Goal: Task Accomplishment & Management: Manage account settings

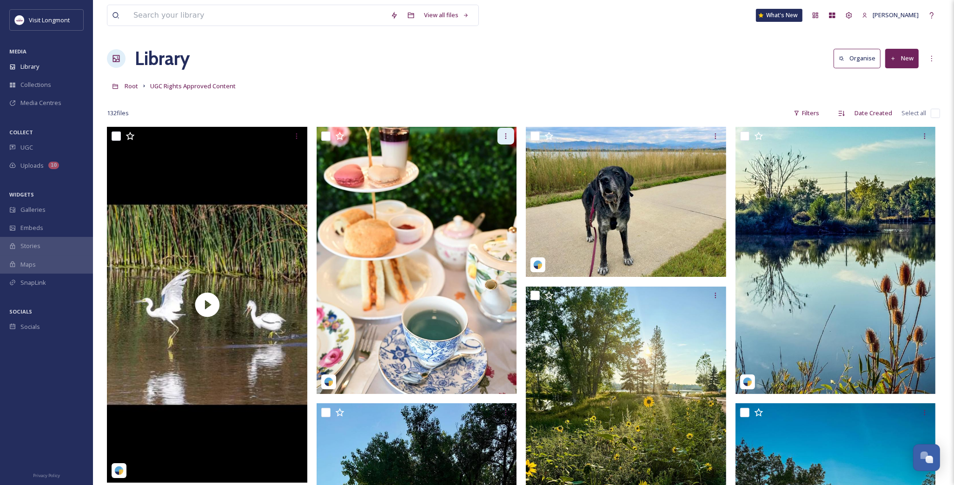
scroll to position [99, 0]
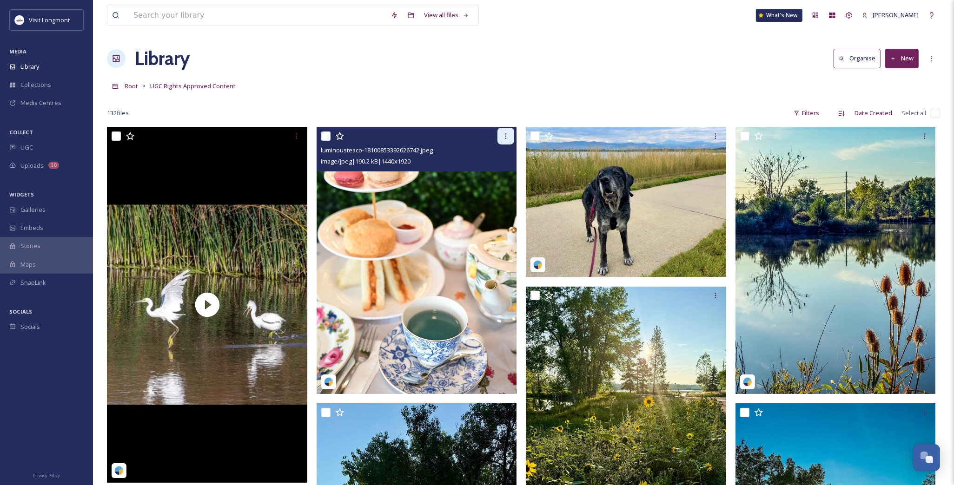
click at [506, 140] on icon at bounding box center [505, 135] width 7 height 7
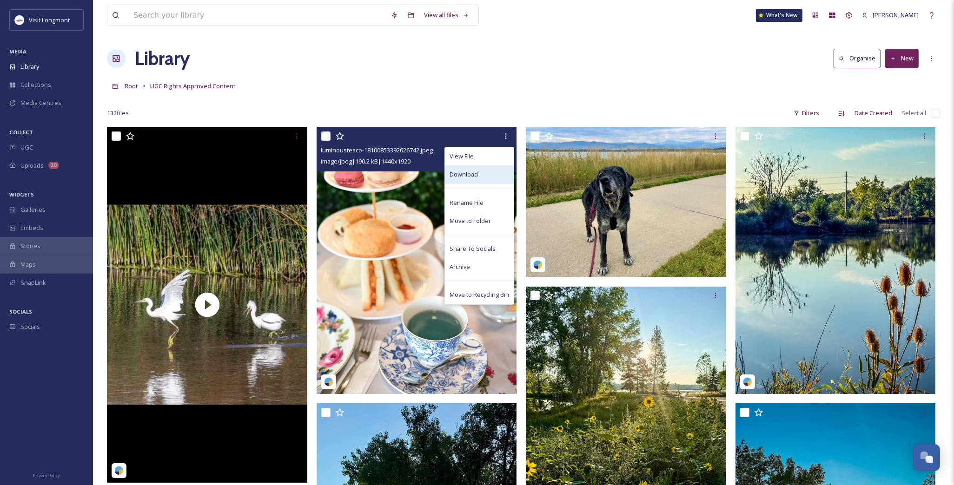
click at [469, 174] on span "Download" at bounding box center [464, 174] width 28 height 9
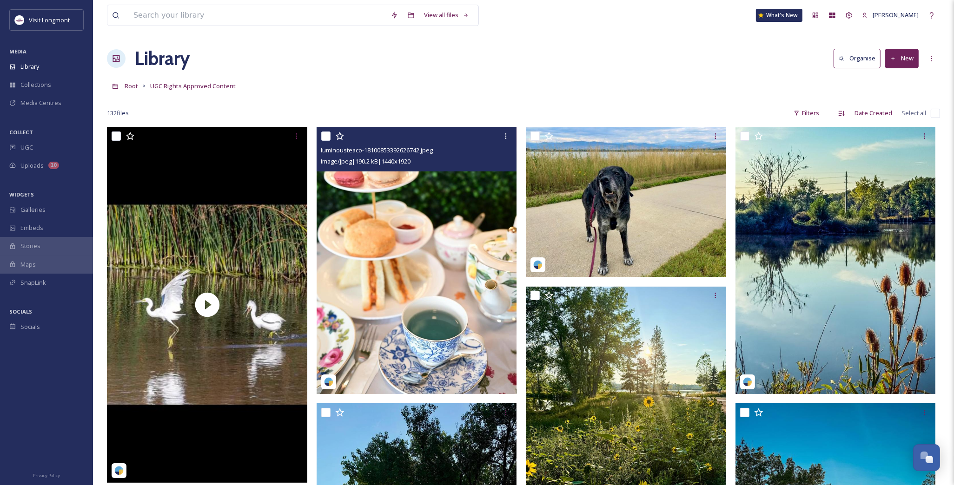
click at [347, 107] on div "132 file s Filters Date Created Select all" at bounding box center [523, 113] width 833 height 18
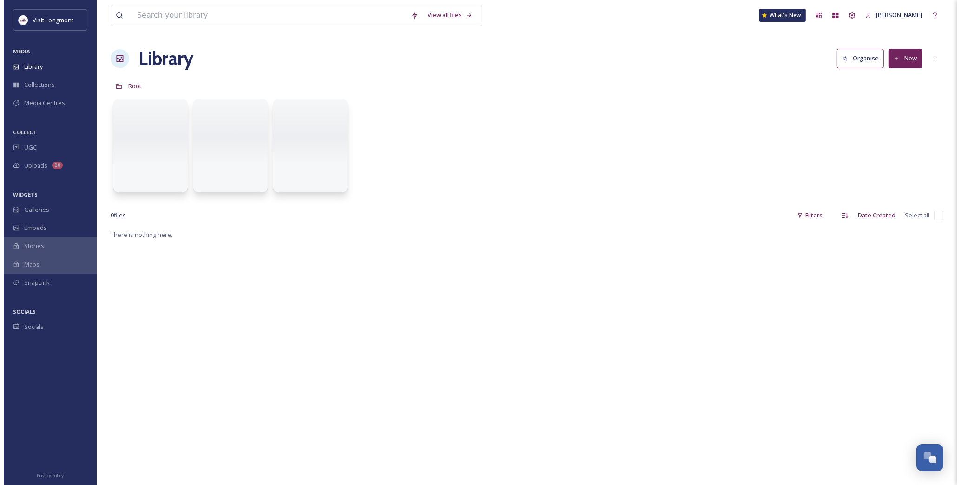
scroll to position [100, 0]
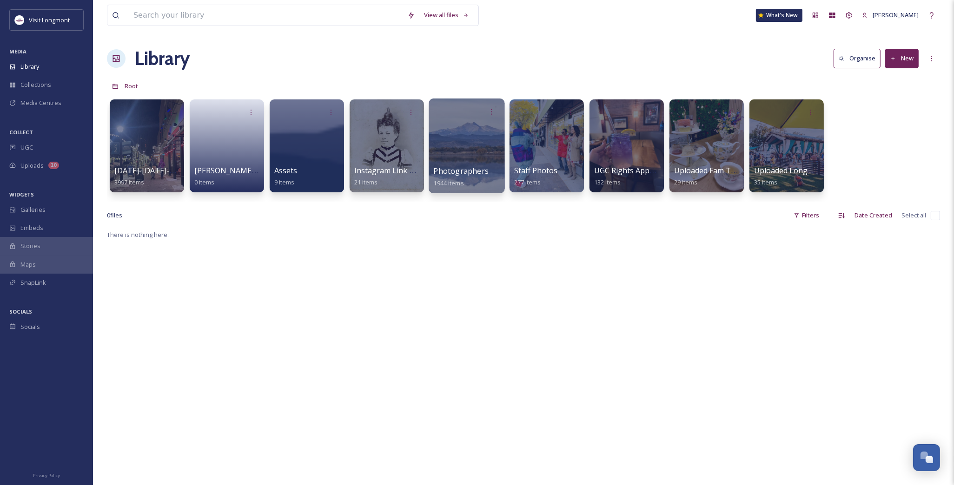
click at [464, 146] on div at bounding box center [467, 146] width 76 height 95
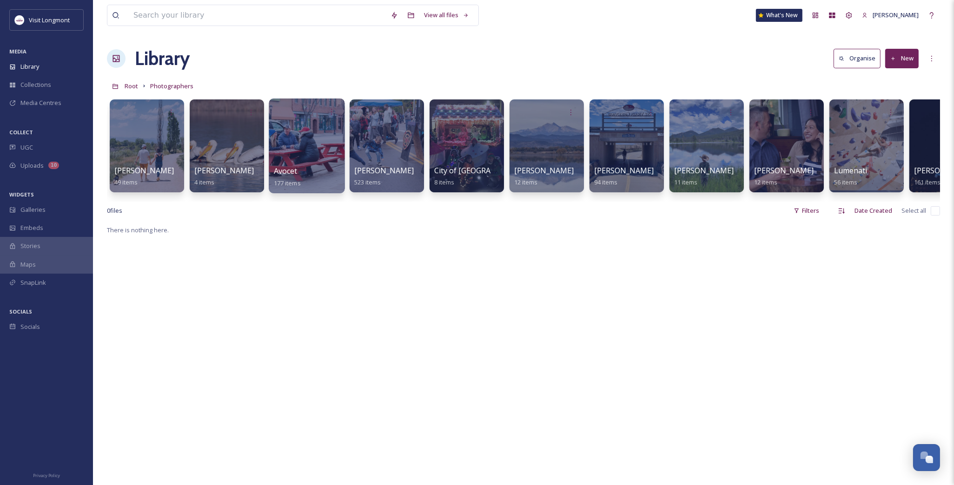
click at [286, 163] on div at bounding box center [307, 146] width 76 height 95
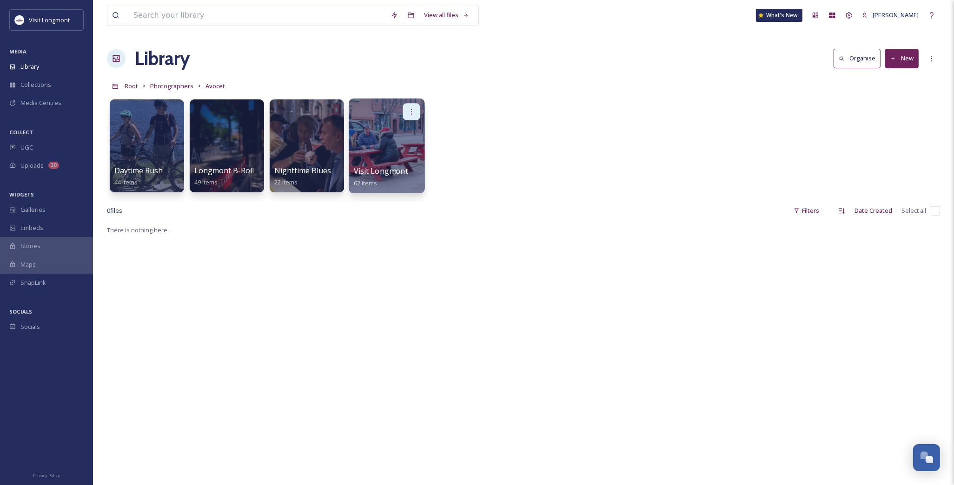
click at [407, 117] on div at bounding box center [411, 111] width 17 height 17
click at [375, 108] on div "Edit / Share Move to Folder Delete" at bounding box center [387, 111] width 66 height 17
click at [391, 142] on div at bounding box center [387, 146] width 76 height 95
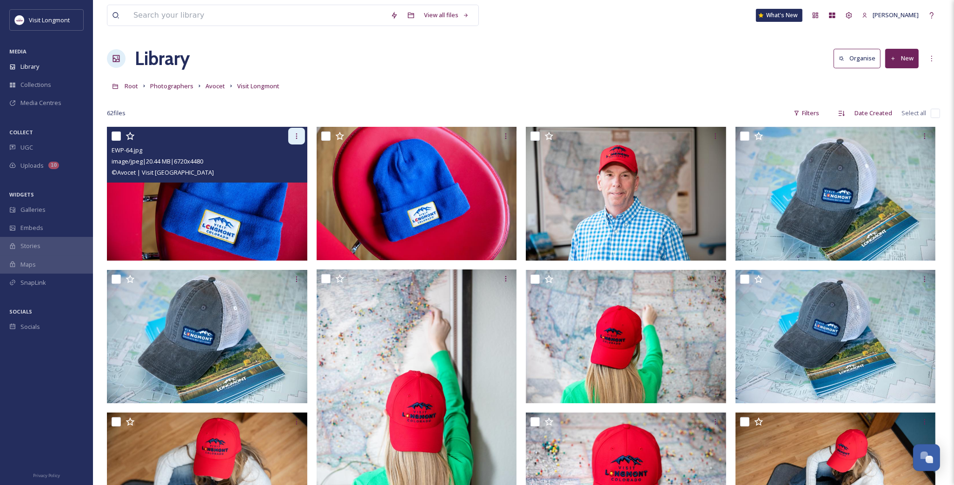
click at [294, 135] on icon at bounding box center [296, 135] width 7 height 7
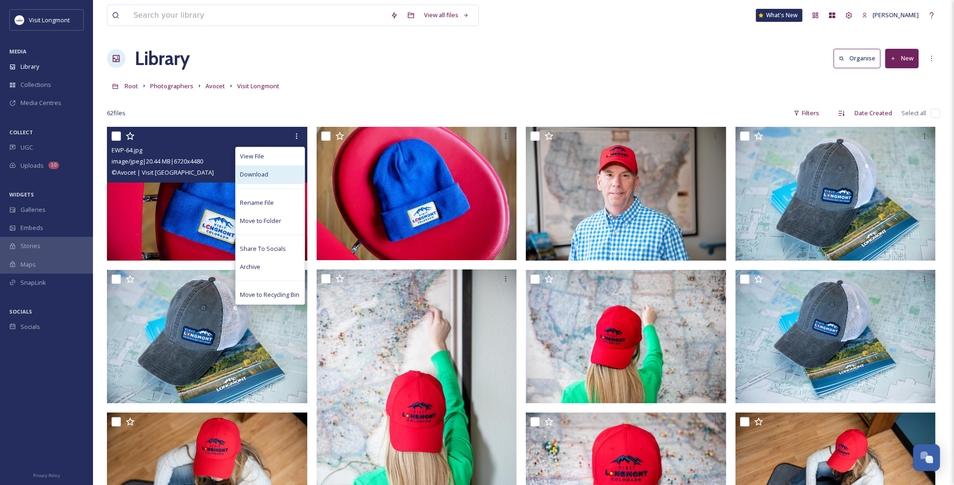
click at [268, 175] on div "Download" at bounding box center [270, 175] width 69 height 18
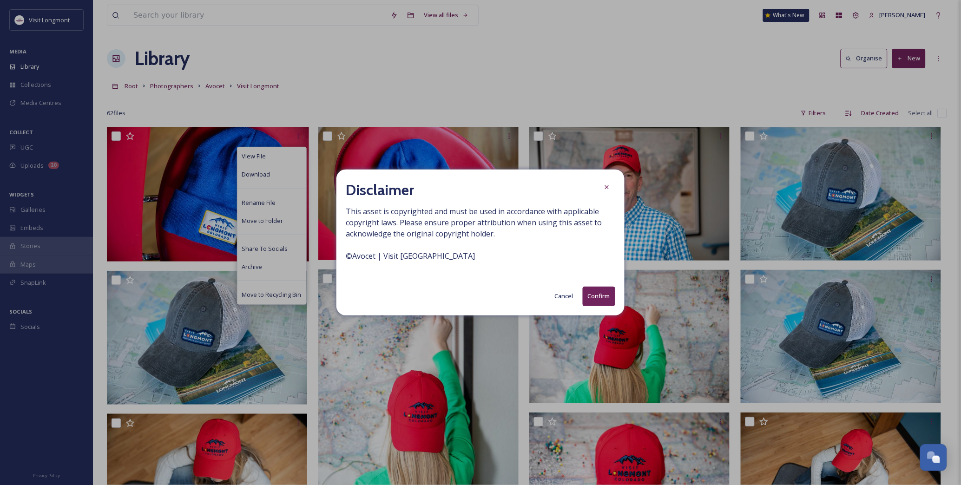
click at [560, 296] on button "Cancel" at bounding box center [564, 296] width 28 height 18
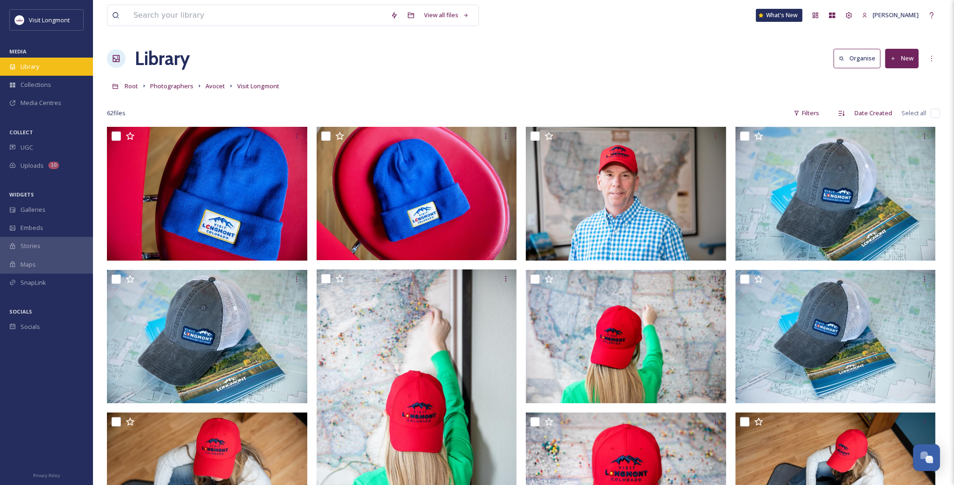
click at [34, 67] on span "Library" at bounding box center [29, 66] width 19 height 9
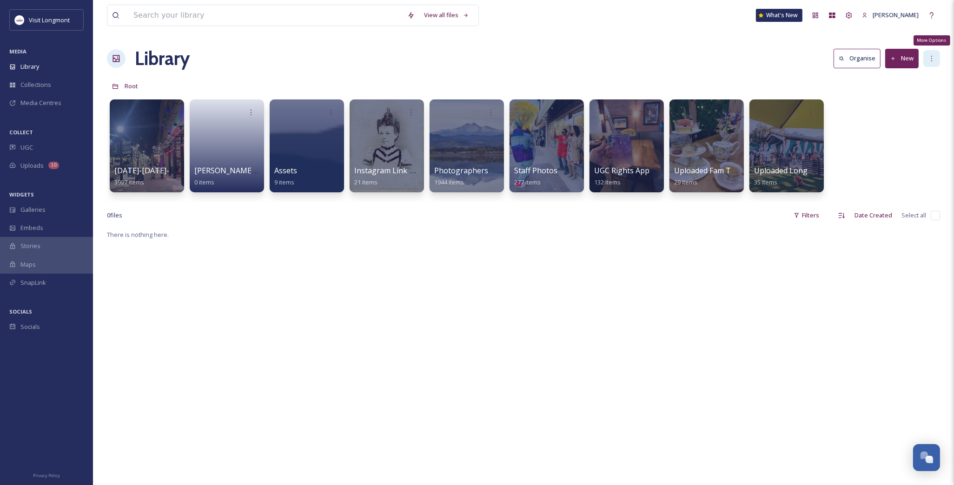
click at [928, 60] on icon at bounding box center [931, 58] width 7 height 7
click at [728, 64] on div "Library Organise New" at bounding box center [523, 59] width 833 height 28
click at [857, 17] on div "Team Settings" at bounding box center [849, 15] width 17 height 17
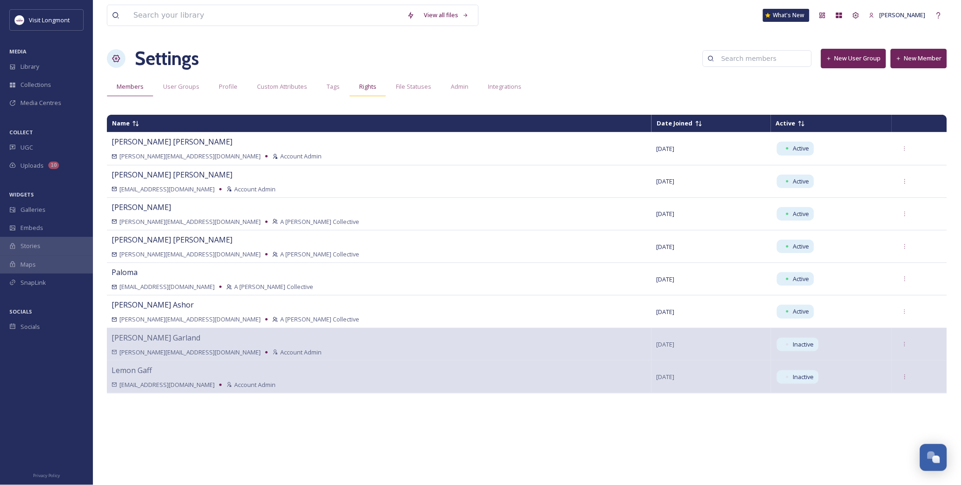
click at [370, 89] on span "Rights" at bounding box center [367, 86] width 17 height 9
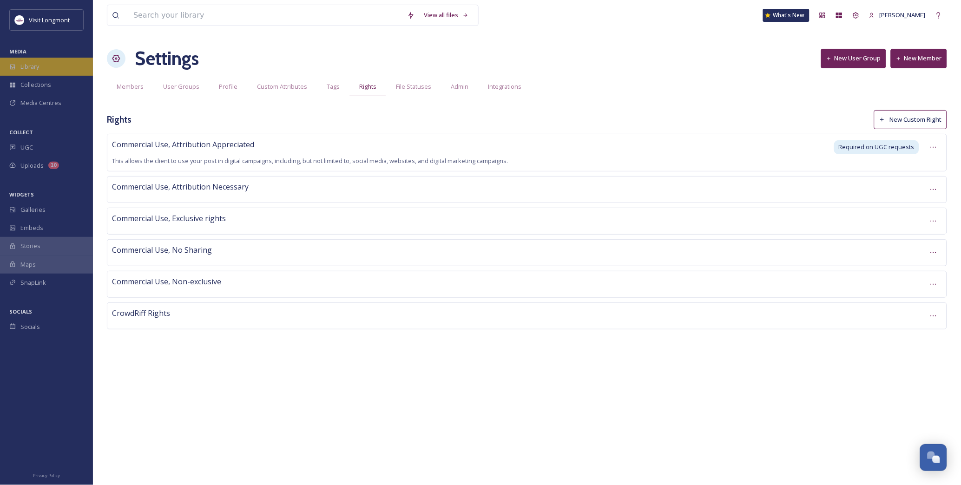
click at [27, 60] on div "Library" at bounding box center [46, 67] width 93 height 18
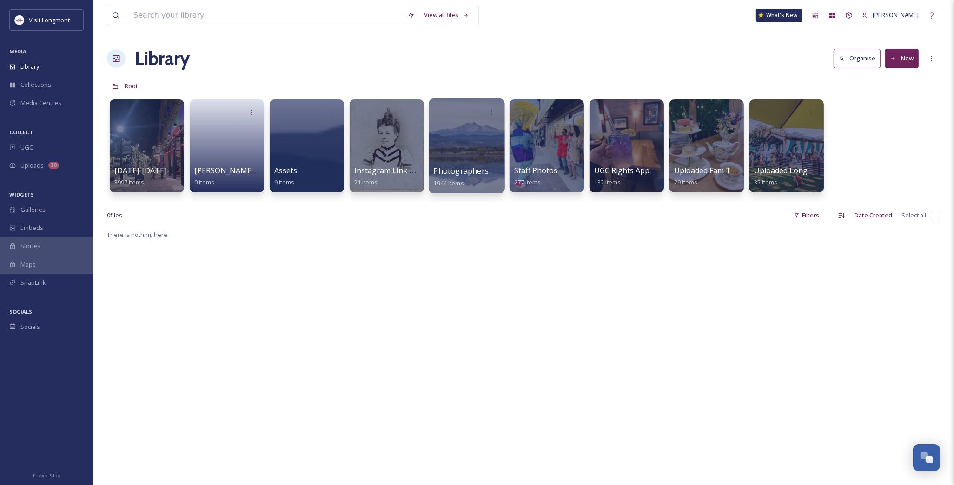
click at [488, 148] on div at bounding box center [467, 146] width 76 height 95
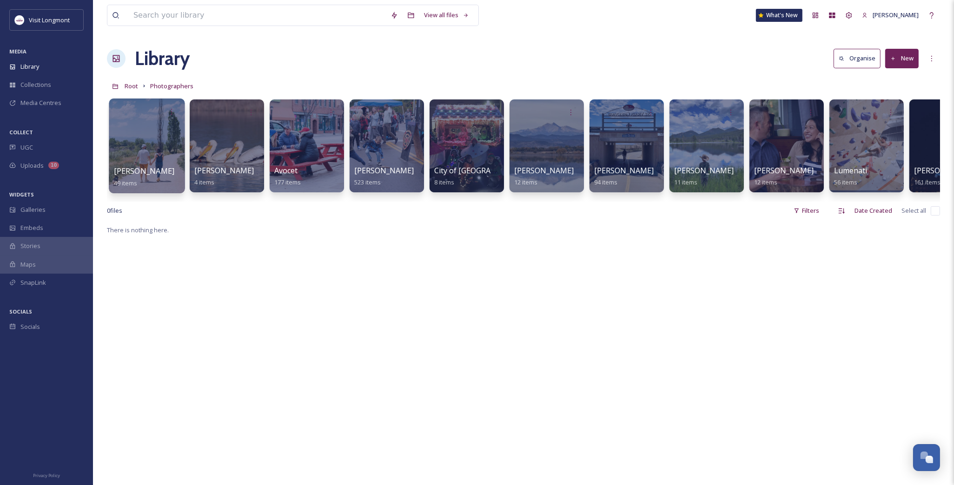
click at [159, 154] on div at bounding box center [147, 146] width 76 height 95
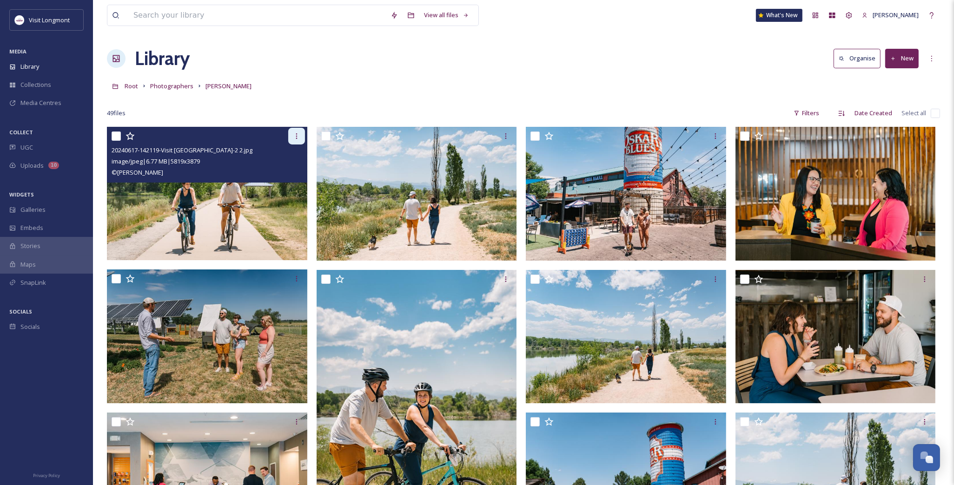
click at [295, 136] on icon at bounding box center [296, 135] width 7 height 7
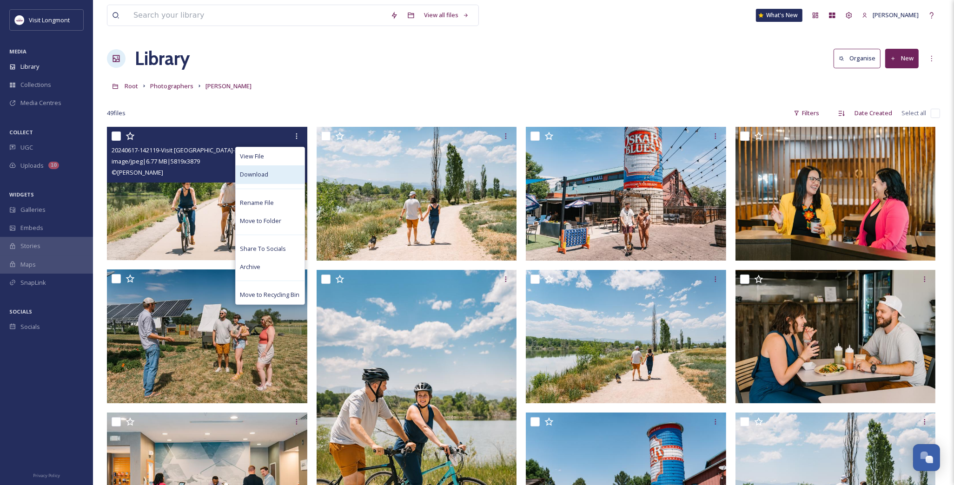
click at [264, 178] on span "Download" at bounding box center [254, 174] width 28 height 9
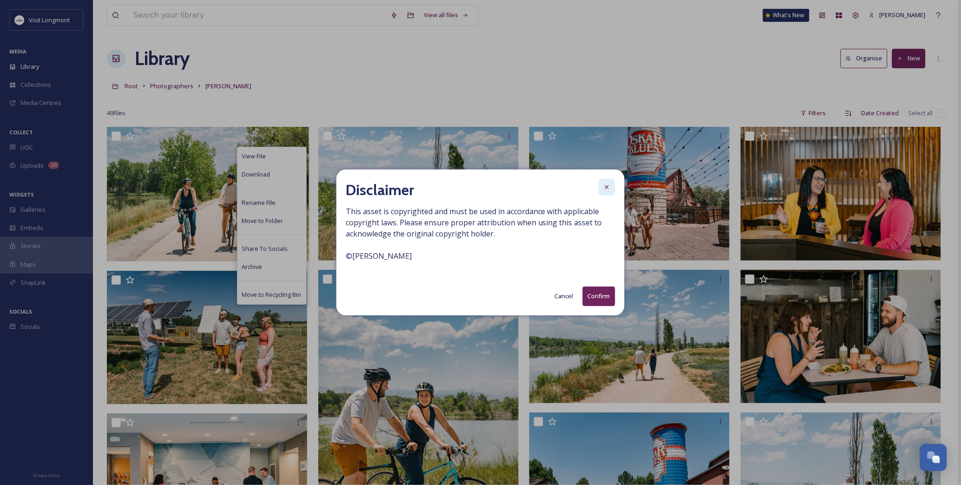
click at [609, 191] on icon at bounding box center [606, 187] width 7 height 7
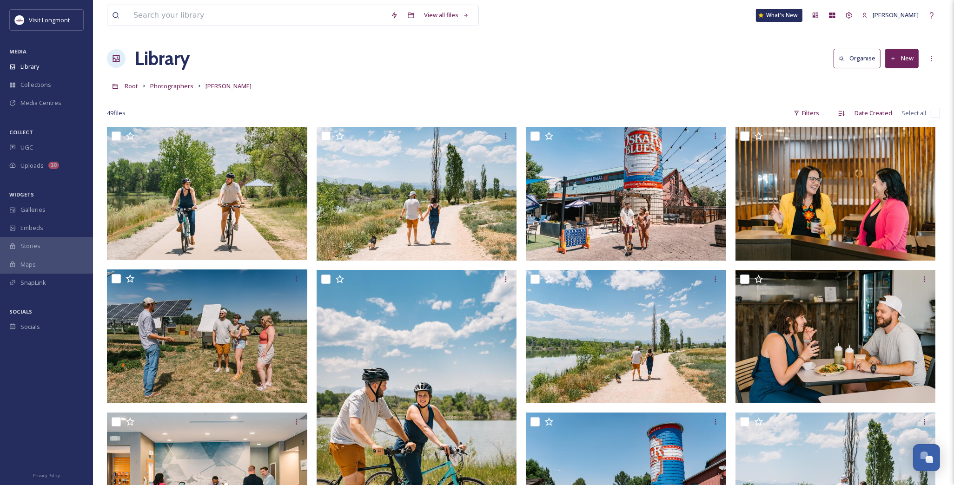
drag, startPoint x: 521, startPoint y: 84, endPoint x: 482, endPoint y: 82, distance: 39.1
click at [521, 82] on div "Root Photographers Abby Shepard" at bounding box center [523, 86] width 833 height 18
click at [43, 66] on div "Library" at bounding box center [46, 67] width 93 height 18
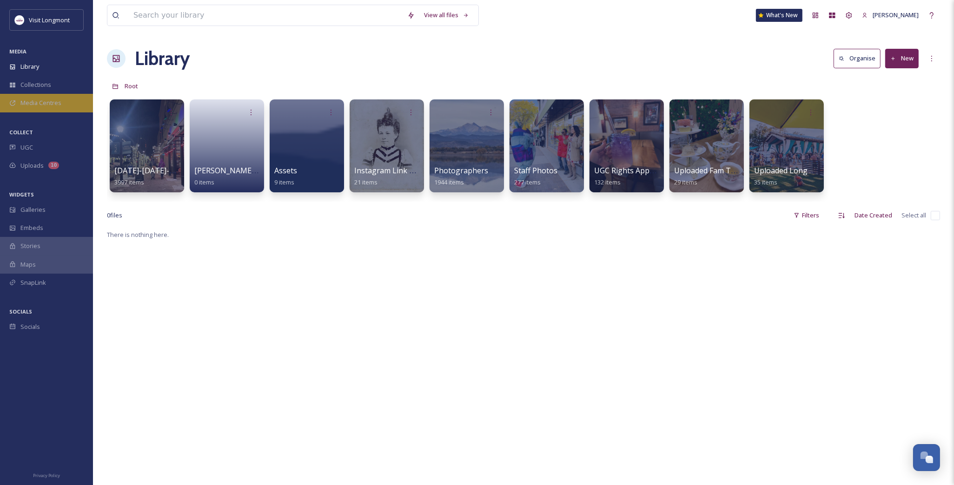
click at [56, 97] on div "Media Centres" at bounding box center [46, 103] width 93 height 18
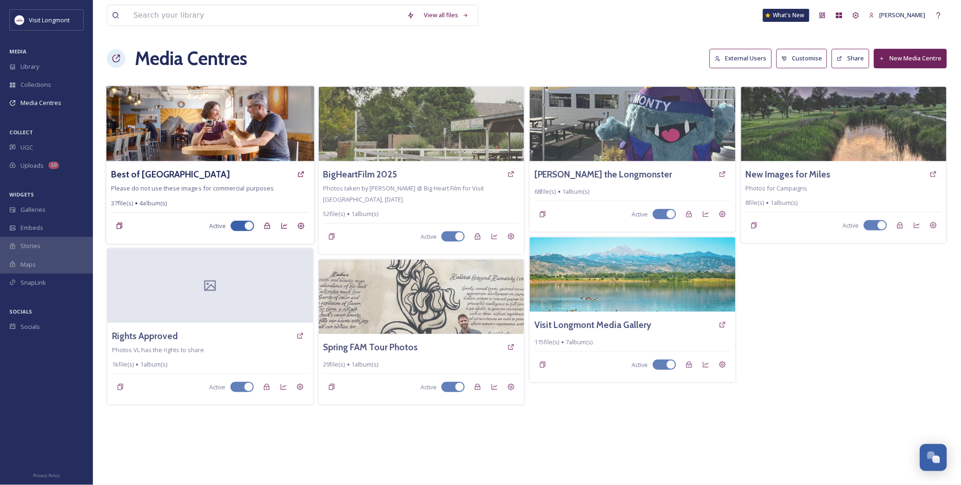
click at [242, 142] on img at bounding box center [210, 123] width 208 height 75
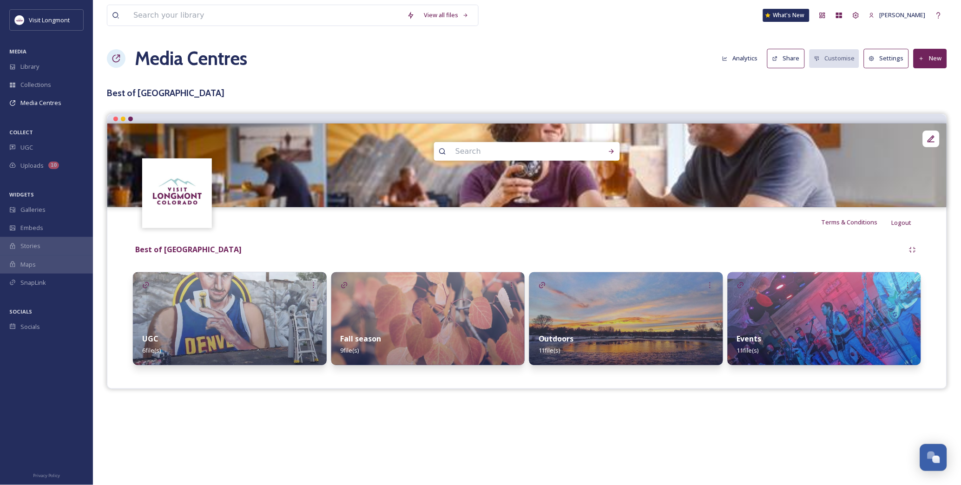
click at [793, 57] on button "Share" at bounding box center [787, 58] width 38 height 19
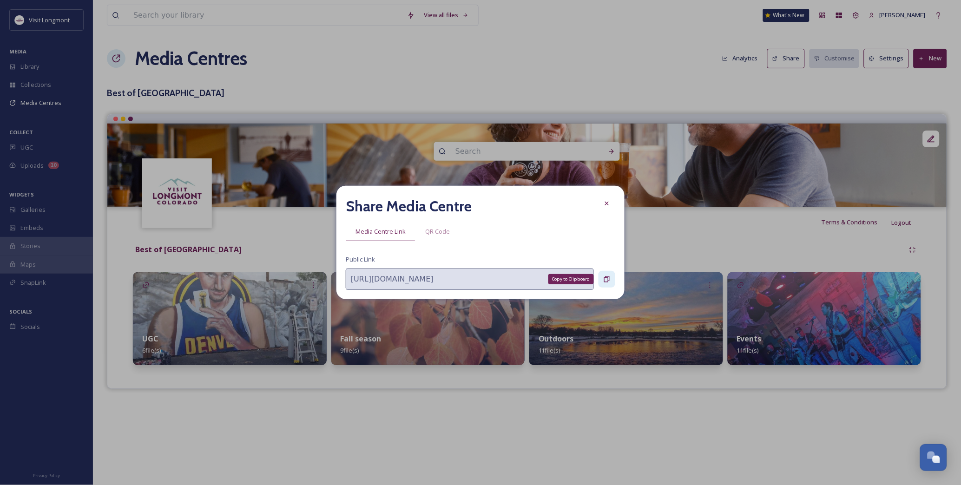
click at [603, 280] on icon at bounding box center [606, 279] width 7 height 7
click at [604, 206] on icon at bounding box center [606, 203] width 7 height 7
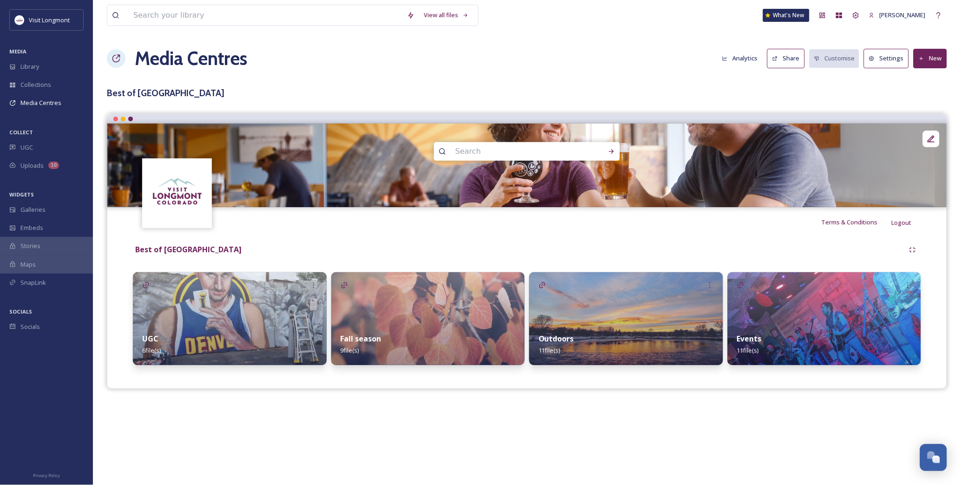
click at [861, 221] on span "Terms & Conditions" at bounding box center [850, 222] width 56 height 8
click at [895, 57] on button "Settings" at bounding box center [886, 58] width 45 height 19
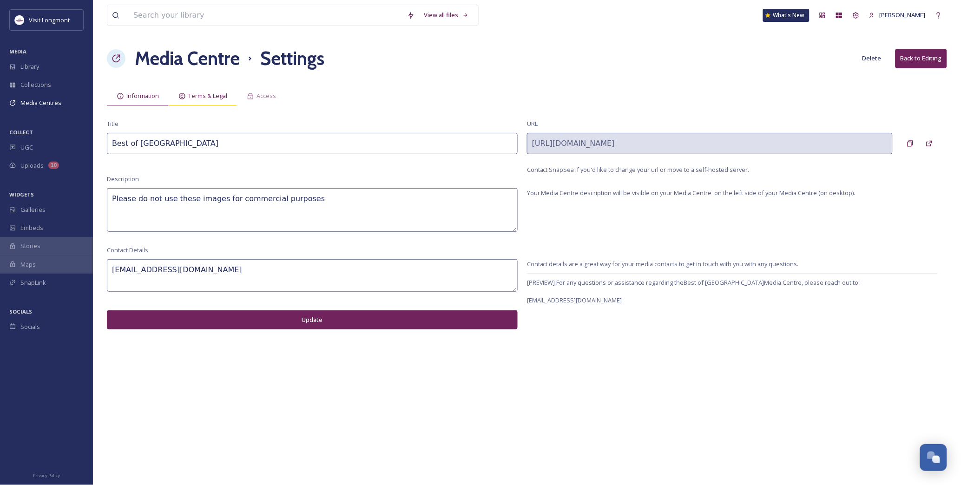
click at [206, 96] on span "Terms & Legal" at bounding box center [207, 96] width 39 height 9
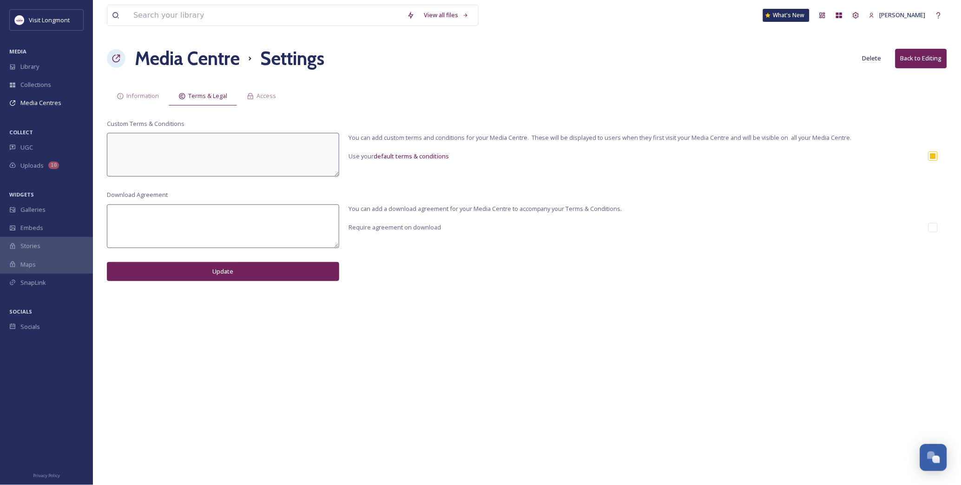
click at [932, 156] on input "checkbox" at bounding box center [933, 156] width 9 height 9
checkbox input "false"
click at [257, 168] on textarea at bounding box center [223, 155] width 232 height 44
click at [426, 154] on span "default terms & conditions" at bounding box center [411, 156] width 75 height 8
click at [167, 154] on textarea at bounding box center [223, 155] width 232 height 44
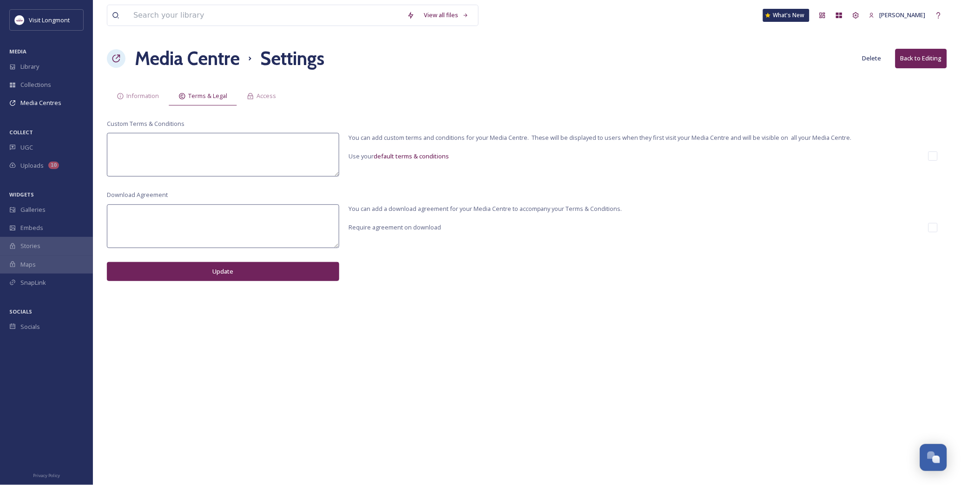
paste textarea "Visit Longmont Photo & Video Usage Statement The photos and videos provided by …"
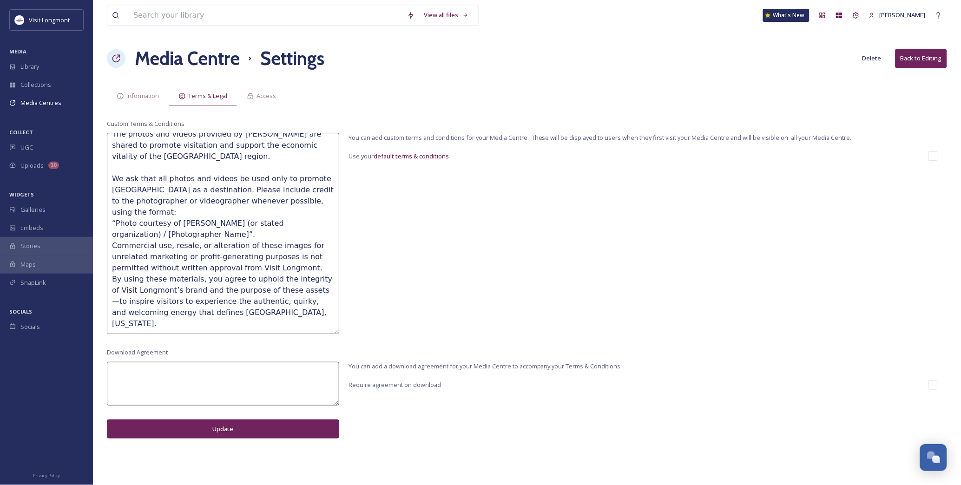
scroll to position [7, 0]
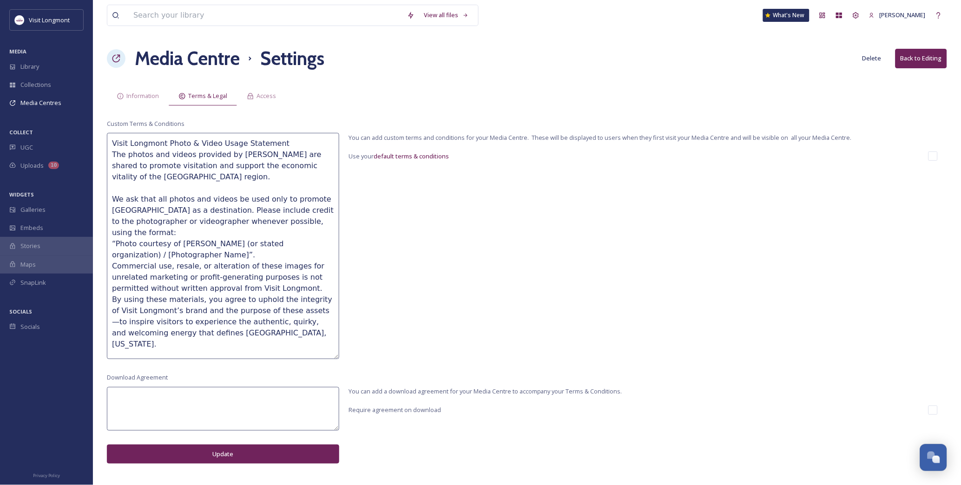
drag, startPoint x: 336, startPoint y: 175, endPoint x: 358, endPoint y: 358, distance: 184.5
click at [358, 358] on div "Custom Terms & Conditions Visit Longmont Photo & Video Usage Statement The phot…" at bounding box center [527, 239] width 841 height 240
click at [198, 250] on textarea "Visit Longmont Photo & Video Usage Statement The photos and videos provided by …" at bounding box center [223, 246] width 232 height 226
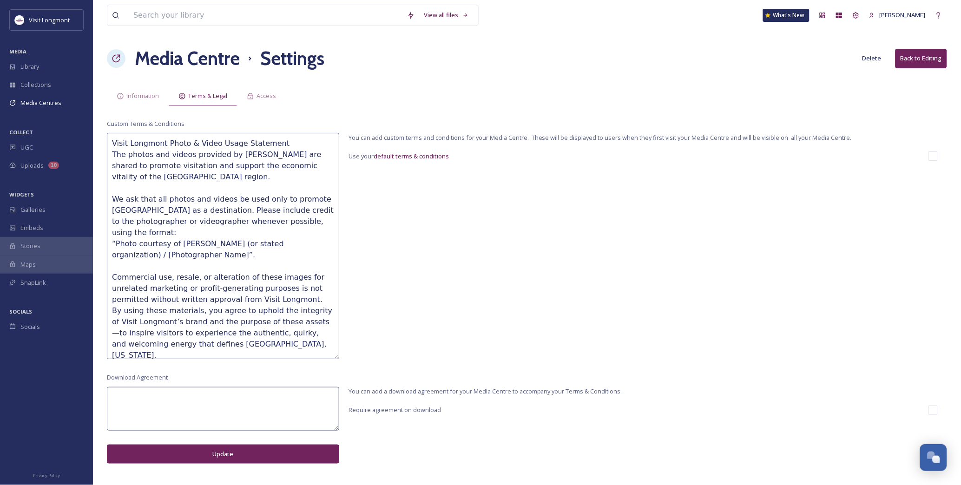
scroll to position [19, 0]
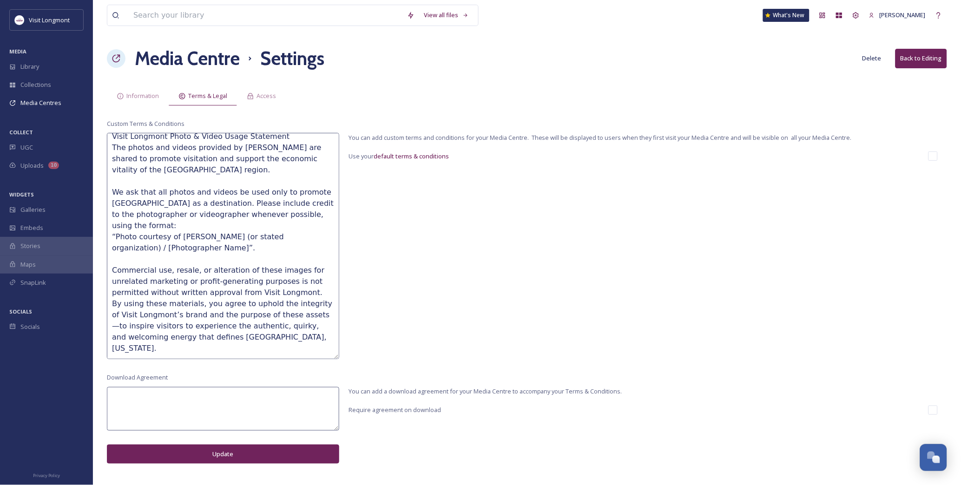
drag, startPoint x: 301, startPoint y: 302, endPoint x: 286, endPoint y: 326, distance: 28.0
click at [286, 326] on textarea "Visit Longmont Photo & Video Usage Statement The photos and videos provided by …" at bounding box center [223, 246] width 232 height 226
paste textarea "To inspire visitors to experience Longmont’s welcoming and creative spirit and …"
click at [304, 304] on textarea "Visit Longmont Photo & Video Usage Statement The photos and videos provided by …" at bounding box center [223, 246] width 232 height 226
click at [291, 328] on textarea "Visit Longmont Photo & Video Usage Statement The photos and videos provided by …" at bounding box center [223, 246] width 232 height 226
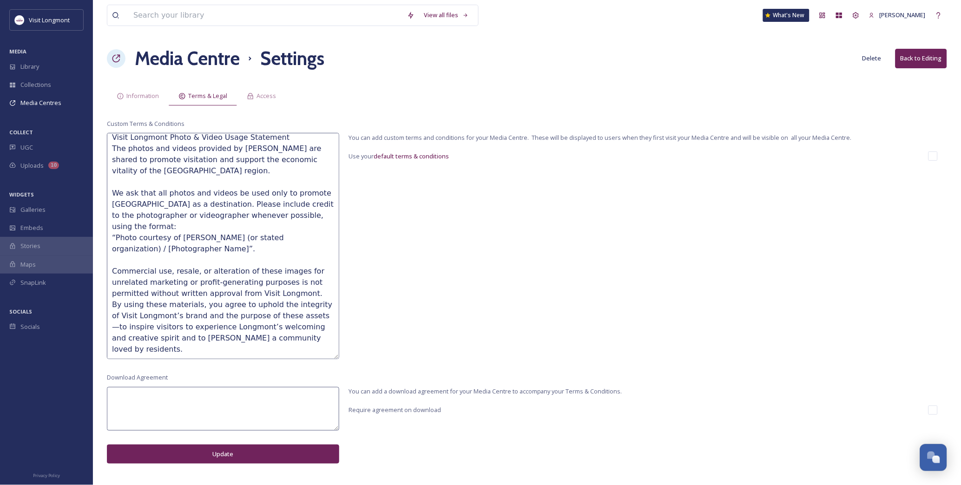
scroll to position [0, 0]
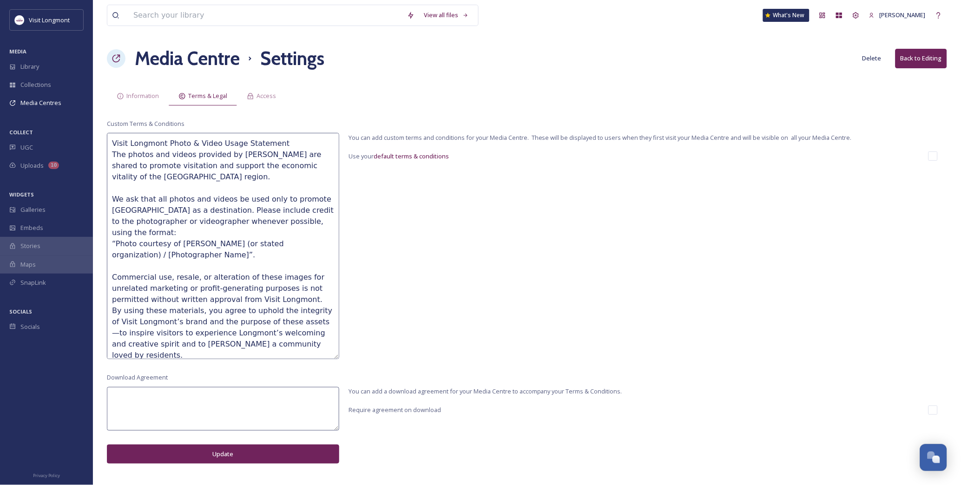
click at [279, 142] on textarea "Visit Longmont Photo & Video Usage Statement The photos and videos provided by …" at bounding box center [223, 246] width 232 height 226
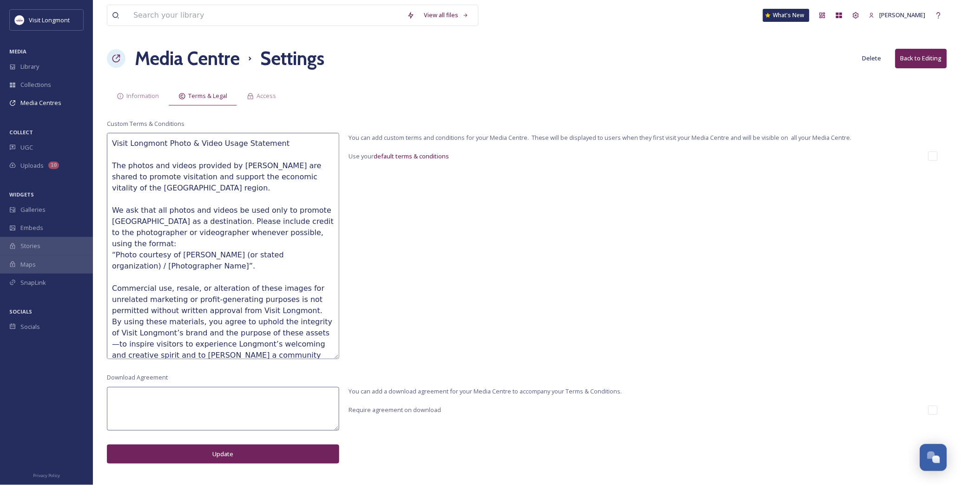
scroll to position [29, 0]
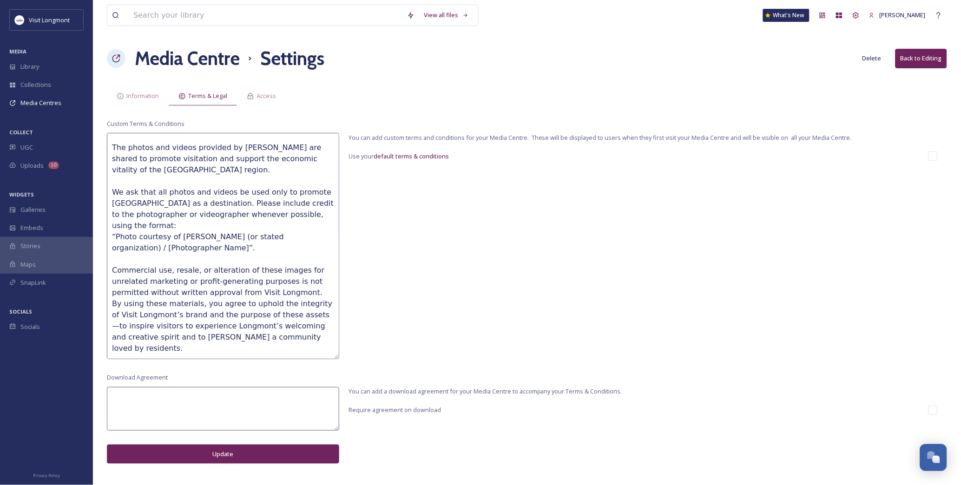
click at [287, 318] on textarea "Visit Longmont Photo & Video Usage Statement The photos and videos provided by …" at bounding box center [223, 246] width 232 height 226
type textarea "Visit Longmont Photo & Video Usage Statement The photos and videos provided by …"
click at [193, 404] on textarea at bounding box center [223, 409] width 232 height 44
paste textarea "Visit Longmont Photo & Video Usage Statement The photos and videos provided by …"
type textarea "Visit Longmont Photo & Video Usage Statement The photos and videos provided by …"
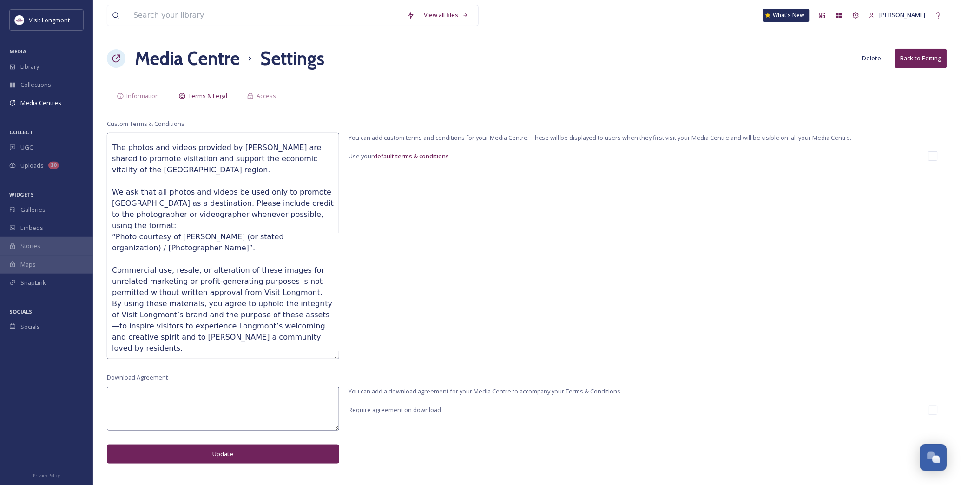
scroll to position [0, 0]
click at [262, 333] on textarea "Visit Longmont Photo & Video Usage Statement The photos and videos provided by …" at bounding box center [223, 246] width 232 height 226
click at [183, 407] on textarea at bounding box center [223, 409] width 232 height 44
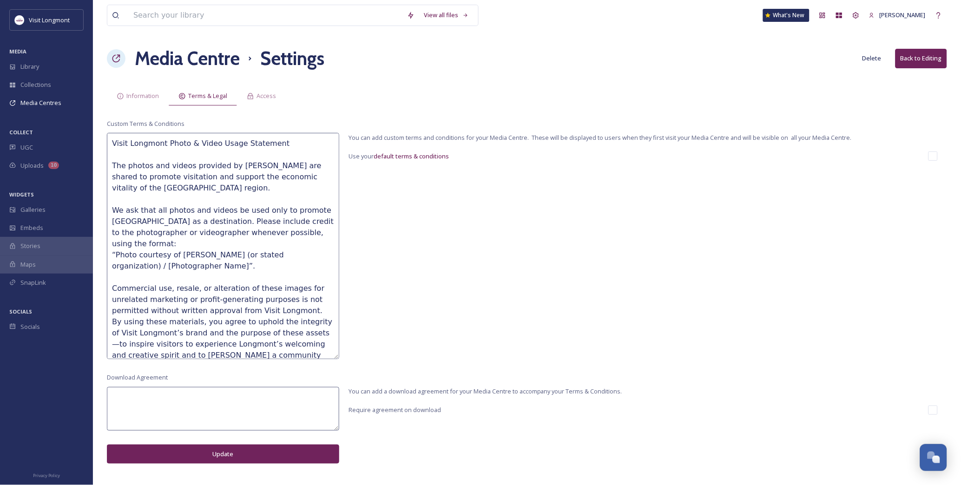
scroll to position [29, 0]
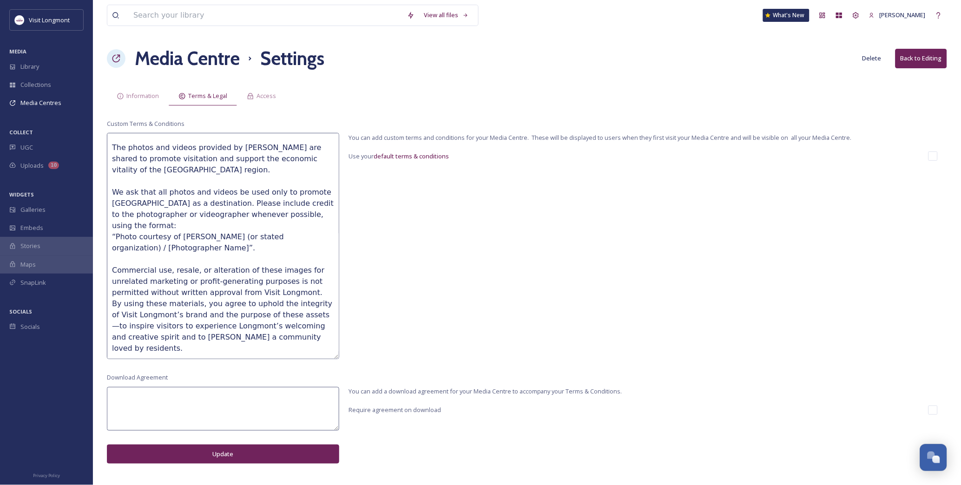
drag, startPoint x: 112, startPoint y: 258, endPoint x: 233, endPoint y: 281, distance: 123.5
click at [233, 281] on textarea "Visit Longmont Photo & Video Usage Statement The photos and videos provided by …" at bounding box center [223, 246] width 232 height 226
drag, startPoint x: 303, startPoint y: 281, endPoint x: 152, endPoint y: 183, distance: 179.6
click at [152, 183] on textarea "Visit Longmont Photo & Video Usage Statement The photos and videos provided by …" at bounding box center [223, 246] width 232 height 226
click at [158, 400] on textarea at bounding box center [223, 409] width 232 height 44
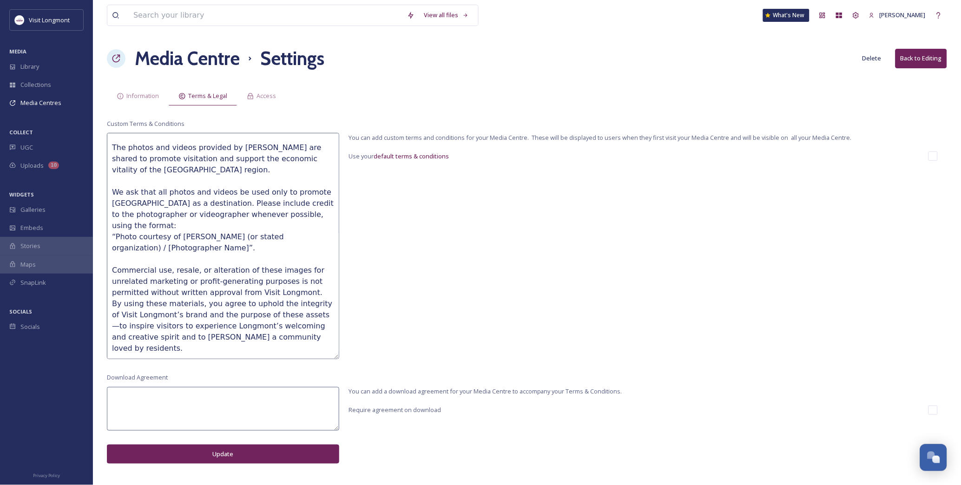
paste textarea "all photos and videos be used only to promote Longmont as a destination. Please…"
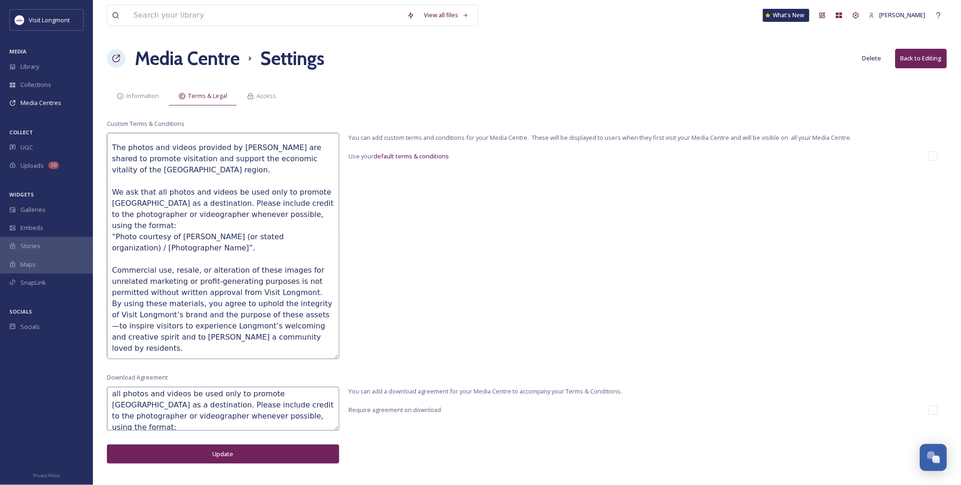
scroll to position [0, 0]
click at [115, 397] on textarea "all photos and videos be used only to promote Longmont as a destination. Please…" at bounding box center [223, 409] width 232 height 44
drag, startPoint x: 182, startPoint y: 400, endPoint x: 114, endPoint y: 401, distance: 67.4
click at [114, 401] on textarea "all photos and videos be used only to promote Longmont as a destination. Please…" at bounding box center [223, 409] width 232 height 44
click at [112, 400] on textarea "all photos and videos be used only to promote Longmont as a destination. Please…" at bounding box center [223, 409] width 232 height 44
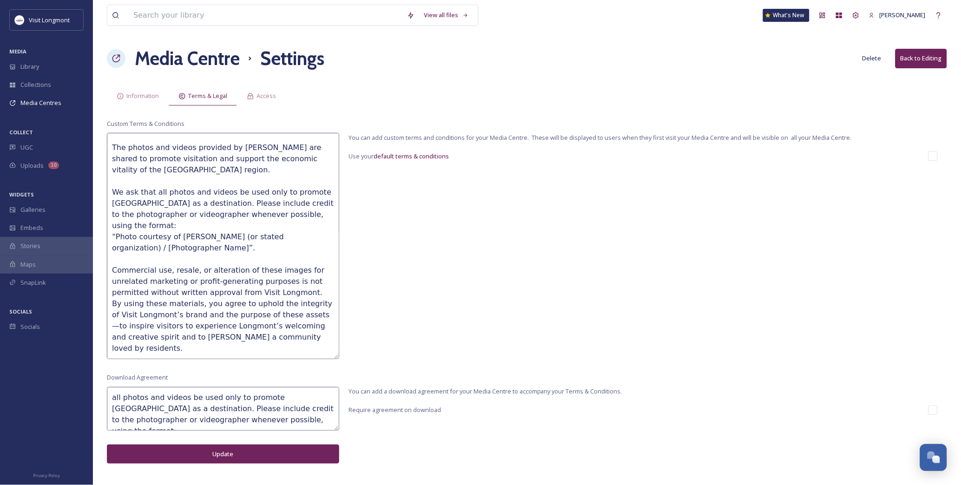
drag, startPoint x: 182, startPoint y: 398, endPoint x: 81, endPoint y: 393, distance: 100.6
click at [81, 393] on div "Visit Longmont MEDIA Library Collections Media Centres COLLECT UGC Uploads 10 W…" at bounding box center [480, 242] width 961 height 485
click at [176, 401] on textarea "This photo or videois to be used only to promote Longmont as a destination. Ple…" at bounding box center [223, 409] width 232 height 44
click at [188, 402] on textarea "This photo or video is to be used only to promote [GEOGRAPHIC_DATA] as a destin…" at bounding box center [223, 409] width 232 height 44
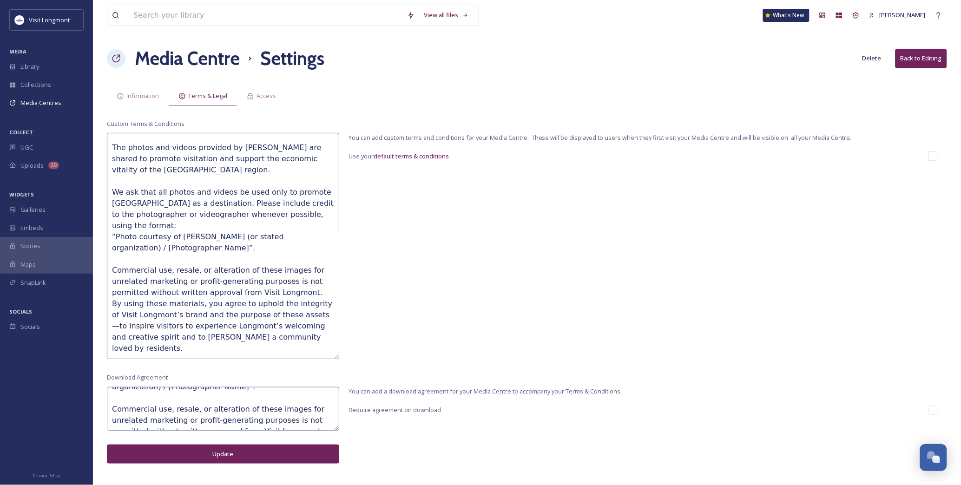
type textarea "This photo or video is to be used only to promote [GEOGRAPHIC_DATA] as a destin…"
click at [267, 448] on button "Update" at bounding box center [223, 454] width 232 height 19
click at [205, 242] on textarea "Visit Longmont Photo & Video Usage Statement The photos and videos provided by …" at bounding box center [223, 246] width 232 height 226
click at [243, 198] on textarea "Visit Longmont Photo & Video Usage Statement The photos and videos provided by …" at bounding box center [223, 246] width 232 height 226
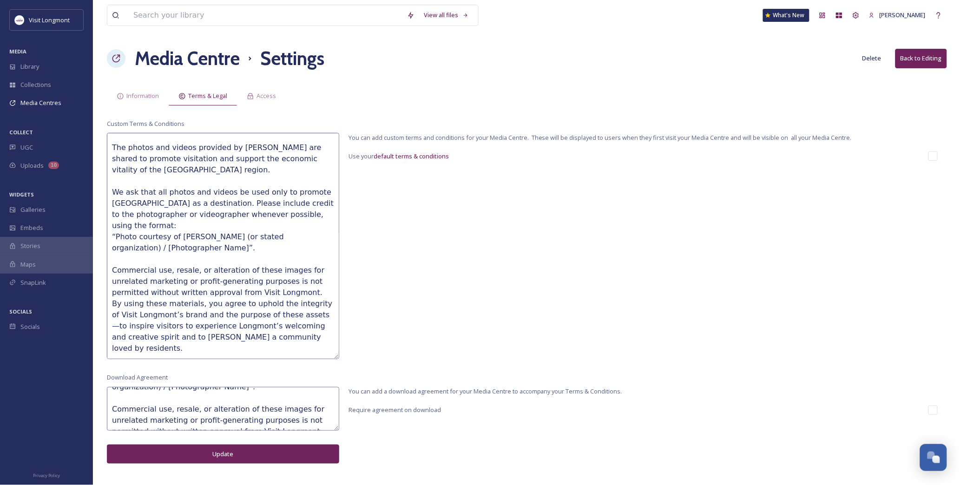
click at [243, 198] on textarea "Visit Longmont Photo & Video Usage Statement The photos and videos provided by …" at bounding box center [223, 246] width 232 height 226
click at [433, 198] on div "Custom Terms & Conditions Visit Longmont Photo & Video Usage Statement The phot…" at bounding box center [527, 239] width 841 height 240
click at [900, 60] on button "Back to Editing" at bounding box center [922, 58] width 52 height 19
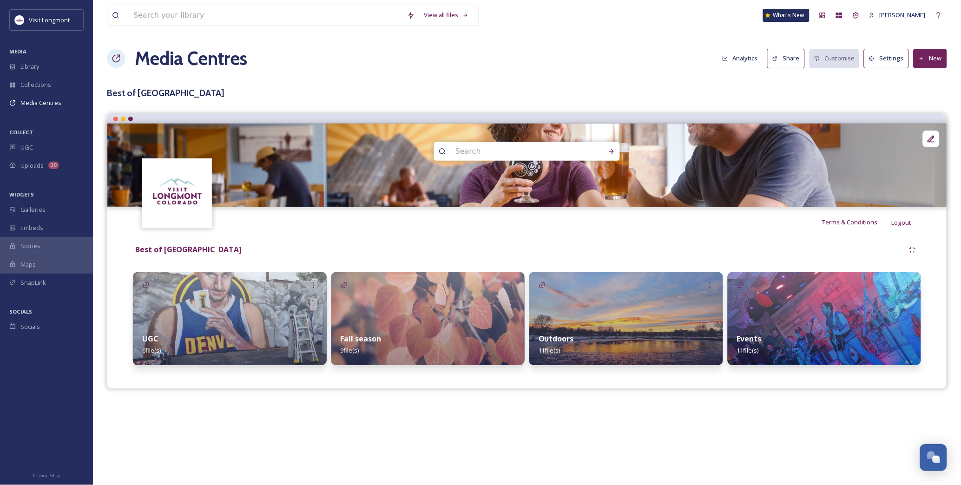
click at [143, 58] on h1 "Media Centres" at bounding box center [191, 59] width 113 height 28
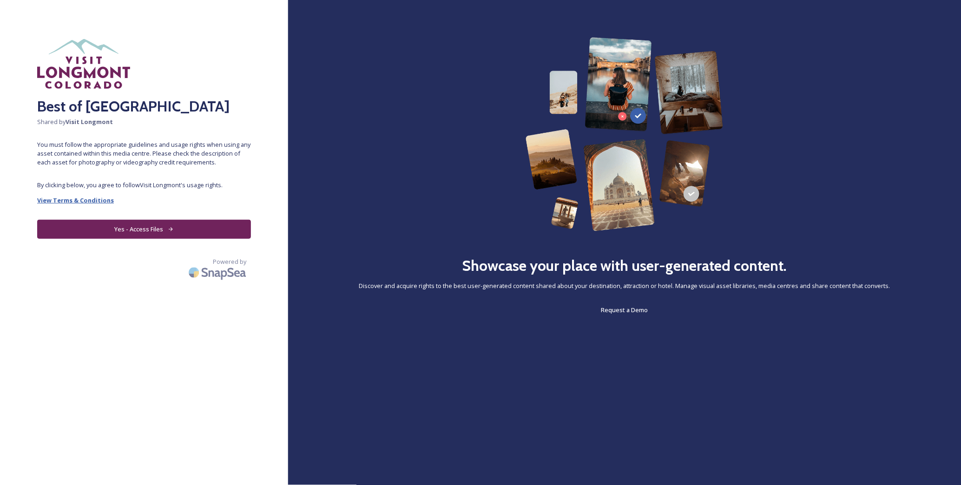
click at [93, 199] on strong "View Terms & Conditions" at bounding box center [75, 200] width 77 height 8
click at [79, 200] on strong "View Terms & Conditions" at bounding box center [75, 200] width 77 height 8
click at [73, 201] on strong "View Terms & Conditions" at bounding box center [75, 200] width 77 height 8
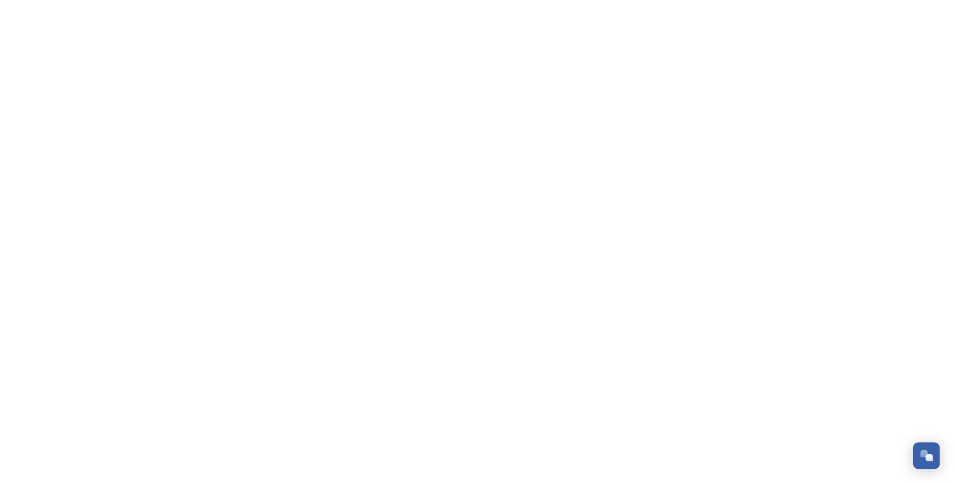
scroll to position [100, 0]
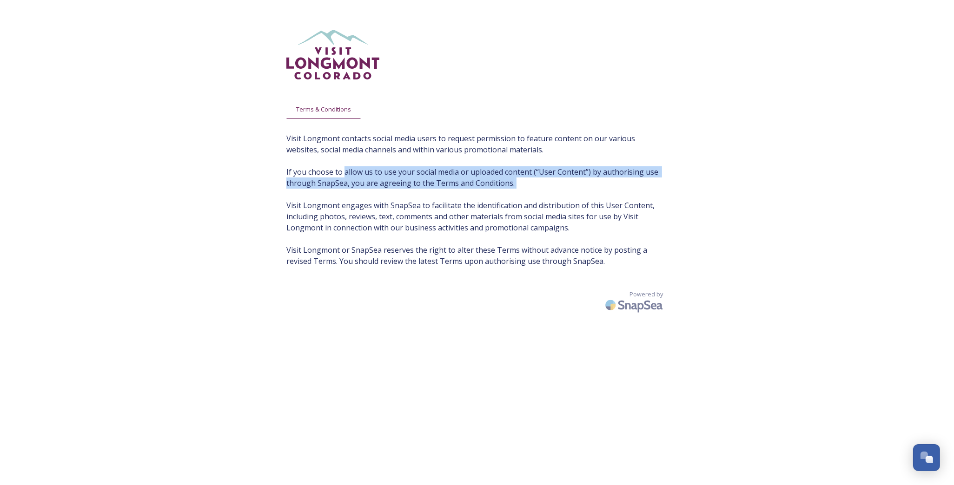
drag, startPoint x: 345, startPoint y: 172, endPoint x: 665, endPoint y: 194, distance: 320.6
click at [665, 194] on span "Visit Longmont contacts social media users to request permission to feature con…" at bounding box center [476, 200] width 381 height 134
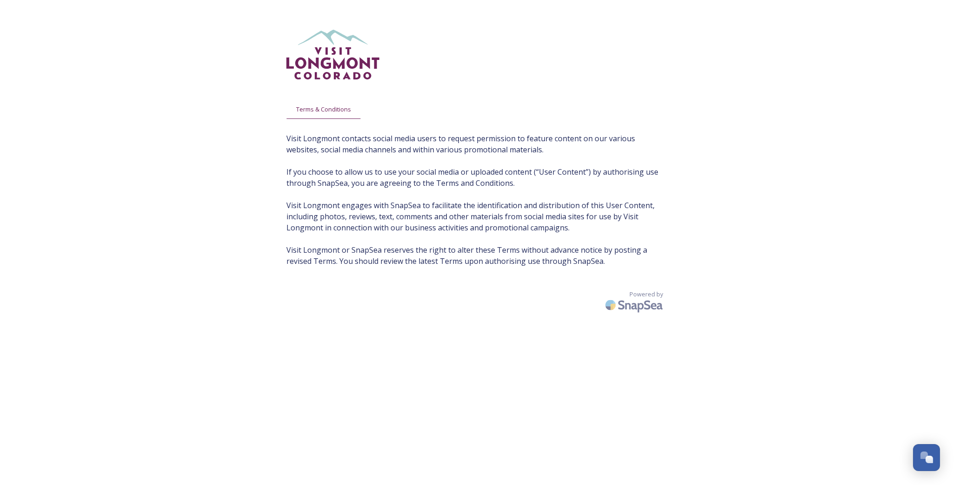
click at [483, 200] on span "Visit Longmont contacts social media users to request permission to feature con…" at bounding box center [476, 200] width 381 height 134
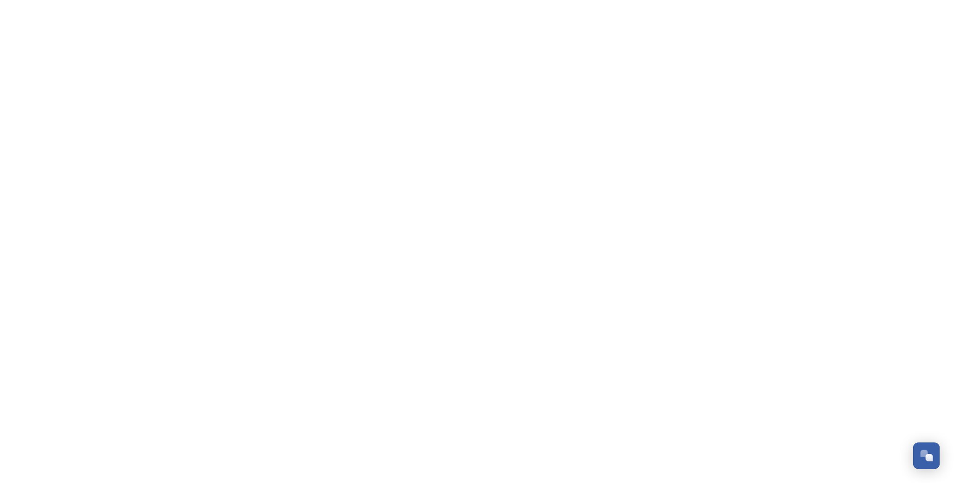
scroll to position [100, 0]
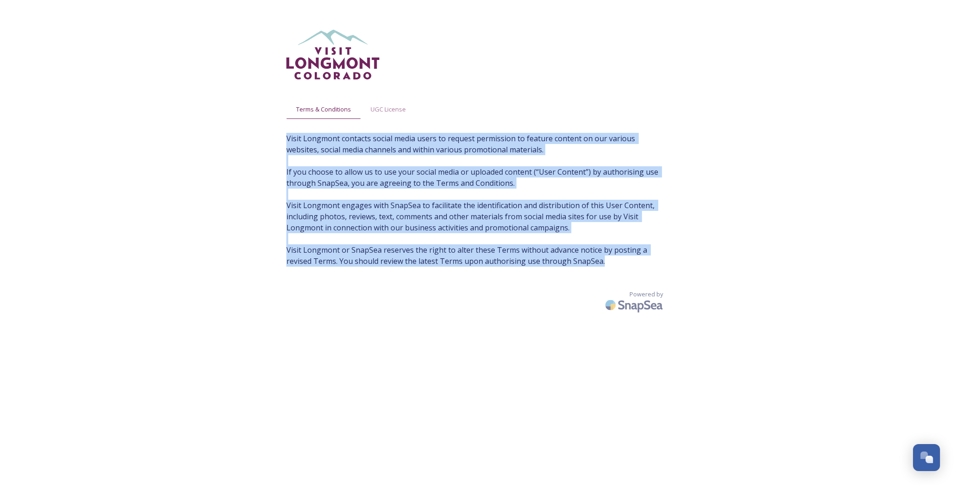
drag, startPoint x: 576, startPoint y: 265, endPoint x: 271, endPoint y: 138, distance: 331.1
click at [271, 138] on div "Terms & Conditions UGC License Visit Longmont contacts social media users to re…" at bounding box center [477, 252] width 954 height 504
copy span "Visit Longmont contacts social media users to request permission to feature con…"
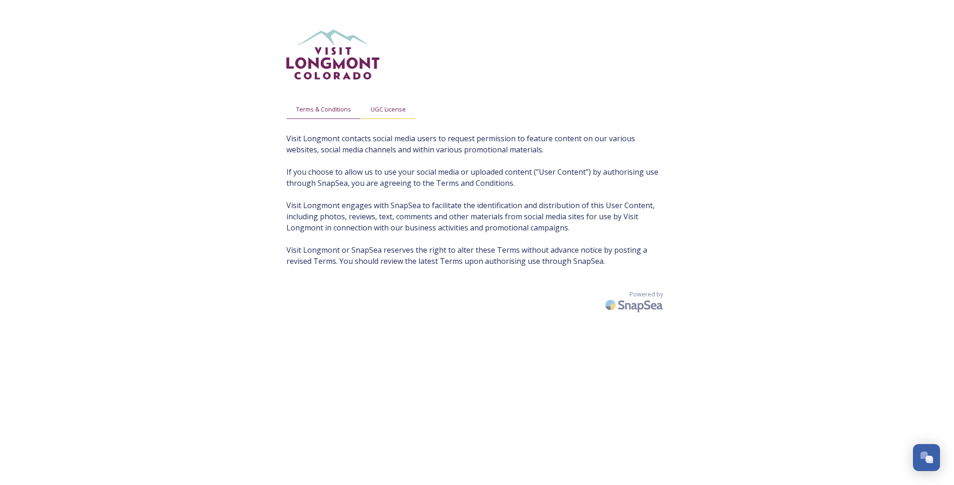
click at [391, 107] on span "UGC License" at bounding box center [388, 109] width 35 height 9
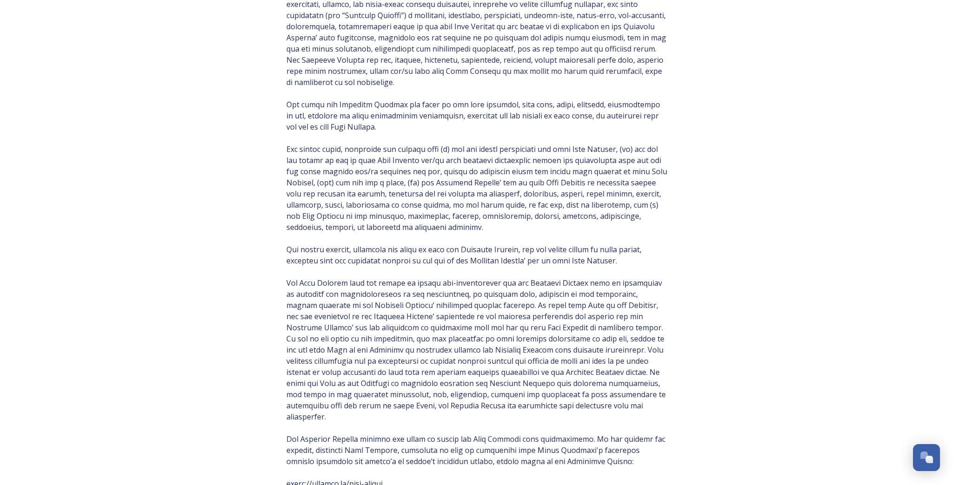
scroll to position [0, 0]
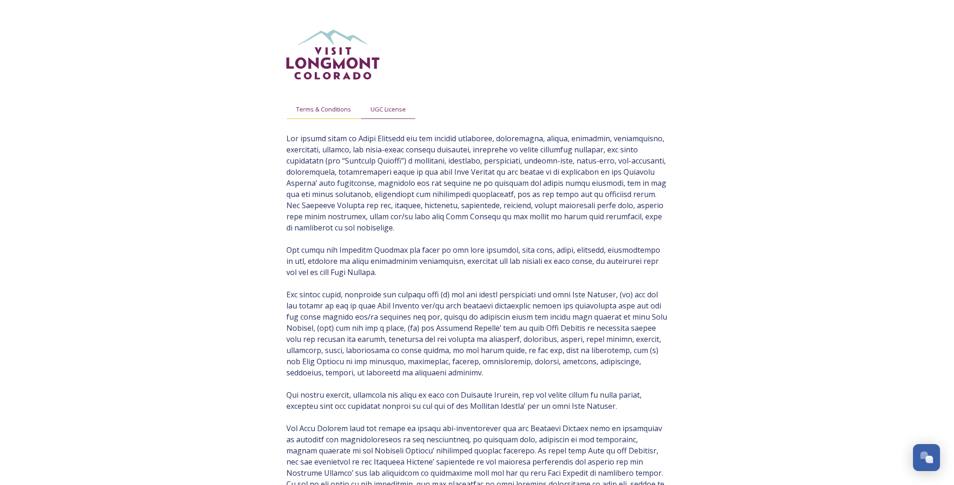
click at [315, 113] on span "Terms & Conditions" at bounding box center [323, 109] width 55 height 9
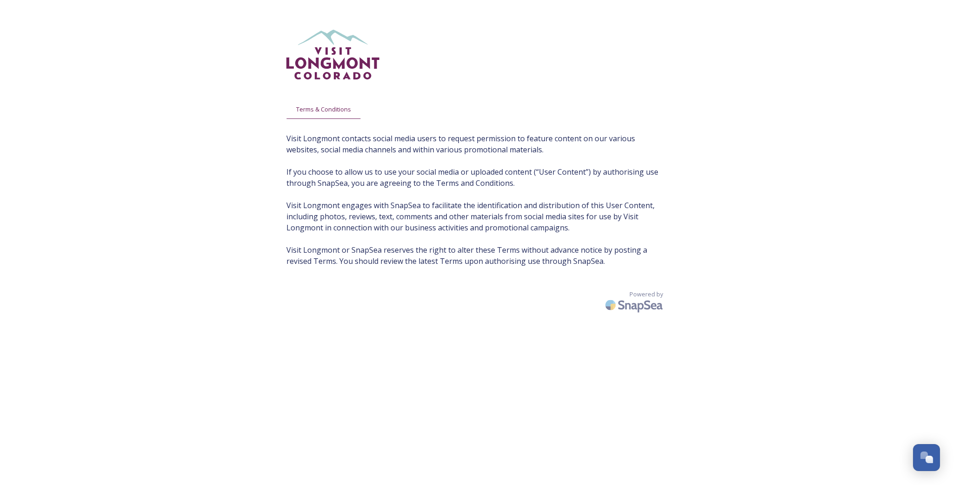
scroll to position [100, 0]
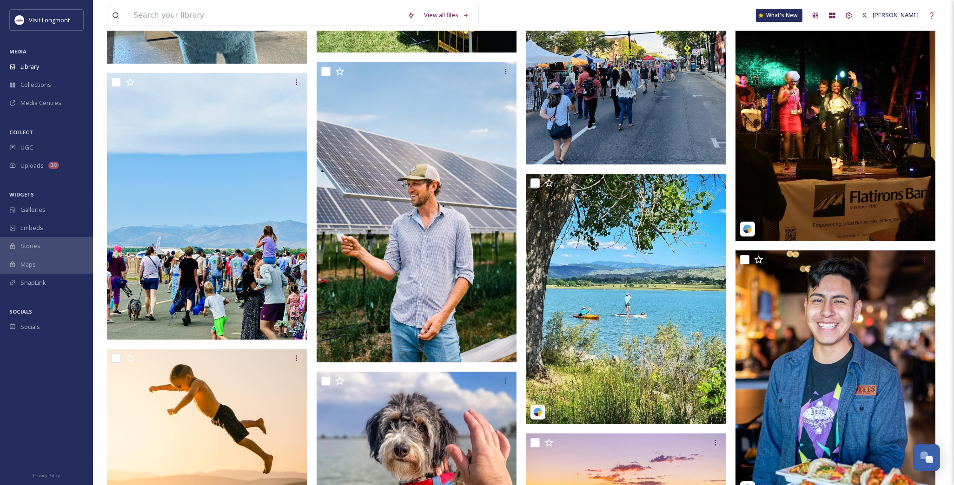
scroll to position [20454, 0]
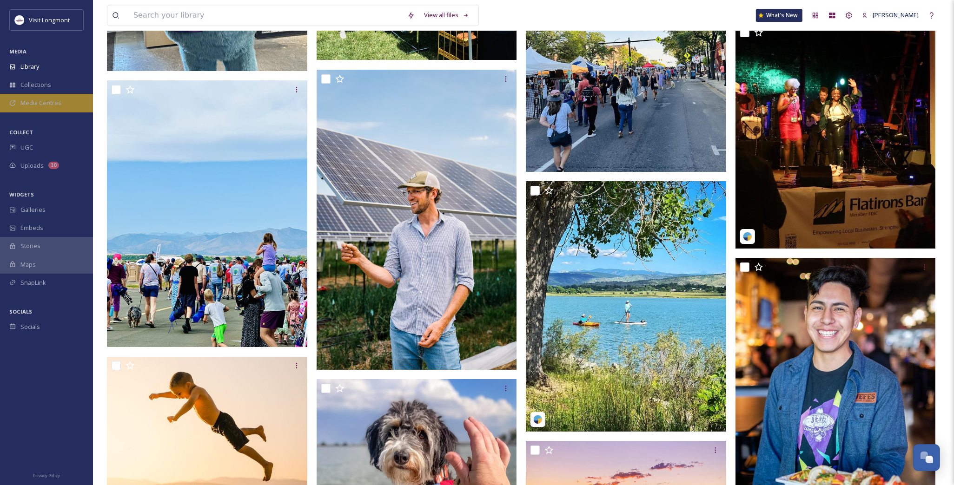
click at [28, 96] on div "Media Centres" at bounding box center [46, 103] width 93 height 18
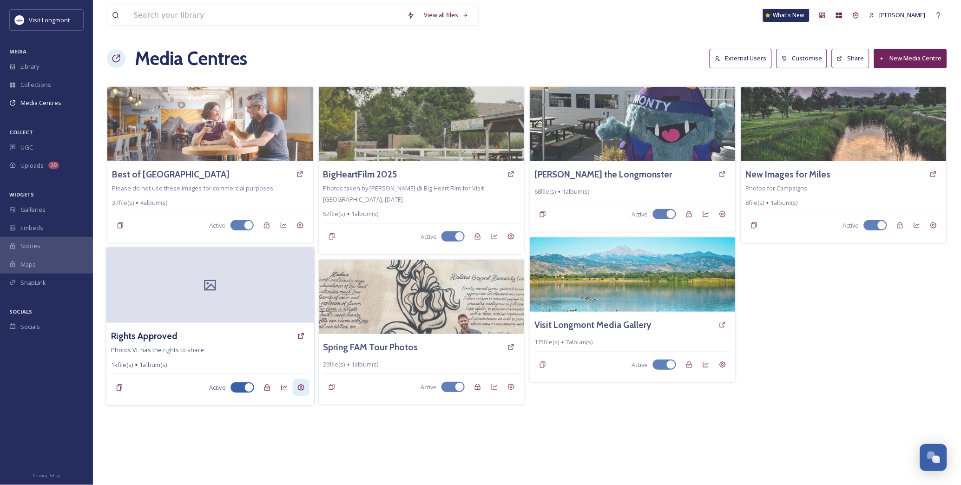
click at [298, 387] on icon at bounding box center [300, 387] width 7 height 7
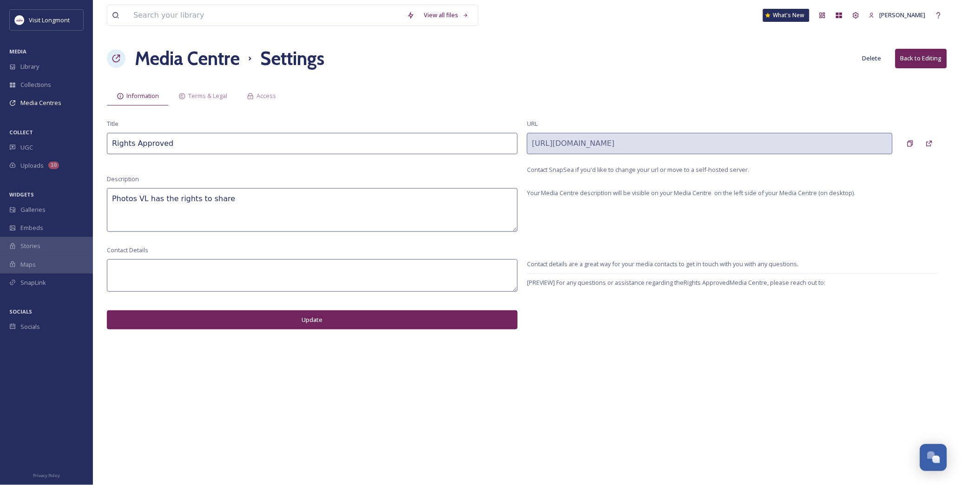
click at [865, 60] on button "Delete" at bounding box center [872, 58] width 28 height 18
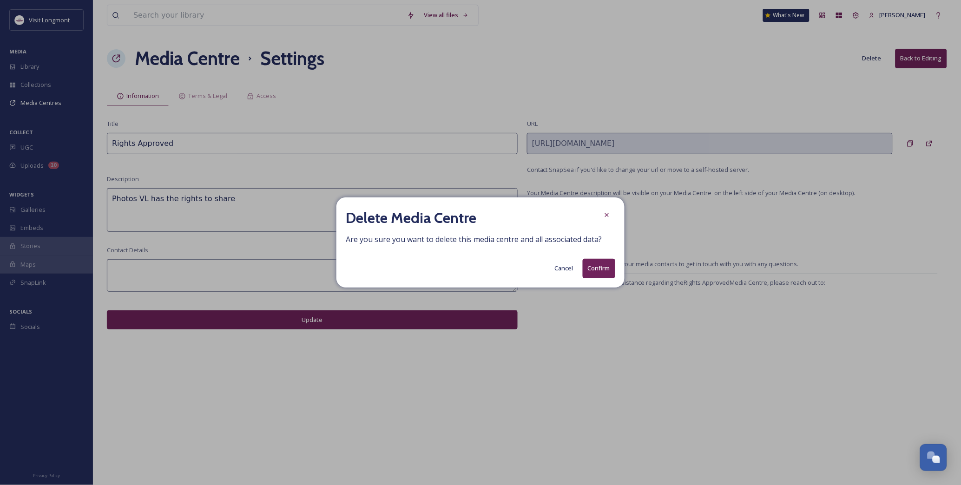
click at [592, 267] on button "Confirm" at bounding box center [599, 268] width 33 height 19
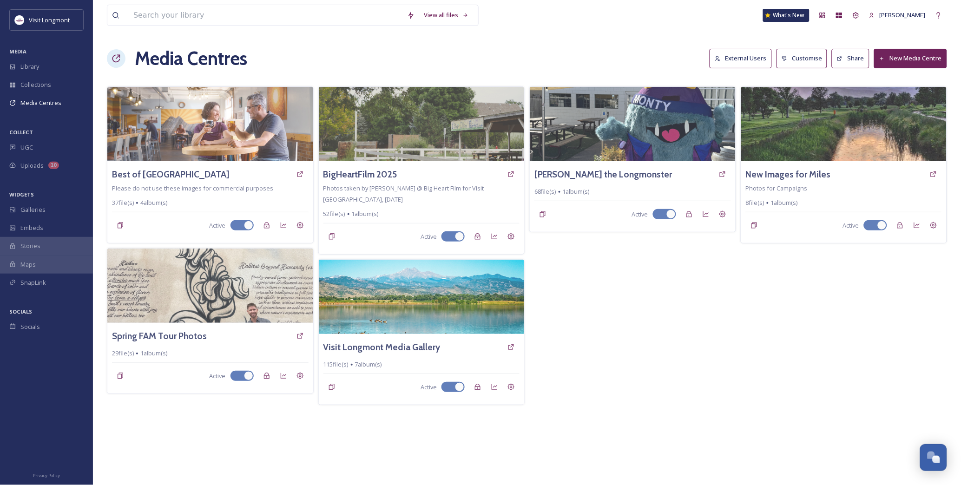
click at [917, 53] on button "New Media Centre" at bounding box center [910, 58] width 73 height 19
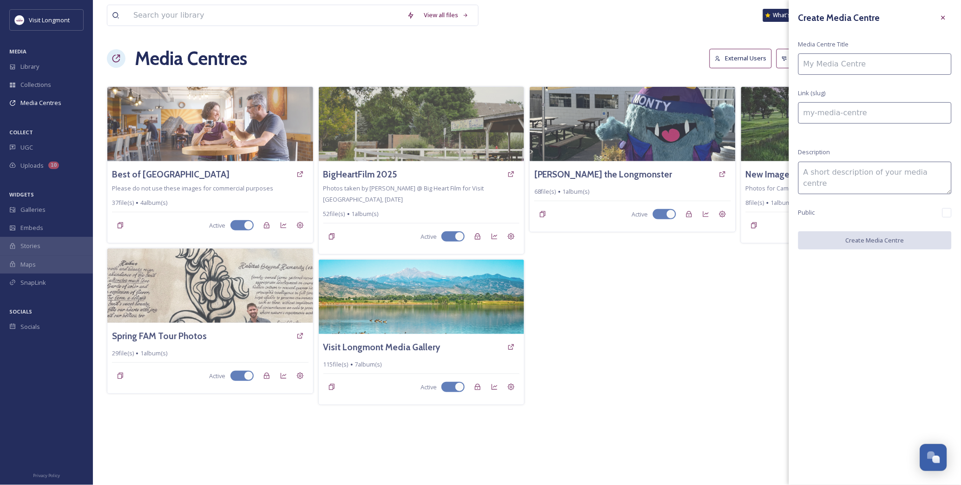
click at [830, 61] on input at bounding box center [875, 63] width 153 height 21
click at [829, 64] on input at bounding box center [875, 63] width 153 height 21
type input "A"
type input "a"
type input "Ad"
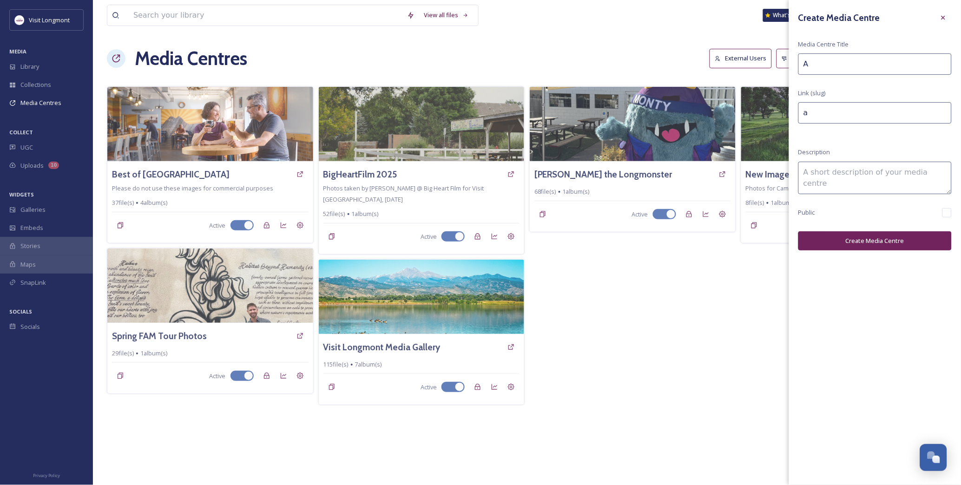
type input "ad"
type input "Adv"
type input "adv"
type input "Adva"
type input "adva"
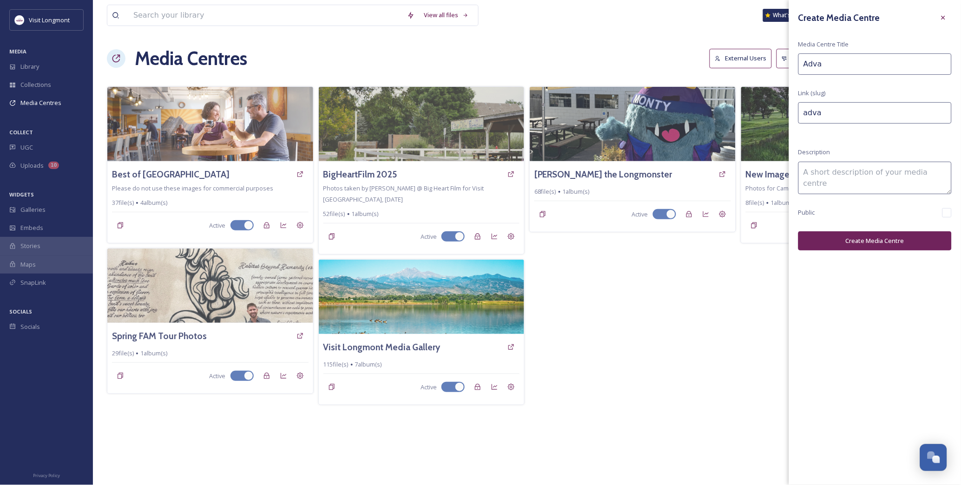
type input "Advan"
type input "advan"
type input "Advanc"
type input "advanc"
type input "Advance"
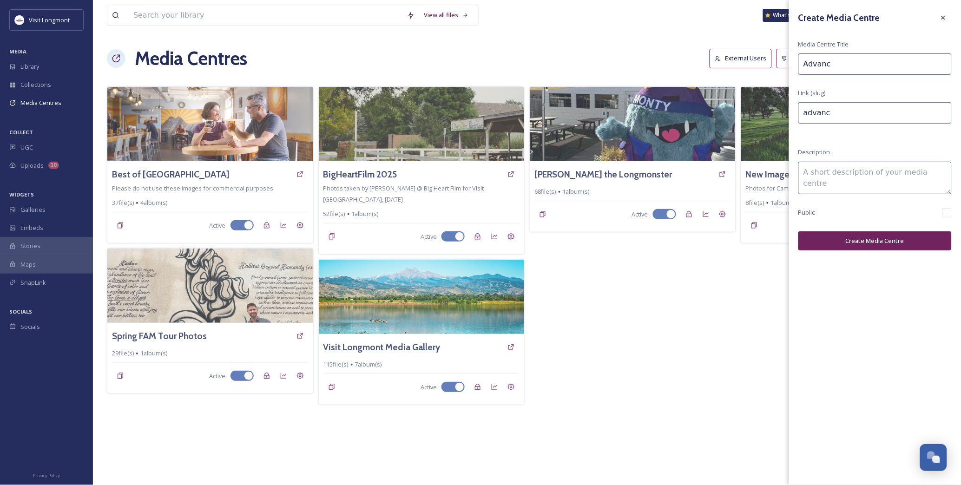
type input "advance"
type input "Advance"
type input "advance-"
type input "Advance L"
type input "advance-l"
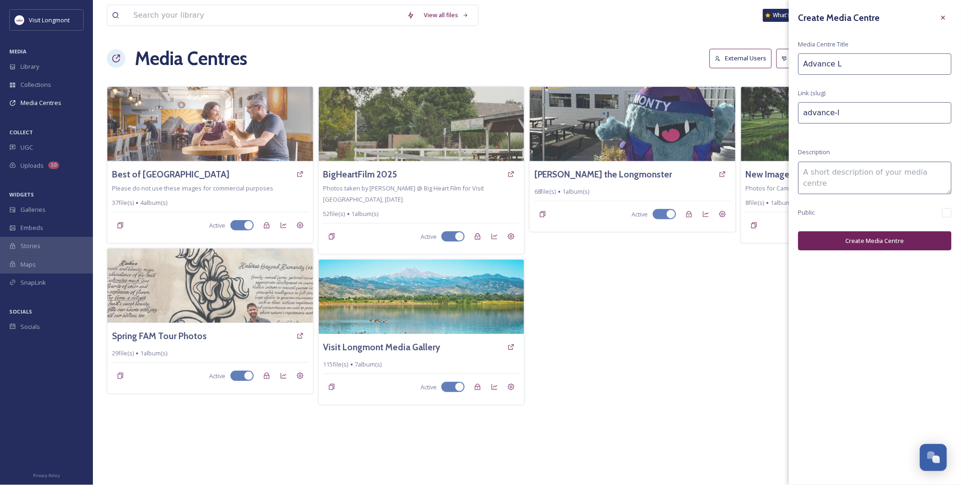
type input "Advance Lo"
type input "advance-lo"
type input "Advance Lon"
type input "advance-lon"
type input "Advance Long"
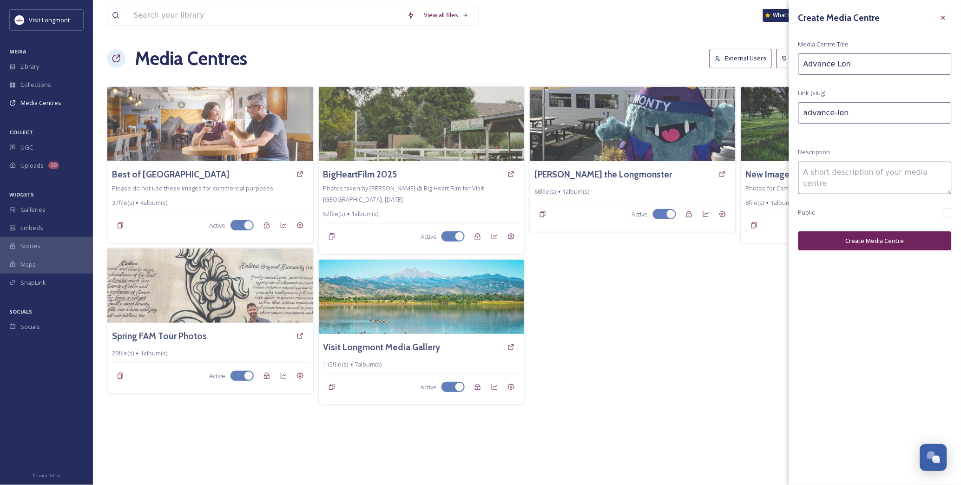
type input "advance-long"
type input "Advance Longm"
type input "advance-longm"
type input "Advance Longmo"
type input "advance-longmo"
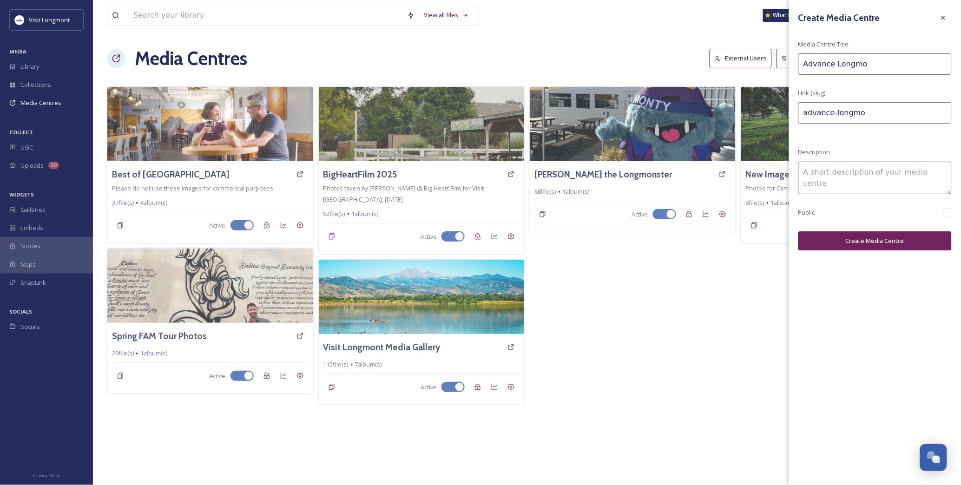
type input "Advance Longmon"
type input "advance-longmon"
type input "Advance Longmont"
type input "advance-longmont"
type input "Advance Longmont"
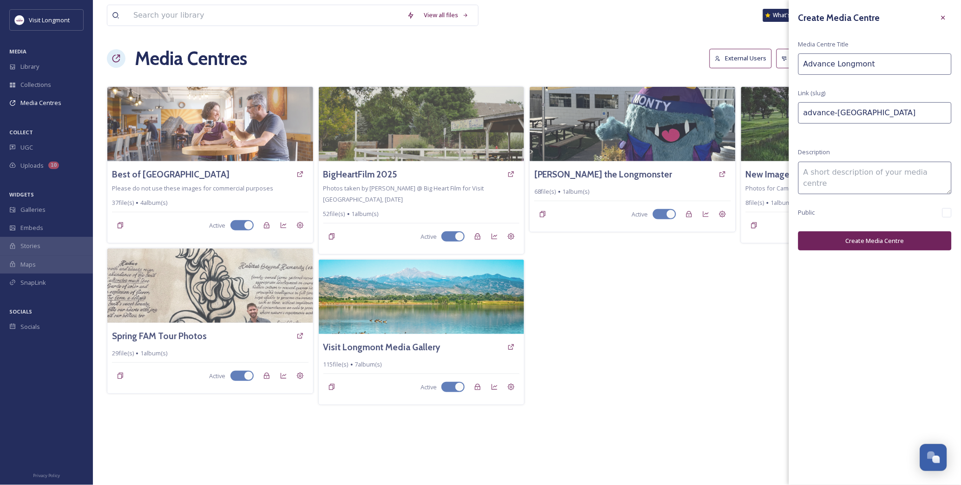
type input "advance-longmont-"
type input "Advance Longmont P"
type input "advance-longmont-p"
type input "Advance Longmont Pa"
type input "advance-longmont-pa"
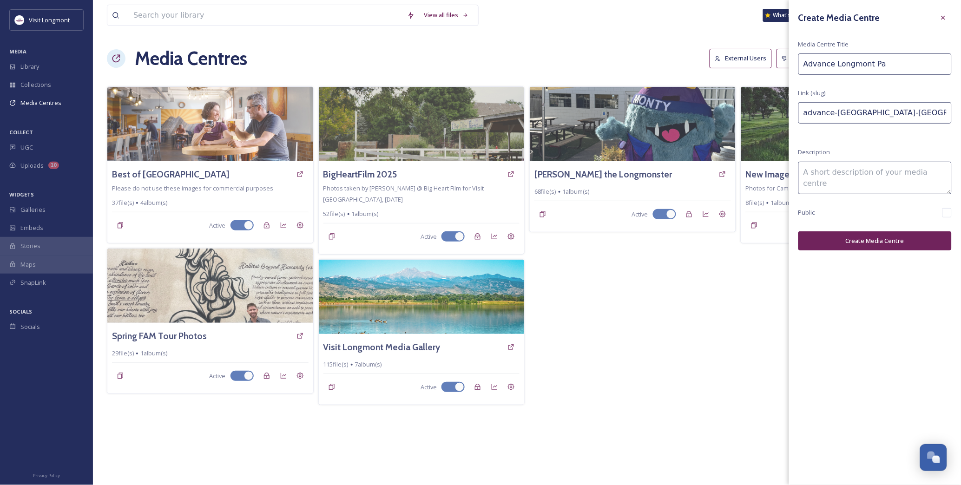
type input "Advance Longmont Par"
type input "advance-longmont-par"
type input "Advance Longmont Part"
type input "advance-longmont-part"
type input "Advance Longmont Partn"
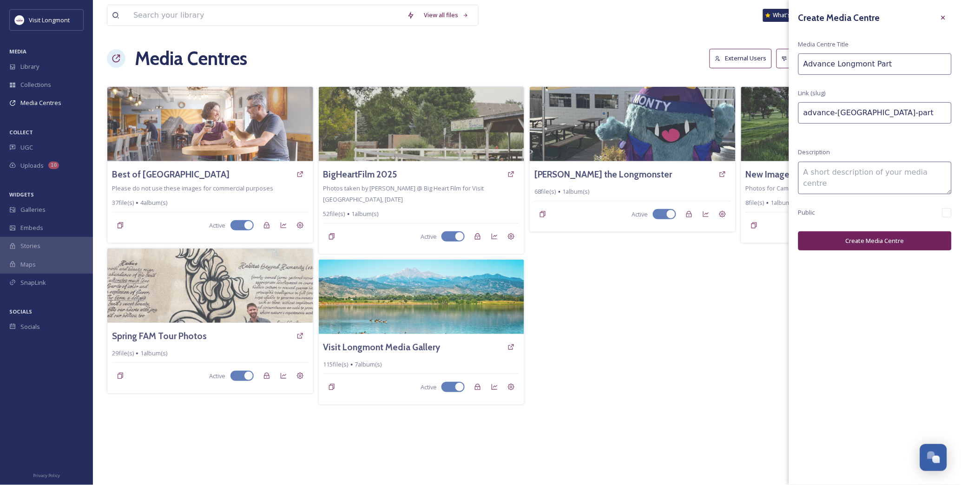
type input "advance-longmont-partn"
type input "Advance Longmont Partne"
type input "advance-longmont-partne"
type input "Advance Longmont Partner"
type input "advance-longmont-partner"
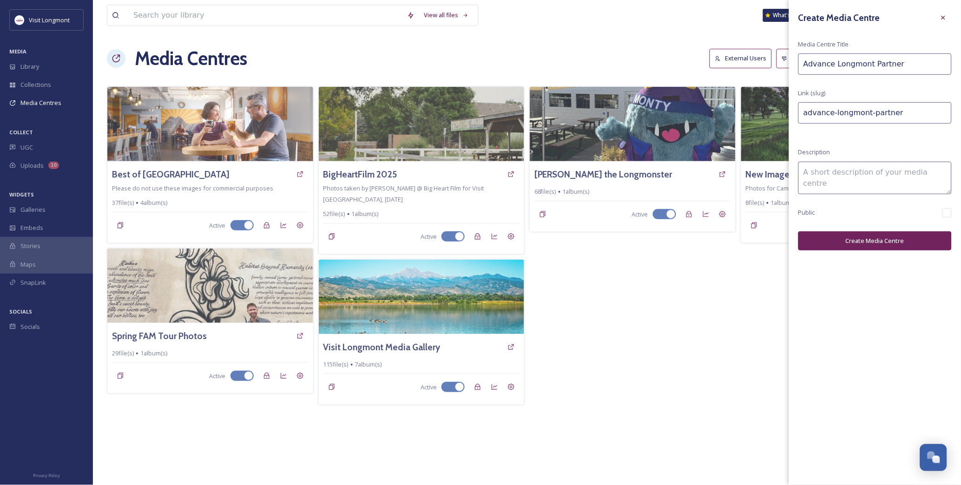
type input "Advance Longmont Partners"
type input "advance-longmont-partners"
type input "Advance Longmont Partners"
click at [851, 178] on textarea at bounding box center [875, 178] width 153 height 33
click at [849, 232] on button "Create Media Centre" at bounding box center [875, 241] width 153 height 19
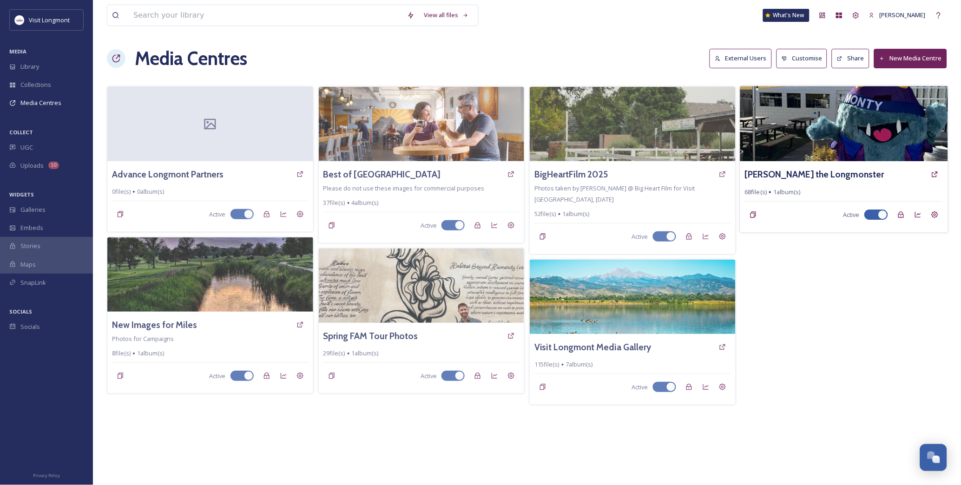
drag, startPoint x: 222, startPoint y: 119, endPoint x: 795, endPoint y: 139, distance: 573.6
click at [222, 119] on div at bounding box center [210, 124] width 206 height 74
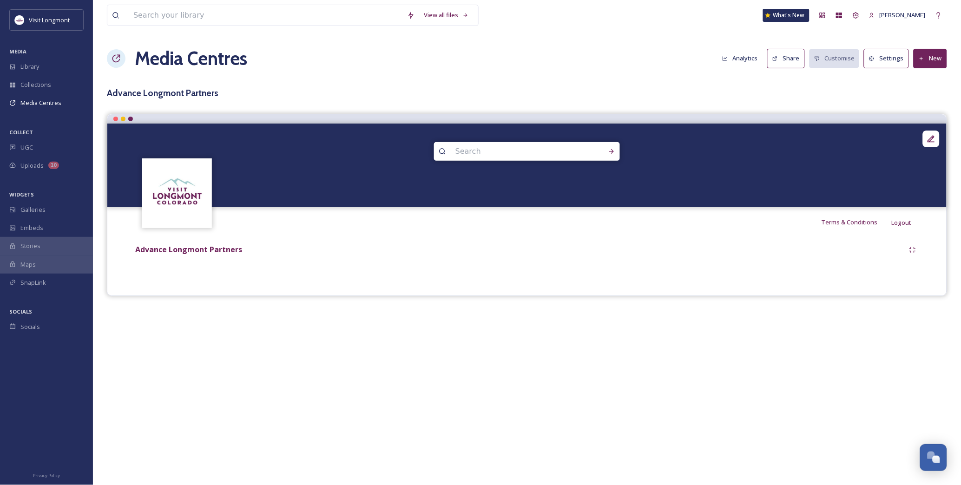
click at [889, 63] on button "Settings" at bounding box center [886, 58] width 45 height 19
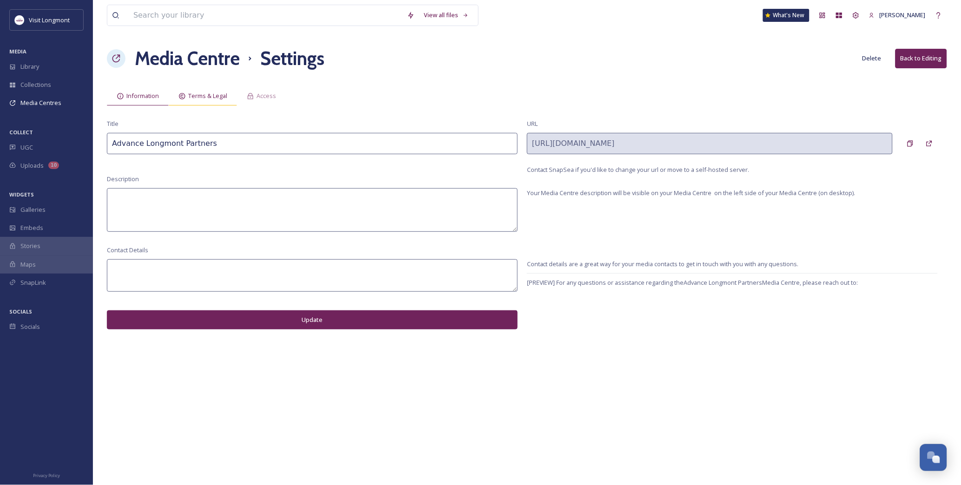
click at [210, 96] on span "Terms & Legal" at bounding box center [207, 96] width 39 height 9
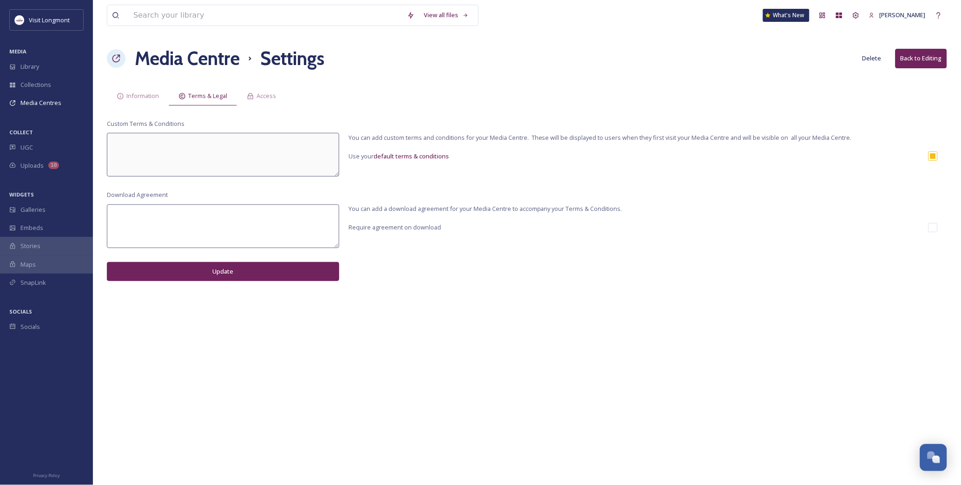
click at [940, 157] on div "Custom Terms & Conditions You can add custom terms and conditions for your Medi…" at bounding box center [527, 147] width 841 height 57
click at [935, 157] on input "checkbox" at bounding box center [933, 156] width 9 height 9
checkbox input "false"
click at [195, 151] on textarea at bounding box center [223, 155] width 232 height 44
paste textarea "Visit Longmont Photo & Video Usage Statement The photos and videos provided by …"
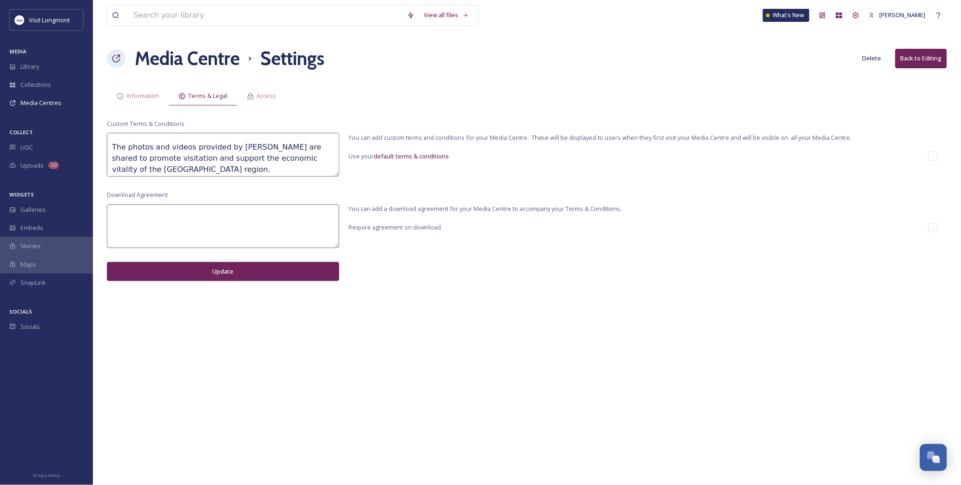
scroll to position [8, 0]
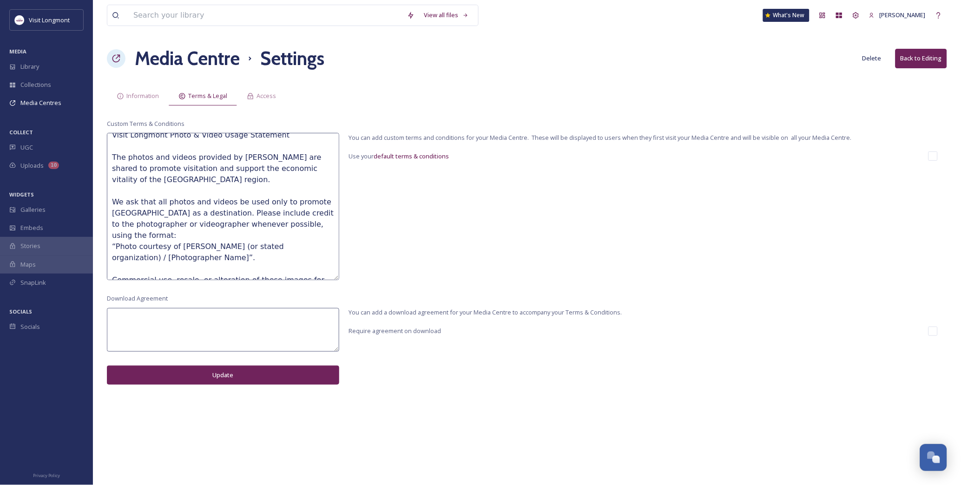
drag, startPoint x: 337, startPoint y: 175, endPoint x: 357, endPoint y: 285, distance: 112.1
click at [357, 280] on div "Custom Terms & Conditions Visit Longmont Photo & Video Usage Statement The phot…" at bounding box center [527, 199] width 841 height 161
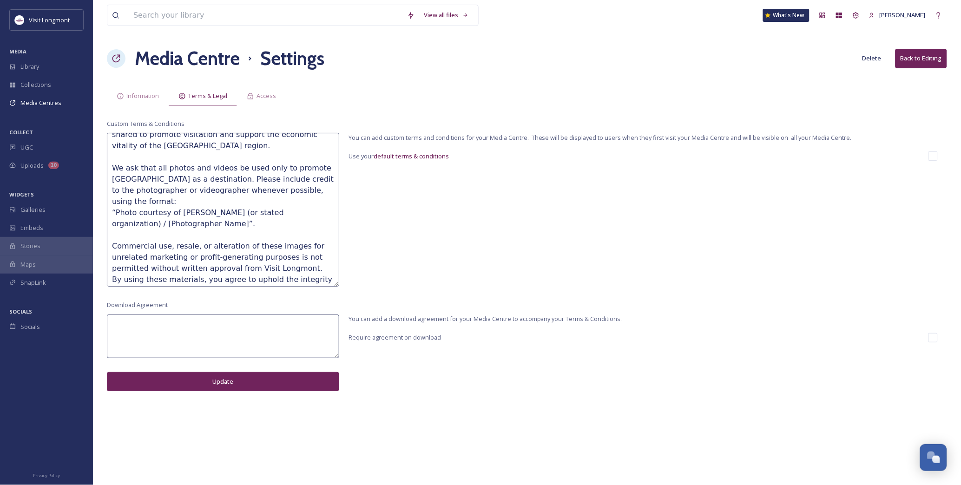
scroll to position [60, 0]
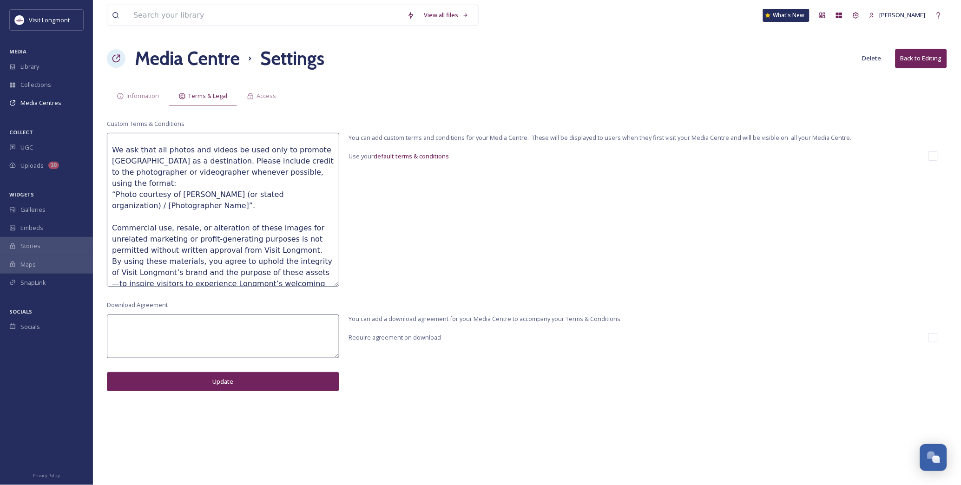
drag, startPoint x: 152, startPoint y: 149, endPoint x: 307, endPoint y: 250, distance: 185.0
click at [307, 250] on textarea "Visit Longmont Photo & Video Usage Statement The photos and videos provided by …" at bounding box center [223, 210] width 232 height 154
type textarea "Visit Longmont Photo & Video Usage Statement The photos and videos provided by …"
click at [145, 336] on textarea at bounding box center [223, 337] width 232 height 44
paste textarea "all photos and videos be used only to promote Longmont as a destination. Please…"
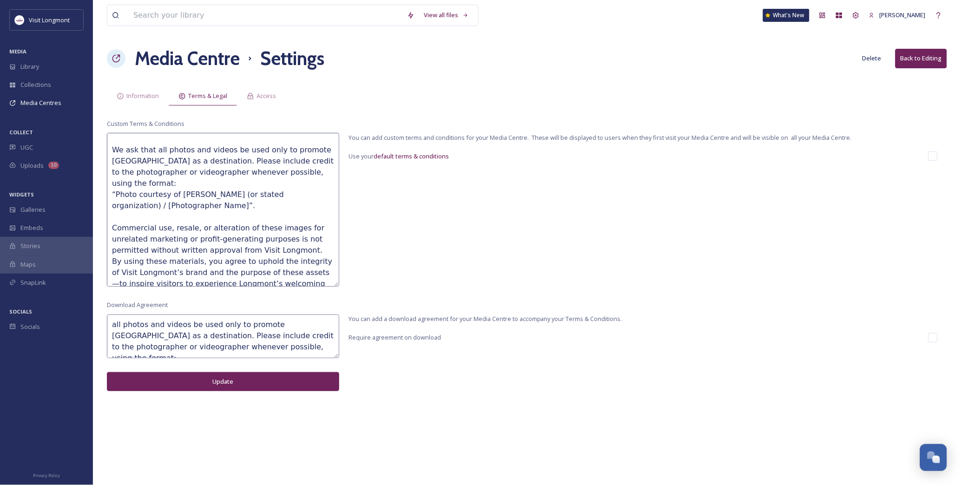
scroll to position [0, 0]
drag, startPoint x: 180, startPoint y: 324, endPoint x: 113, endPoint y: 323, distance: 67.0
click at [113, 323] on textarea "all photos and videos be used only to promote Longmont as a destination. Please…" at bounding box center [223, 337] width 232 height 44
click at [117, 327] on textarea "Thsi photo or video is to be used only to promote Longmont as a destination. Pl…" at bounding box center [223, 337] width 232 height 44
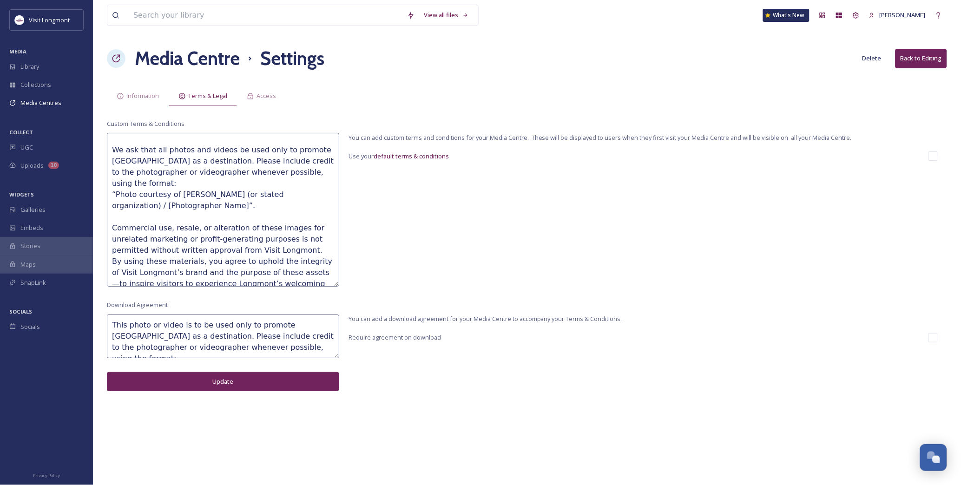
click at [212, 342] on textarea "This photo or video is to be used only to promote [GEOGRAPHIC_DATA] as a destin…" at bounding box center [223, 337] width 232 height 44
type textarea "This photo or video is to be used only to promote [GEOGRAPHIC_DATA] as a destin…"
click at [289, 380] on button "Update" at bounding box center [223, 381] width 232 height 19
click at [140, 95] on span "Information" at bounding box center [142, 96] width 33 height 9
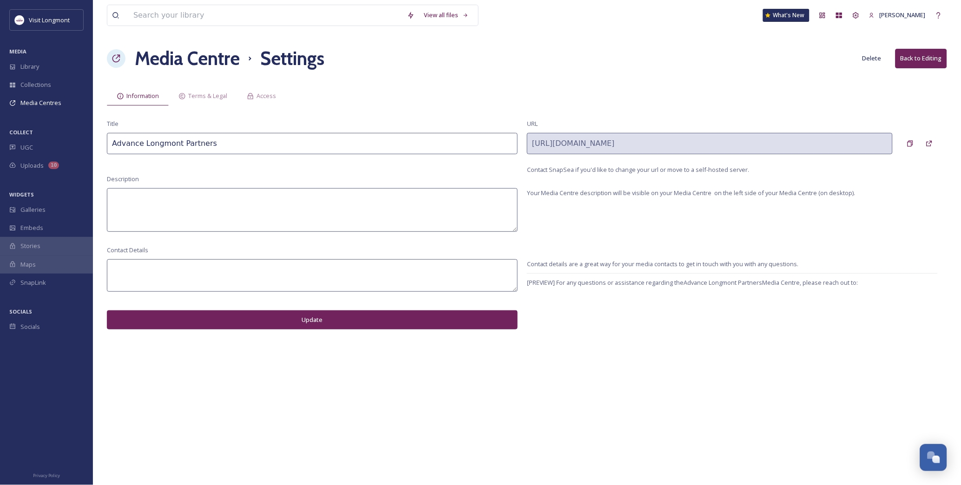
click at [175, 196] on textarea at bounding box center [312, 210] width 411 height 44
click at [904, 60] on button "Back to Editing" at bounding box center [922, 58] width 52 height 19
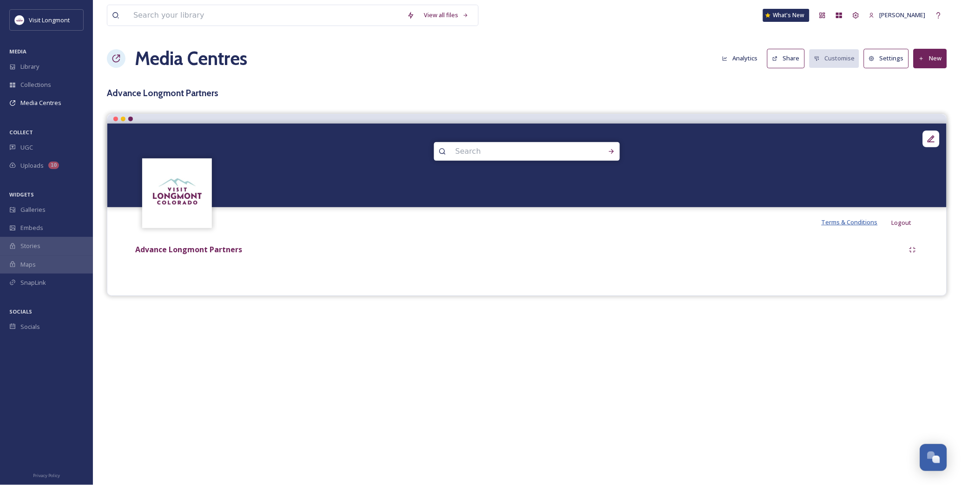
click at [852, 225] on span "Terms & Conditions" at bounding box center [850, 222] width 56 height 8
click at [918, 58] on button "New" at bounding box center [930, 58] width 33 height 19
click at [925, 94] on span "Add Album" at bounding box center [927, 98] width 30 height 9
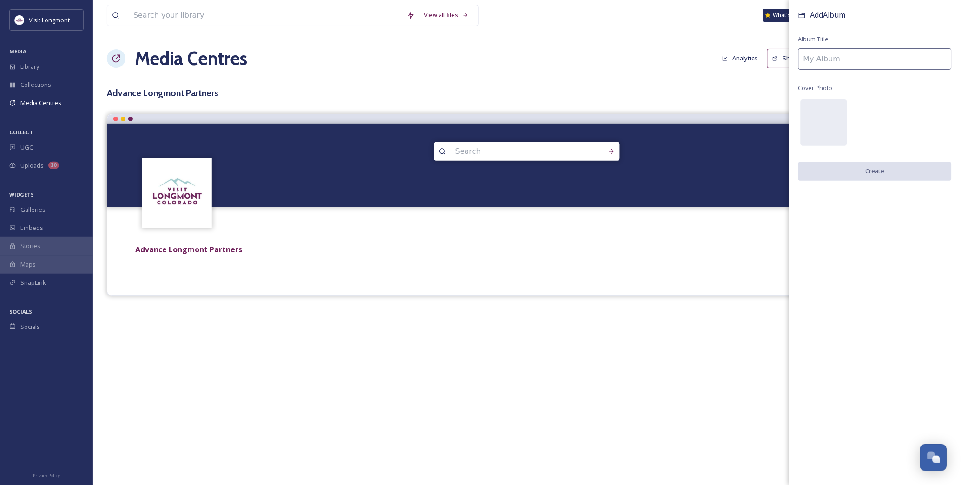
click at [830, 59] on input at bounding box center [875, 58] width 153 height 21
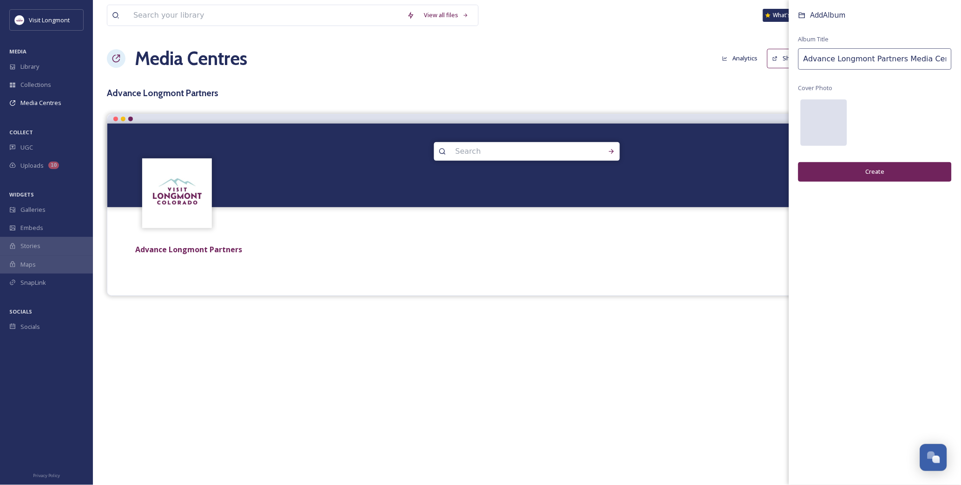
type input "Advance Longmont Partners Media Centre"
click at [826, 122] on div at bounding box center [824, 122] width 46 height 46
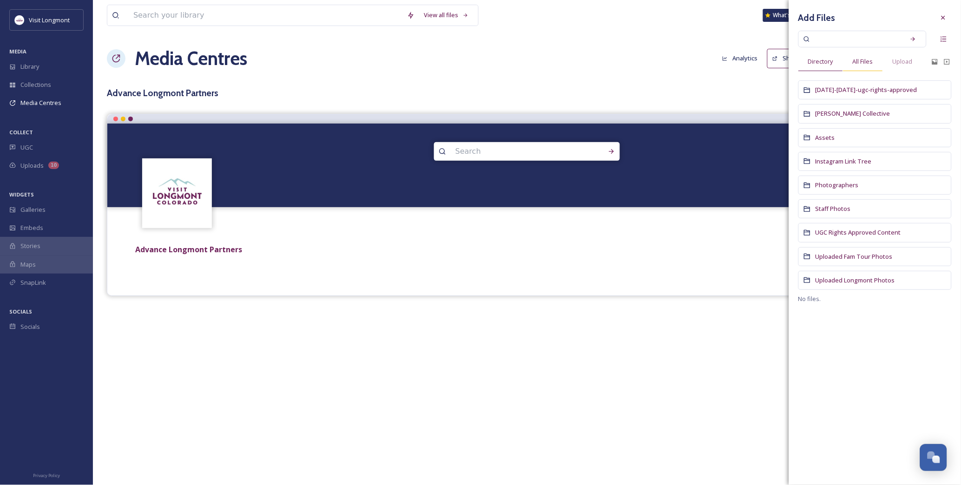
click at [866, 62] on span "All Files" at bounding box center [863, 61] width 20 height 9
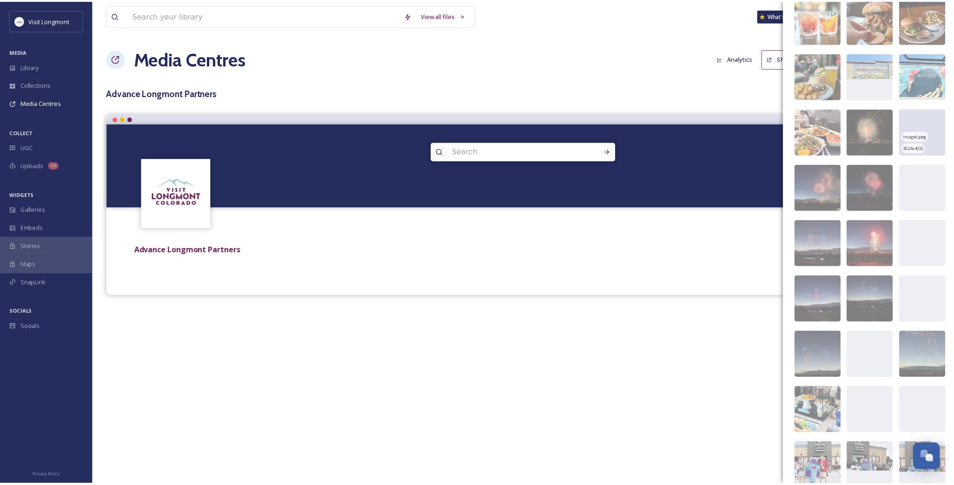
scroll to position [2883, 0]
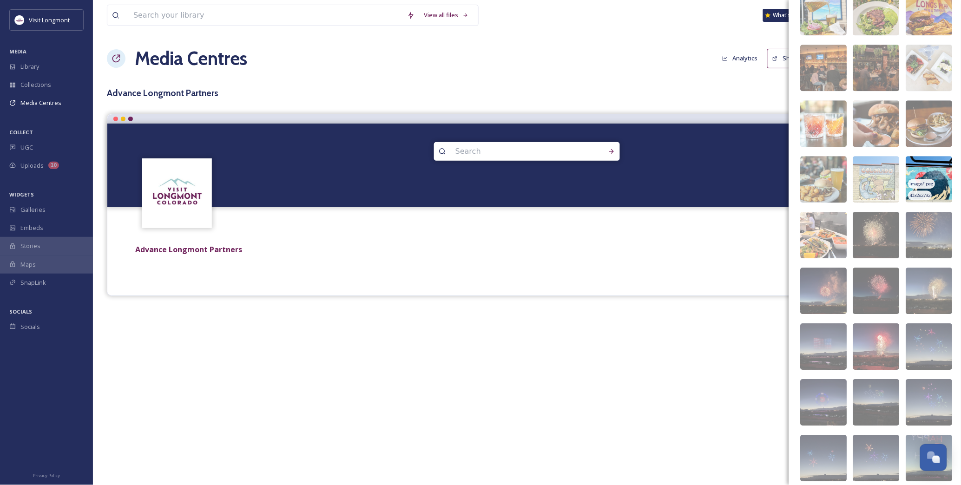
click at [940, 164] on img at bounding box center [930, 179] width 46 height 46
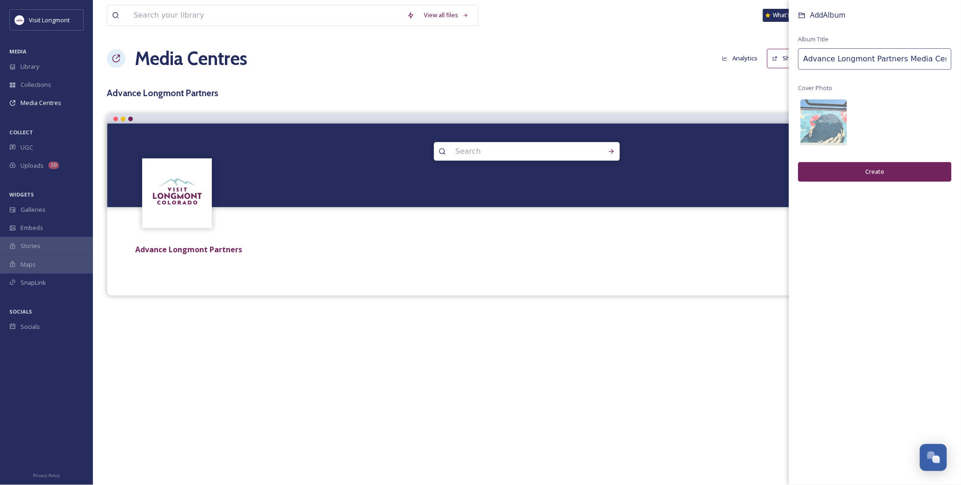
click at [889, 168] on button "Create" at bounding box center [875, 171] width 153 height 19
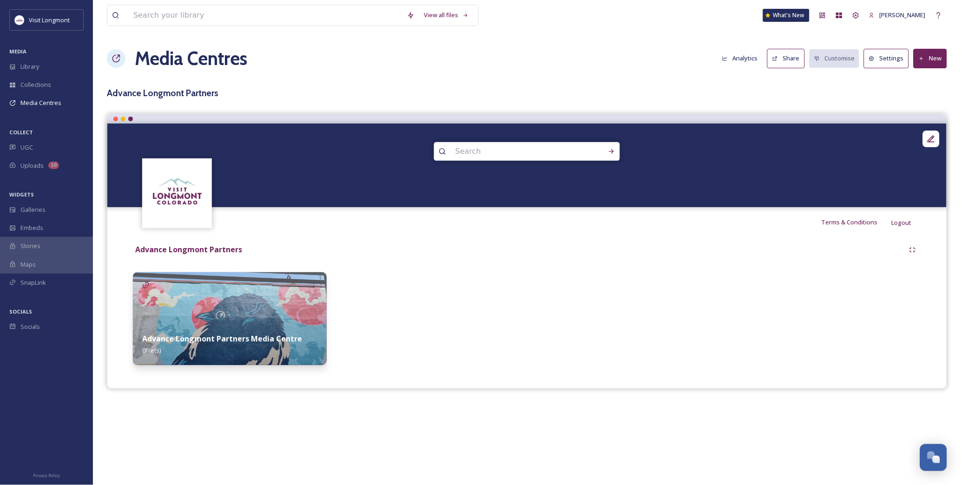
click at [219, 320] on img at bounding box center [230, 318] width 194 height 93
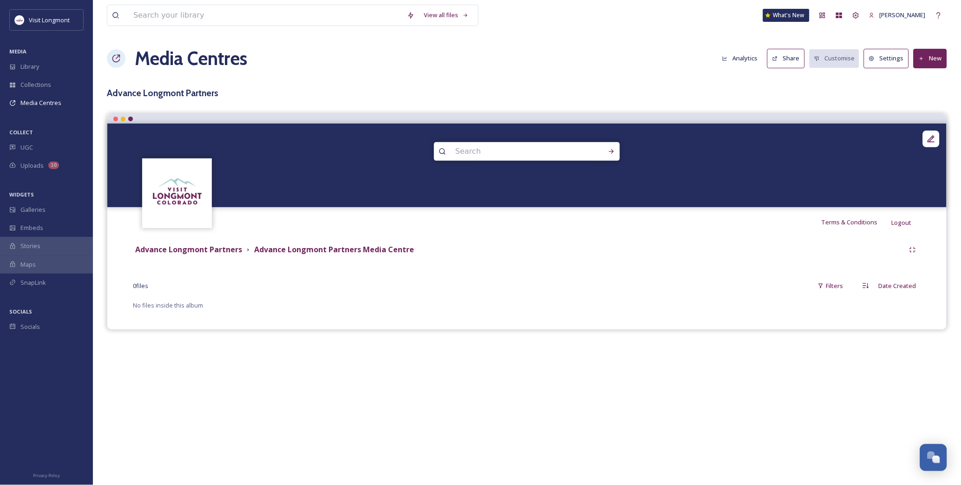
click at [927, 61] on button "New" at bounding box center [930, 58] width 33 height 19
click at [922, 77] on span "Add Files" at bounding box center [924, 80] width 25 height 9
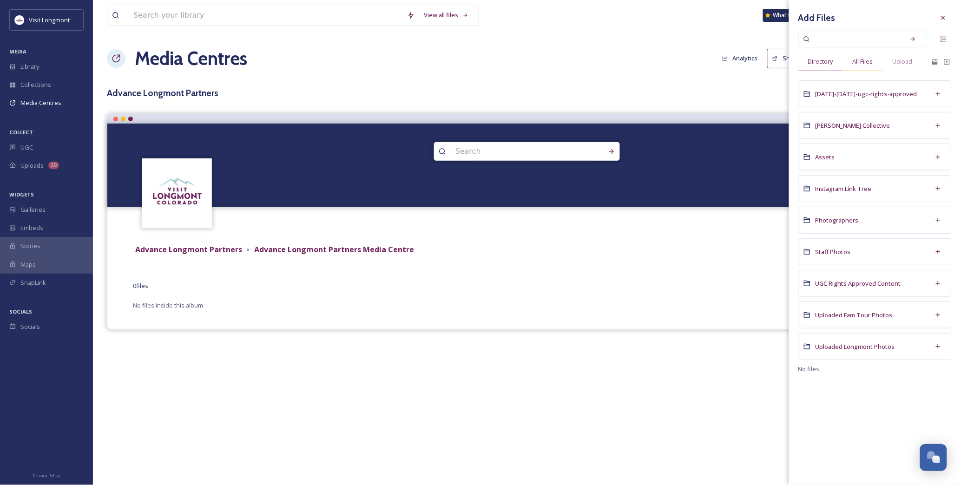
click at [861, 66] on div "All Files" at bounding box center [863, 61] width 40 height 19
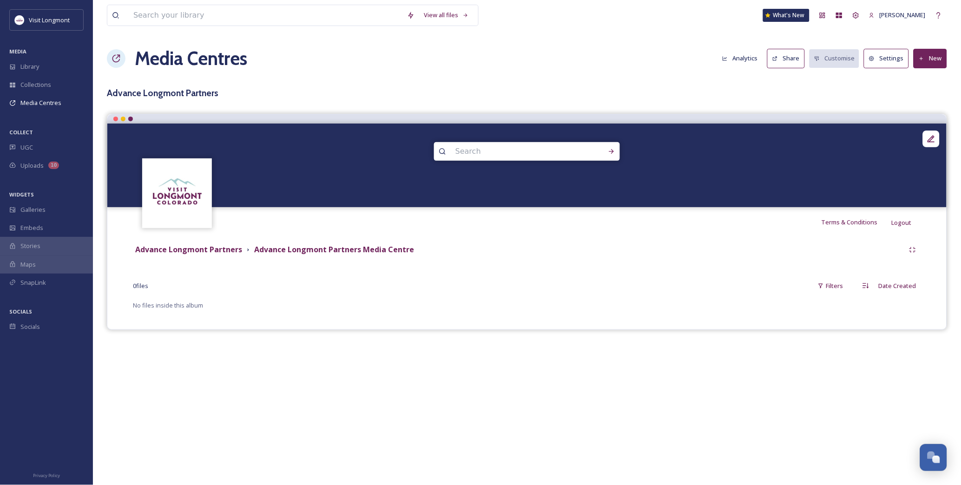
click at [693, 63] on div "Media Centres Analytics Share Customise Settings New" at bounding box center [527, 59] width 841 height 28
click at [31, 68] on span "Library" at bounding box center [29, 66] width 19 height 9
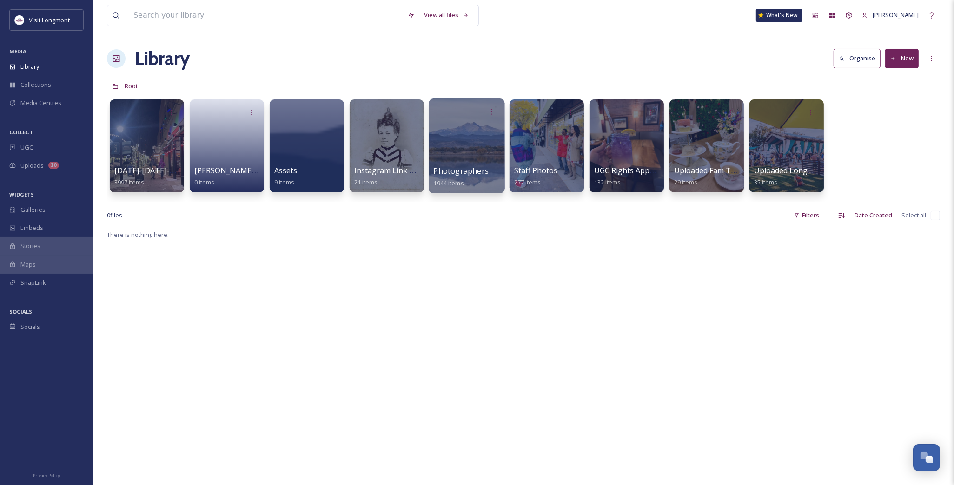
click at [471, 161] on div at bounding box center [467, 146] width 76 height 95
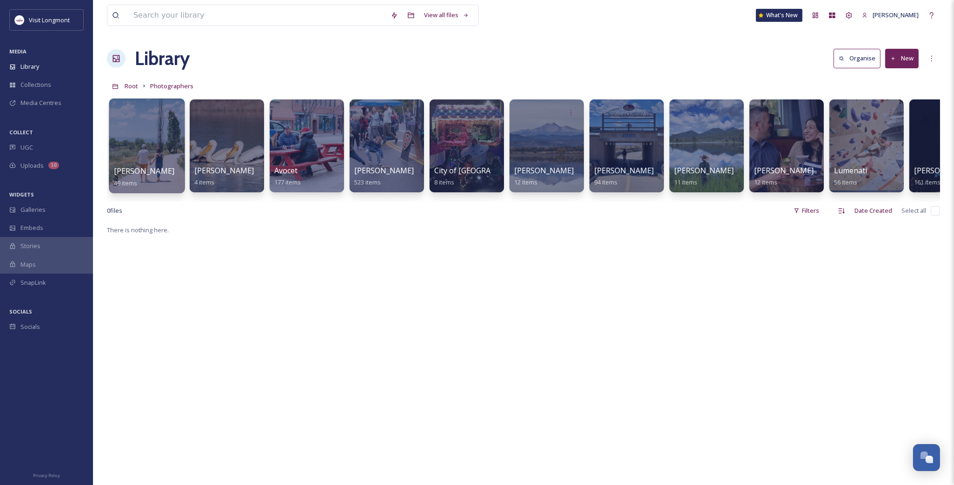
drag, startPoint x: 176, startPoint y: 153, endPoint x: 170, endPoint y: 152, distance: 6.1
click at [176, 153] on div at bounding box center [147, 146] width 76 height 95
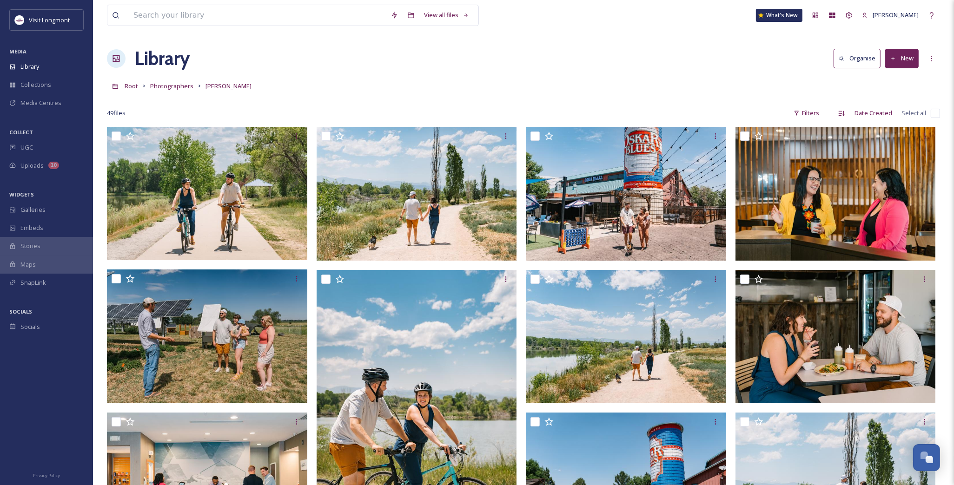
click at [933, 112] on input "checkbox" at bounding box center [935, 113] width 9 height 9
checkbox input "true"
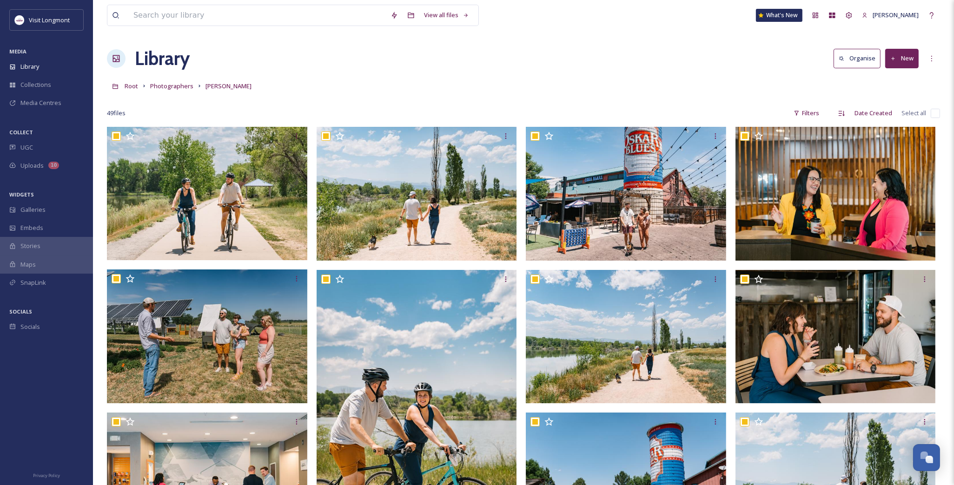
checkbox input "true"
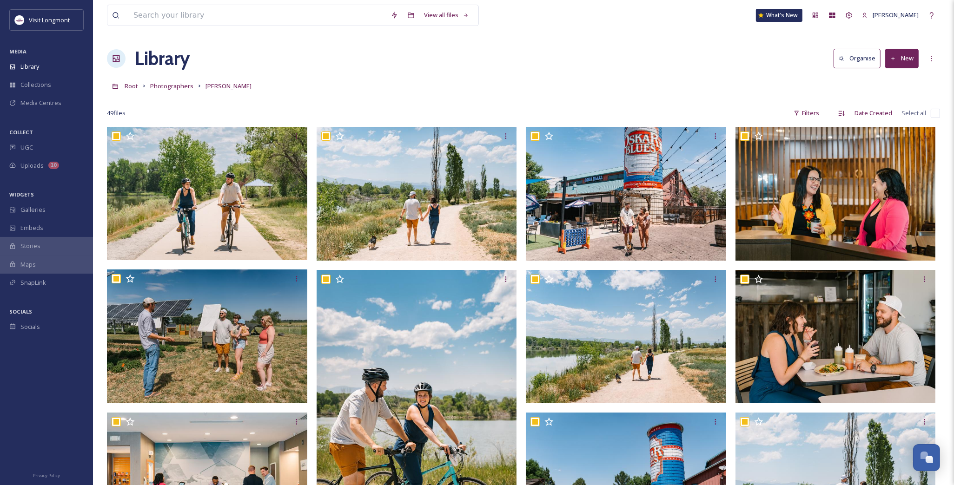
checkbox input "true"
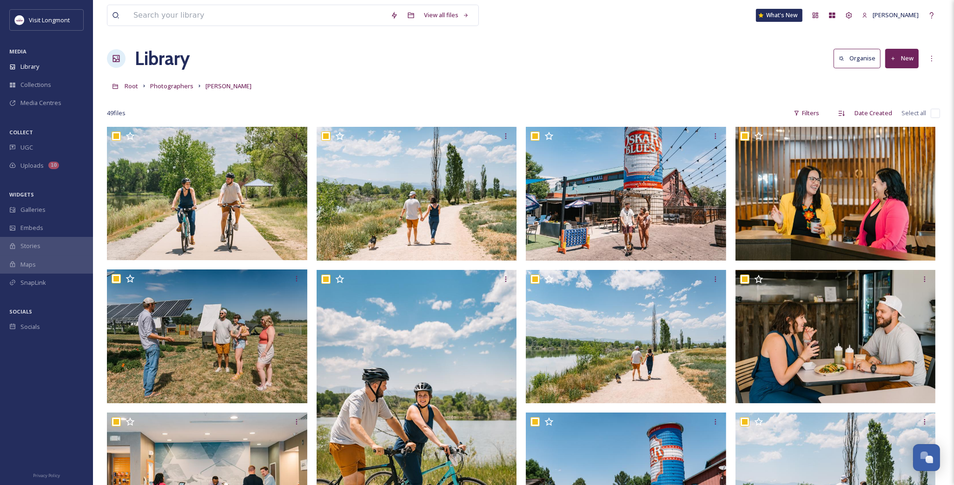
checkbox input "true"
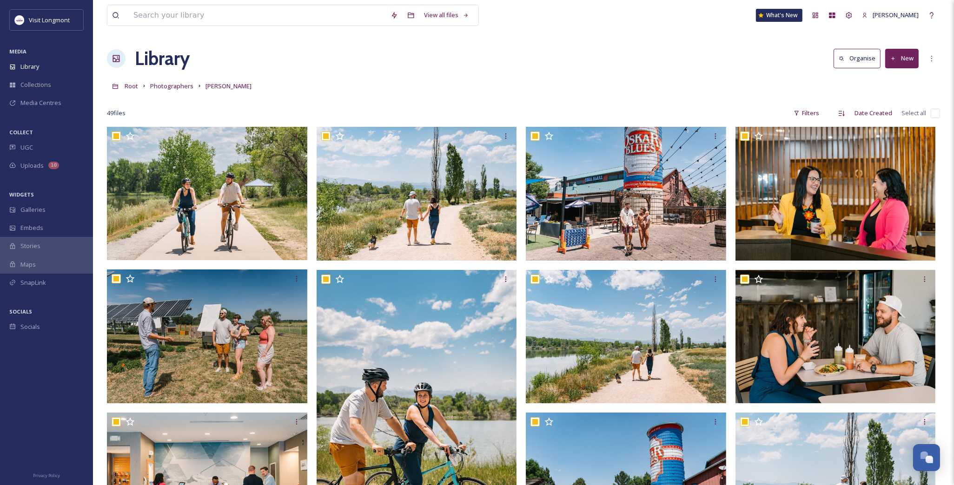
checkbox input "true"
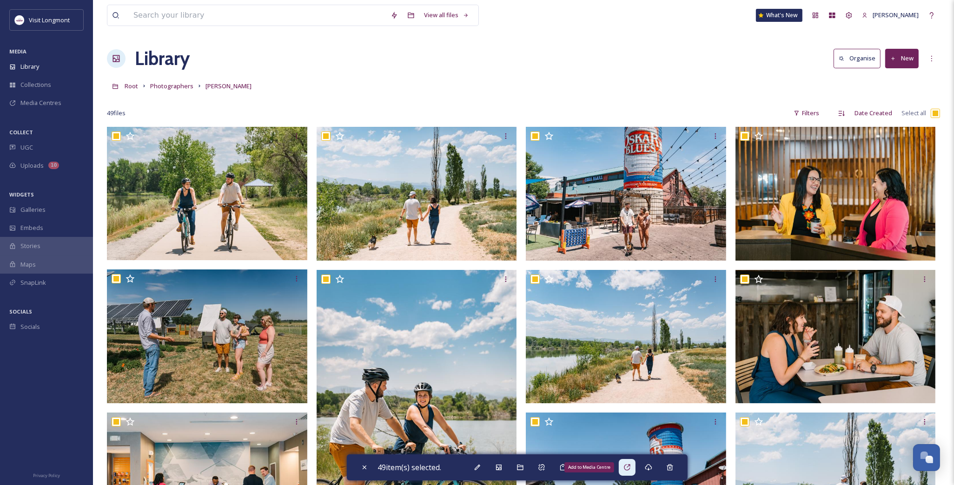
click at [630, 466] on icon at bounding box center [627, 467] width 6 height 6
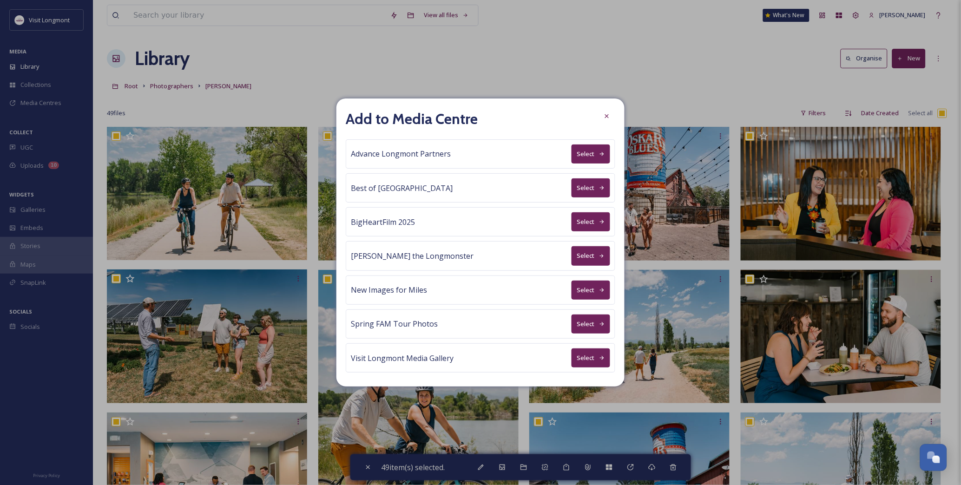
click at [593, 154] on button "Select" at bounding box center [591, 154] width 39 height 19
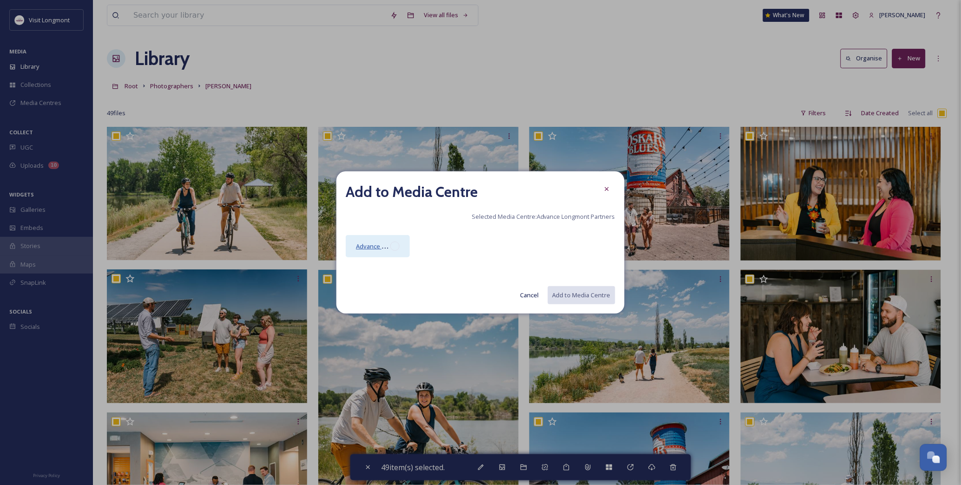
click at [374, 248] on span "Advance Longmont Partners Media Centre" at bounding box center [416, 246] width 120 height 9
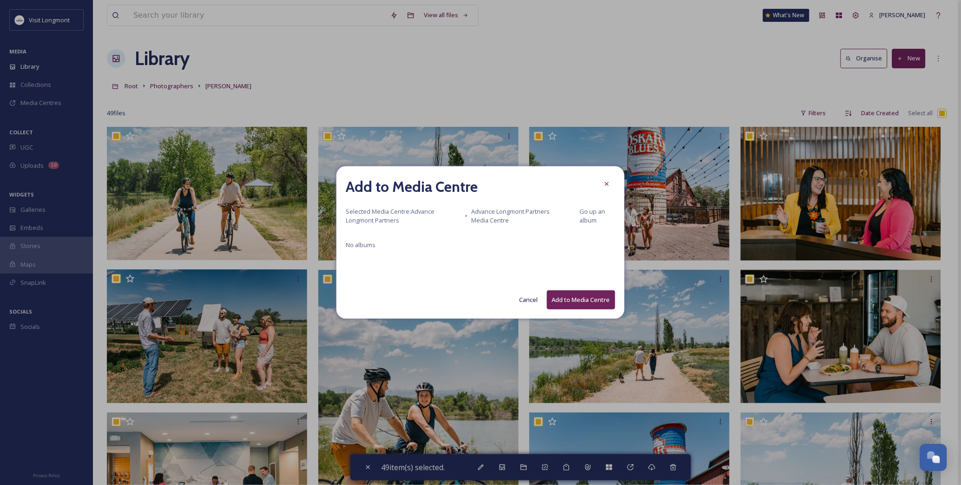
click at [582, 298] on button "Add to Media Centre" at bounding box center [581, 300] width 68 height 19
checkbox input "false"
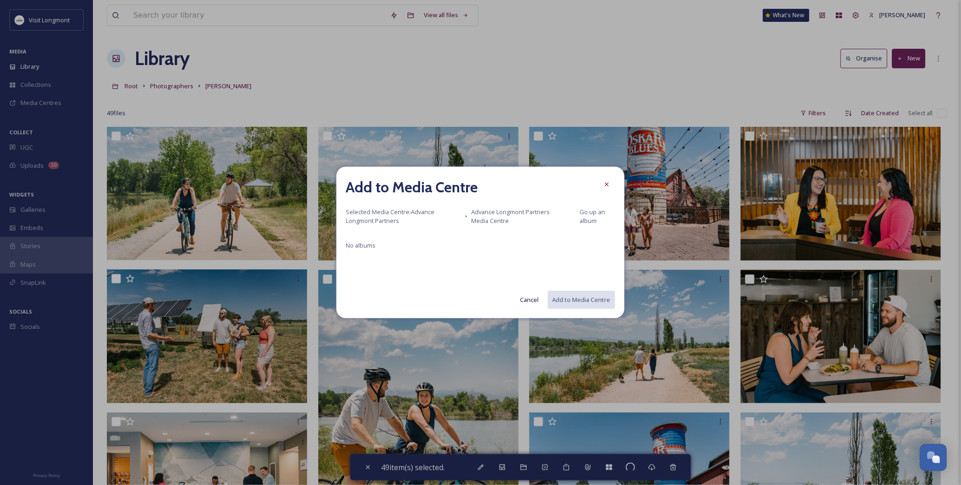
checkbox input "false"
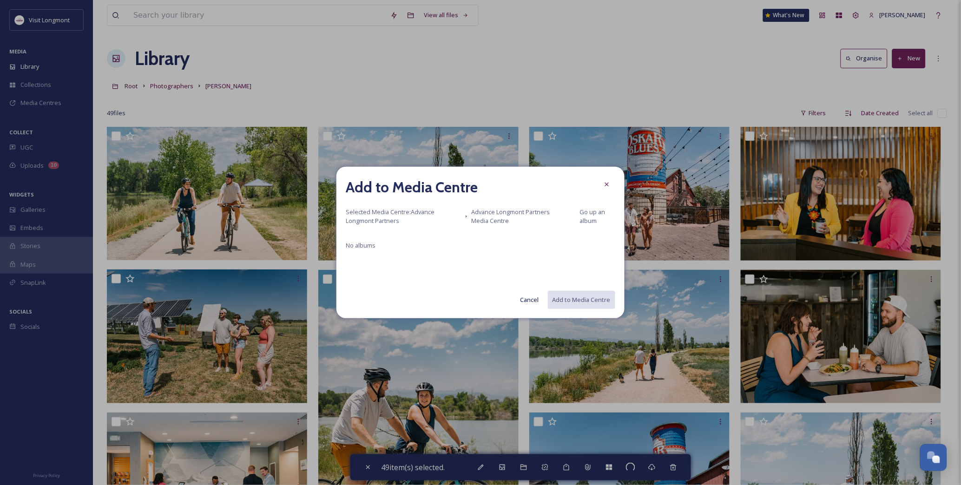
checkbox input "false"
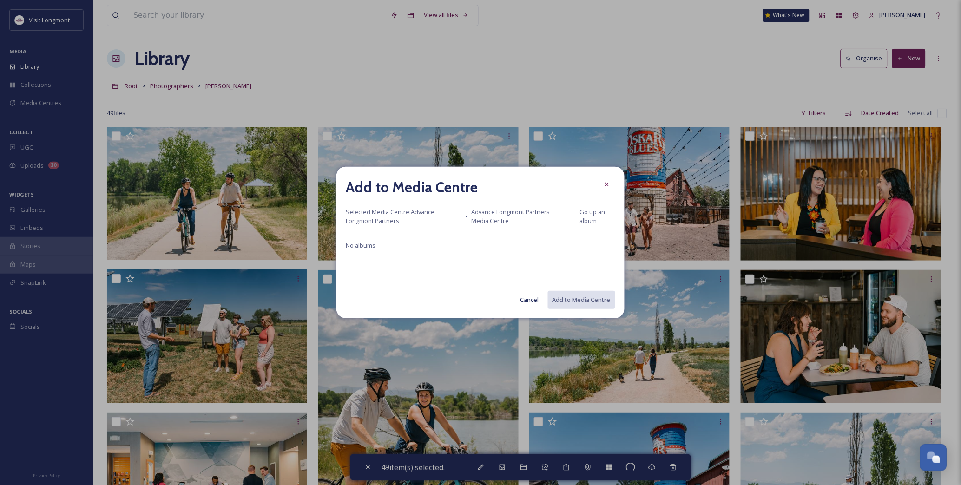
checkbox input "false"
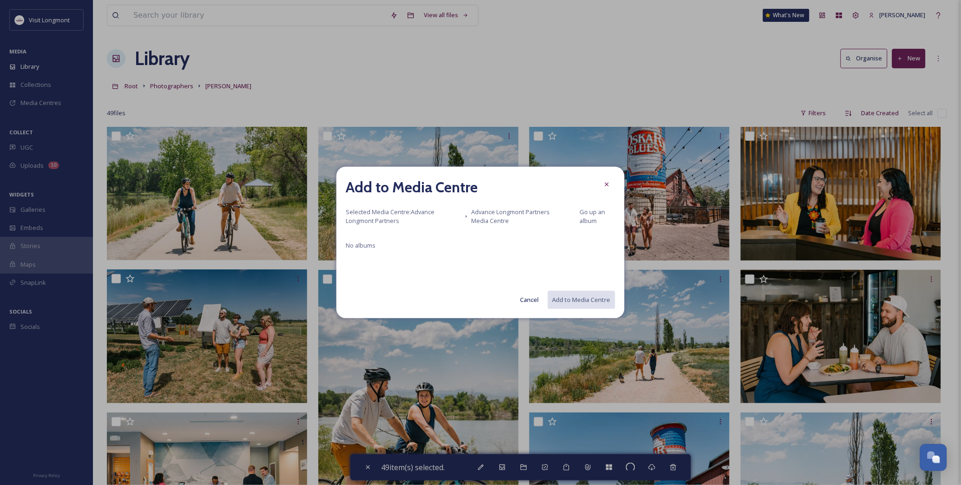
checkbox input "false"
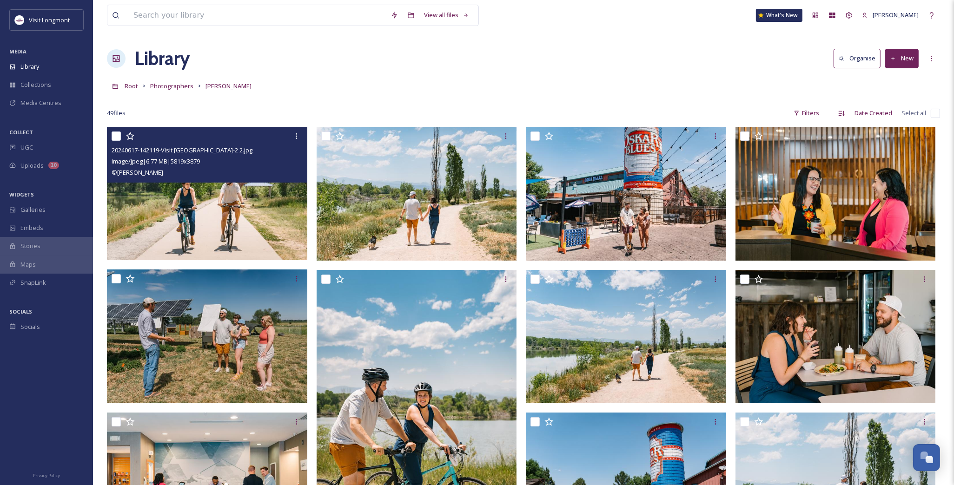
click at [211, 209] on img at bounding box center [207, 194] width 200 height 134
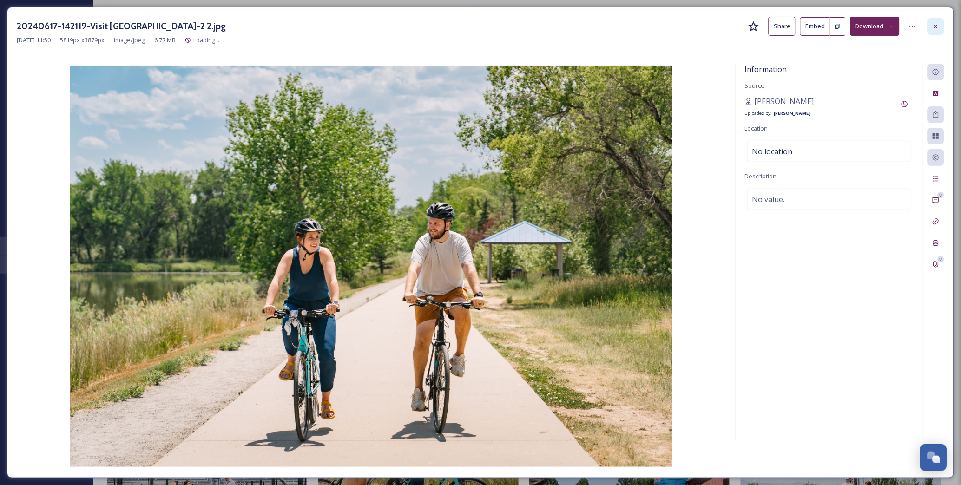
click at [933, 25] on icon at bounding box center [936, 26] width 7 height 7
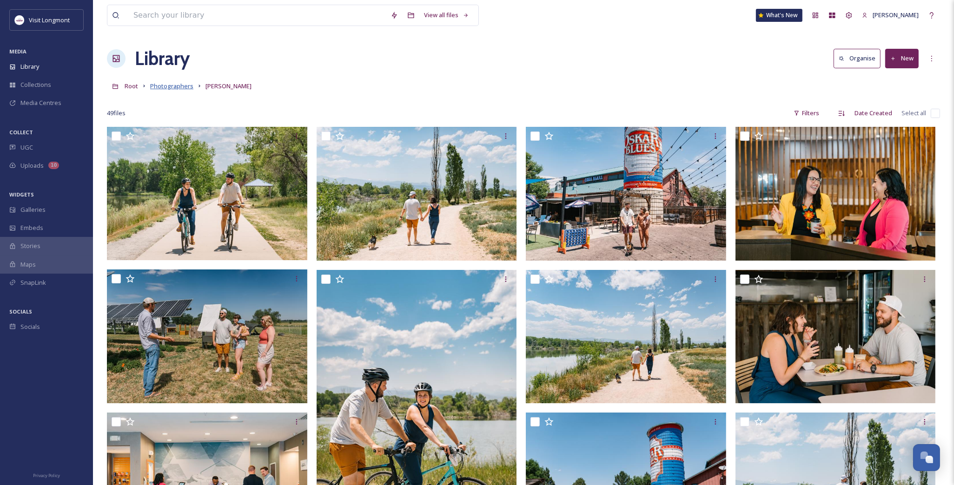
click at [166, 89] on span "Photographers" at bounding box center [171, 86] width 43 height 8
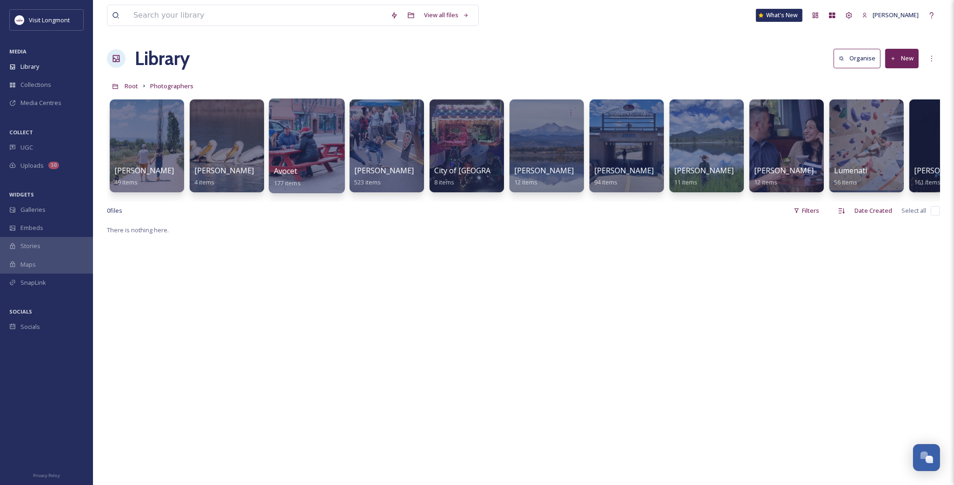
click at [289, 125] on div at bounding box center [307, 146] width 76 height 95
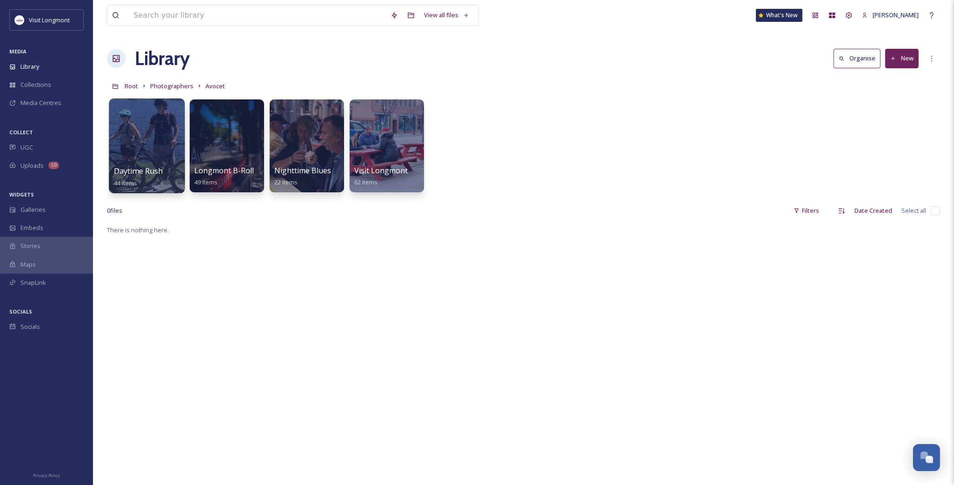
click at [149, 148] on div at bounding box center [147, 146] width 76 height 95
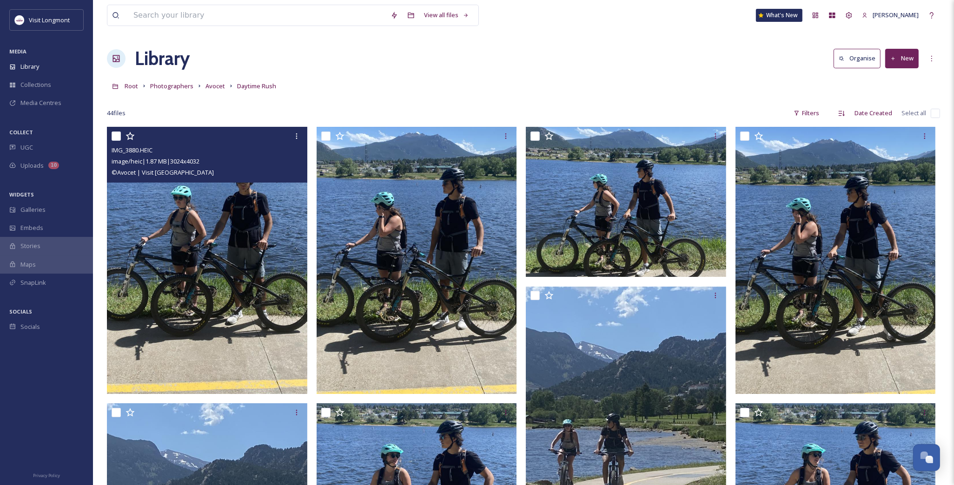
click at [241, 206] on img at bounding box center [207, 260] width 200 height 267
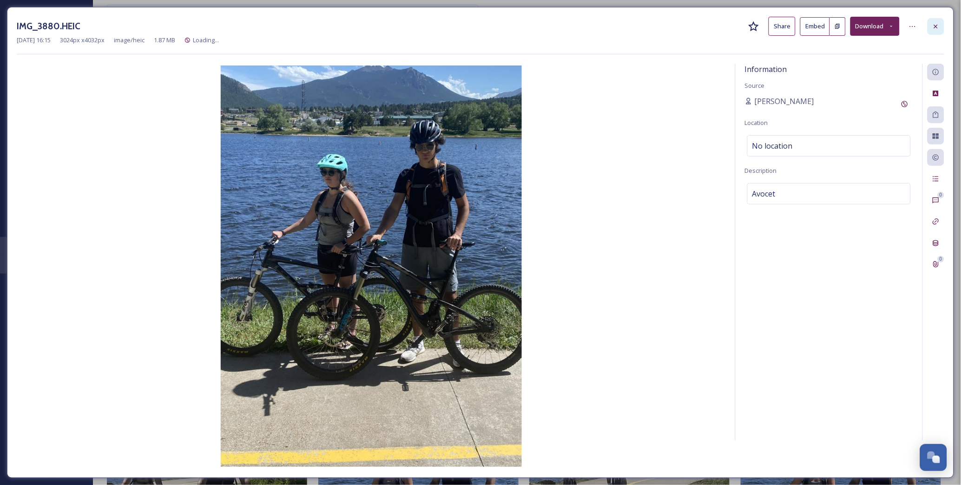
click at [937, 24] on icon at bounding box center [936, 26] width 7 height 7
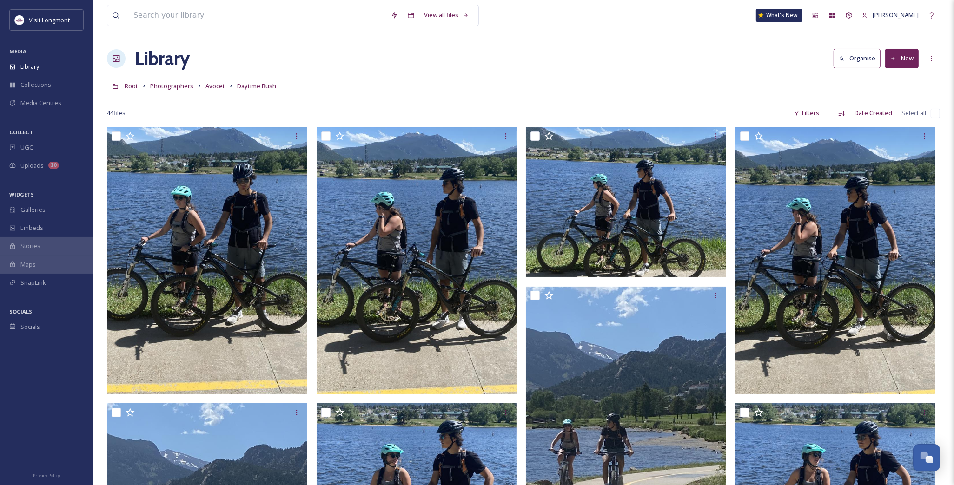
click at [931, 114] on input "checkbox" at bounding box center [935, 113] width 9 height 9
checkbox input "true"
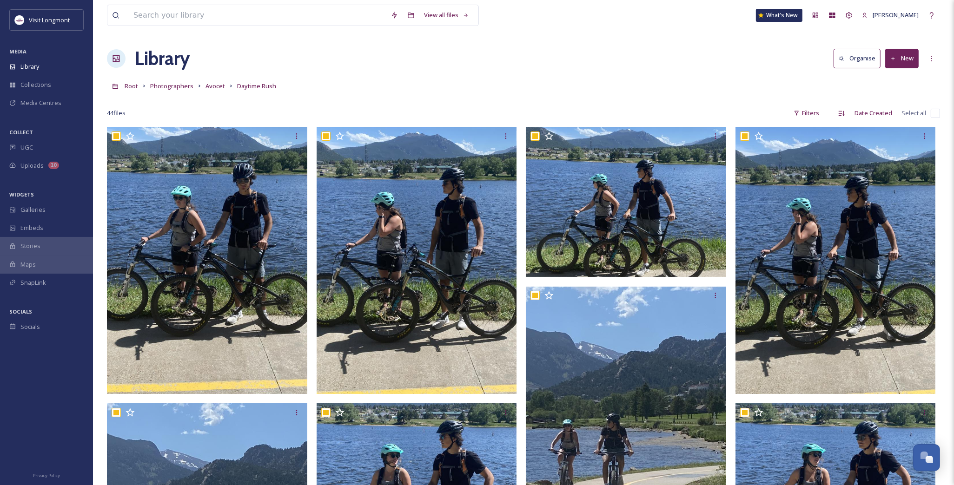
checkbox input "true"
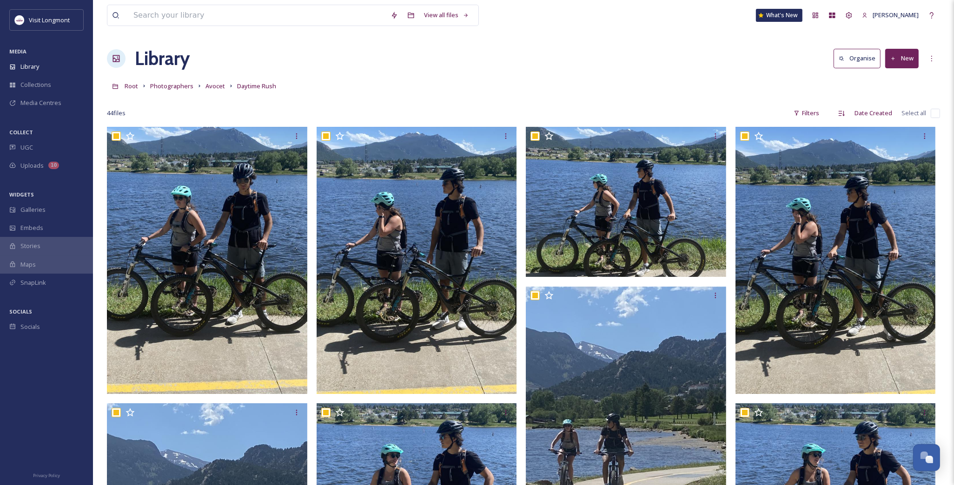
checkbox input "true"
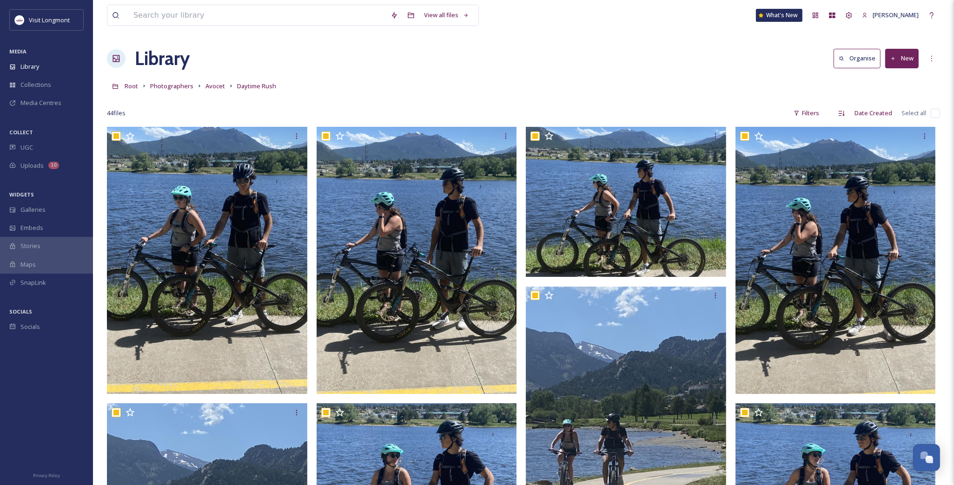
checkbox input "true"
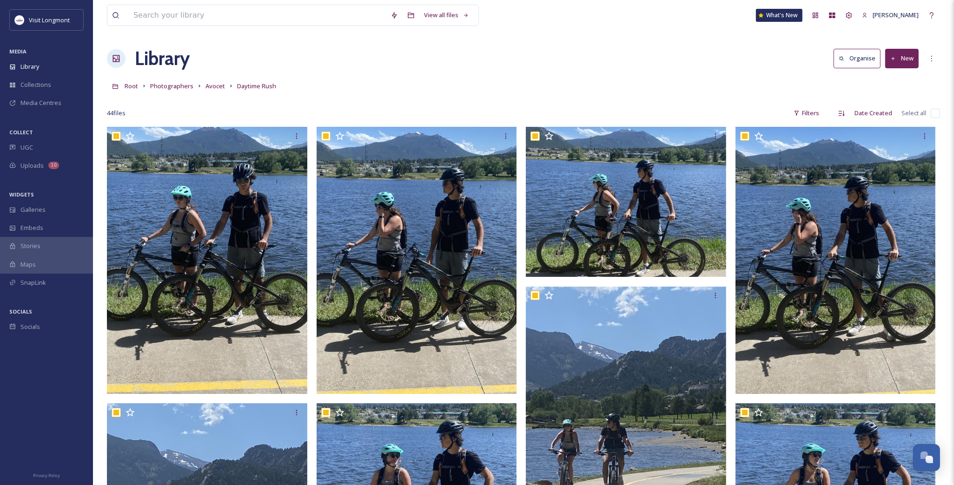
checkbox input "true"
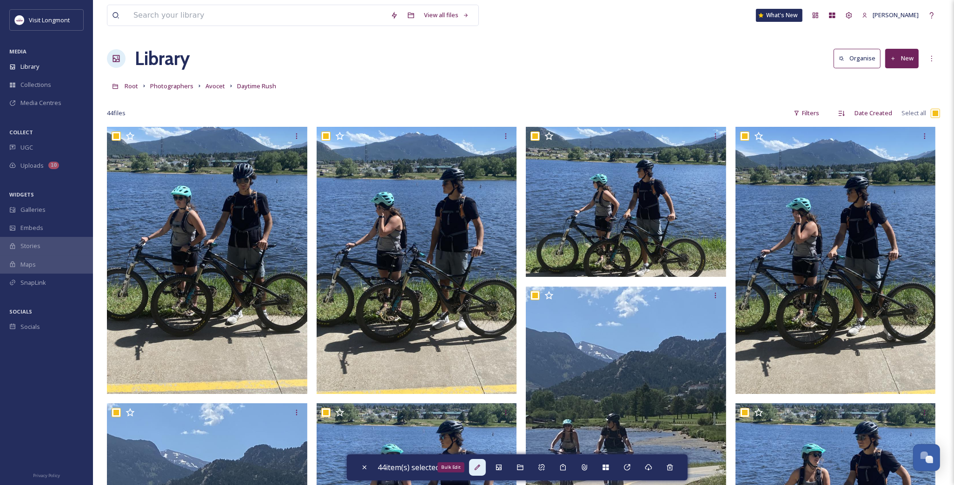
click at [477, 470] on icon at bounding box center [478, 468] width 6 height 6
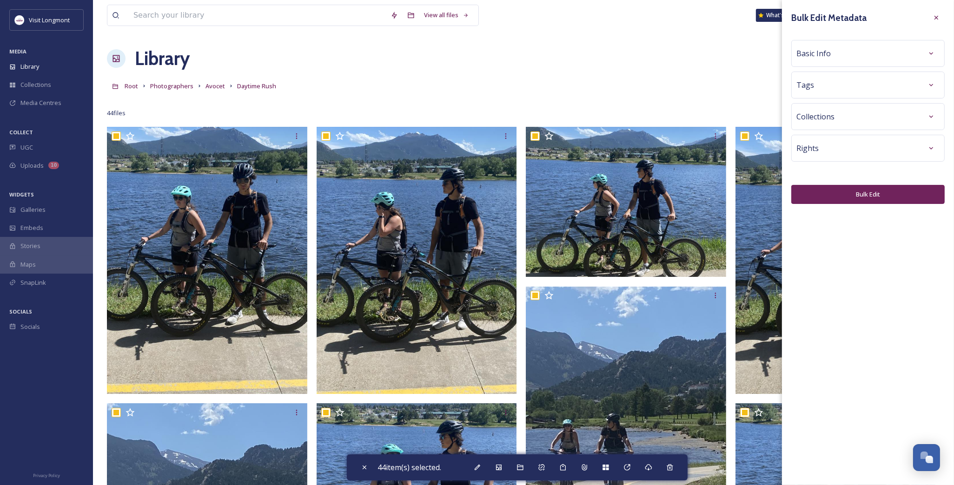
click at [826, 55] on span "Basic Info" at bounding box center [813, 53] width 34 height 11
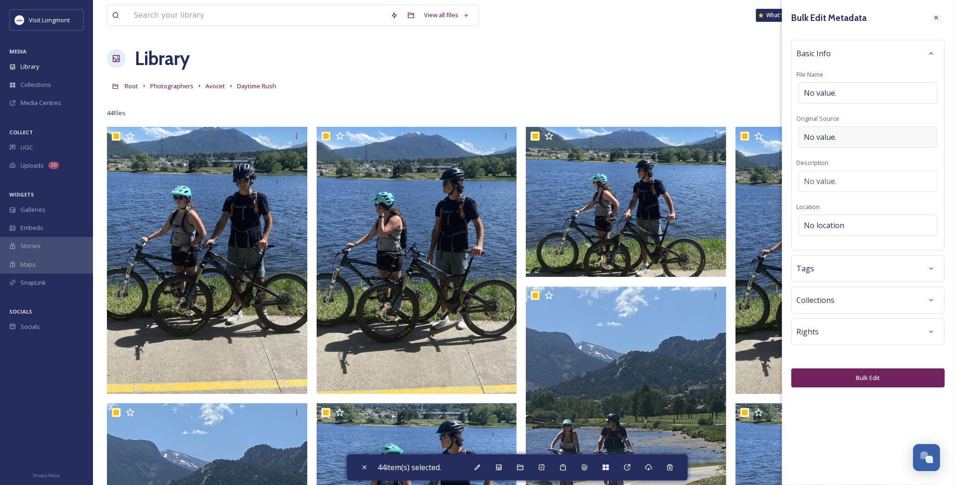
click at [829, 134] on span "No value." at bounding box center [820, 137] width 33 height 11
type input "Avocet"
click at [868, 377] on button "Bulk Edit" at bounding box center [867, 375] width 153 height 19
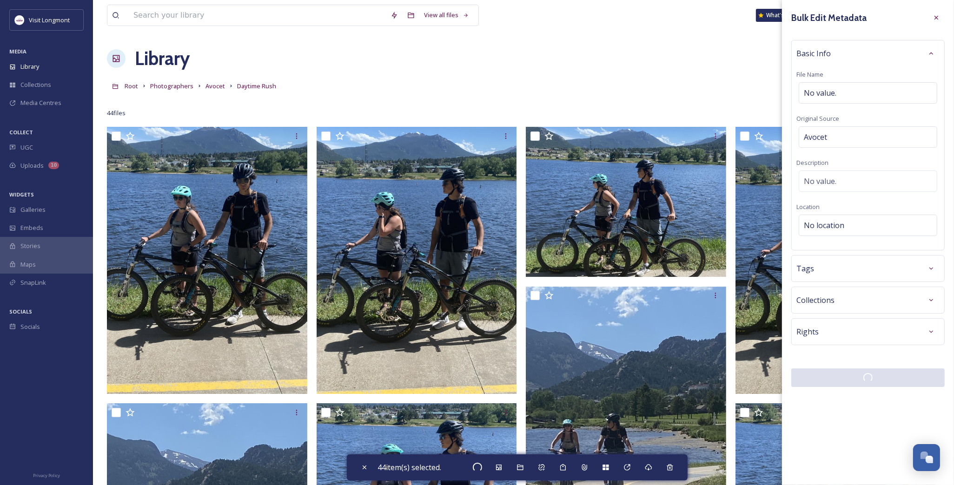
checkbox input "false"
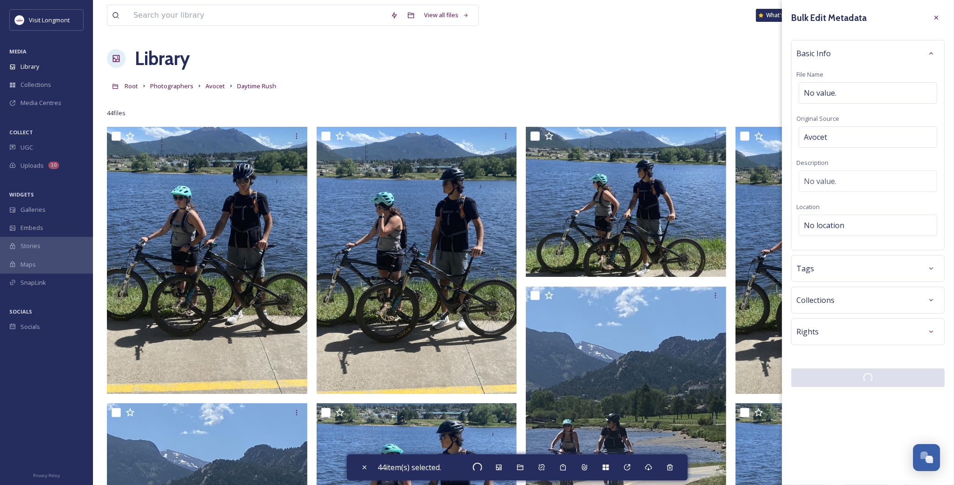
checkbox input "false"
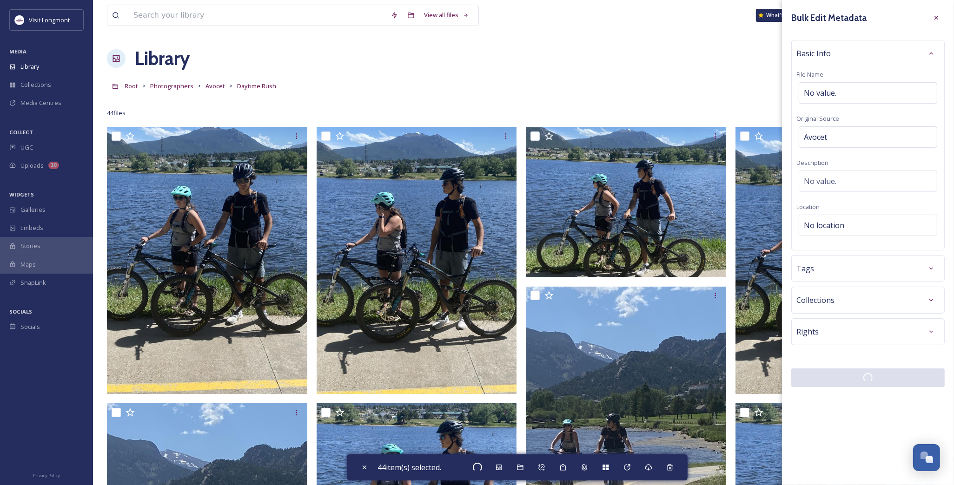
checkbox input "false"
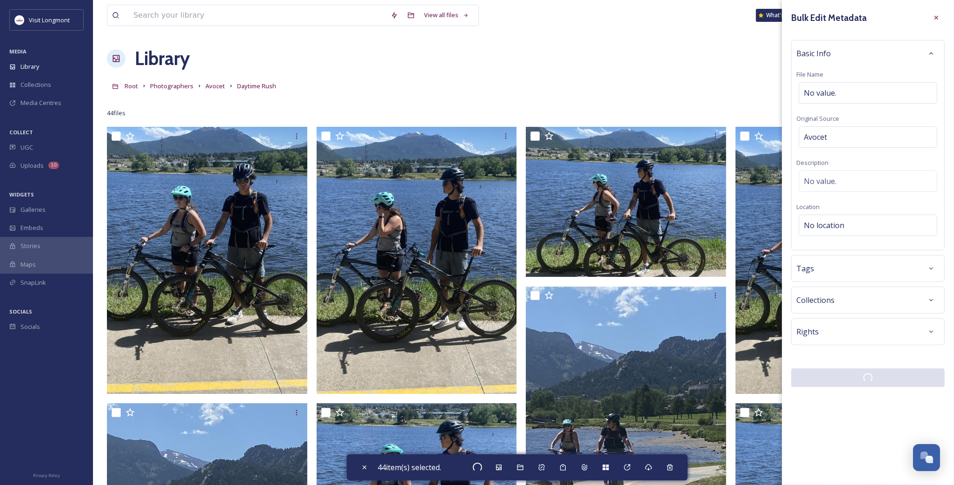
checkbox input "false"
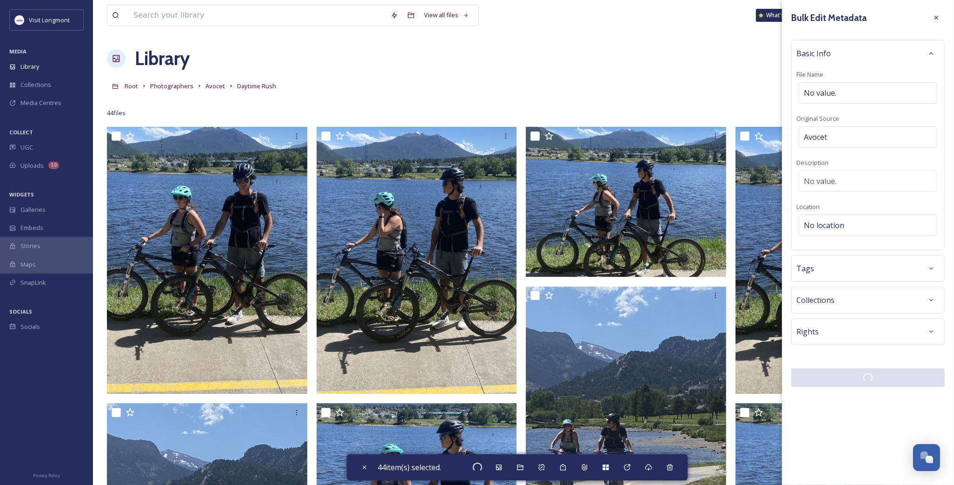
checkbox input "false"
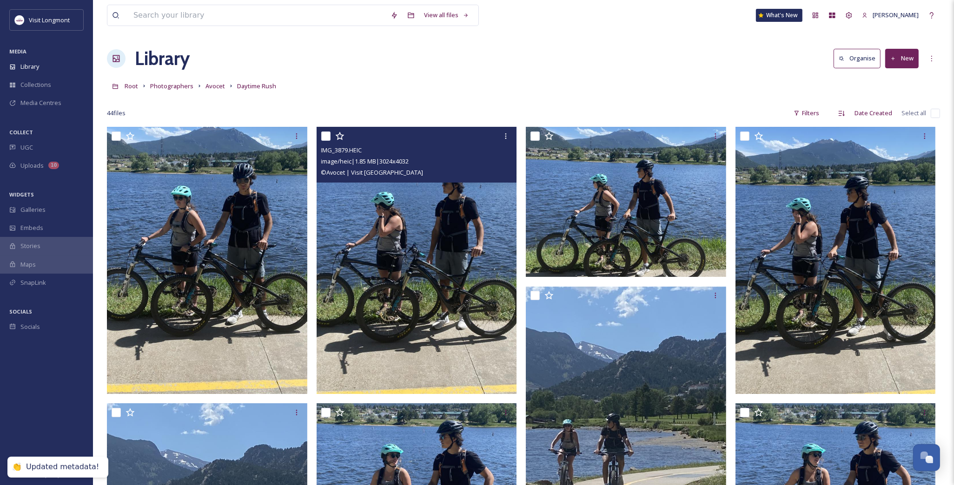
click at [470, 188] on img at bounding box center [417, 260] width 200 height 267
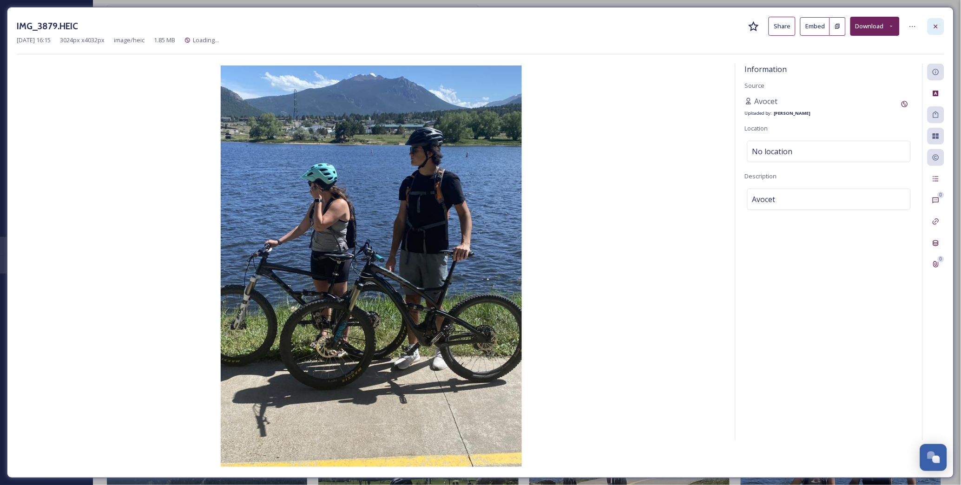
click at [935, 27] on icon at bounding box center [936, 26] width 4 height 4
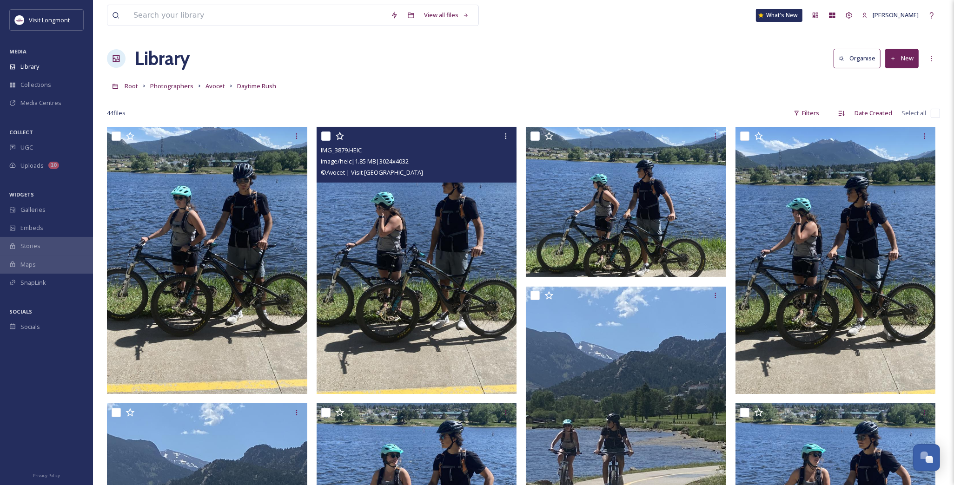
click at [933, 112] on input "checkbox" at bounding box center [935, 113] width 9 height 9
checkbox input "true"
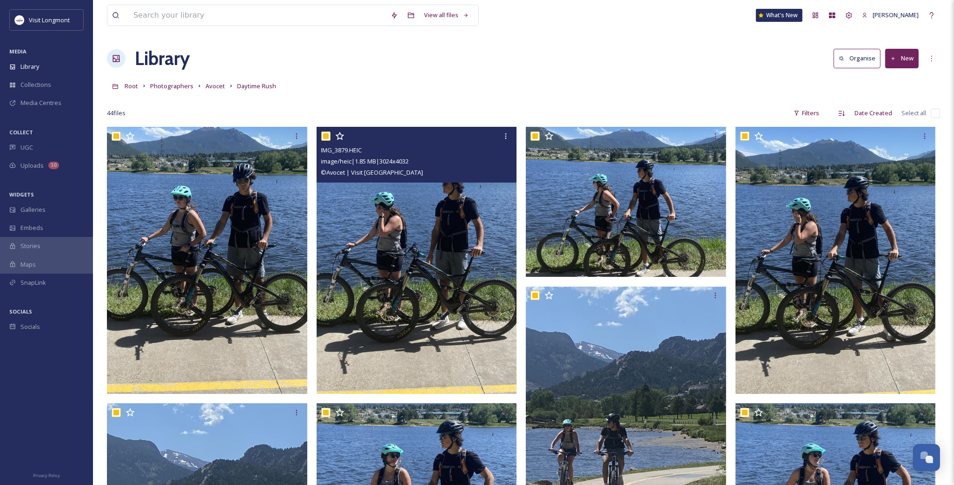
checkbox input "true"
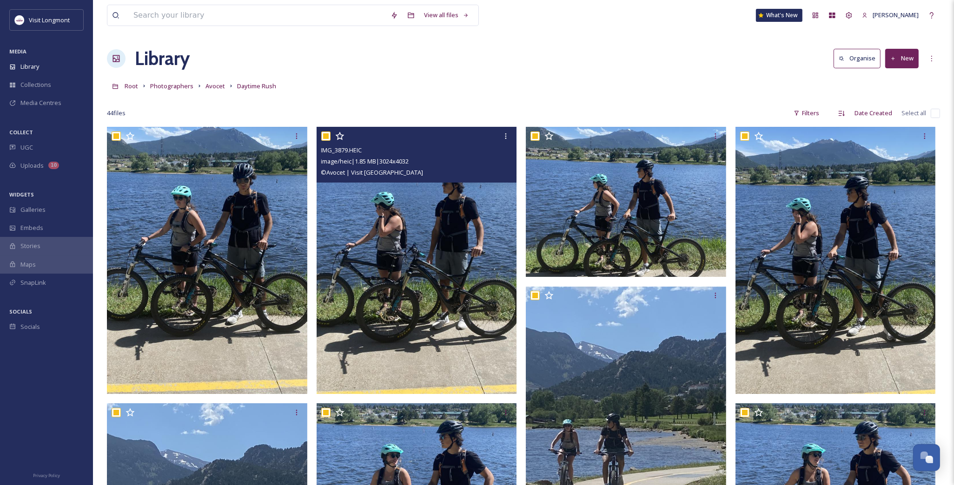
checkbox input "true"
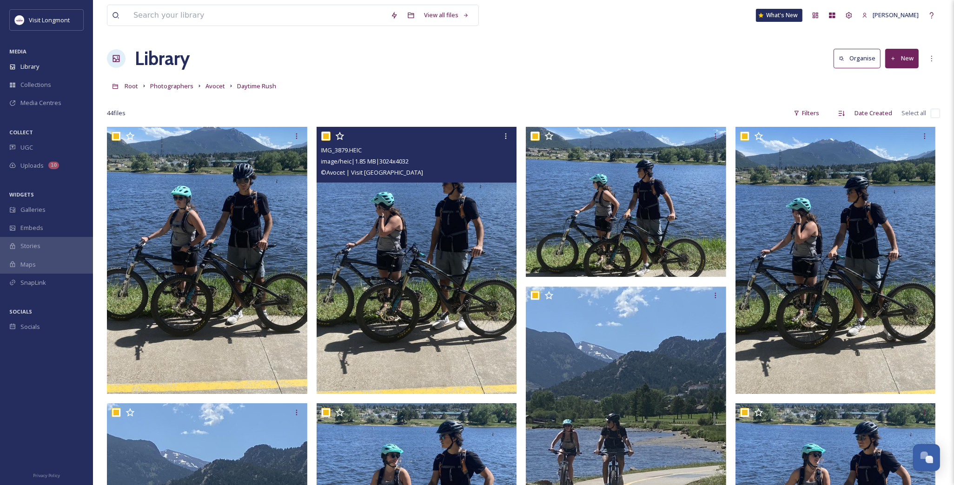
checkbox input "true"
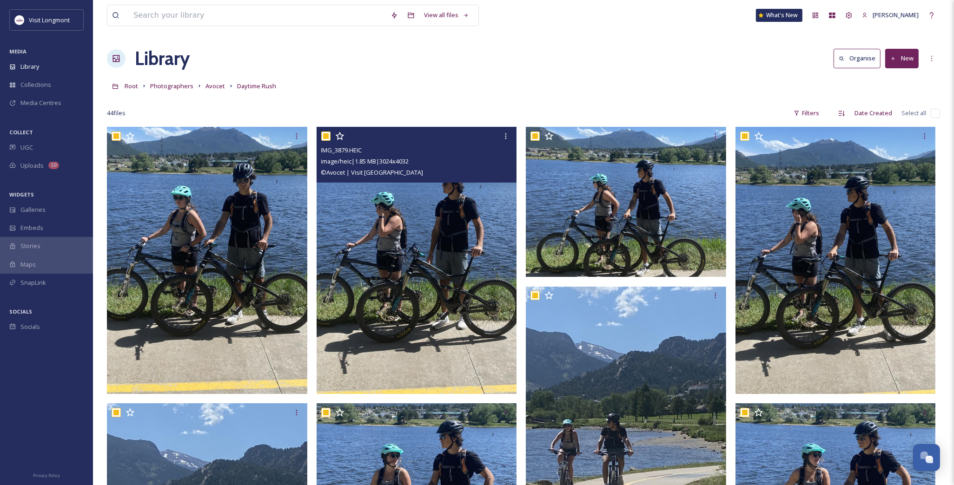
checkbox input "true"
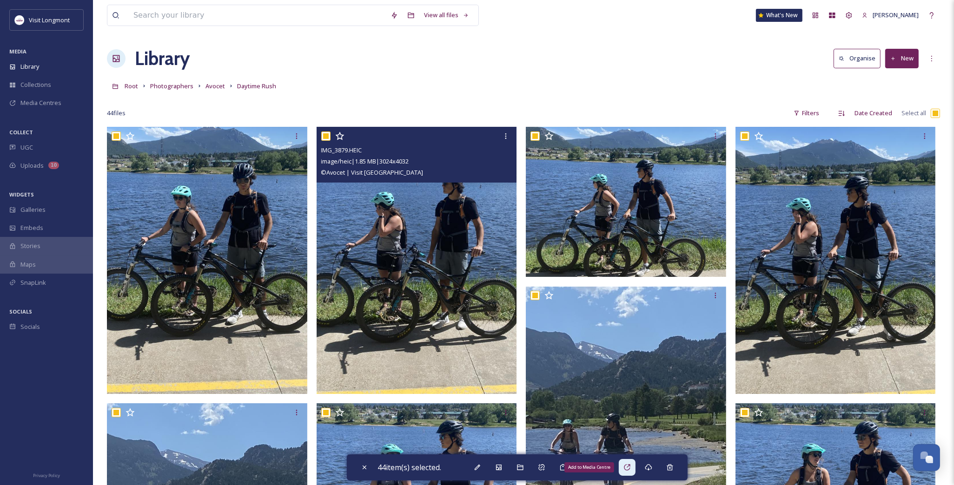
click at [629, 472] on div "Add to Media Centre" at bounding box center [627, 467] width 17 height 17
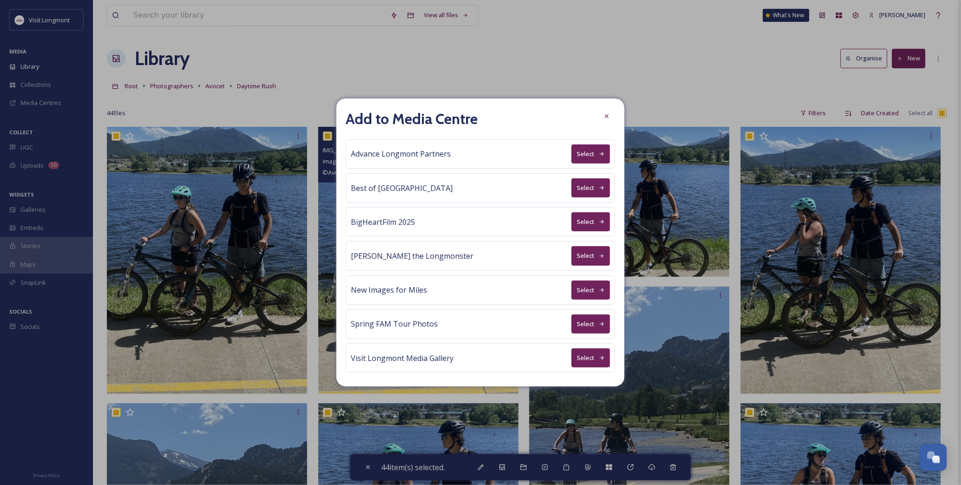
click at [575, 156] on button "Select" at bounding box center [591, 154] width 39 height 19
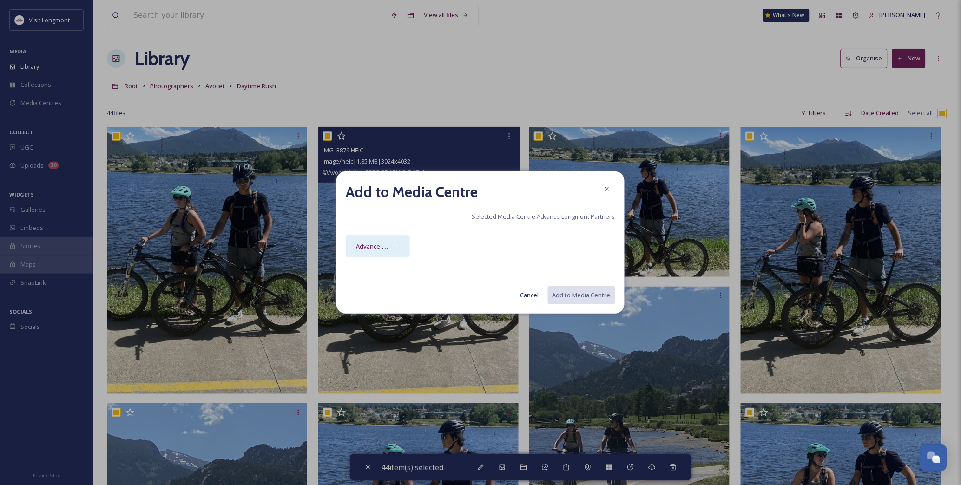
click at [397, 242] on div at bounding box center [395, 246] width 9 height 9
click at [563, 290] on button "Add to Media Centre" at bounding box center [581, 295] width 68 height 19
checkbox input "false"
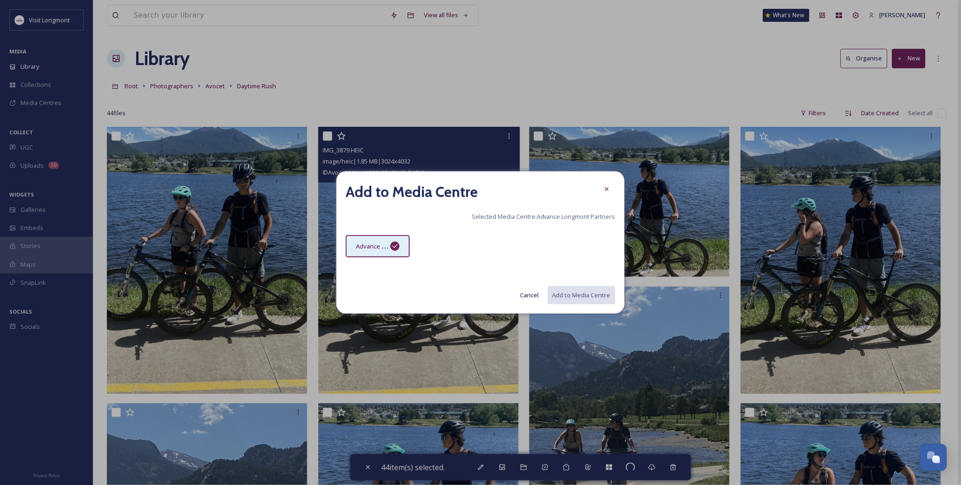
checkbox input "false"
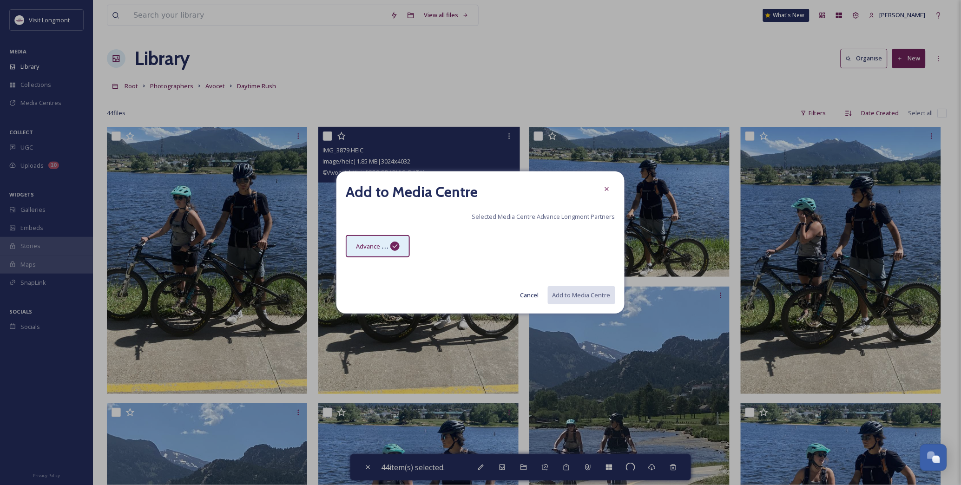
checkbox input "false"
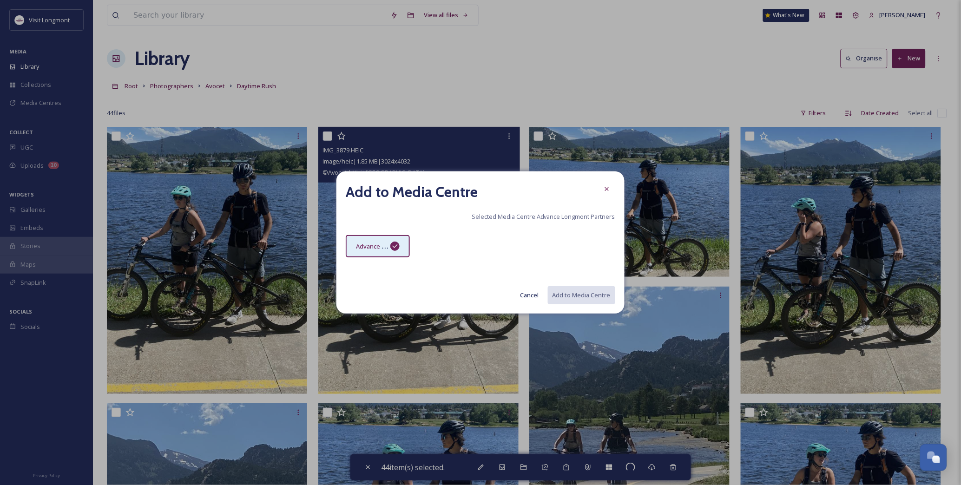
checkbox input "false"
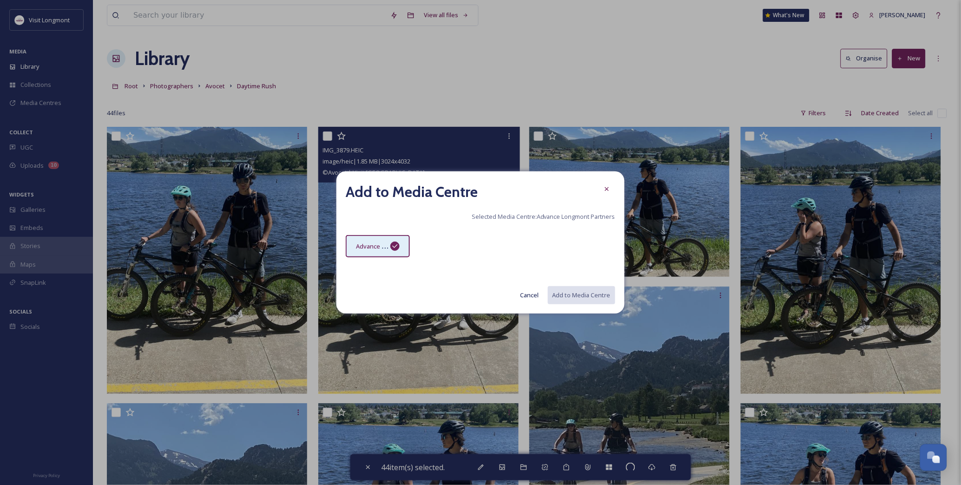
checkbox input "false"
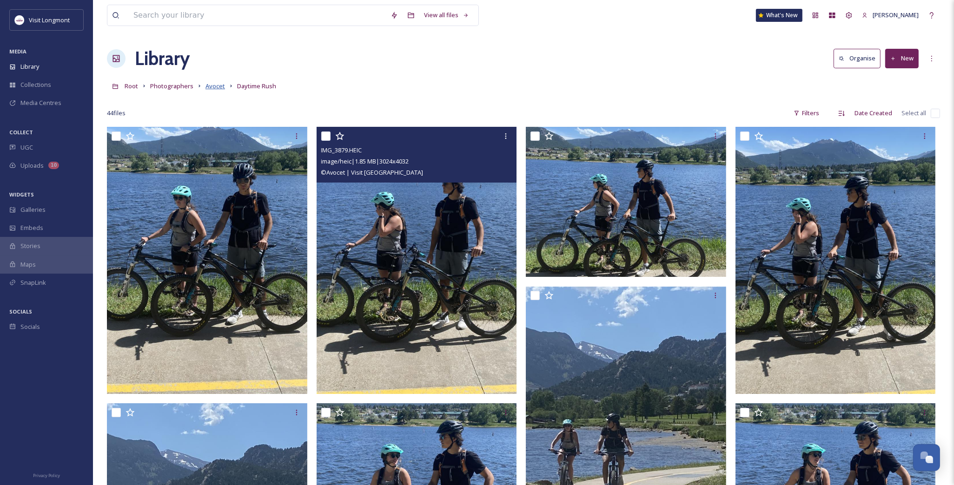
click at [218, 83] on span "Avocet" at bounding box center [215, 86] width 20 height 8
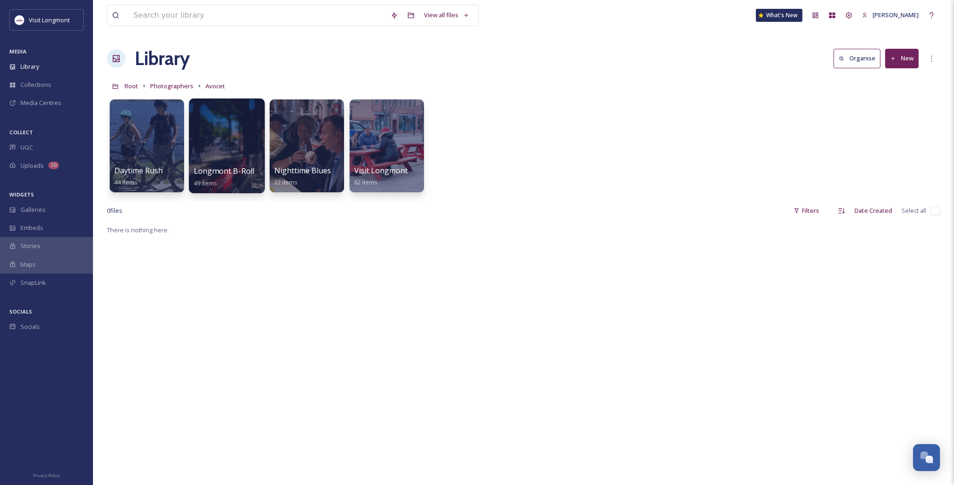
click at [219, 161] on div at bounding box center [227, 146] width 76 height 95
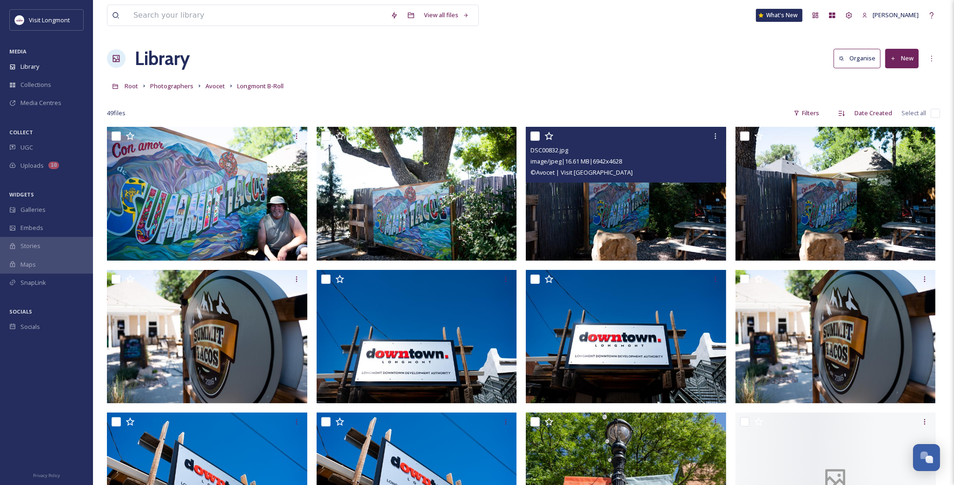
click at [580, 220] on img at bounding box center [626, 194] width 200 height 134
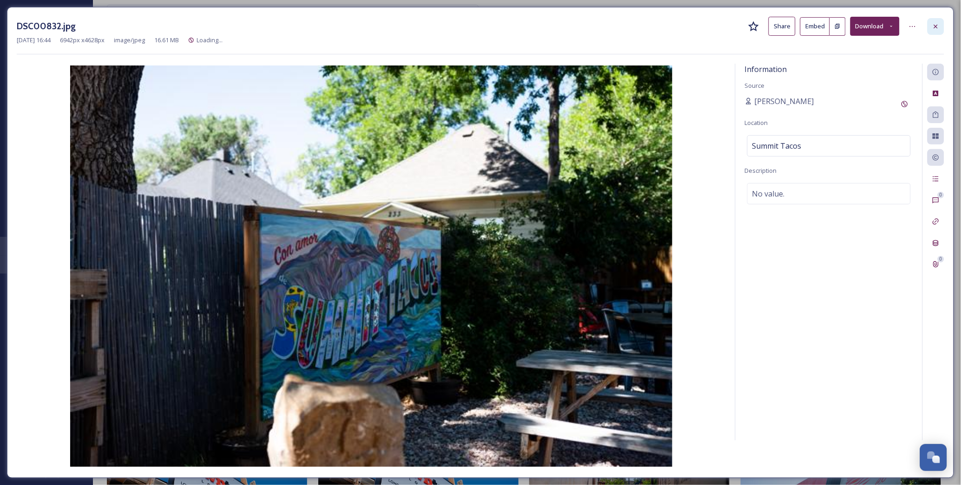
click at [934, 27] on icon at bounding box center [936, 26] width 7 height 7
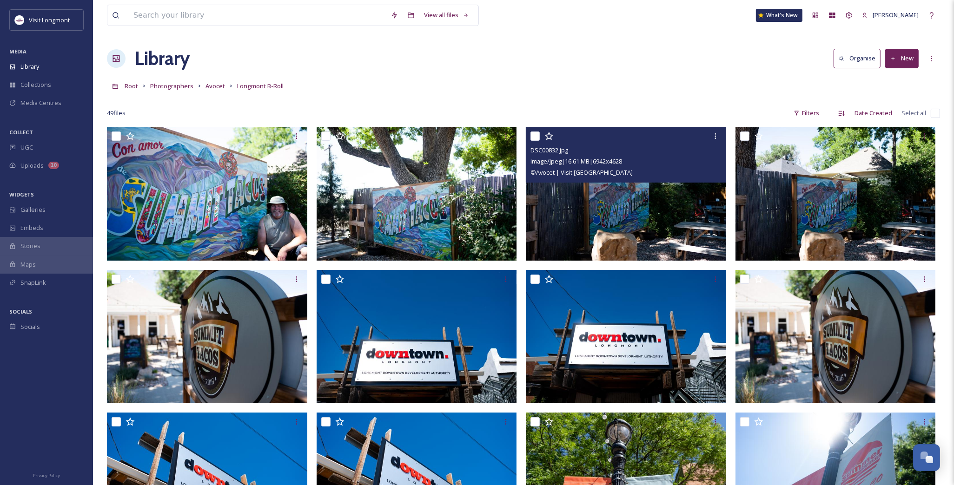
click at [934, 113] on input "checkbox" at bounding box center [935, 113] width 9 height 9
checkbox input "true"
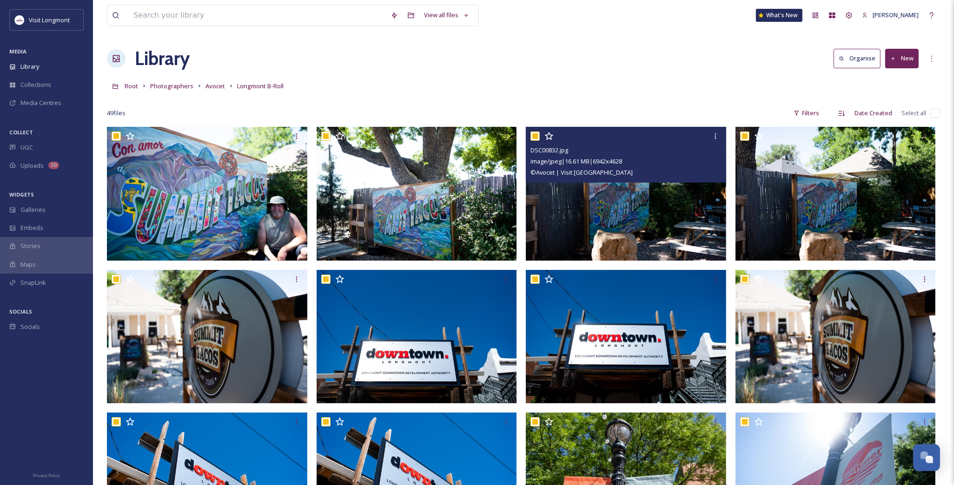
checkbox input "true"
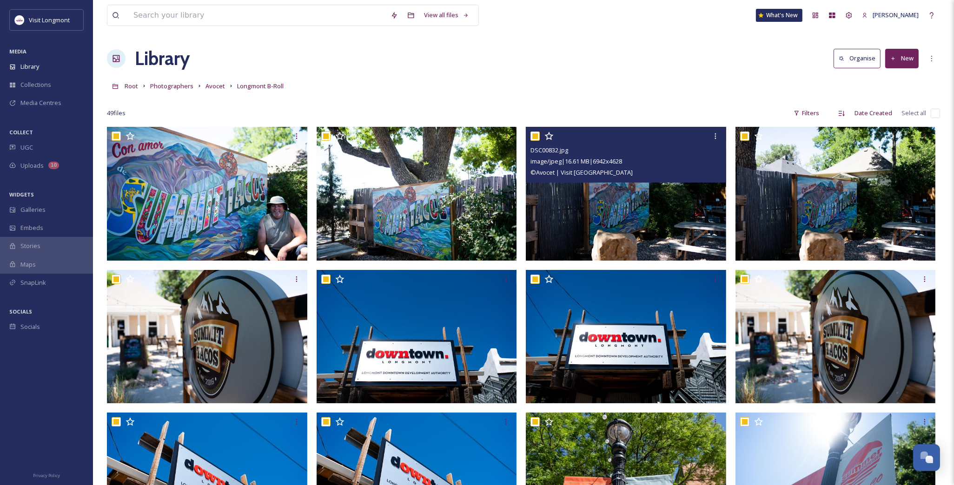
checkbox input "true"
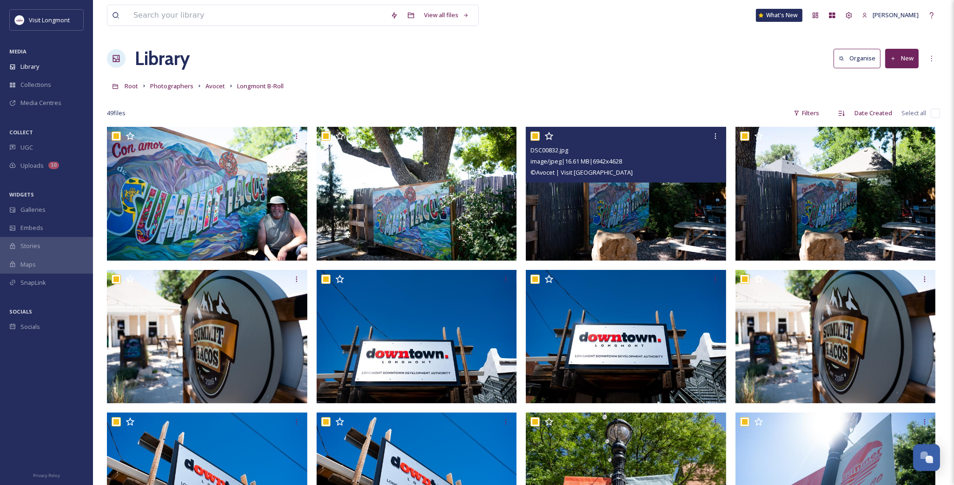
checkbox input "true"
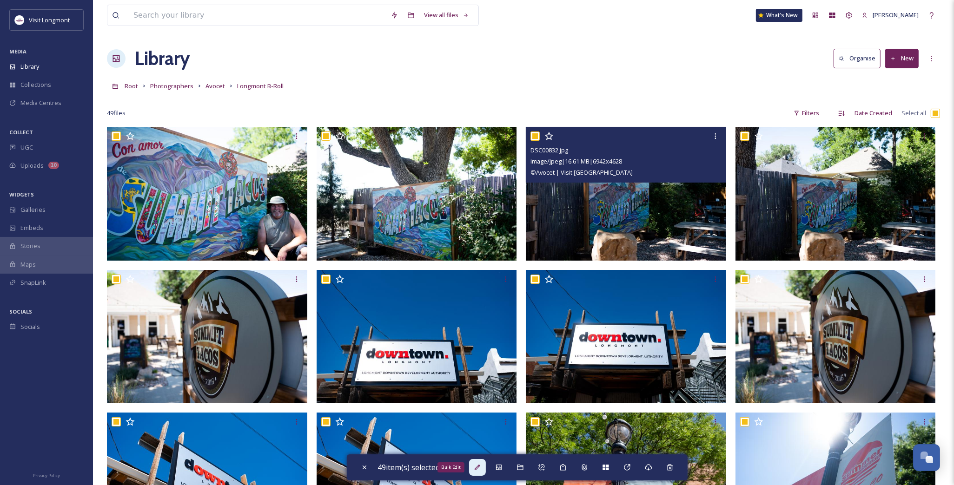
click at [481, 470] on icon at bounding box center [477, 467] width 7 height 7
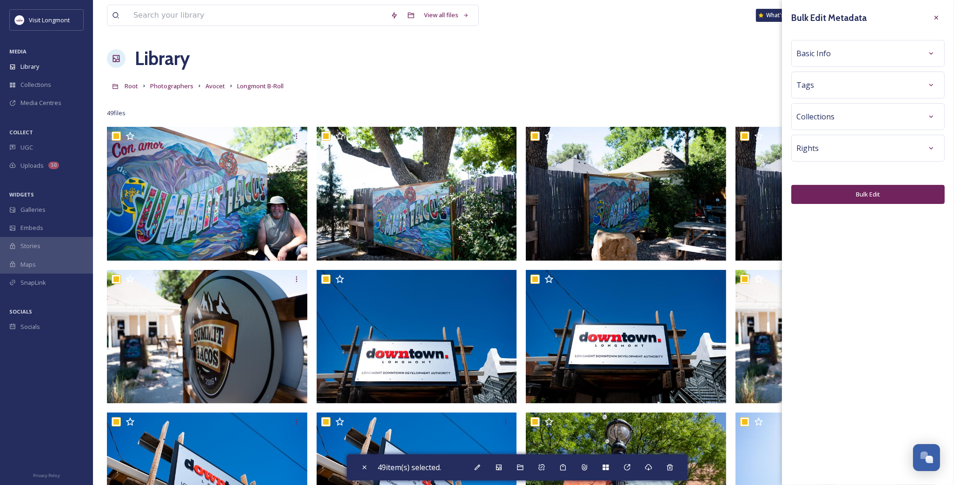
click at [845, 56] on div "Basic Info" at bounding box center [867, 53] width 143 height 17
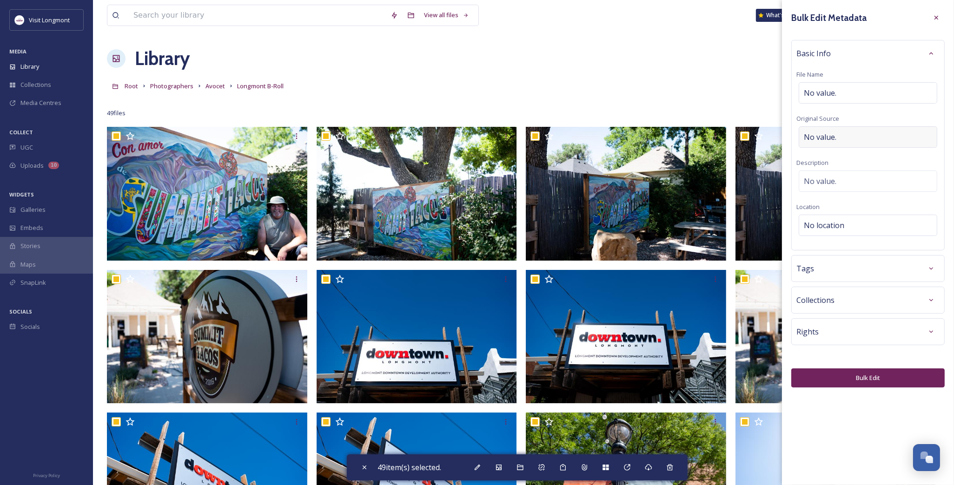
click at [824, 140] on span "No value." at bounding box center [820, 137] width 33 height 11
click at [875, 374] on button "Bulk Edit" at bounding box center [867, 375] width 153 height 19
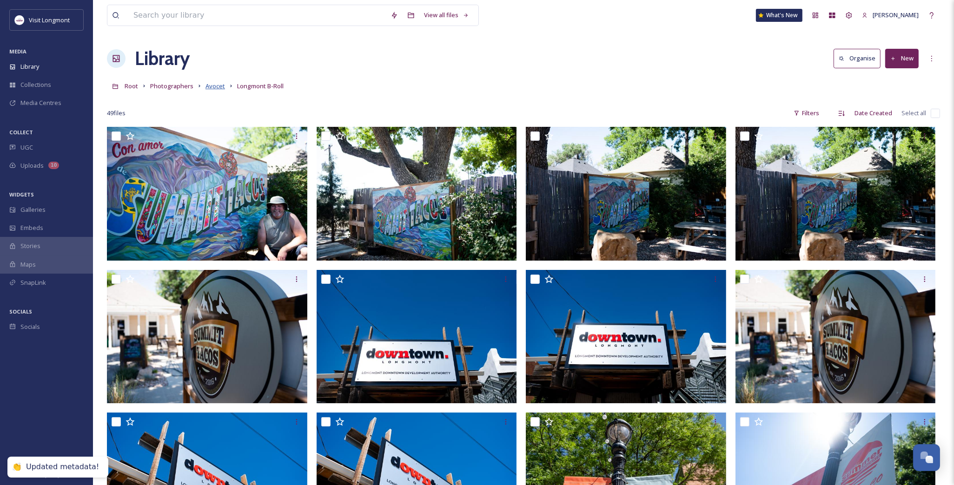
click at [206, 86] on span "Avocet" at bounding box center [215, 86] width 20 height 8
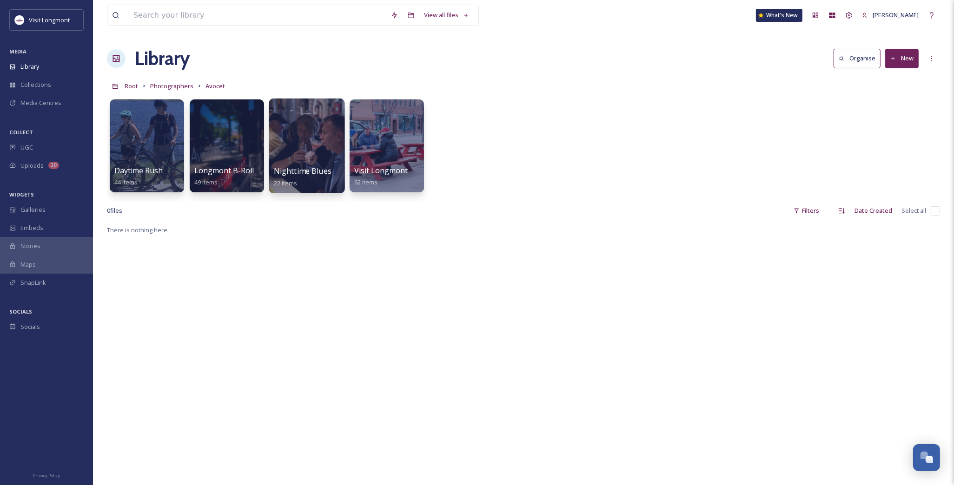
click at [293, 149] on div at bounding box center [307, 146] width 76 height 95
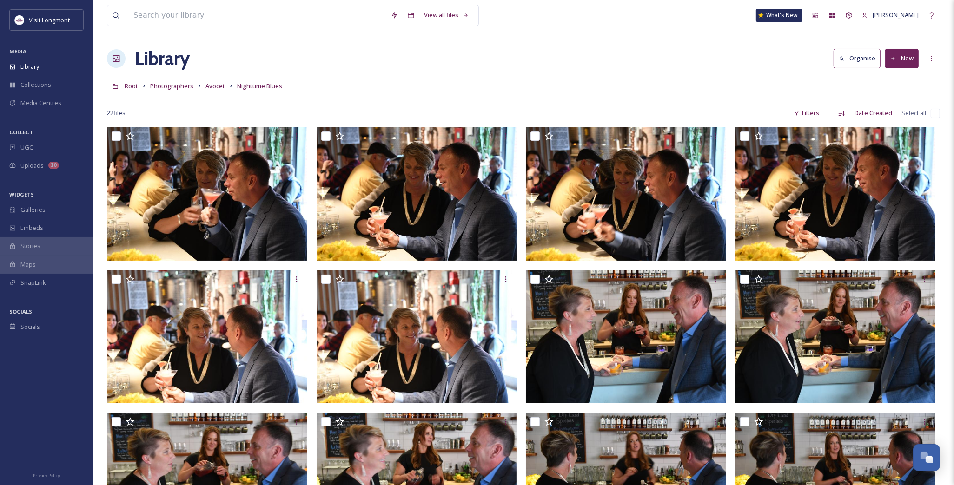
click at [932, 112] on input "checkbox" at bounding box center [935, 113] width 9 height 9
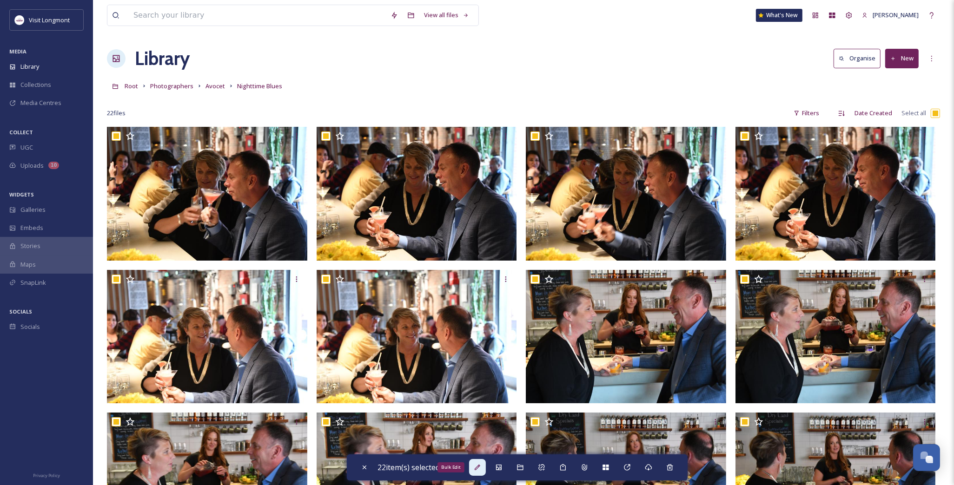
click at [476, 470] on icon at bounding box center [477, 467] width 7 height 7
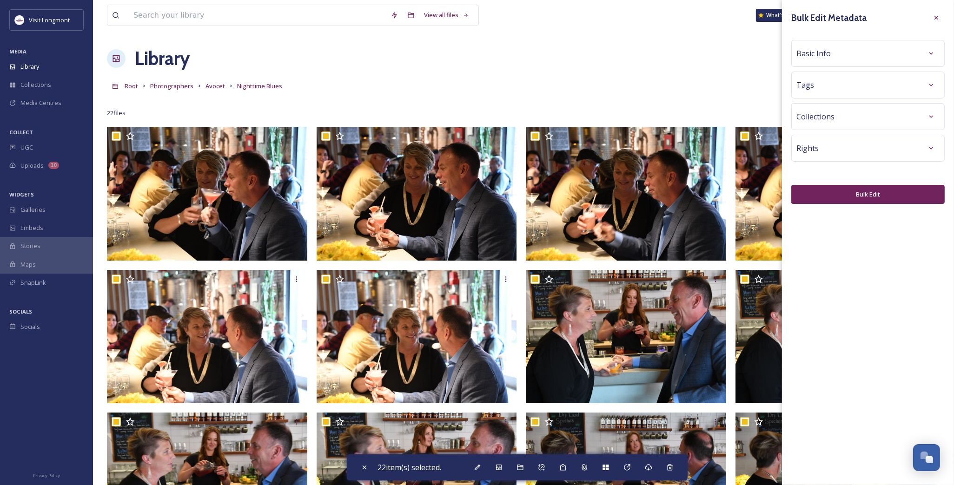
click at [847, 57] on div "Basic Info" at bounding box center [867, 53] width 143 height 17
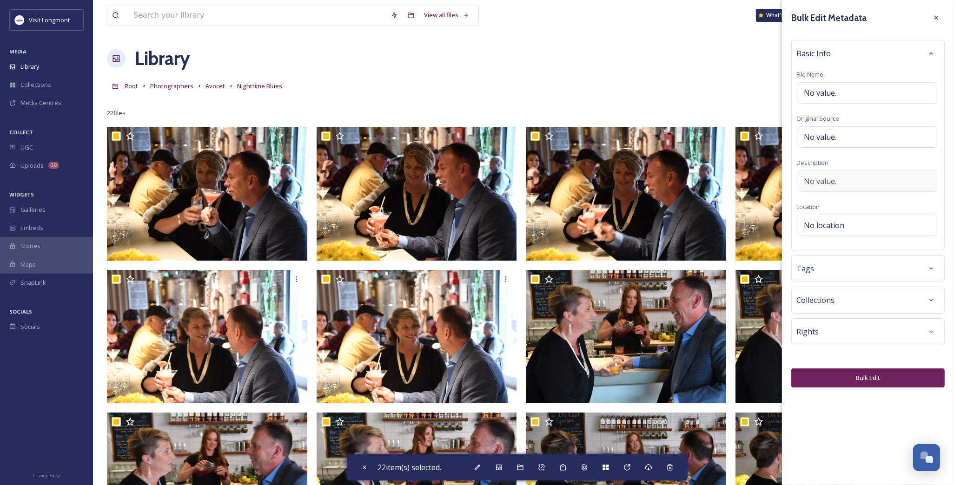
click at [830, 179] on span "No value." at bounding box center [820, 181] width 33 height 11
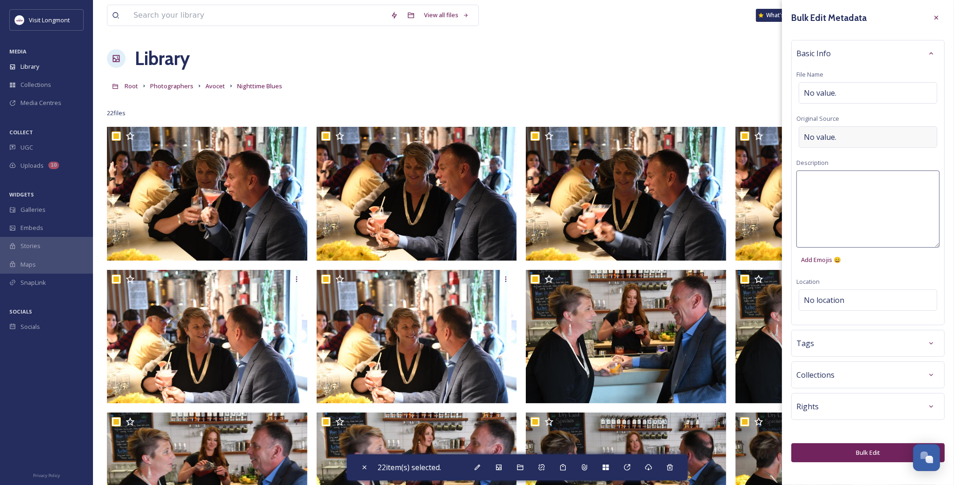
click at [831, 129] on div "No value." at bounding box center [868, 136] width 139 height 21
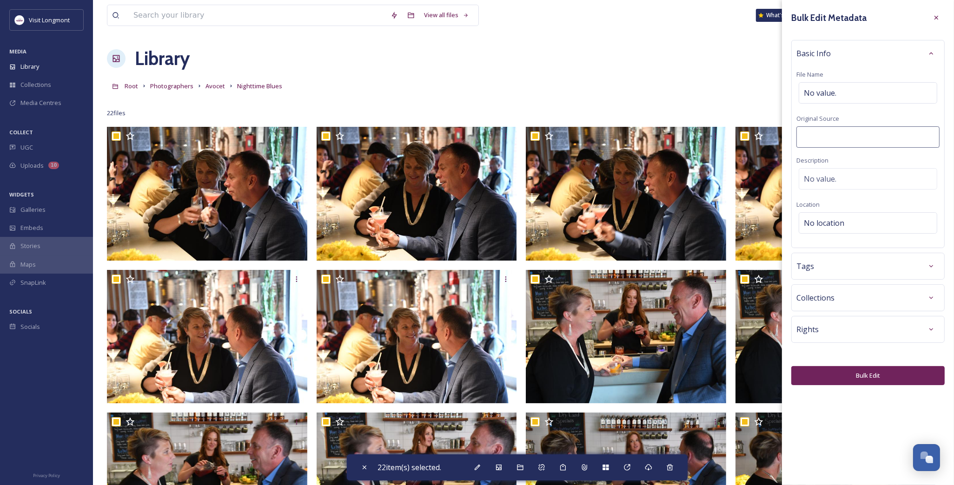
click at [831, 136] on input at bounding box center [867, 136] width 143 height 21
click at [870, 374] on button "Bulk Edit" at bounding box center [867, 375] width 153 height 19
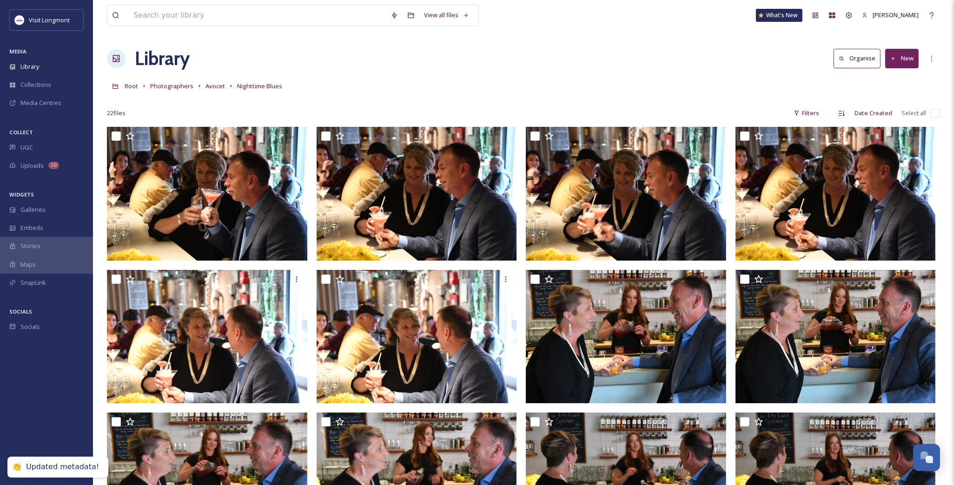
click at [936, 112] on input "checkbox" at bounding box center [935, 113] width 9 height 9
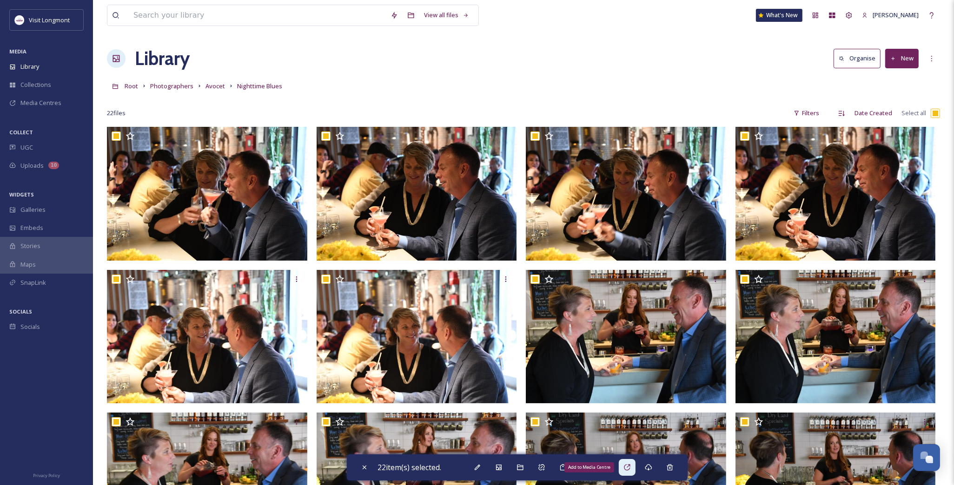
click at [635, 470] on div "Add to Media Centre" at bounding box center [627, 467] width 17 height 17
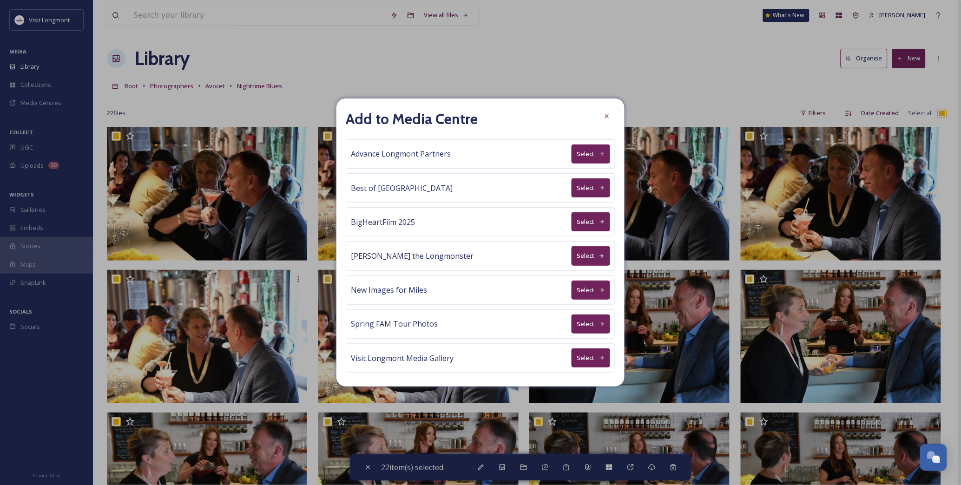
click at [581, 150] on button "Select" at bounding box center [591, 154] width 39 height 19
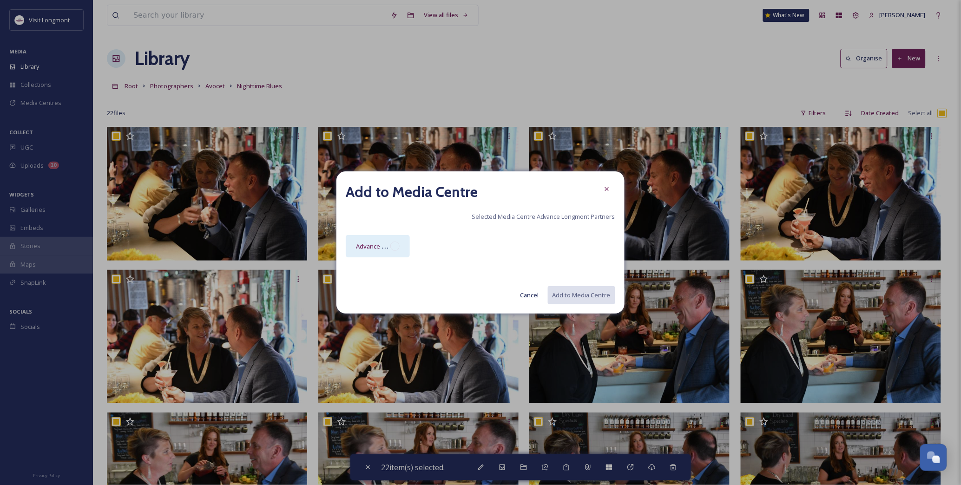
click at [384, 236] on div "Advance Longmont Partners Media Centre" at bounding box center [378, 246] width 64 height 22
click at [574, 289] on button "Add to Media Centre" at bounding box center [581, 295] width 68 height 19
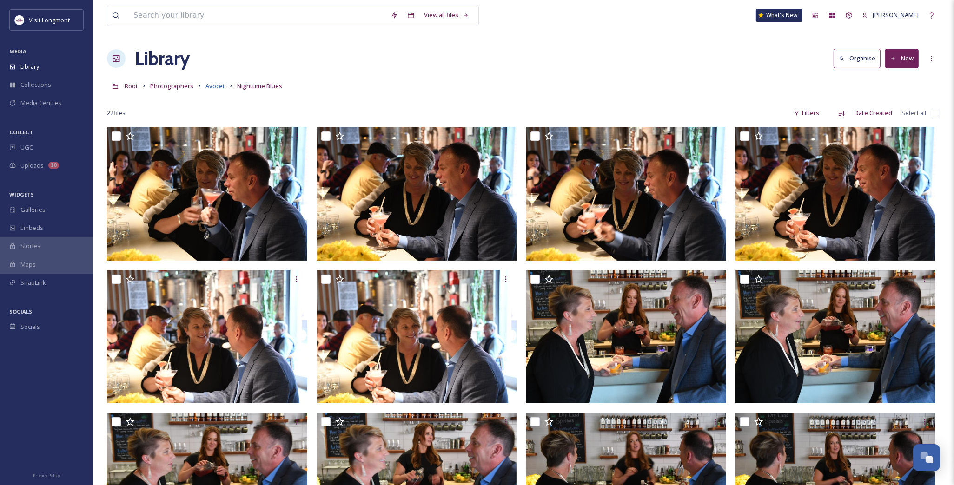
click at [215, 87] on span "Avocet" at bounding box center [215, 86] width 20 height 8
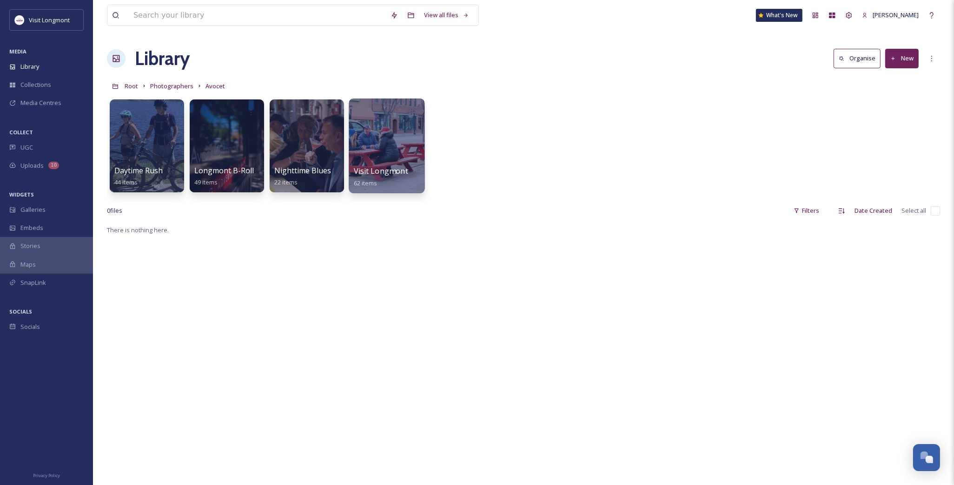
click at [389, 152] on div at bounding box center [387, 146] width 76 height 95
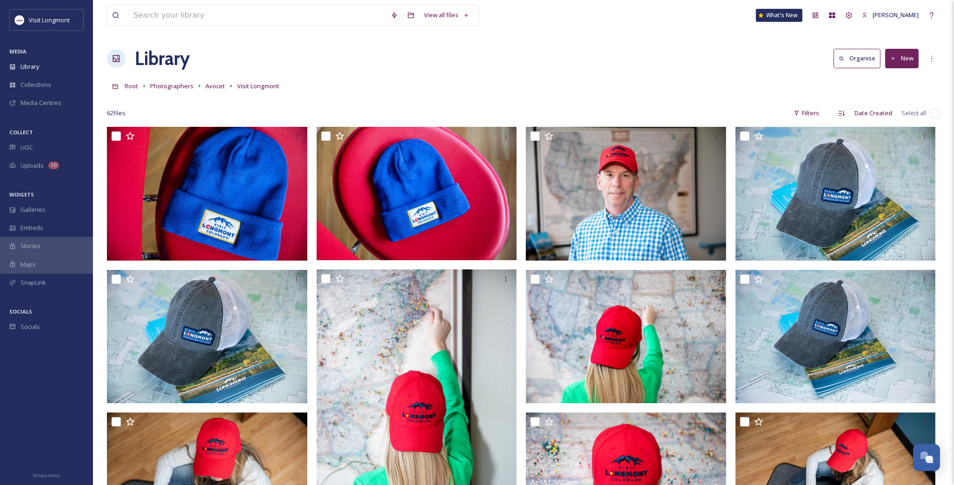
click at [934, 109] on input "checkbox" at bounding box center [935, 113] width 9 height 9
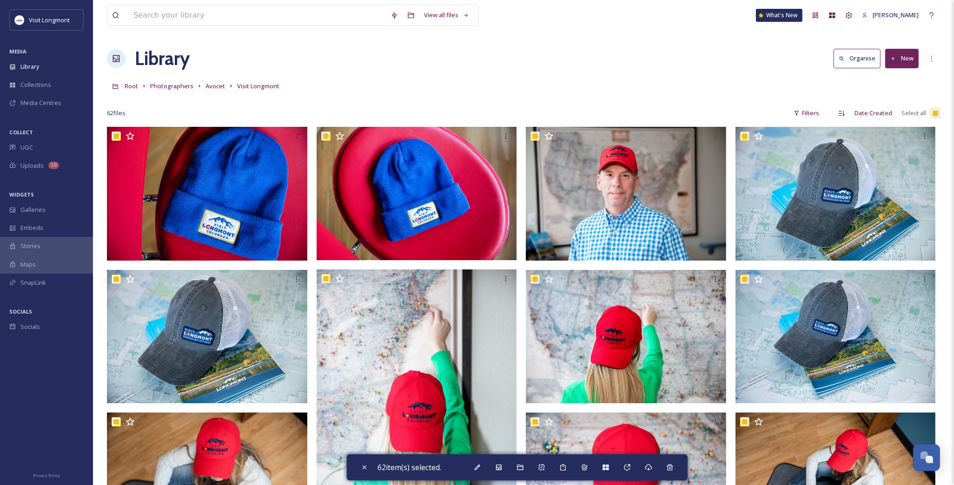
click at [937, 110] on input "checkbox" at bounding box center [935, 113] width 9 height 9
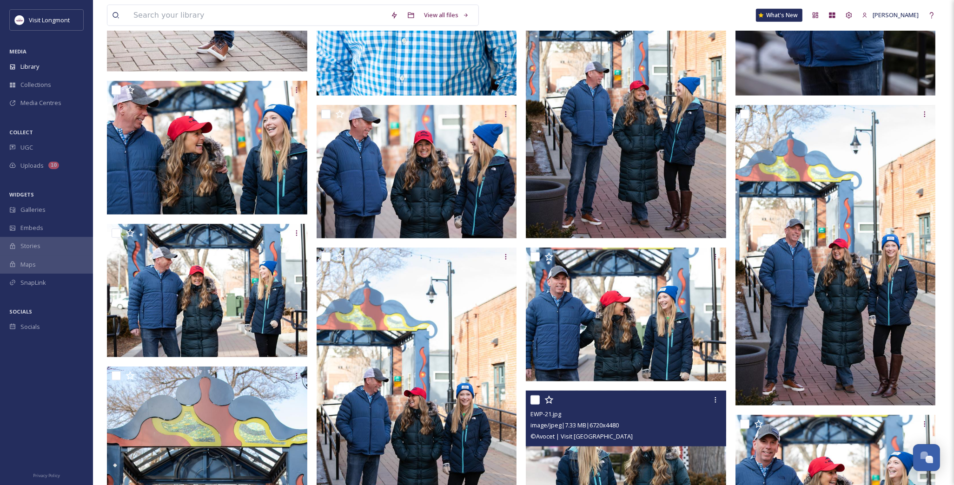
scroll to position [1033, 0]
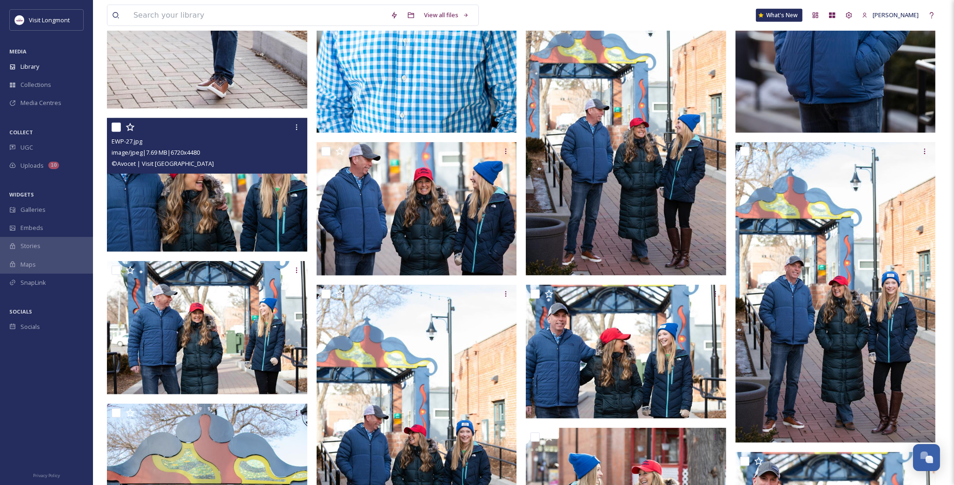
click at [115, 126] on input "checkbox" at bounding box center [116, 127] width 9 height 9
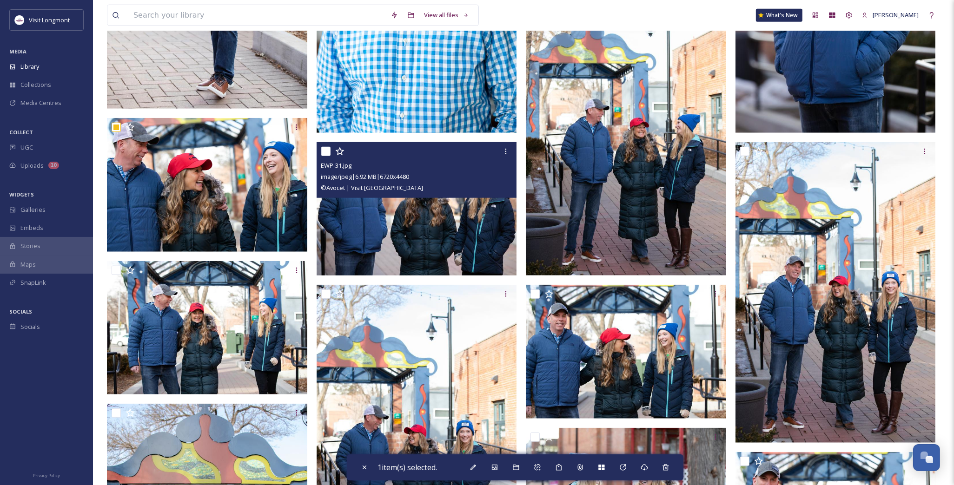
click at [324, 151] on input "checkbox" at bounding box center [325, 151] width 9 height 9
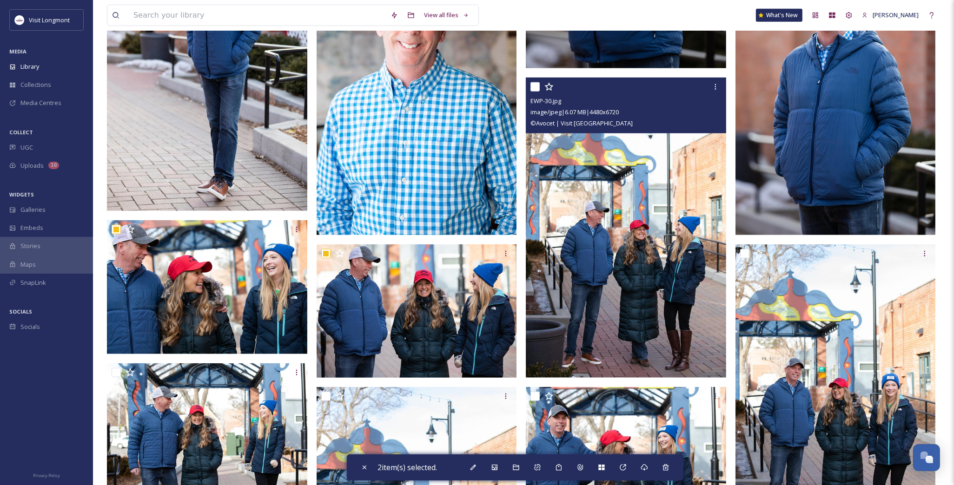
scroll to position [930, 0]
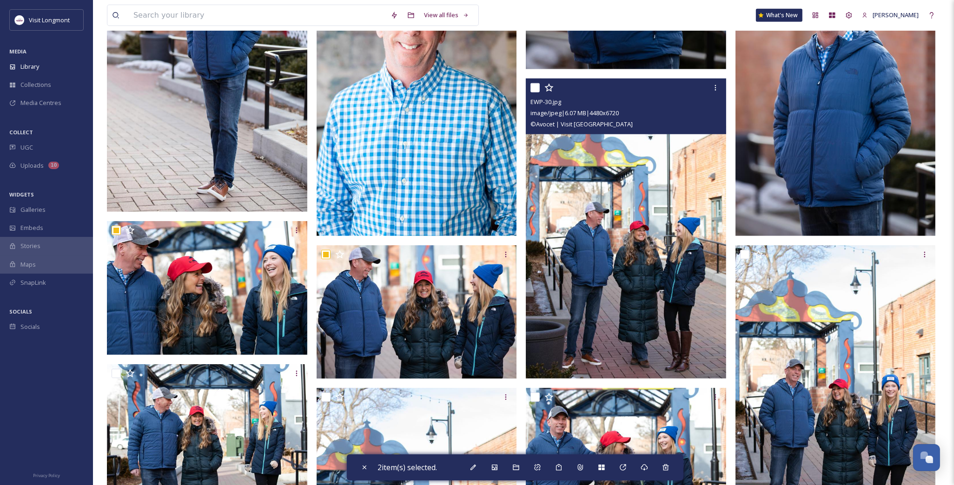
click at [531, 87] on input "checkbox" at bounding box center [534, 87] width 9 height 9
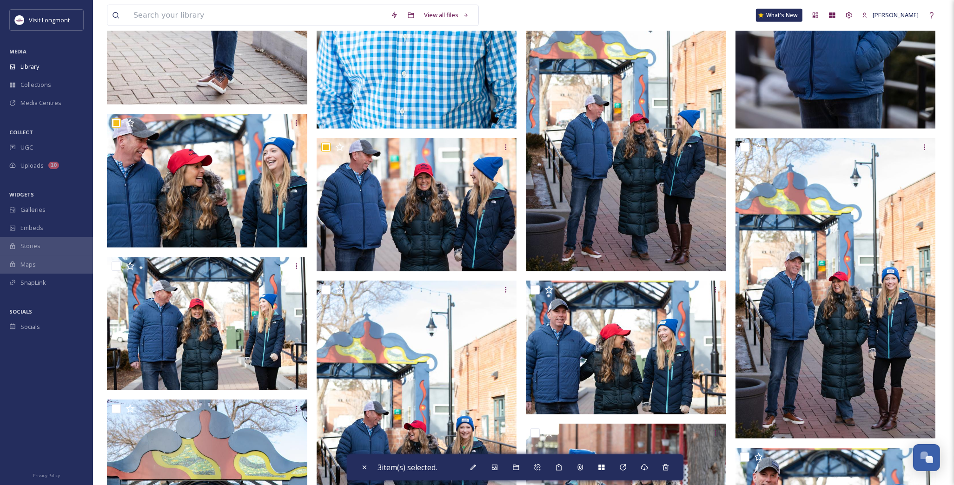
scroll to position [1033, 0]
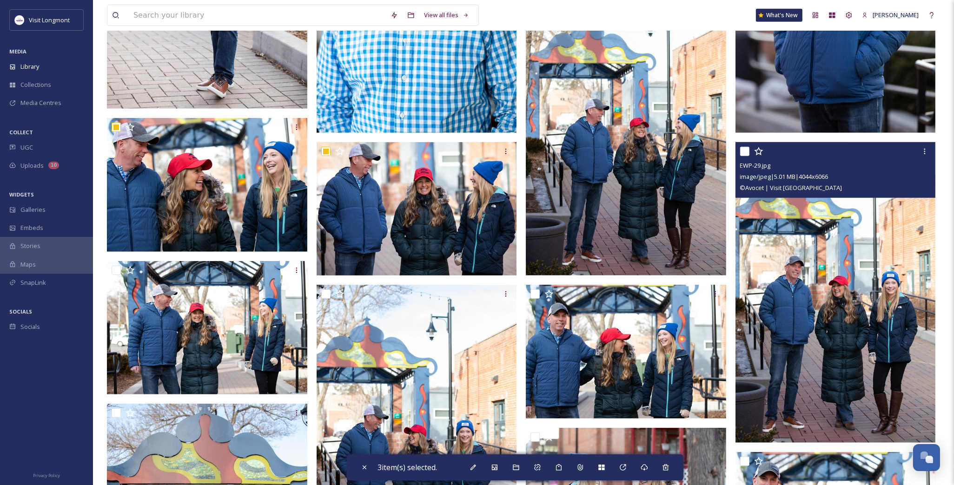
click at [747, 149] on input "checkbox" at bounding box center [744, 151] width 9 height 9
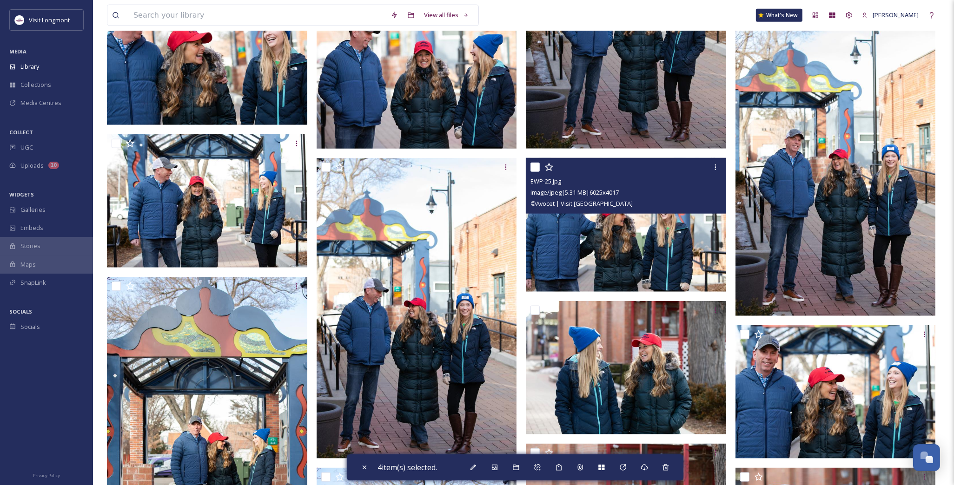
scroll to position [1188, 0]
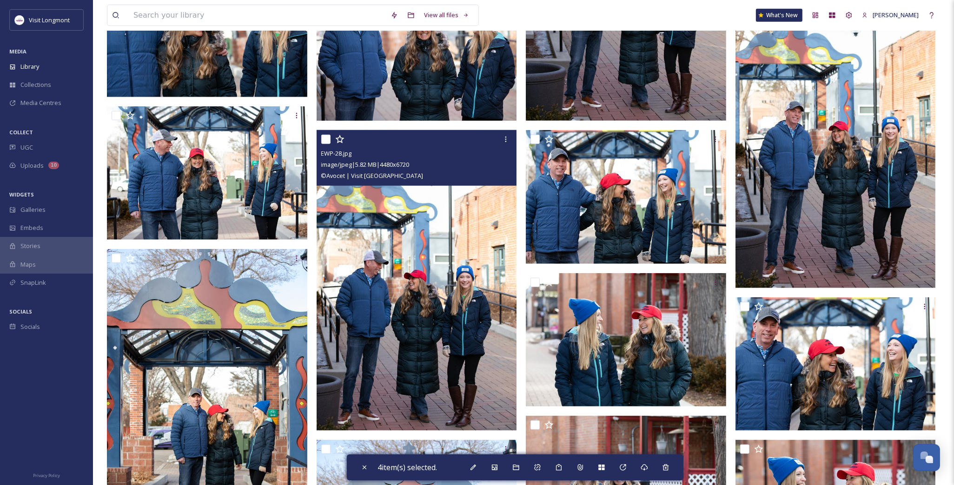
click at [327, 139] on input "checkbox" at bounding box center [325, 139] width 9 height 9
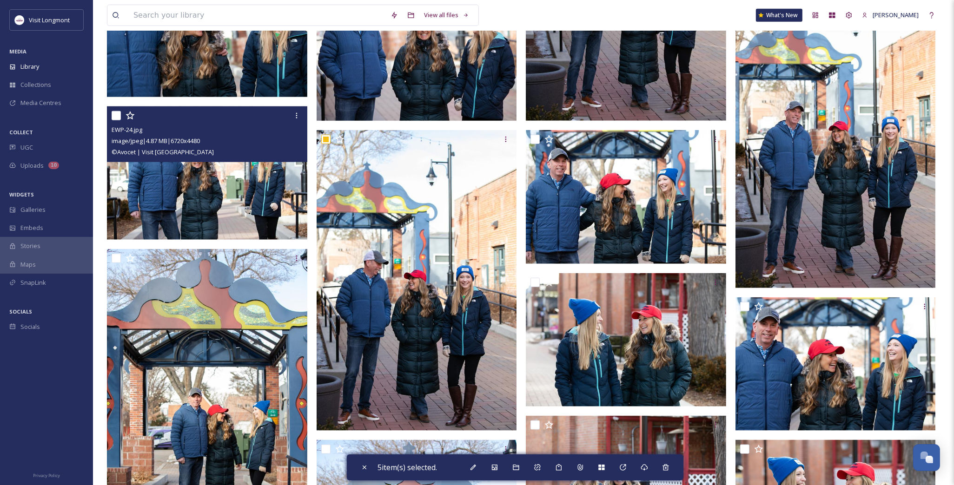
click at [115, 120] on div at bounding box center [208, 115] width 193 height 17
click at [117, 115] on input "checkbox" at bounding box center [116, 115] width 9 height 9
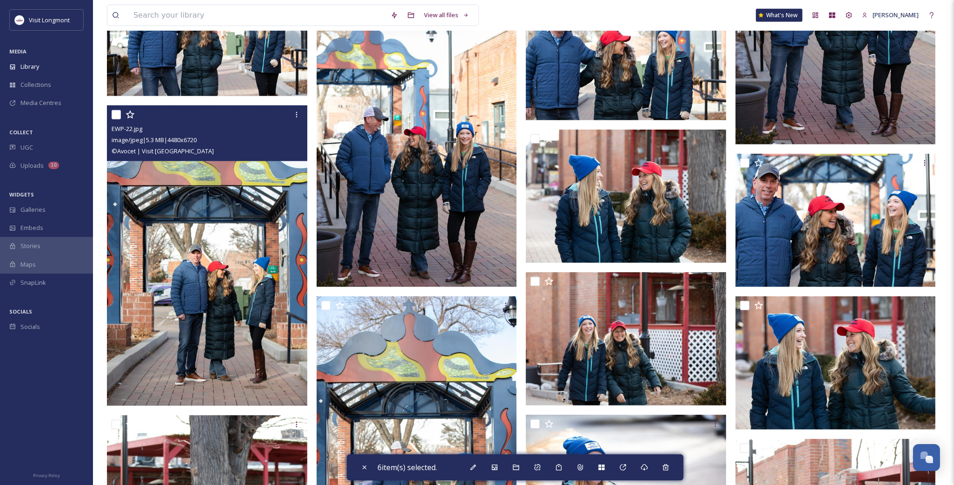
scroll to position [1343, 0]
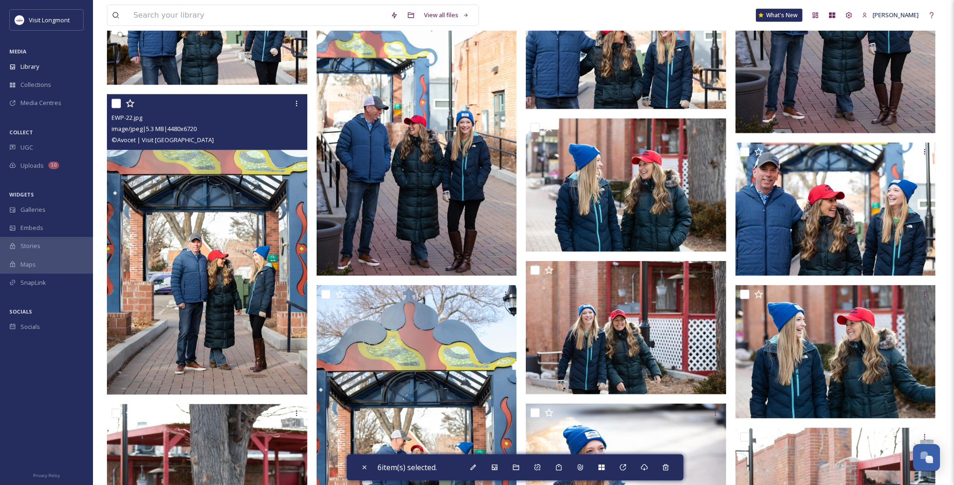
click at [114, 104] on input "checkbox" at bounding box center [116, 103] width 9 height 9
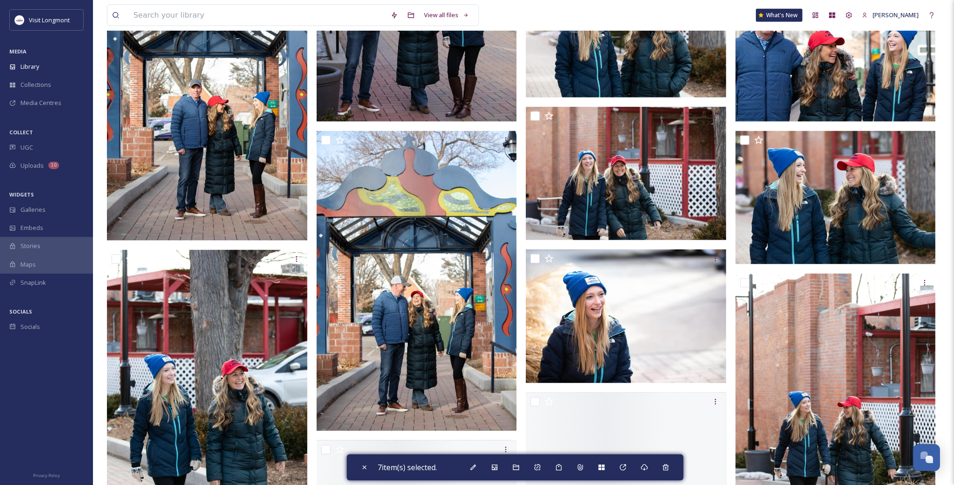
scroll to position [1498, 0]
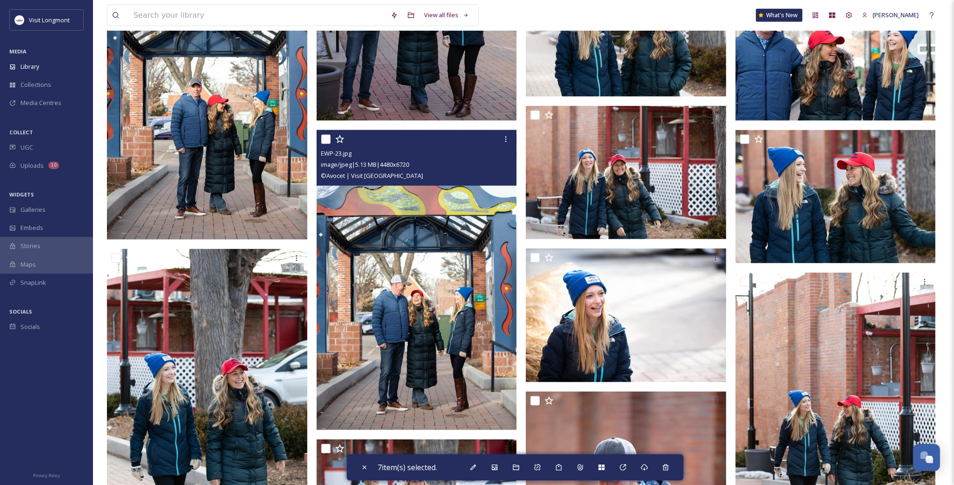
click at [326, 140] on input "checkbox" at bounding box center [325, 139] width 9 height 9
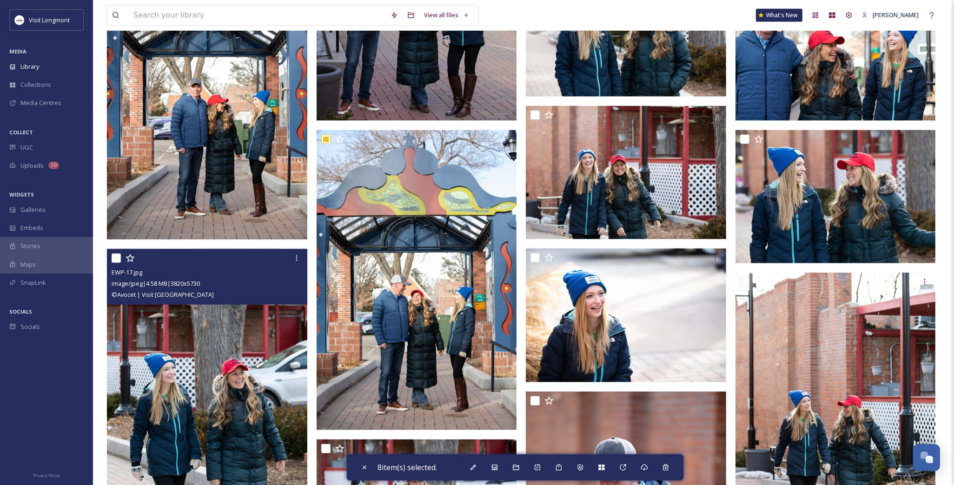
click at [118, 254] on input "checkbox" at bounding box center [116, 258] width 9 height 9
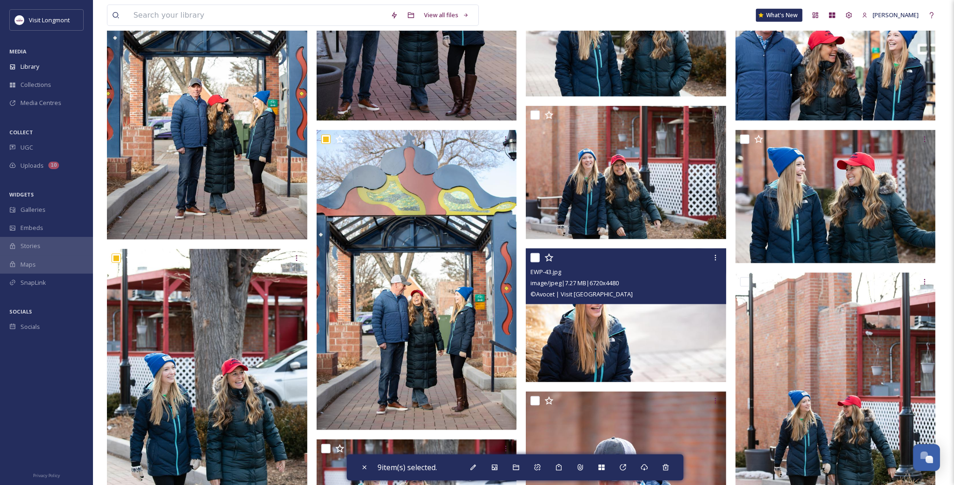
click at [535, 254] on input "checkbox" at bounding box center [534, 257] width 9 height 9
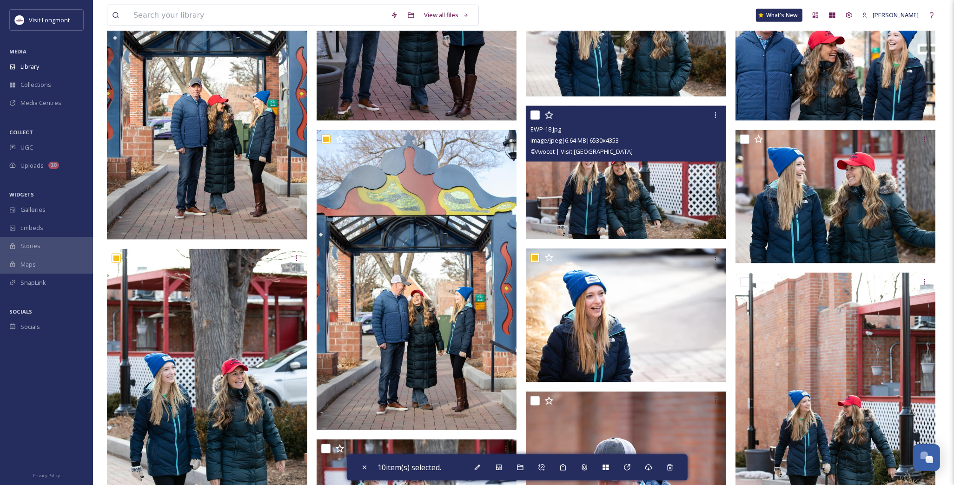
click at [534, 113] on input "checkbox" at bounding box center [534, 115] width 9 height 9
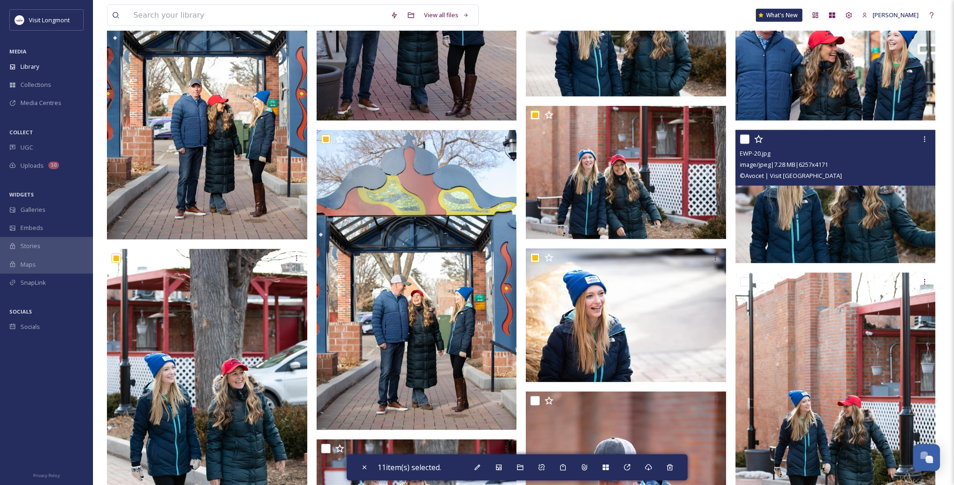
click at [744, 141] on input "checkbox" at bounding box center [744, 139] width 9 height 9
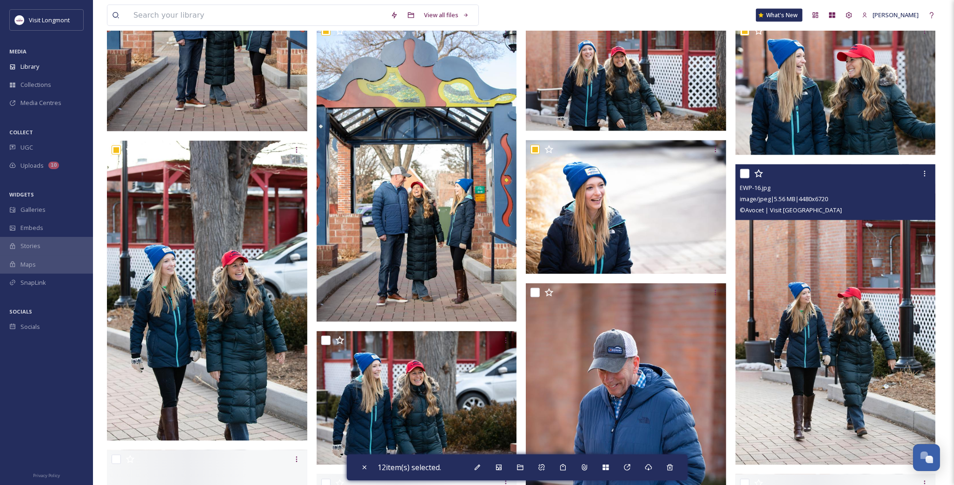
scroll to position [1704, 0]
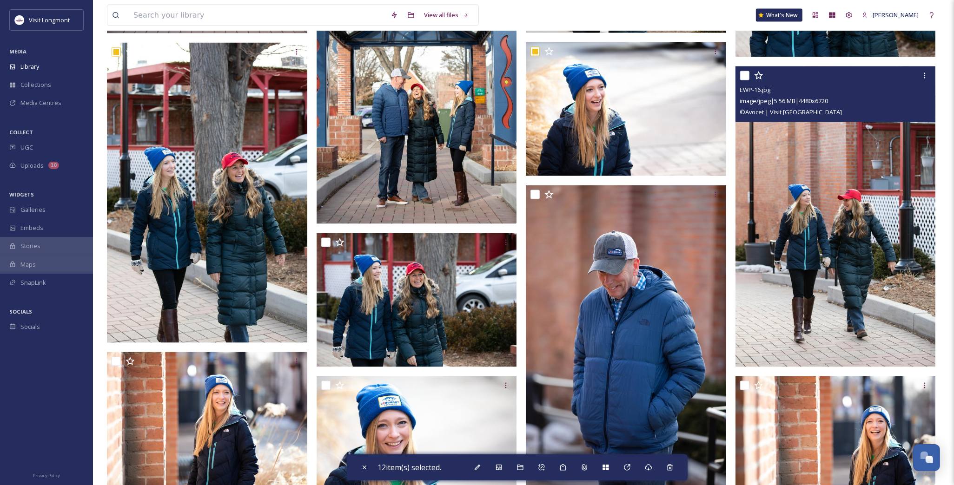
click at [741, 76] on input "checkbox" at bounding box center [744, 75] width 9 height 9
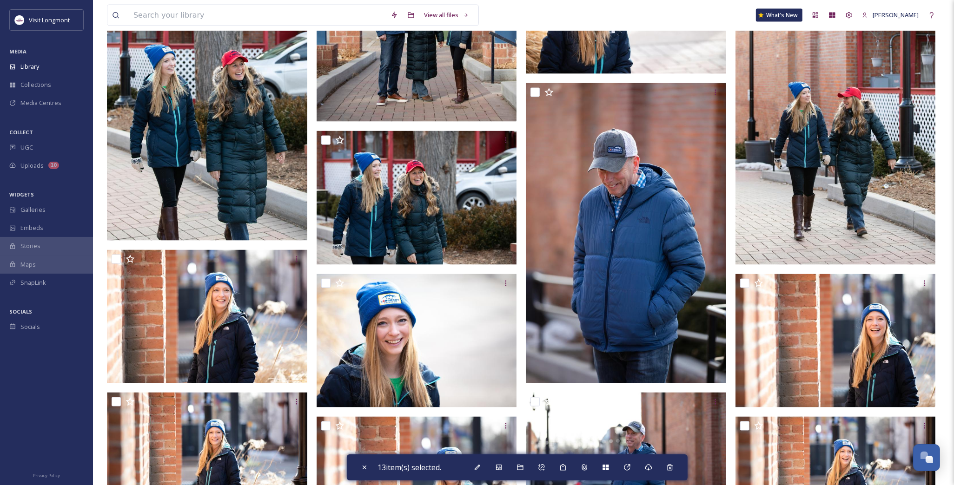
scroll to position [1808, 0]
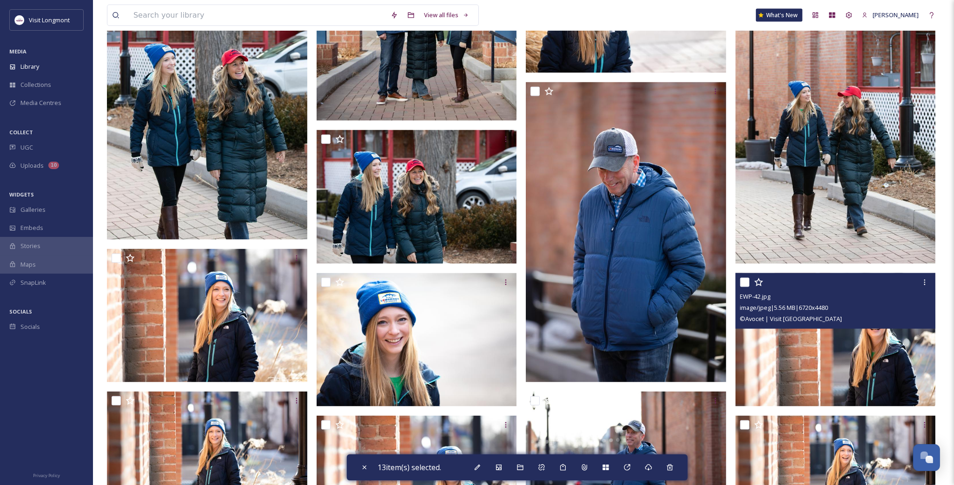
click at [742, 281] on input "checkbox" at bounding box center [744, 282] width 9 height 9
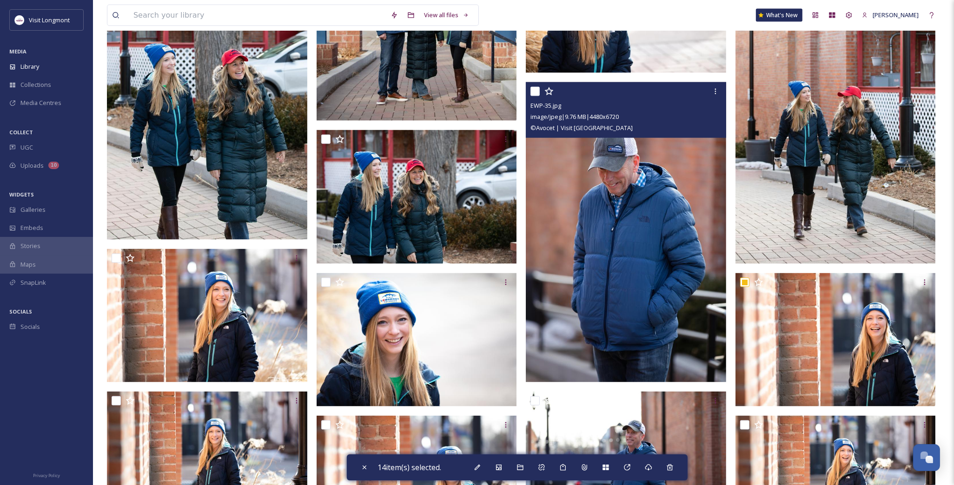
click at [535, 90] on input "checkbox" at bounding box center [534, 91] width 9 height 9
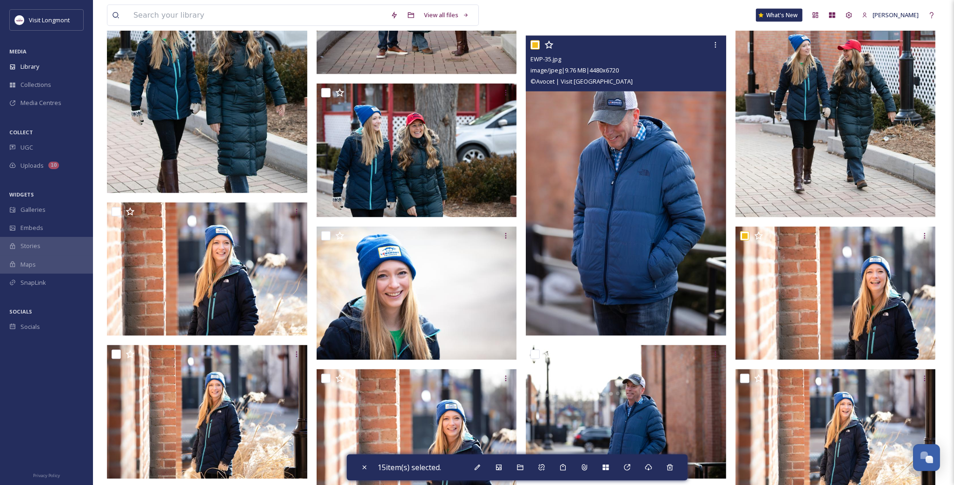
scroll to position [1911, 0]
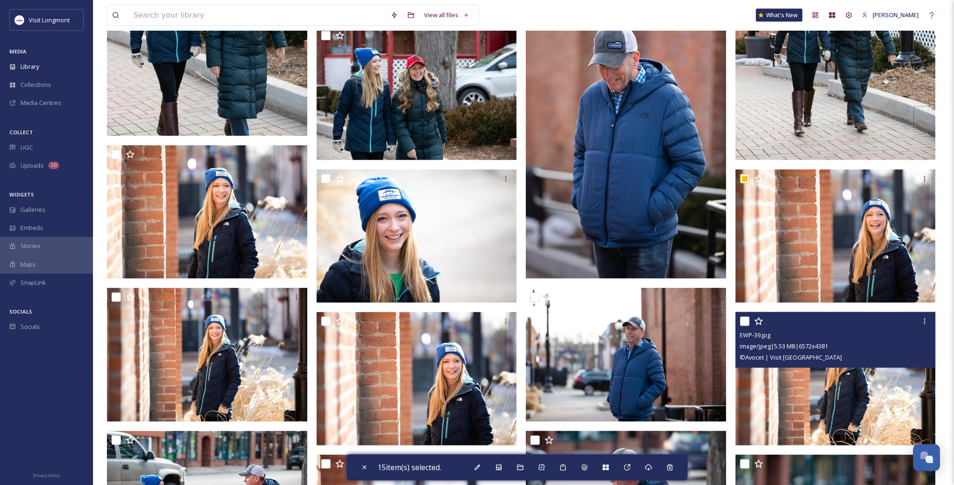
click at [741, 321] on input "checkbox" at bounding box center [744, 321] width 9 height 9
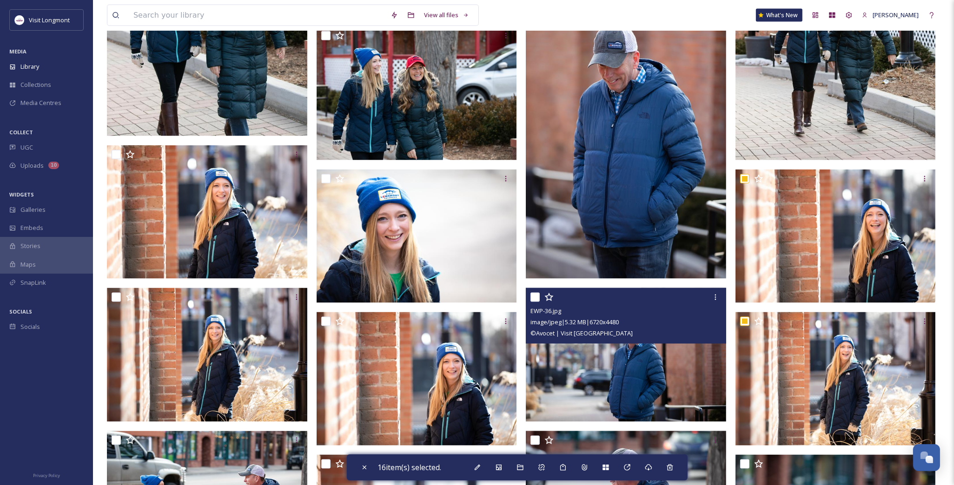
click at [537, 296] on input "checkbox" at bounding box center [534, 297] width 9 height 9
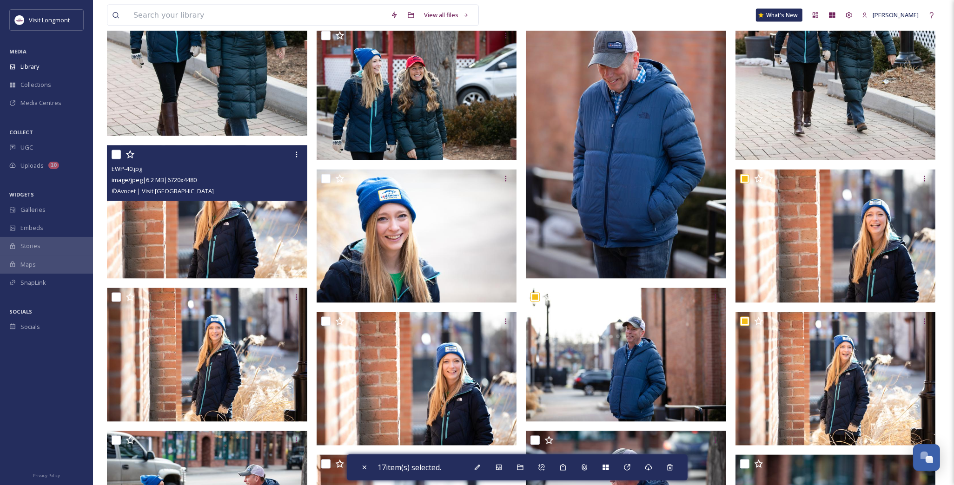
click at [117, 159] on input "checkbox" at bounding box center [116, 154] width 9 height 9
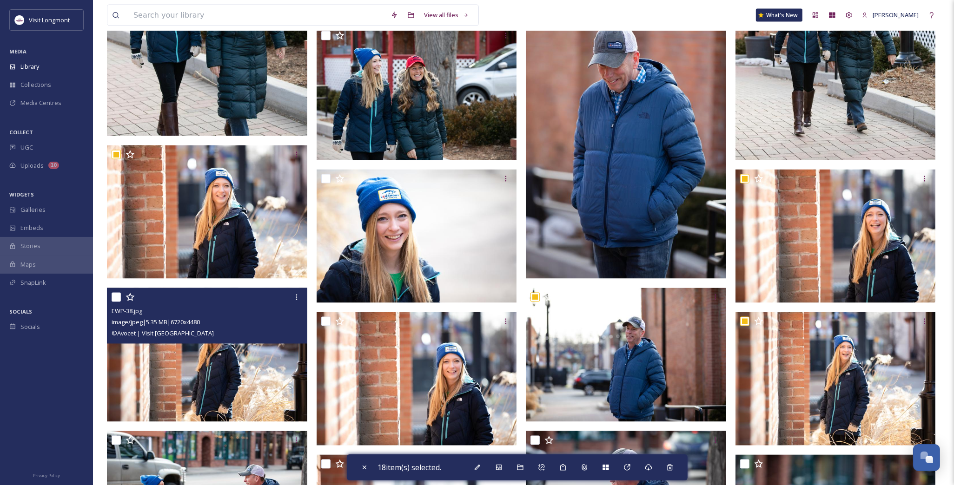
click at [113, 298] on input "checkbox" at bounding box center [116, 297] width 9 height 9
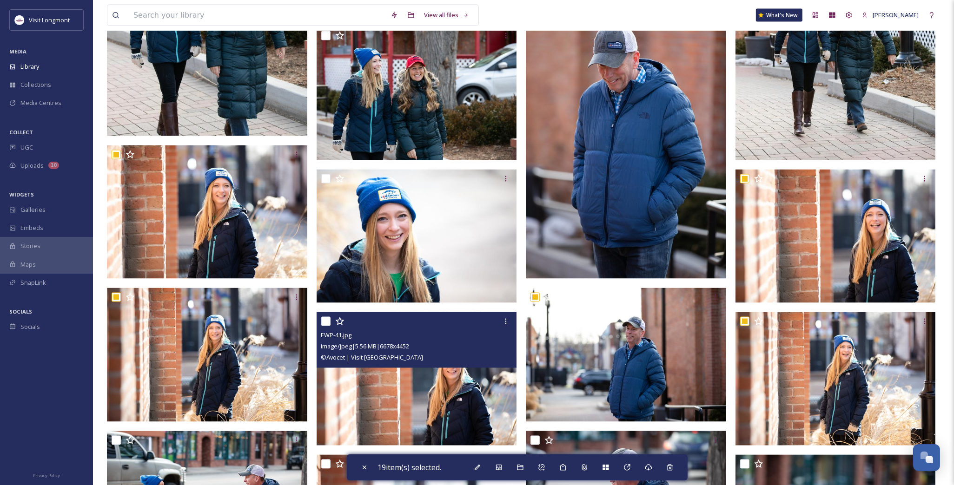
click at [323, 321] on input "checkbox" at bounding box center [325, 321] width 9 height 9
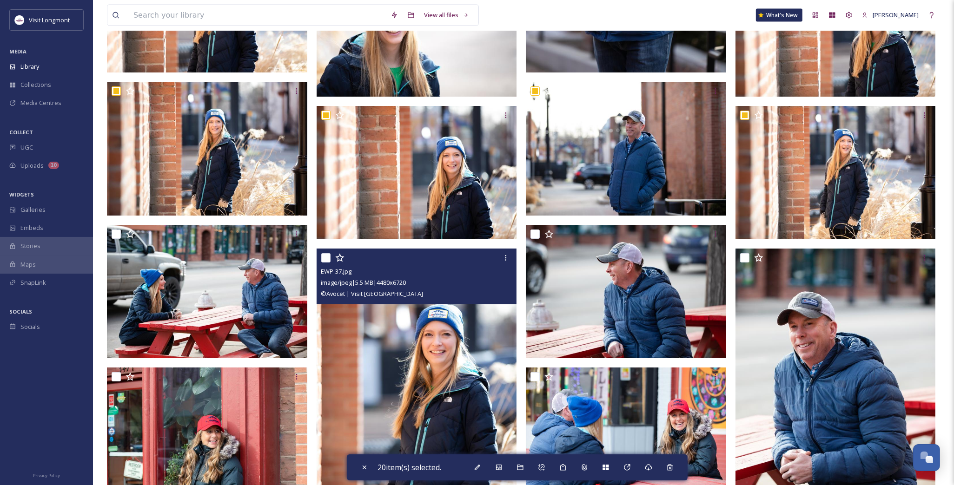
scroll to position [2221, 0]
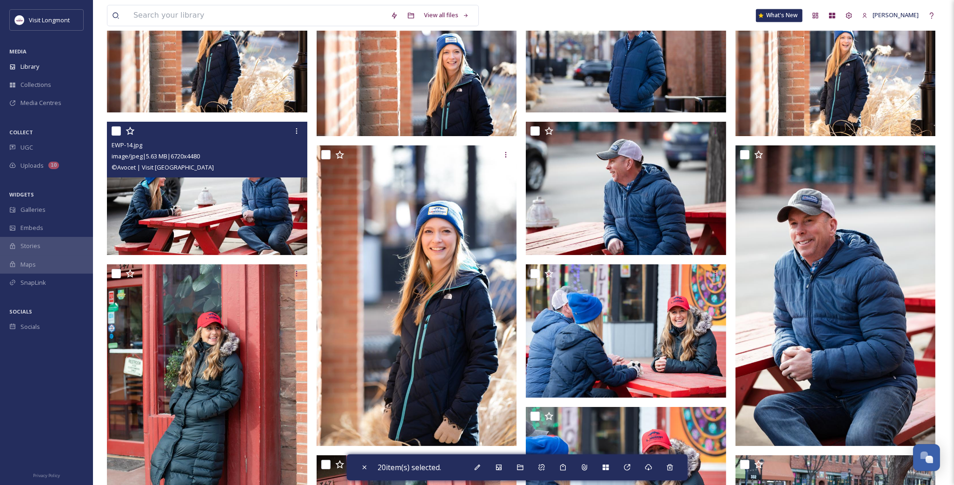
click at [115, 129] on input "checkbox" at bounding box center [116, 130] width 9 height 9
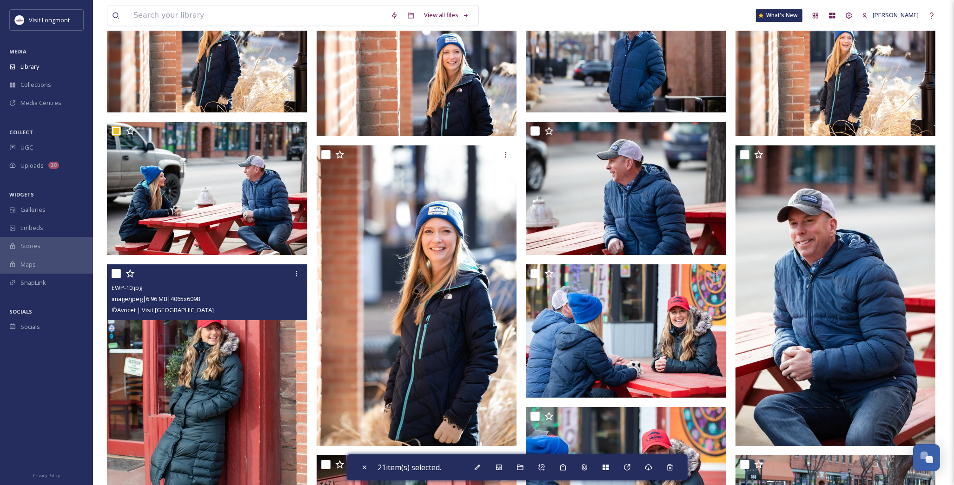
click at [115, 272] on input "checkbox" at bounding box center [116, 273] width 9 height 9
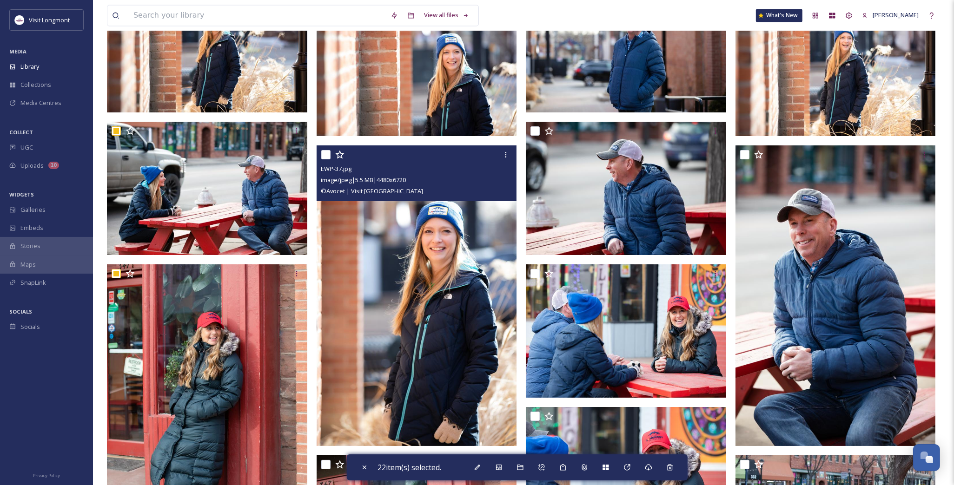
click at [326, 151] on input "checkbox" at bounding box center [325, 154] width 9 height 9
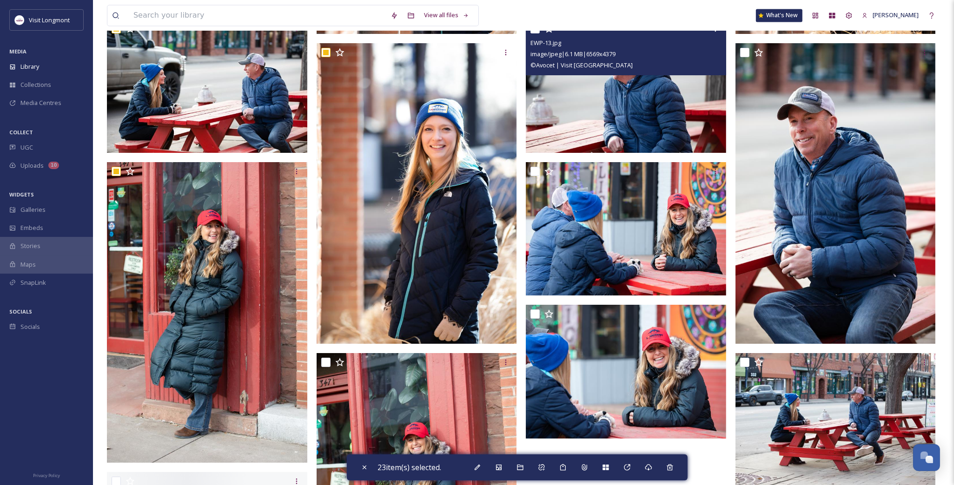
scroll to position [2324, 0]
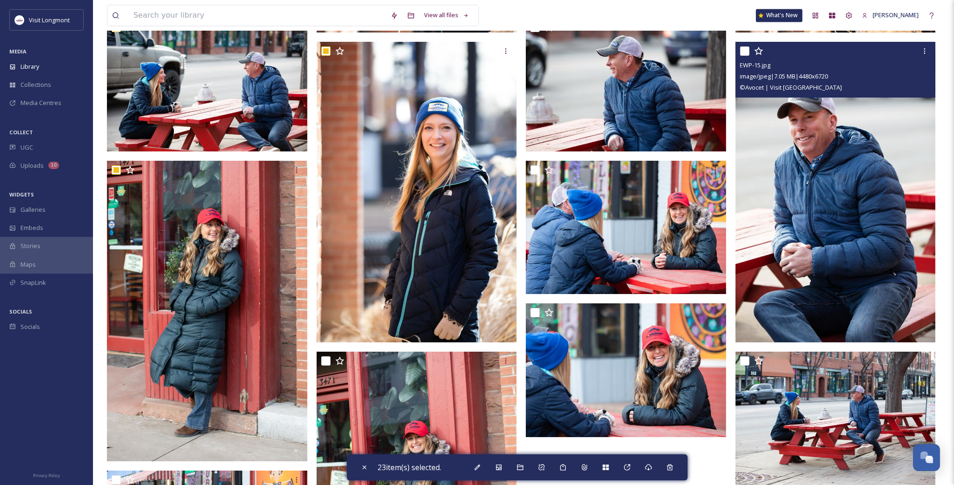
click at [742, 49] on input "checkbox" at bounding box center [744, 50] width 9 height 9
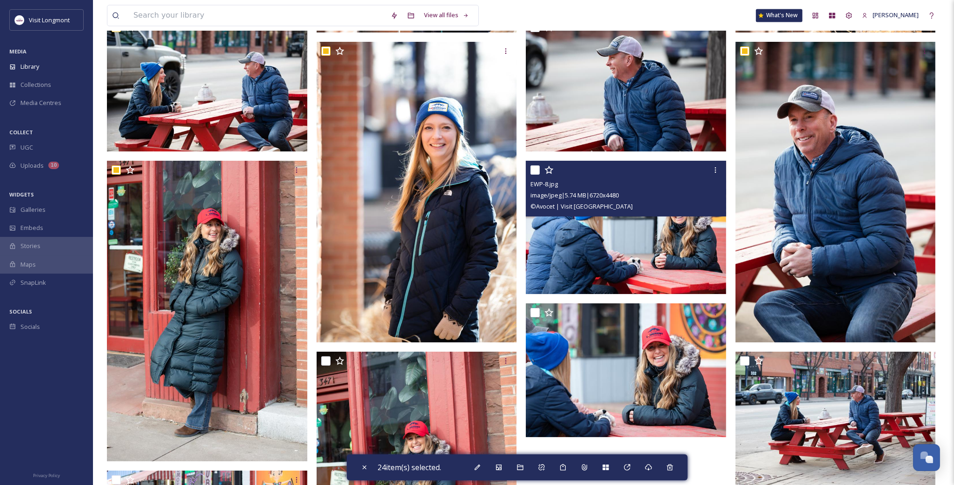
click at [535, 166] on input "checkbox" at bounding box center [534, 170] width 9 height 9
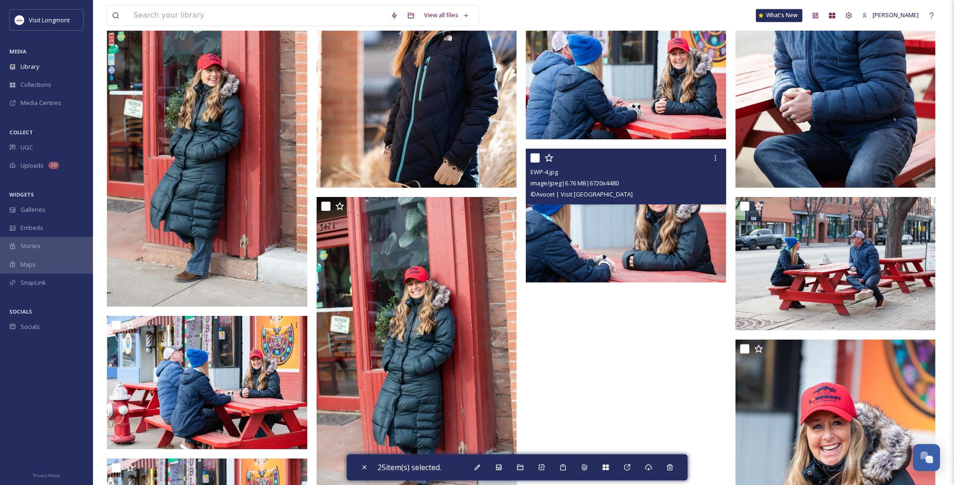
click at [536, 157] on input "checkbox" at bounding box center [534, 157] width 9 height 9
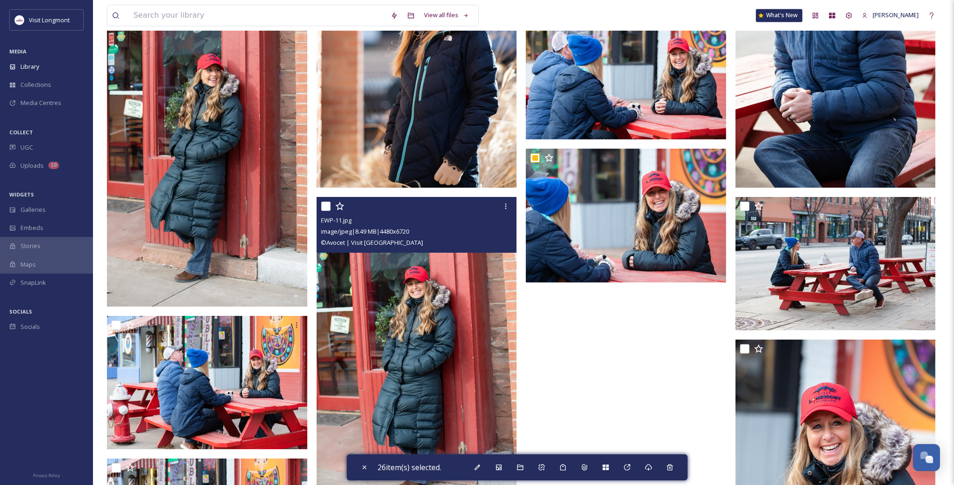
click at [324, 206] on input "checkbox" at bounding box center [325, 206] width 9 height 9
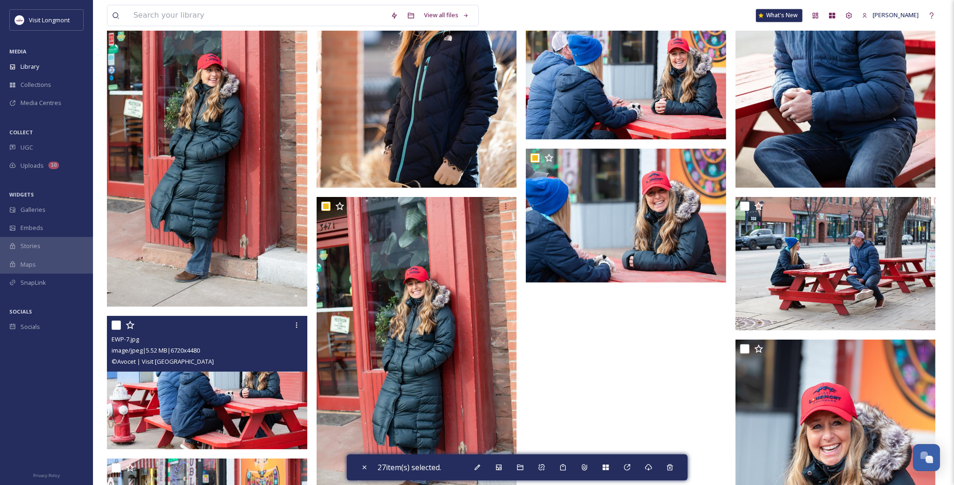
click at [114, 322] on input "checkbox" at bounding box center [116, 325] width 9 height 9
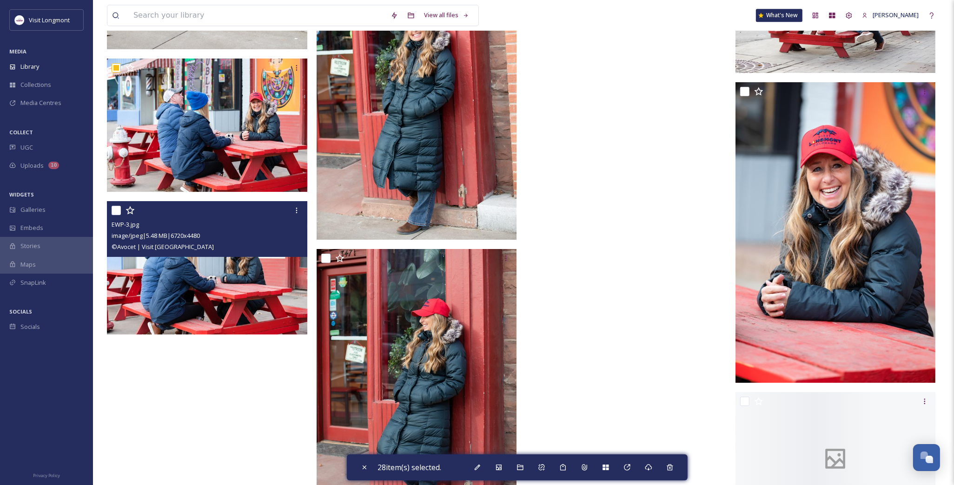
scroll to position [2737, 0]
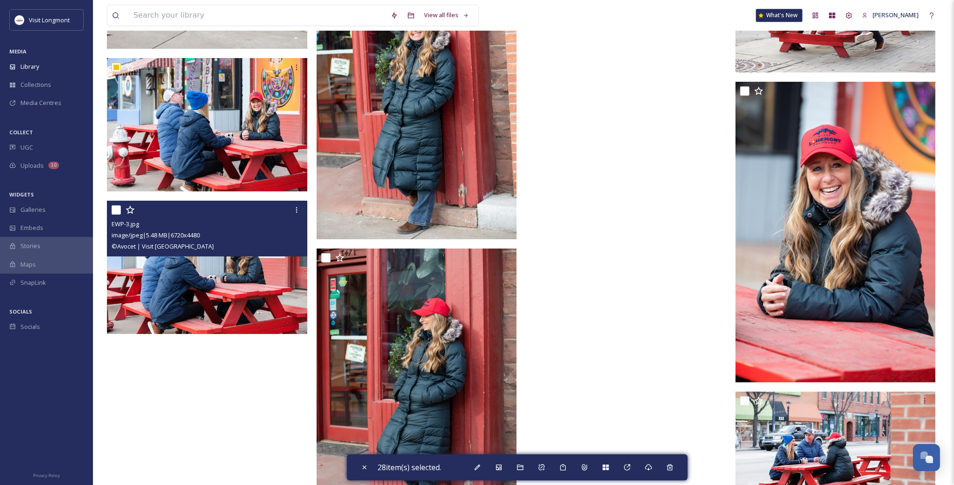
click at [115, 209] on input "checkbox" at bounding box center [116, 209] width 9 height 9
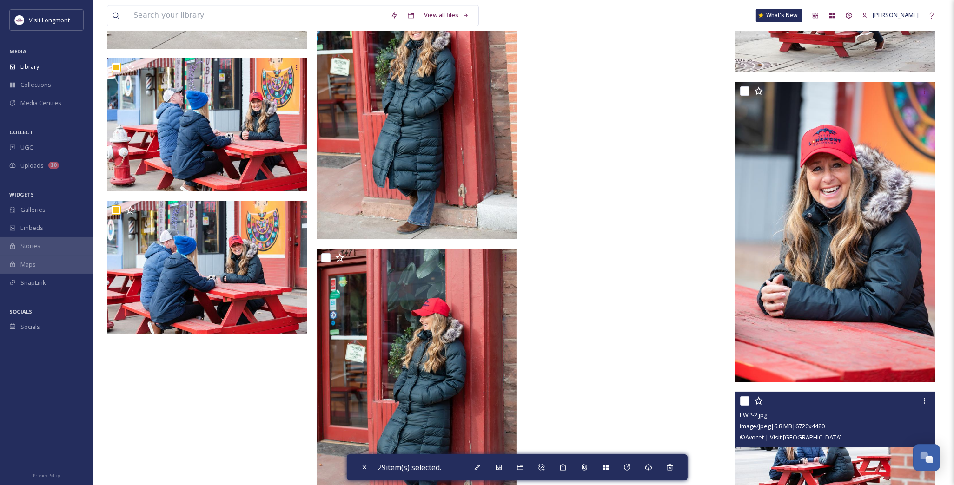
click at [742, 400] on input "checkbox" at bounding box center [744, 401] width 9 height 9
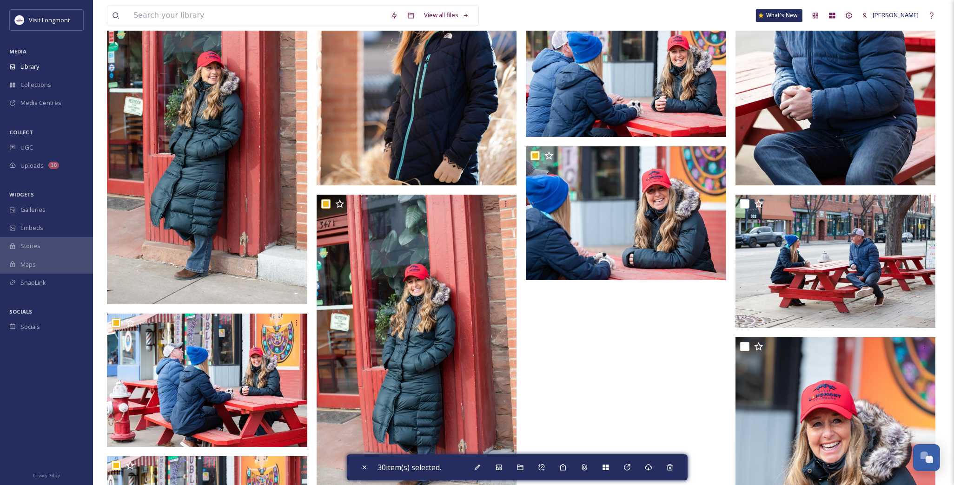
scroll to position [2479, 0]
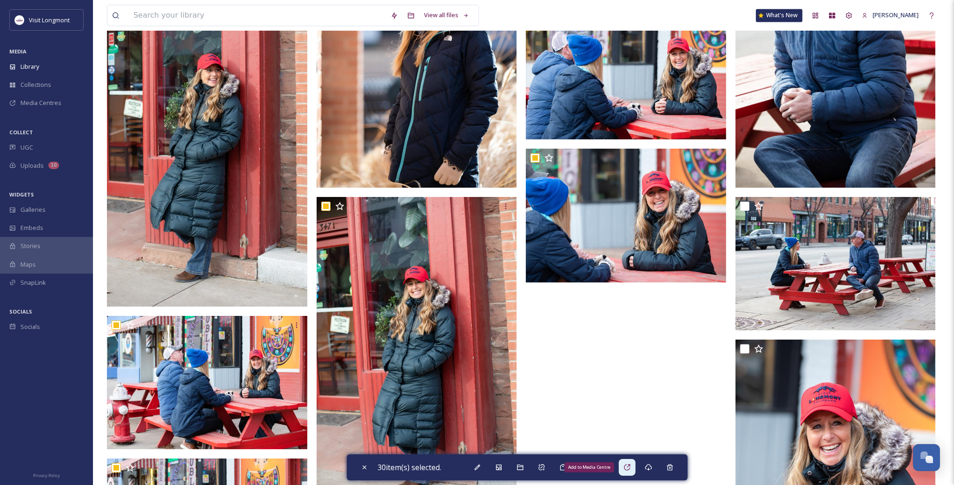
click at [630, 468] on icon at bounding box center [626, 467] width 7 height 7
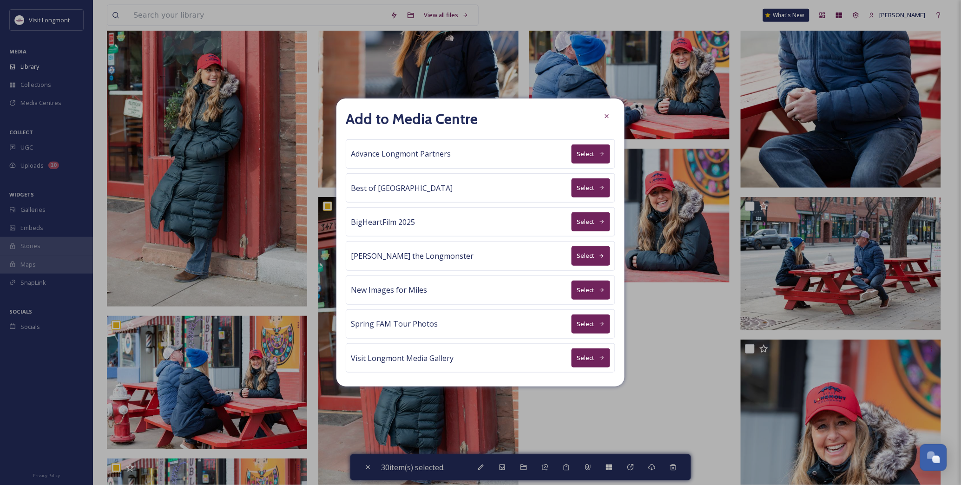
click at [583, 154] on button "Select" at bounding box center [591, 154] width 39 height 19
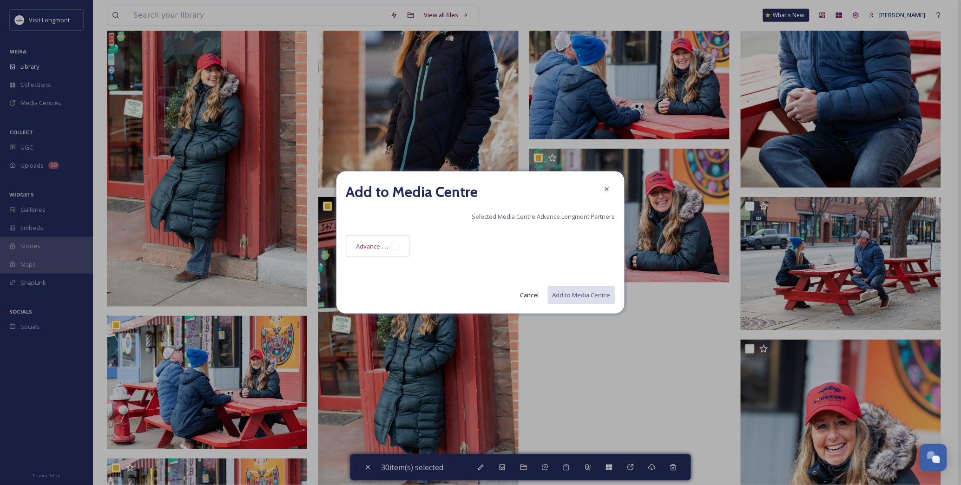
drag, startPoint x: 395, startPoint y: 247, endPoint x: 448, endPoint y: 254, distance: 53.1
click at [395, 246] on div at bounding box center [395, 246] width 9 height 9
click at [568, 293] on button "Add to Media Centre" at bounding box center [581, 295] width 68 height 19
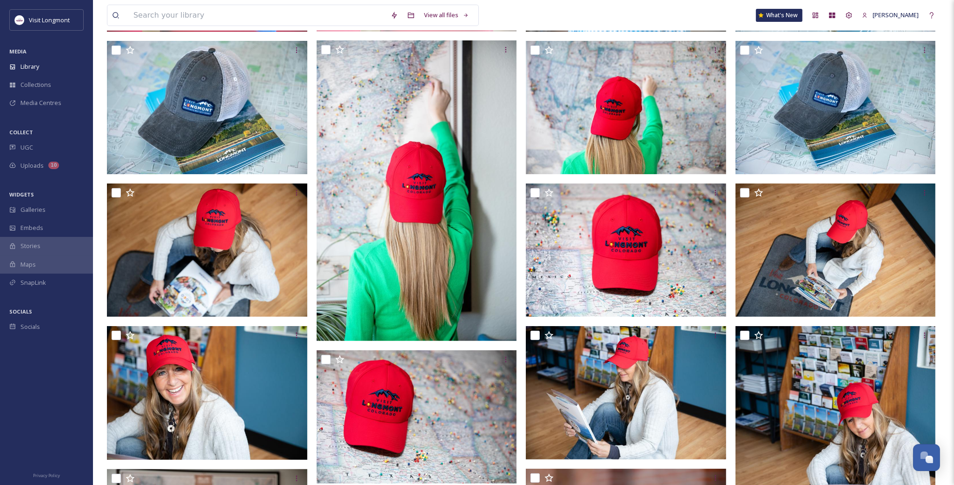
scroll to position [0, 0]
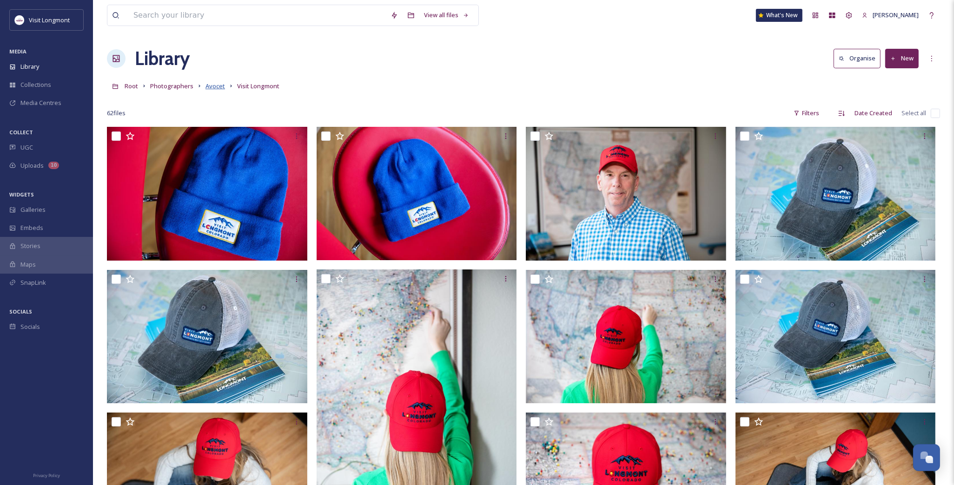
click at [208, 89] on span "Avocet" at bounding box center [215, 86] width 20 height 8
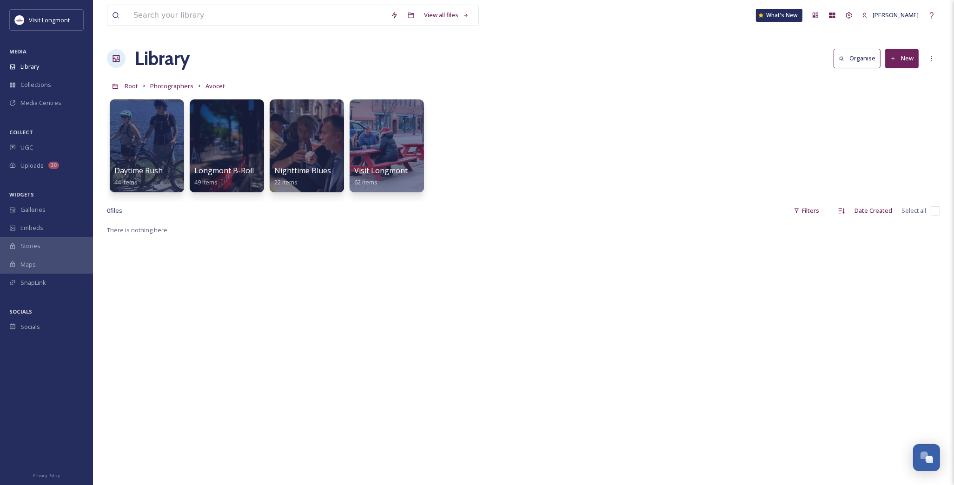
click at [158, 80] on link "Photographers" at bounding box center [171, 85] width 43 height 11
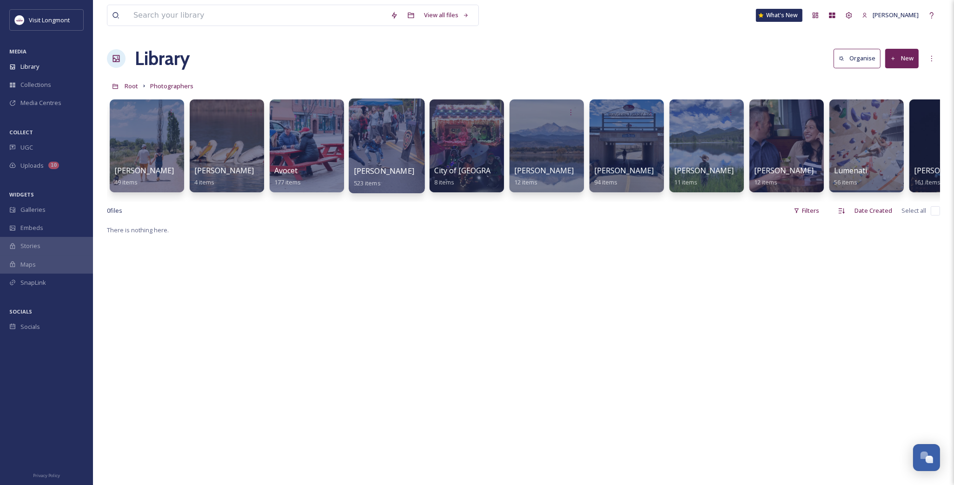
click at [392, 149] on div at bounding box center [387, 146] width 76 height 95
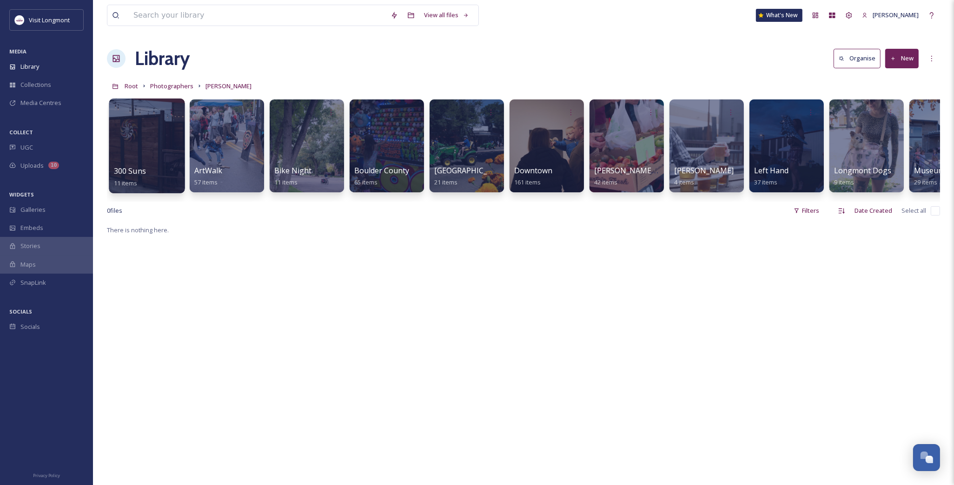
click at [156, 131] on div at bounding box center [147, 146] width 76 height 95
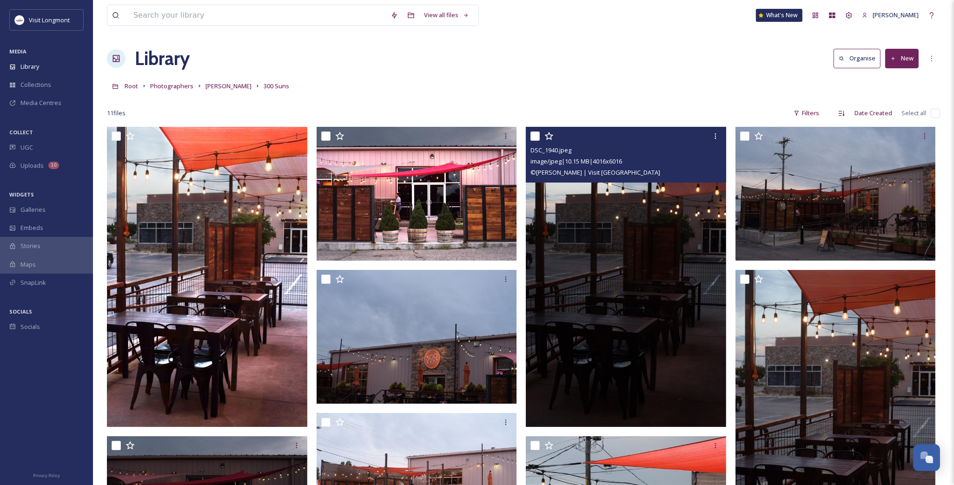
click at [682, 248] on img at bounding box center [626, 277] width 200 height 300
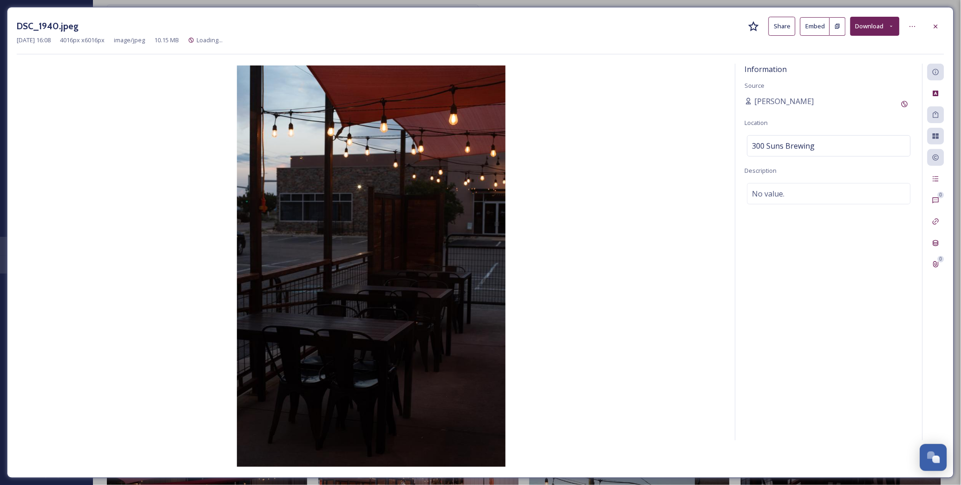
click at [937, 21] on div at bounding box center [936, 26] width 17 height 17
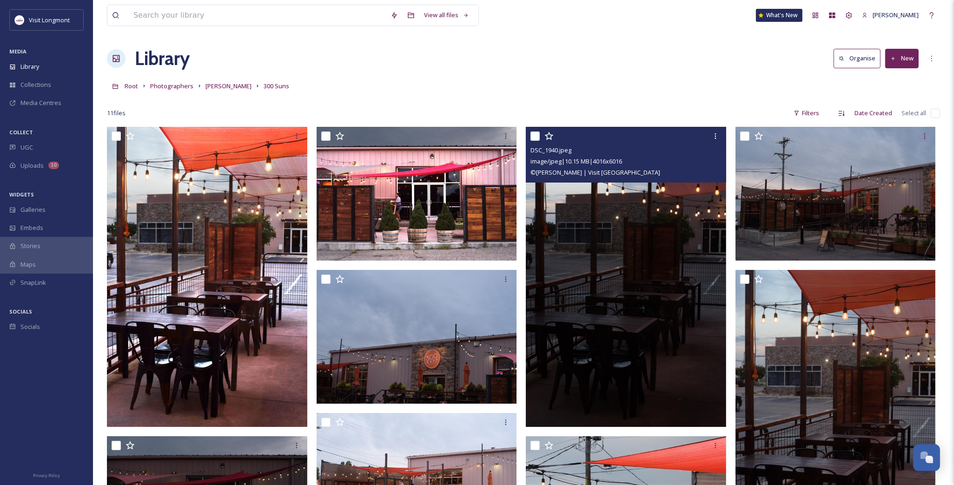
click at [936, 110] on input "checkbox" at bounding box center [935, 113] width 9 height 9
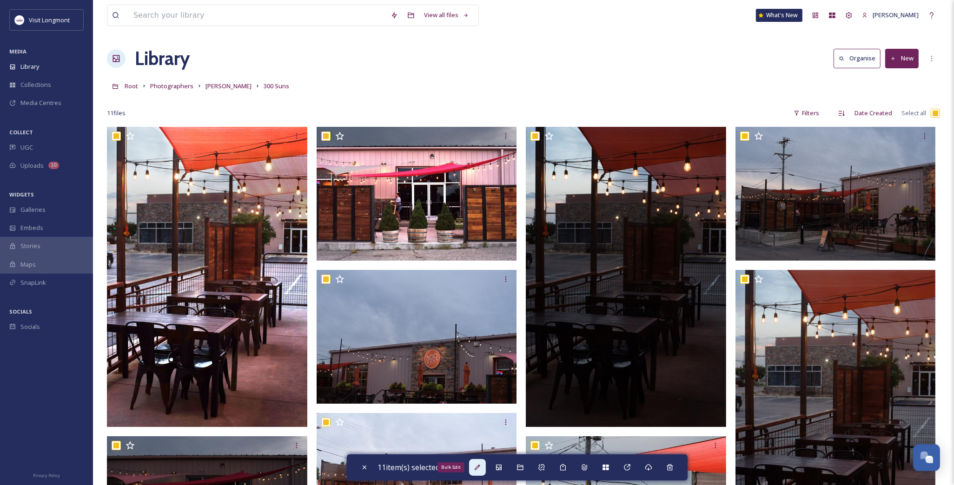
click at [486, 467] on div "Bulk Edit" at bounding box center [477, 467] width 17 height 17
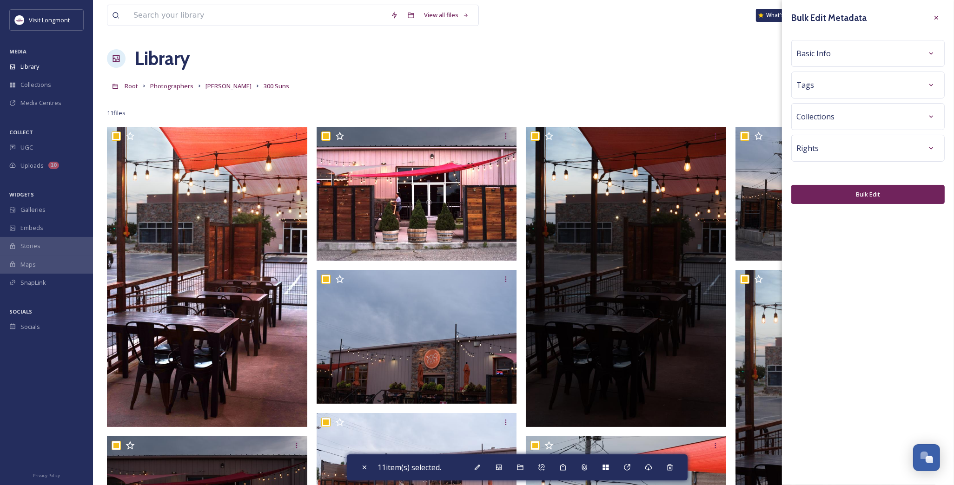
click at [835, 85] on div "Tags" at bounding box center [867, 85] width 143 height 17
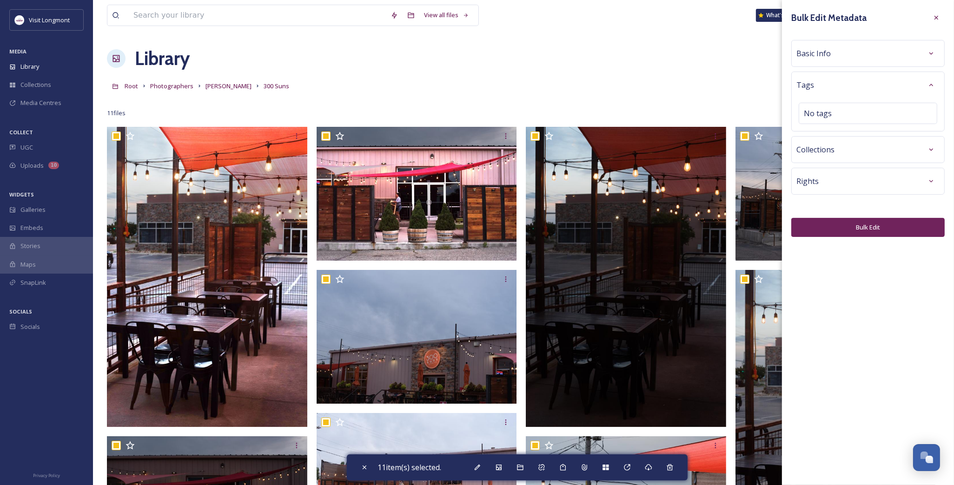
click at [823, 60] on div "Basic Info" at bounding box center [867, 53] width 143 height 17
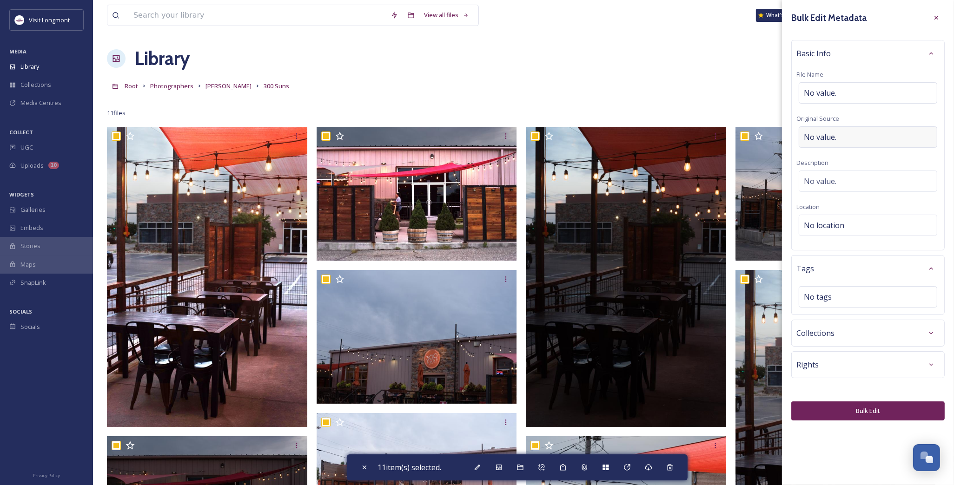
click at [826, 134] on span "No value." at bounding box center [820, 137] width 33 height 11
click at [828, 139] on input at bounding box center [867, 136] width 143 height 21
click at [827, 134] on input "Brandy Coons" at bounding box center [867, 136] width 143 height 21
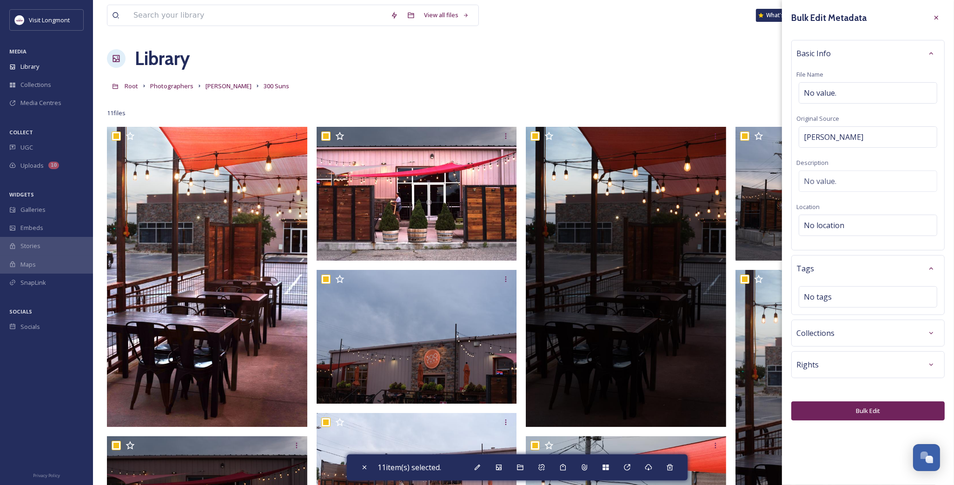
click at [854, 406] on button "Bulk Edit" at bounding box center [867, 411] width 153 height 19
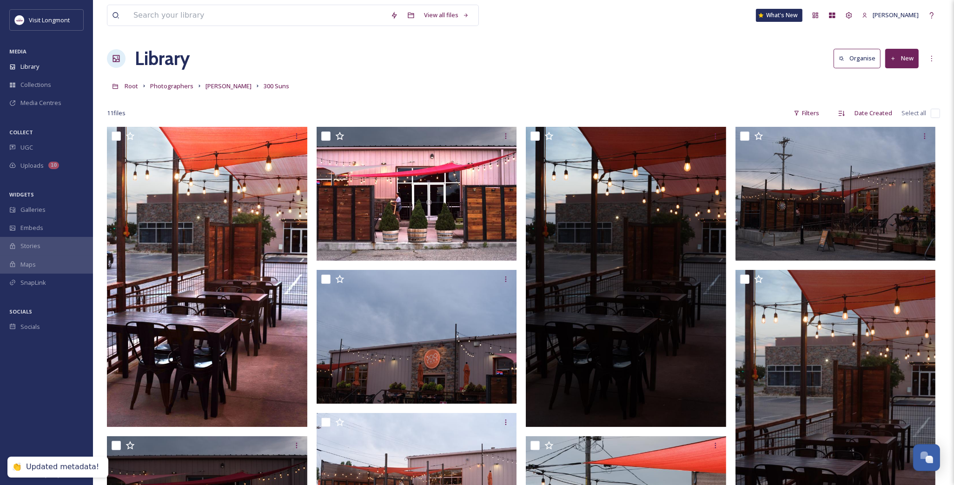
click at [931, 115] on input "checkbox" at bounding box center [935, 113] width 9 height 9
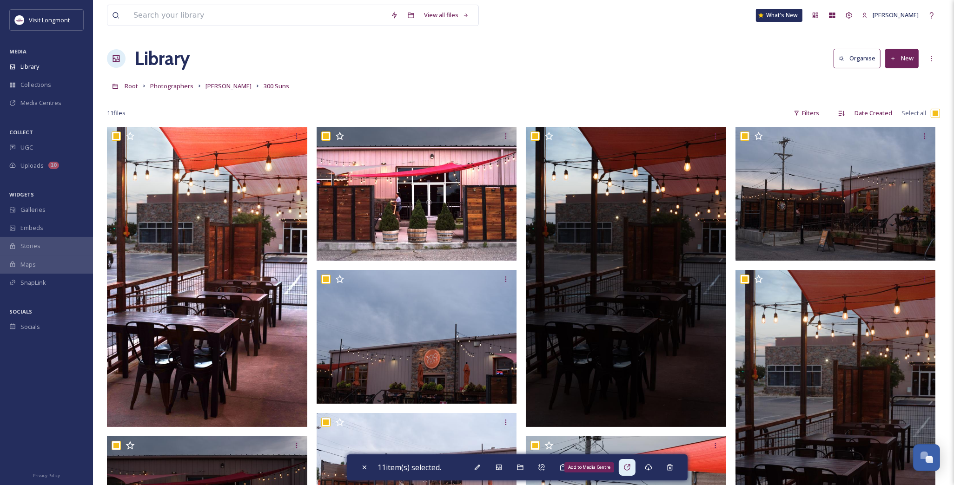
click at [629, 466] on icon at bounding box center [626, 467] width 7 height 7
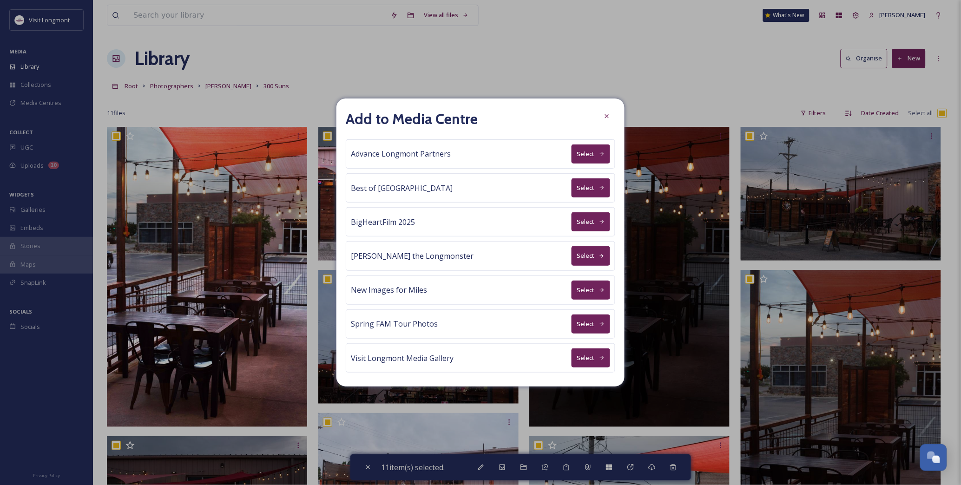
click at [579, 151] on button "Select" at bounding box center [591, 154] width 39 height 19
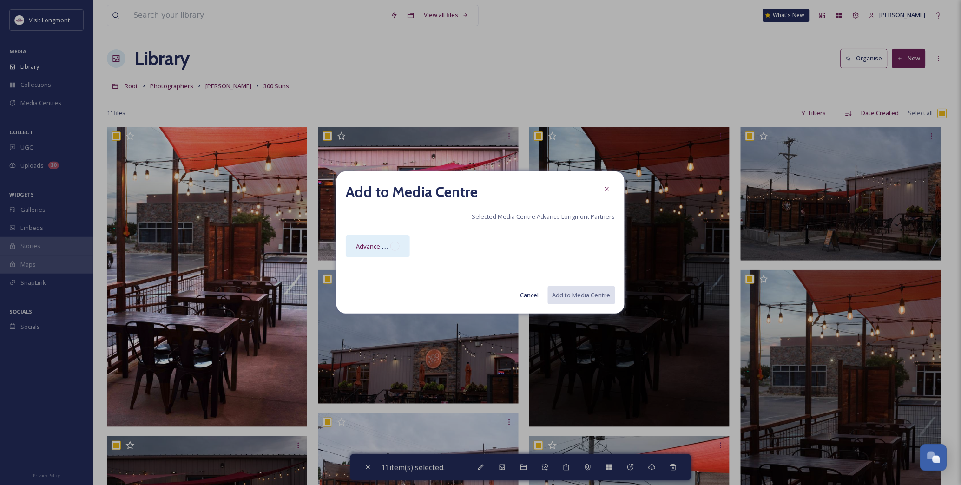
click at [368, 238] on div "Advance Longmont Partners Media Centre" at bounding box center [378, 246] width 64 height 22
click at [569, 294] on button "Add to Media Centre" at bounding box center [581, 295] width 68 height 19
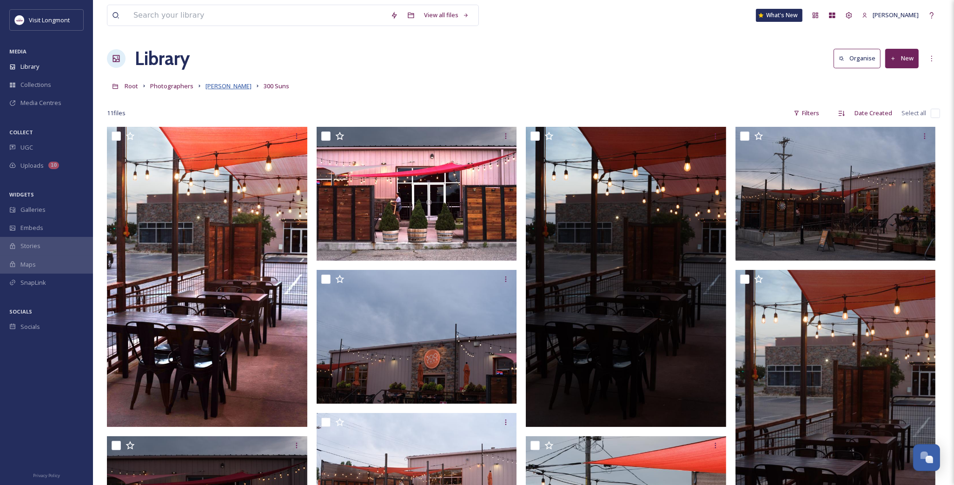
click at [219, 86] on span "Brandy Coons" at bounding box center [228, 86] width 46 height 8
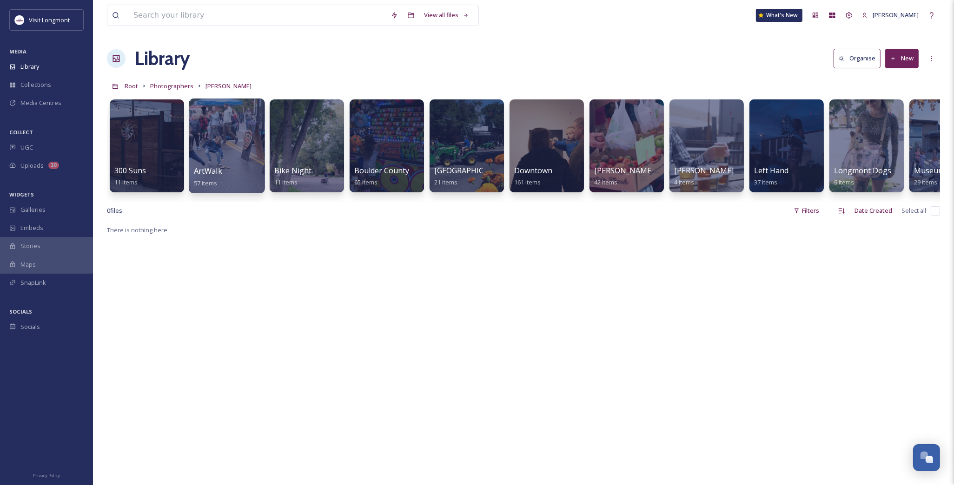
click at [224, 155] on div at bounding box center [227, 146] width 76 height 95
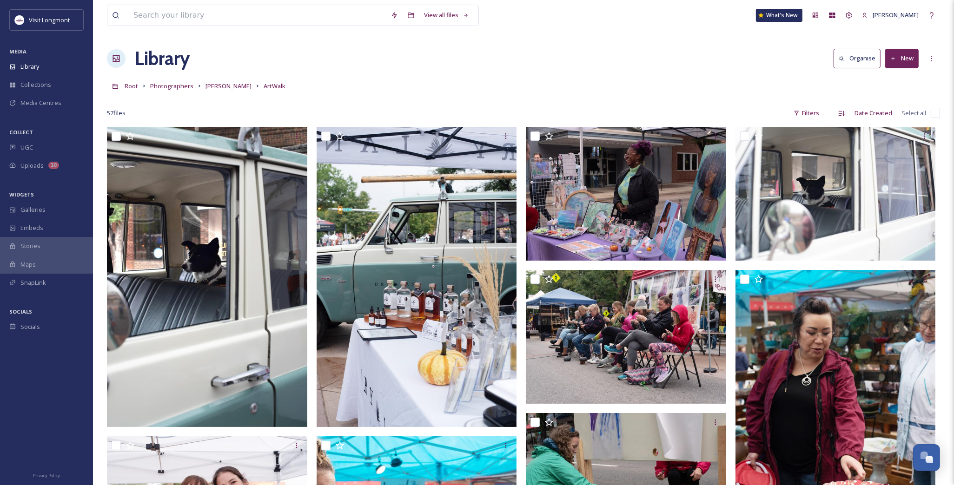
click at [933, 111] on input "checkbox" at bounding box center [935, 113] width 9 height 9
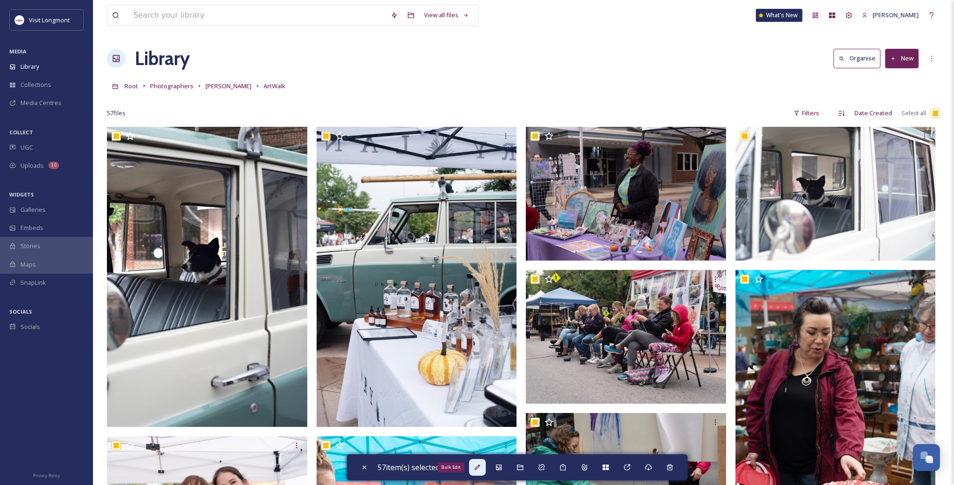
click at [481, 464] on icon at bounding box center [477, 467] width 7 height 7
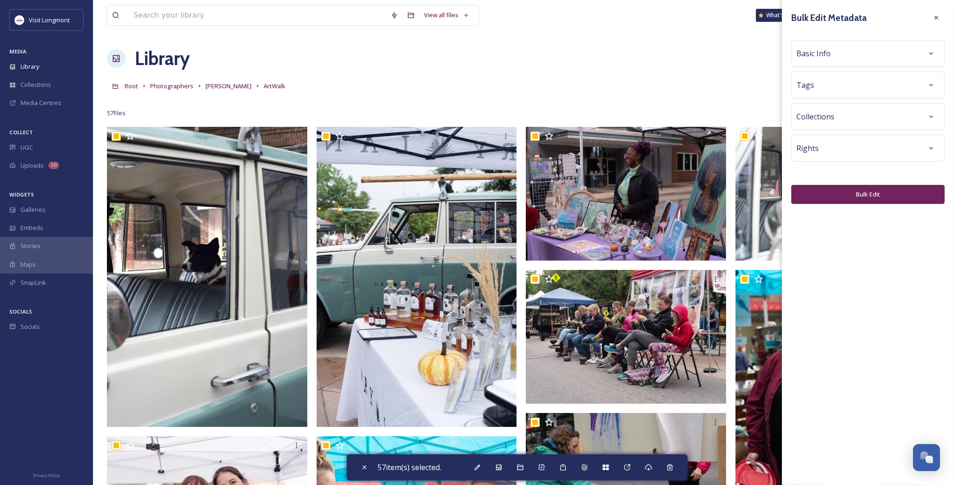
click at [853, 57] on div "Basic Info" at bounding box center [867, 53] width 143 height 17
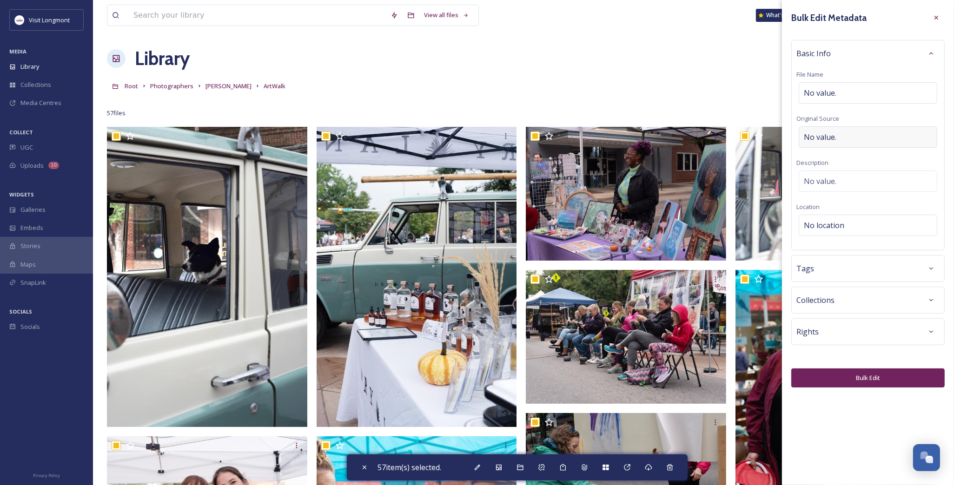
click at [830, 138] on span "No value." at bounding box center [820, 137] width 33 height 11
click at [843, 382] on button "Bulk Edit" at bounding box center [867, 378] width 153 height 19
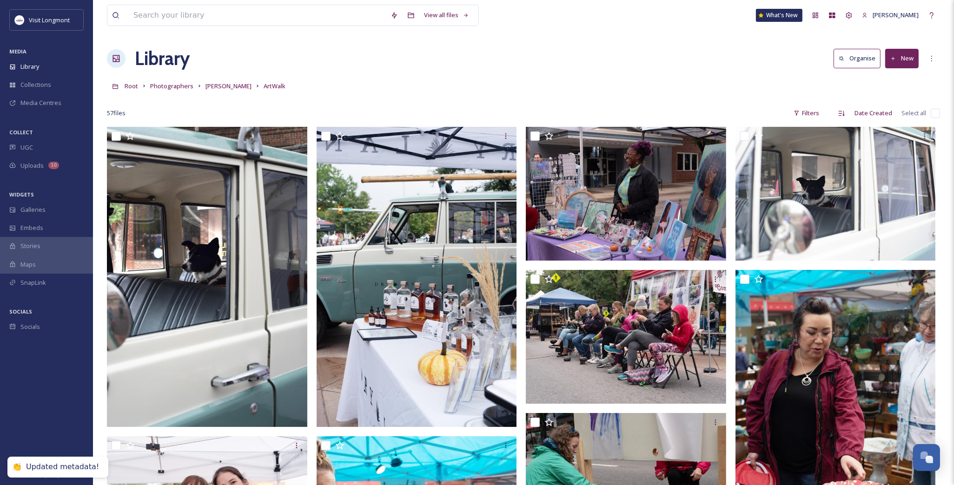
click at [935, 113] on input "checkbox" at bounding box center [935, 113] width 9 height 9
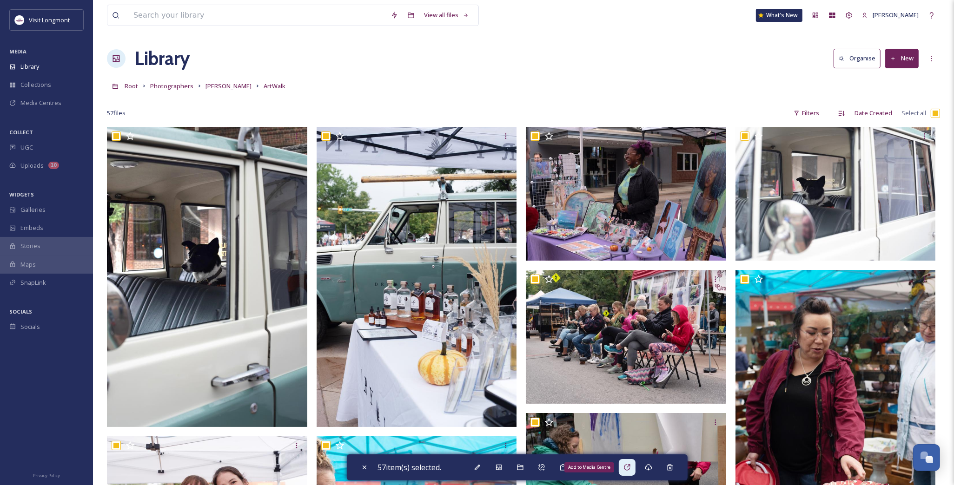
click at [625, 472] on div "Add to Media Centre" at bounding box center [627, 467] width 17 height 17
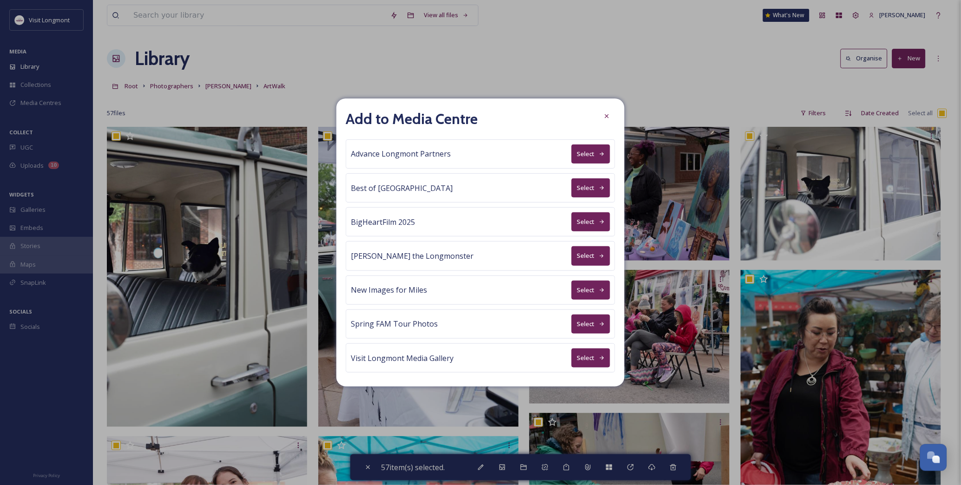
click at [586, 152] on button "Select" at bounding box center [591, 154] width 39 height 19
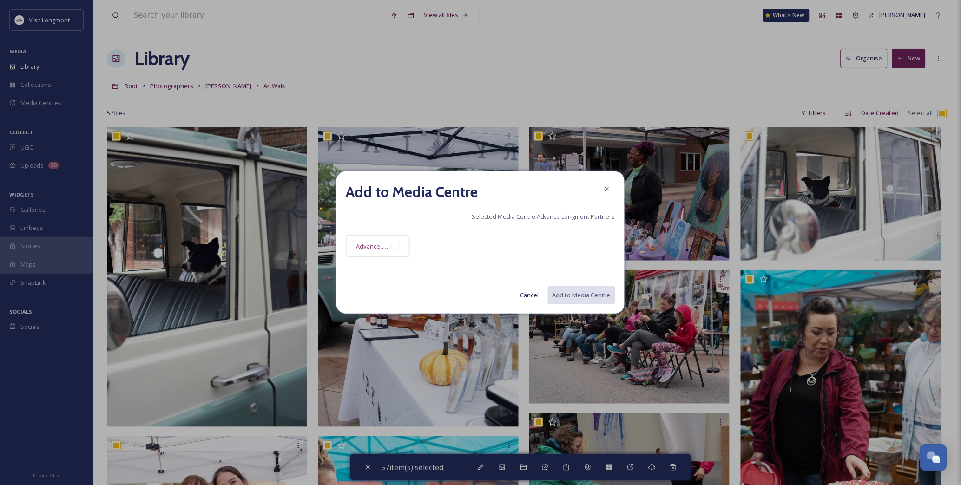
click at [386, 259] on div "Advance Longmont Partners Media Centre" at bounding box center [378, 248] width 64 height 27
click at [394, 248] on div at bounding box center [395, 246] width 9 height 9
click at [572, 294] on button "Add to Media Centre" at bounding box center [581, 295] width 68 height 19
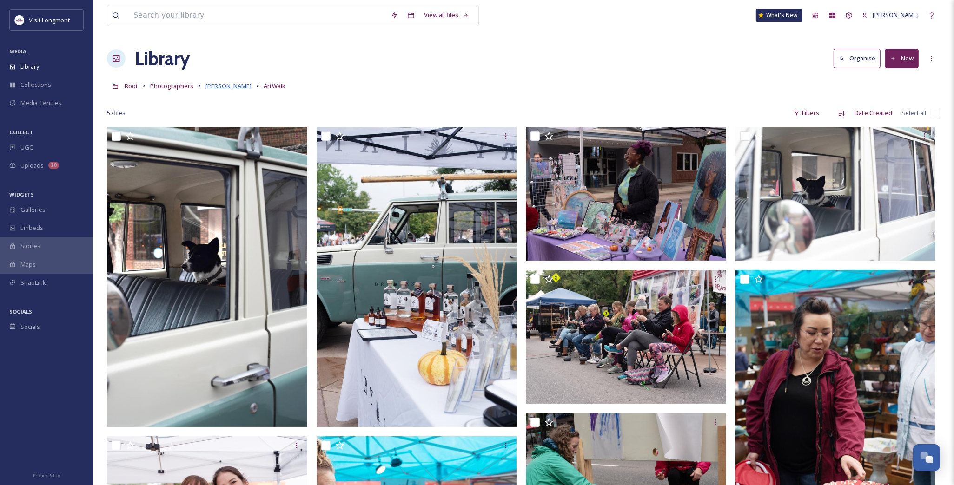
click at [235, 86] on span "Brandy Coons" at bounding box center [228, 86] width 46 height 8
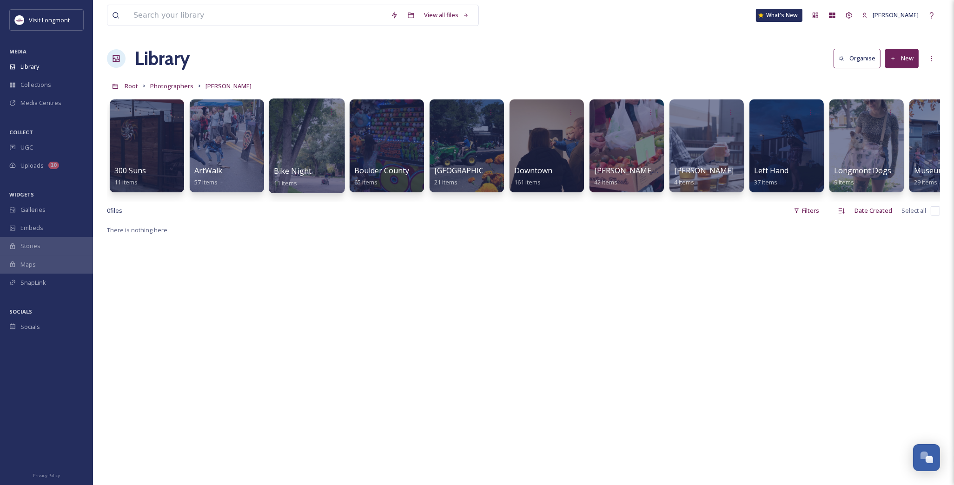
click at [308, 152] on div at bounding box center [307, 146] width 76 height 95
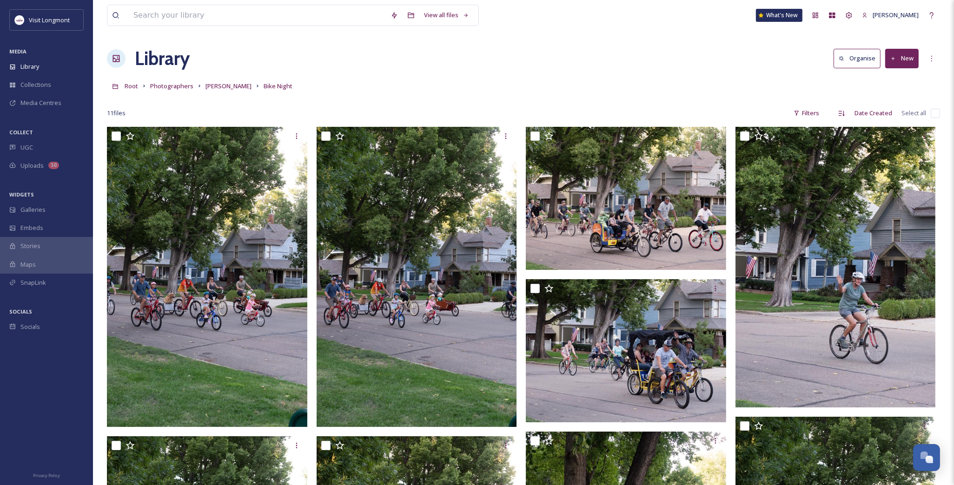
click at [936, 113] on input "checkbox" at bounding box center [935, 113] width 9 height 9
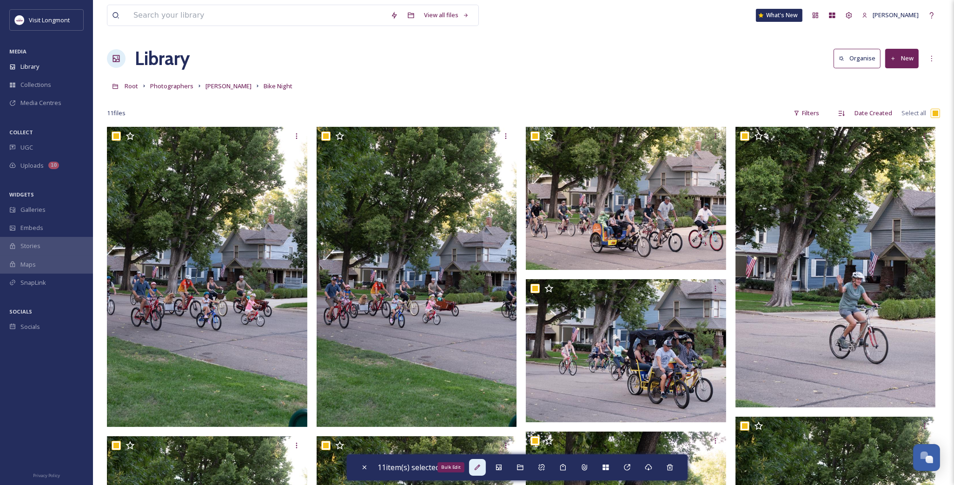
click at [481, 470] on icon at bounding box center [477, 467] width 7 height 7
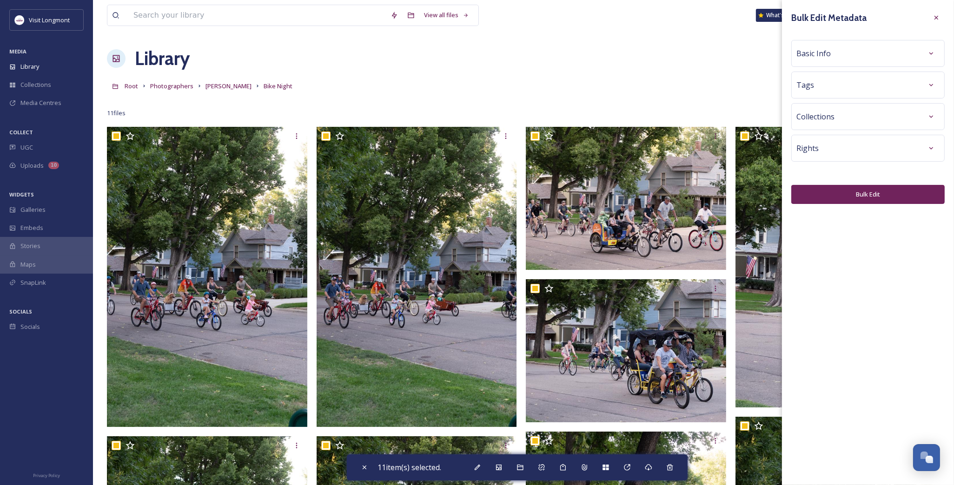
click at [835, 54] on div "Basic Info" at bounding box center [867, 53] width 143 height 17
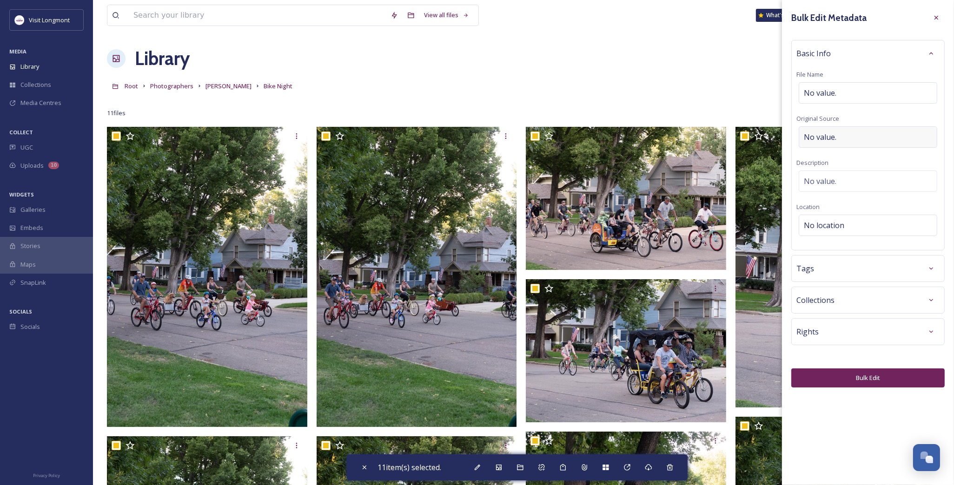
click at [828, 132] on span "No value." at bounding box center [820, 137] width 33 height 11
click at [852, 380] on button "Bulk Edit" at bounding box center [867, 375] width 153 height 19
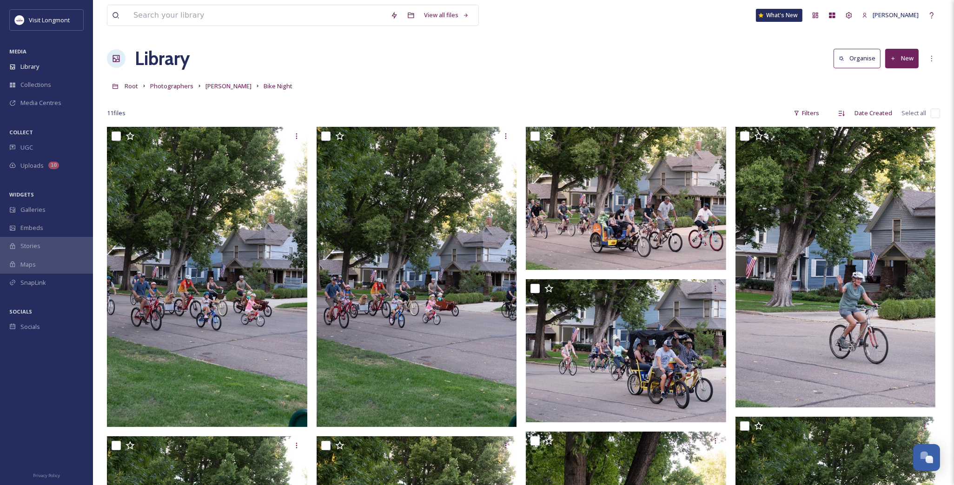
click at [935, 113] on input "checkbox" at bounding box center [935, 113] width 9 height 9
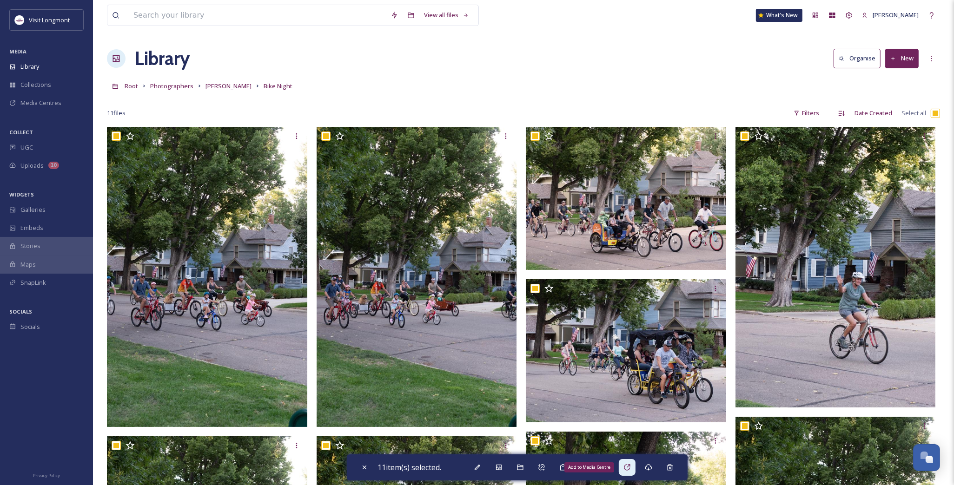
click at [625, 470] on div "Add to Media Centre" at bounding box center [627, 467] width 17 height 17
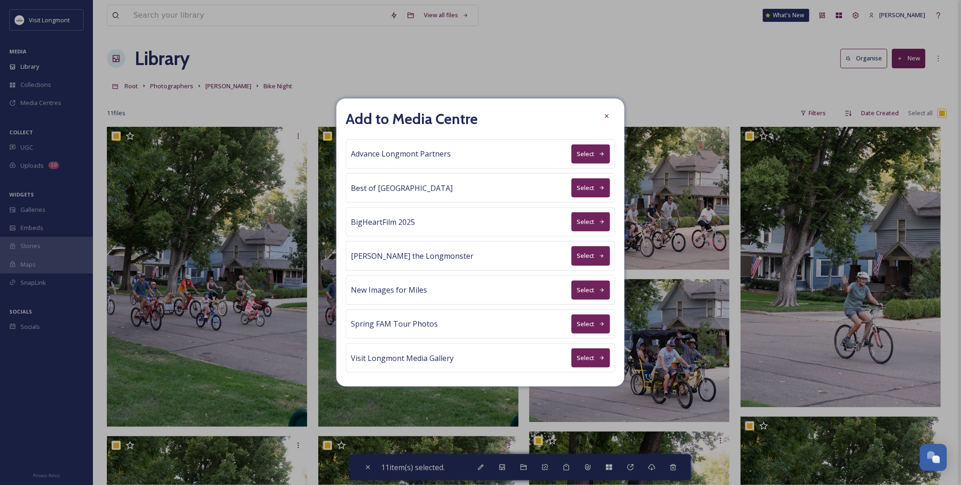
click at [573, 151] on button "Select" at bounding box center [591, 154] width 39 height 19
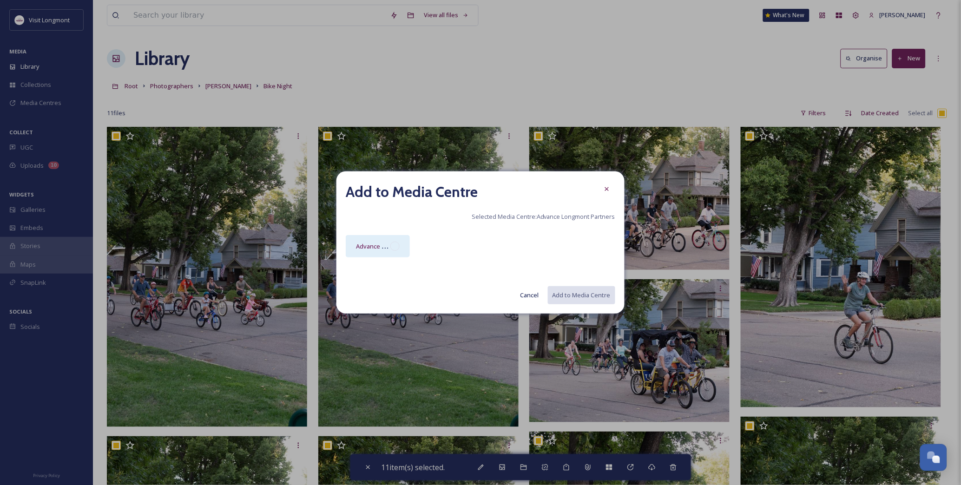
click at [386, 256] on div "Advance Longmont Partners Media Centre" at bounding box center [378, 246] width 64 height 22
click at [580, 298] on button "Add to Media Centre" at bounding box center [581, 295] width 68 height 19
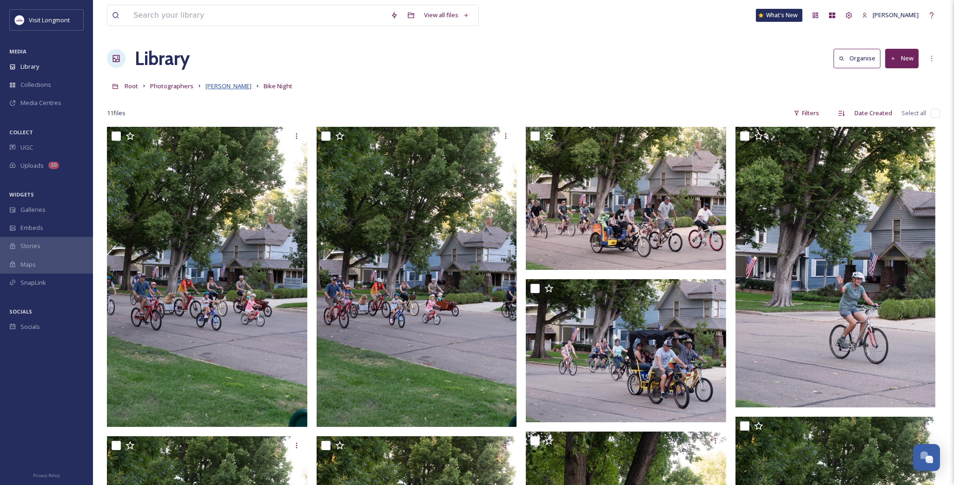
click at [231, 86] on span "Brandy Coons" at bounding box center [228, 86] width 46 height 8
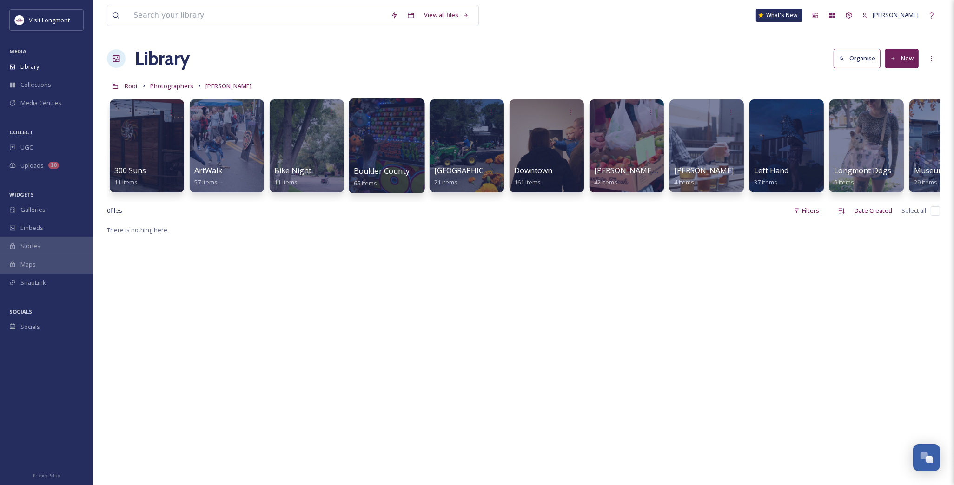
click at [388, 154] on div at bounding box center [387, 146] width 76 height 95
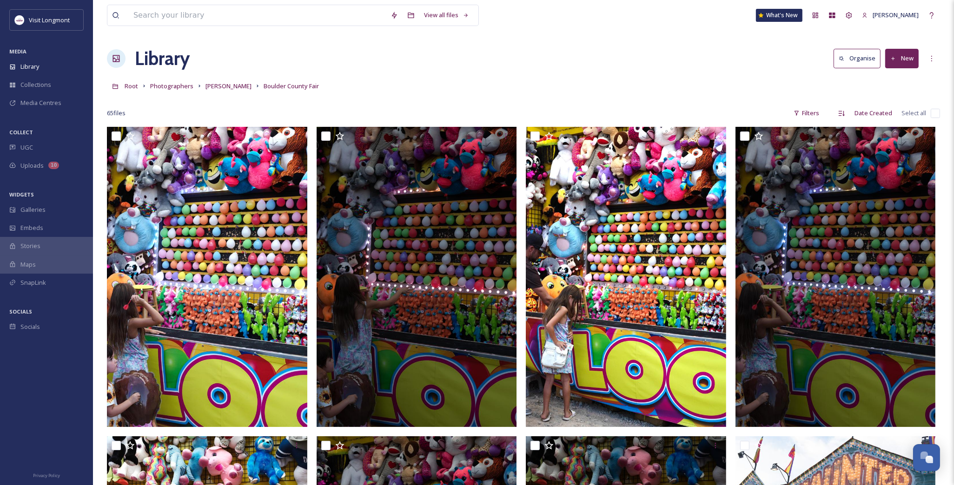
click at [937, 115] on input "checkbox" at bounding box center [935, 113] width 9 height 9
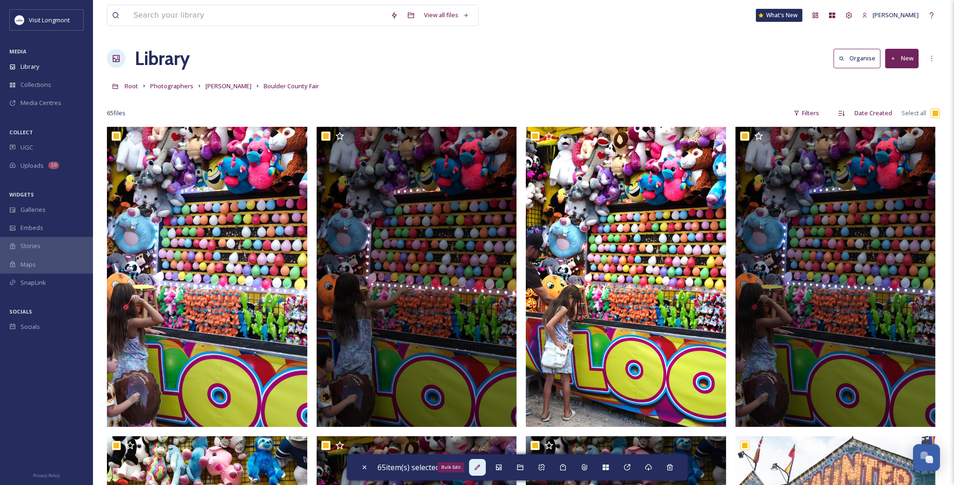
click at [485, 471] on div "Bulk Edit" at bounding box center [477, 467] width 17 height 17
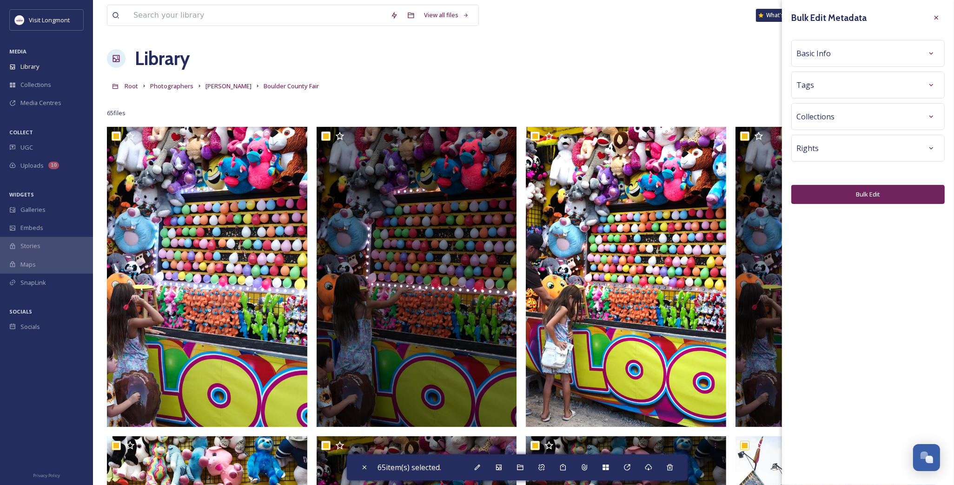
click at [864, 61] on div "Basic Info" at bounding box center [867, 53] width 143 height 17
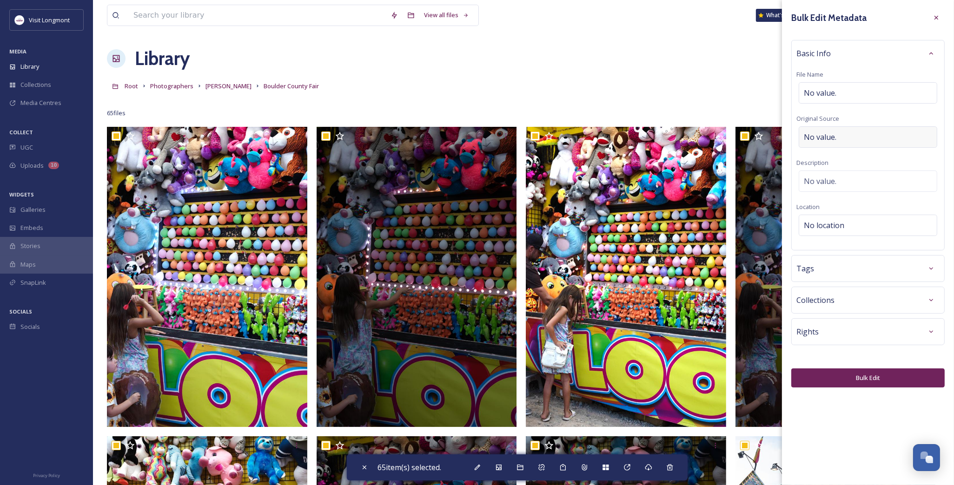
click at [836, 133] on span "No value." at bounding box center [820, 137] width 33 height 11
click at [844, 370] on button "Bulk Edit" at bounding box center [867, 378] width 153 height 19
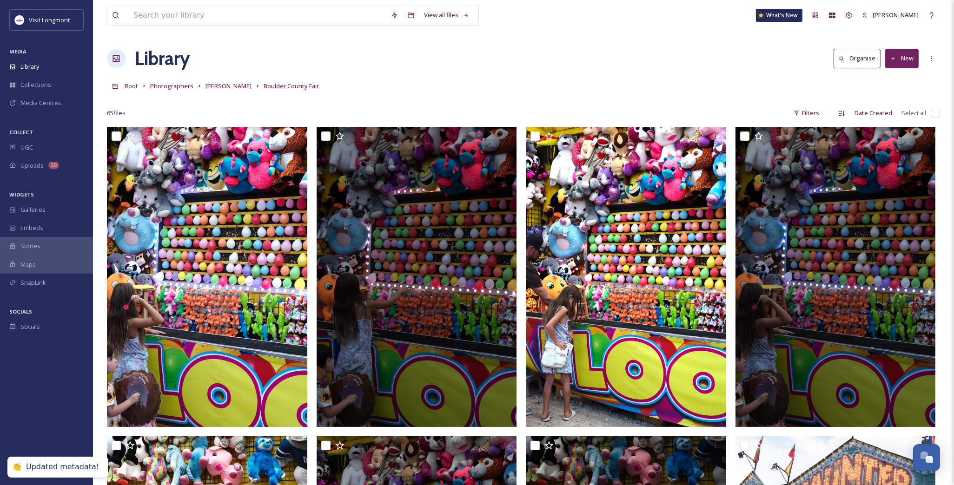
click at [935, 111] on input "checkbox" at bounding box center [935, 113] width 9 height 9
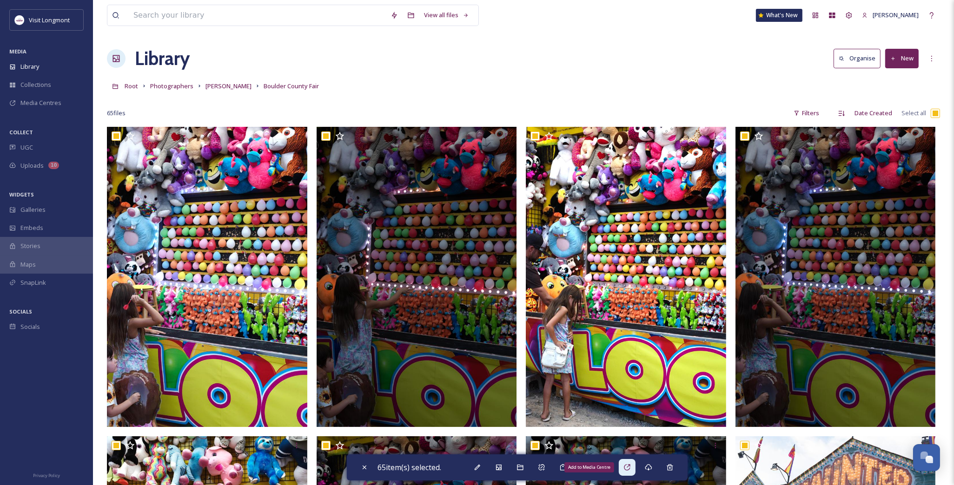
click at [630, 473] on div "Add to Media Centre" at bounding box center [627, 467] width 17 height 17
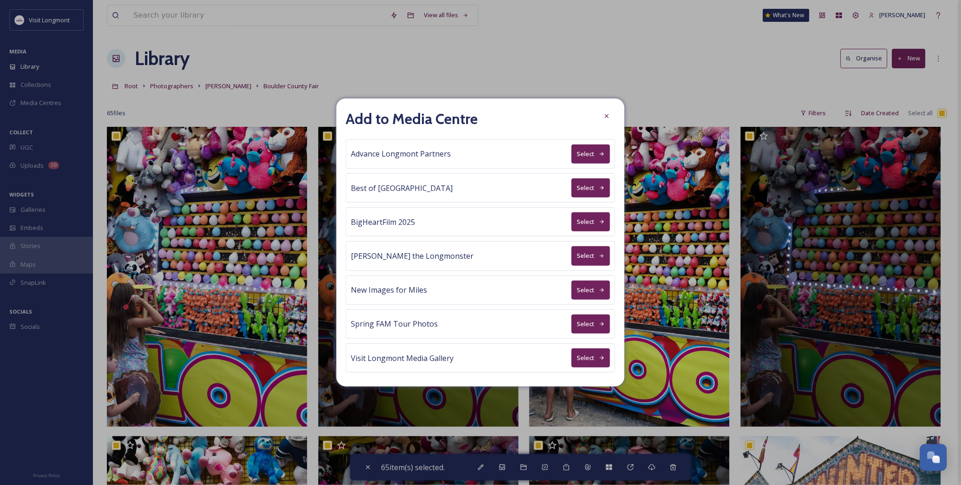
click at [589, 153] on button "Select" at bounding box center [591, 154] width 39 height 19
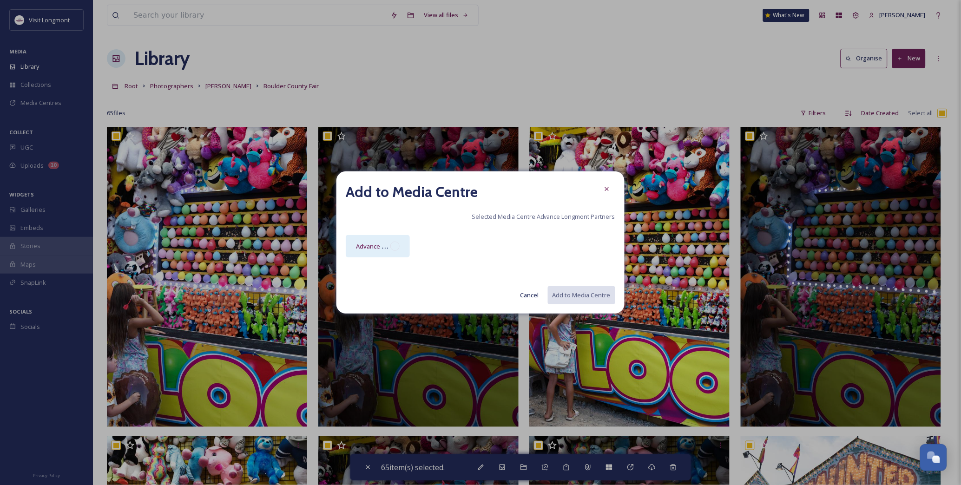
click at [394, 240] on div "Advance Longmont Partners Media Centre" at bounding box center [378, 246] width 64 height 22
click at [578, 287] on button "Add to Media Centre" at bounding box center [581, 295] width 68 height 19
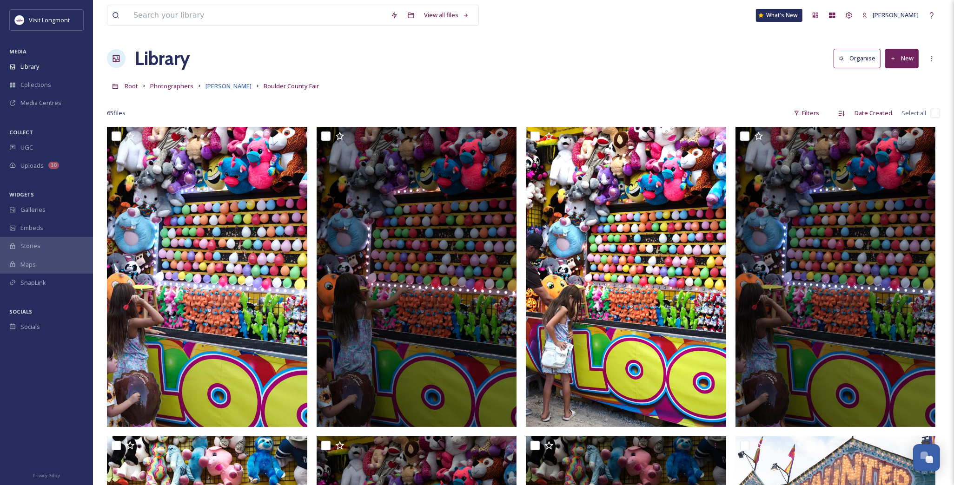
click at [225, 82] on span "Brandy Coons" at bounding box center [228, 86] width 46 height 8
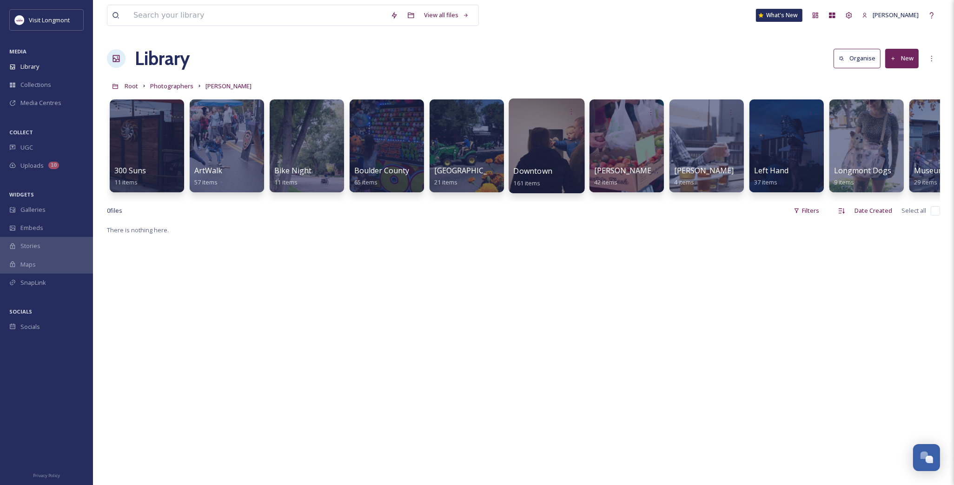
click at [537, 152] on div at bounding box center [547, 146] width 76 height 95
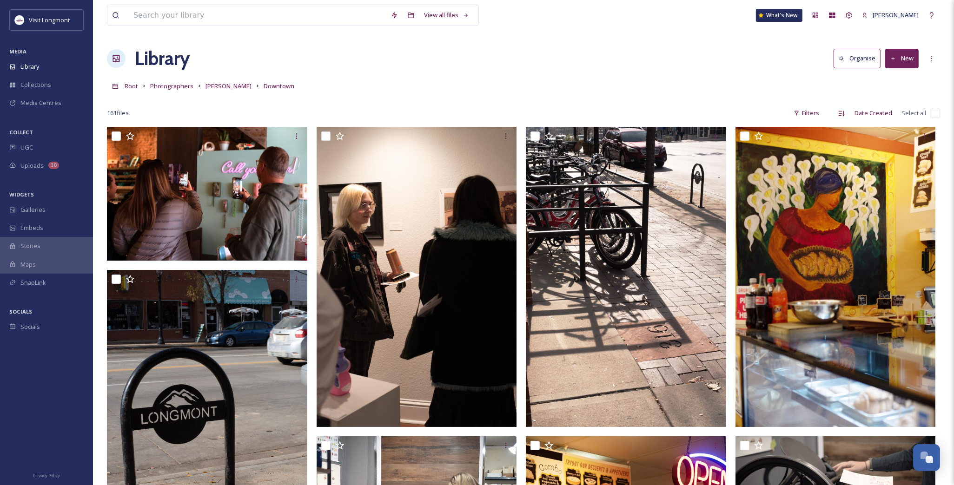
click at [934, 112] on input "checkbox" at bounding box center [935, 113] width 9 height 9
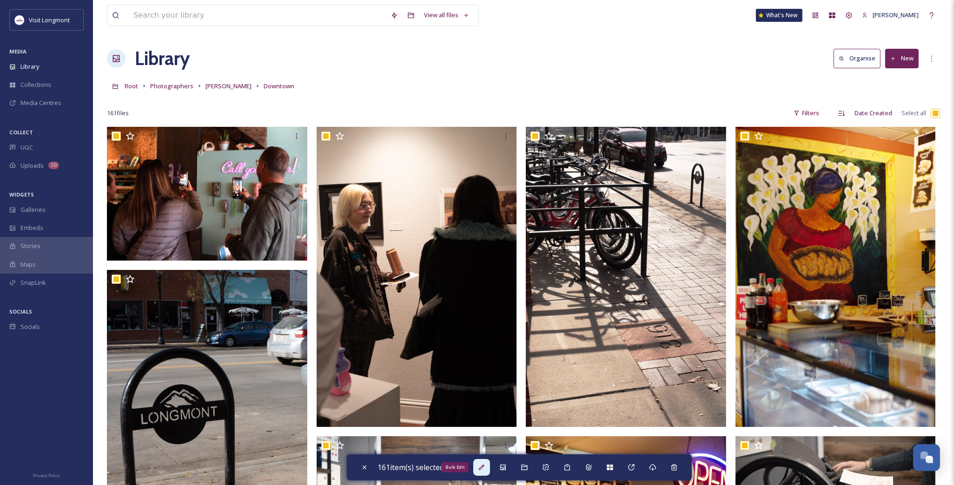
click at [484, 467] on icon at bounding box center [482, 468] width 6 height 6
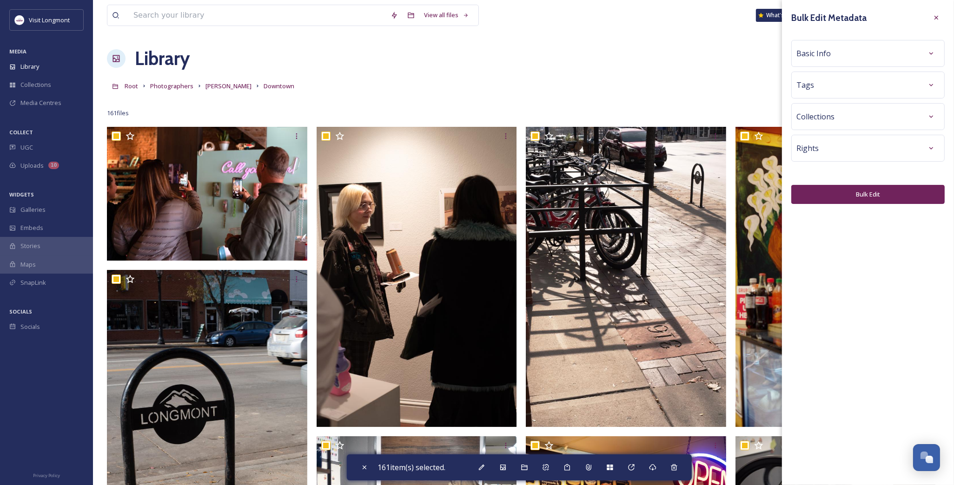
click at [831, 52] on div "Basic Info" at bounding box center [867, 53] width 143 height 17
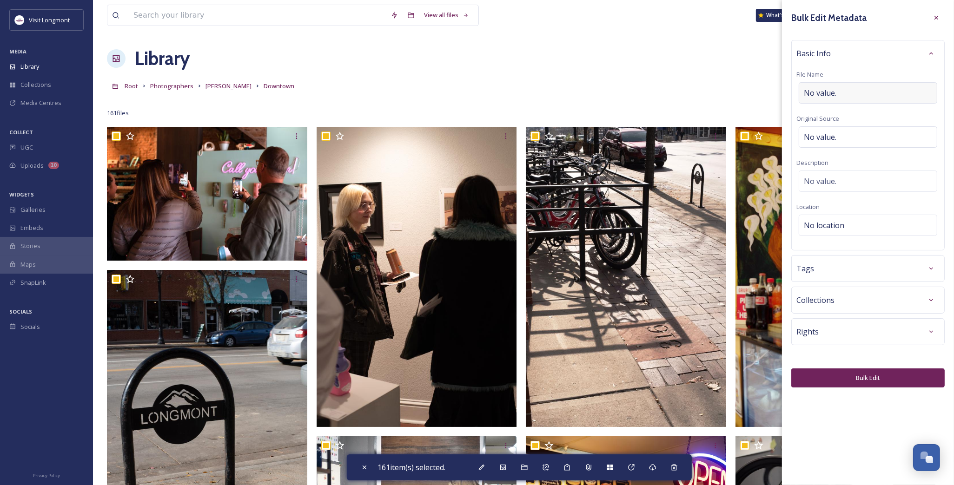
click at [829, 94] on span "No value." at bounding box center [820, 92] width 33 height 11
click at [834, 135] on span "No value." at bounding box center [820, 134] width 33 height 11
click at [834, 371] on button "Bulk Edit" at bounding box center [867, 378] width 153 height 19
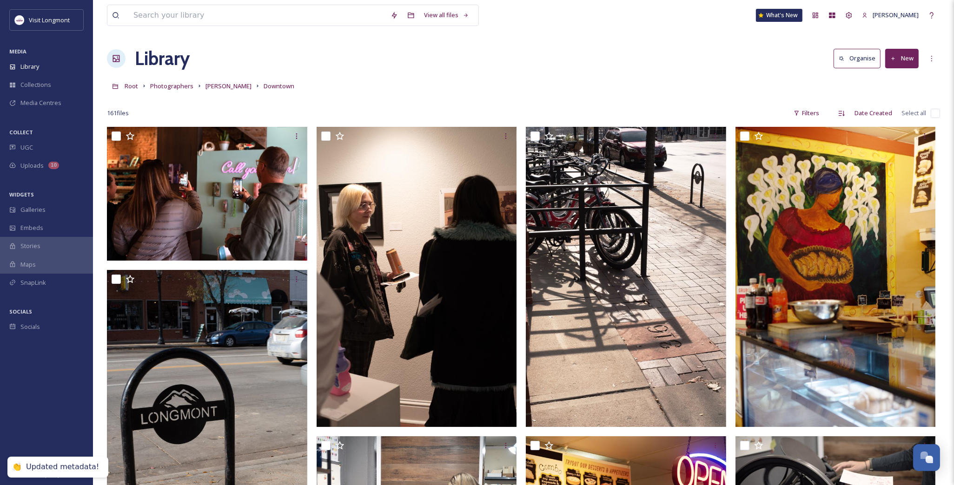
click at [938, 113] on input "checkbox" at bounding box center [935, 113] width 9 height 9
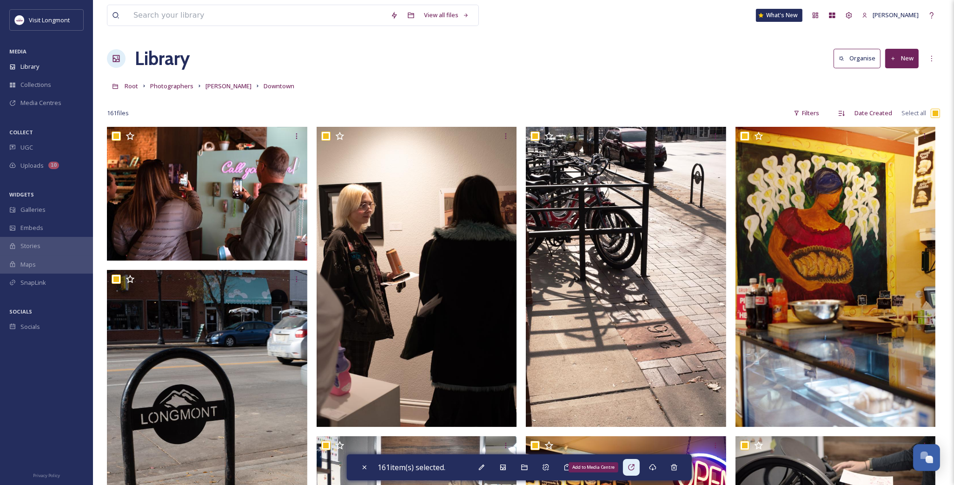
click at [634, 467] on icon at bounding box center [631, 467] width 7 height 7
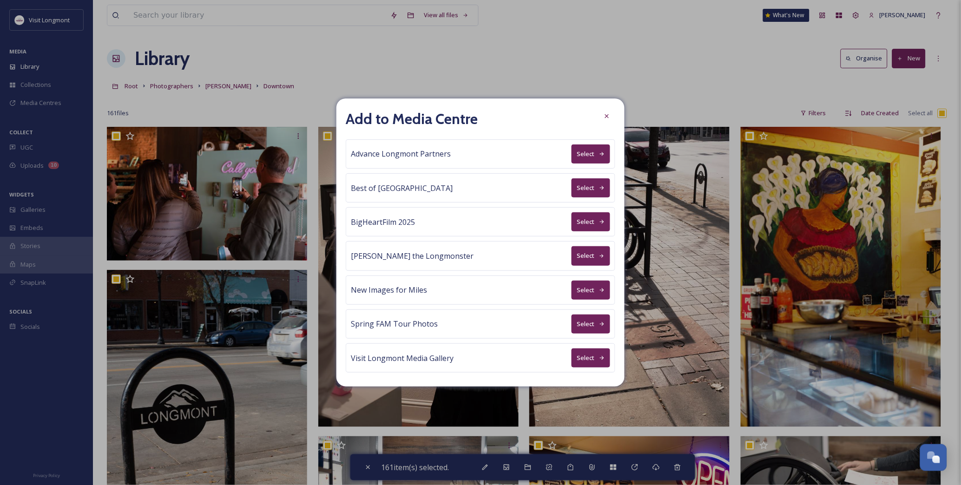
click at [584, 153] on button "Select" at bounding box center [591, 154] width 39 height 19
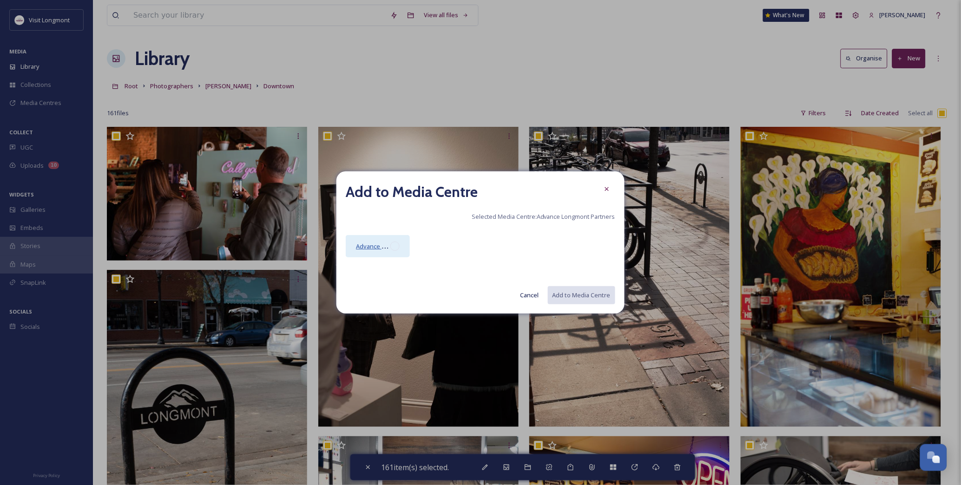
click at [360, 248] on span "Advance Longmont Partners Media Centre" at bounding box center [416, 246] width 120 height 9
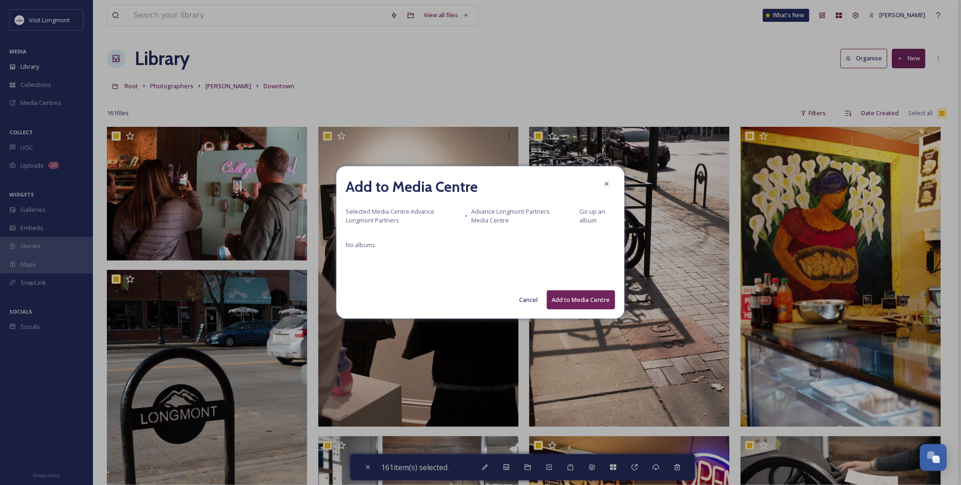
click at [599, 298] on button "Add to Media Centre" at bounding box center [581, 300] width 68 height 19
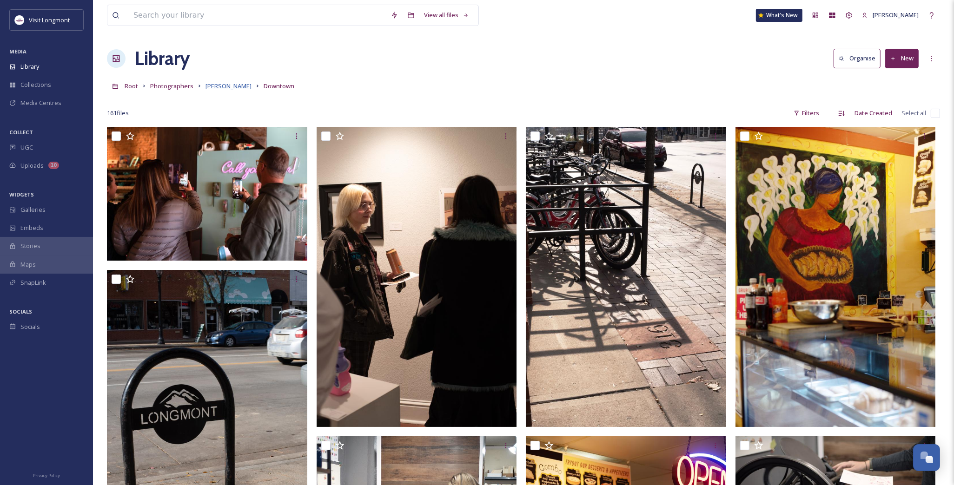
click at [236, 86] on span "Brandy Coons" at bounding box center [228, 86] width 46 height 8
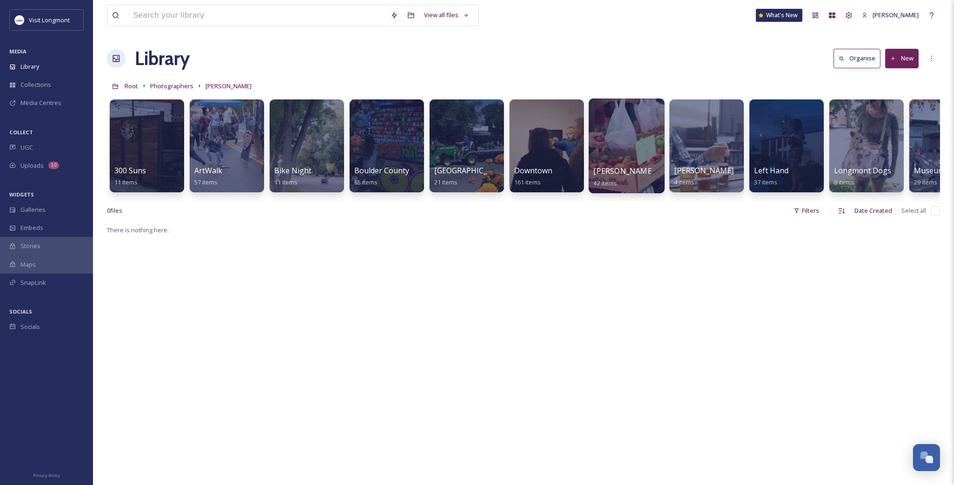
click at [610, 151] on div at bounding box center [627, 146] width 76 height 95
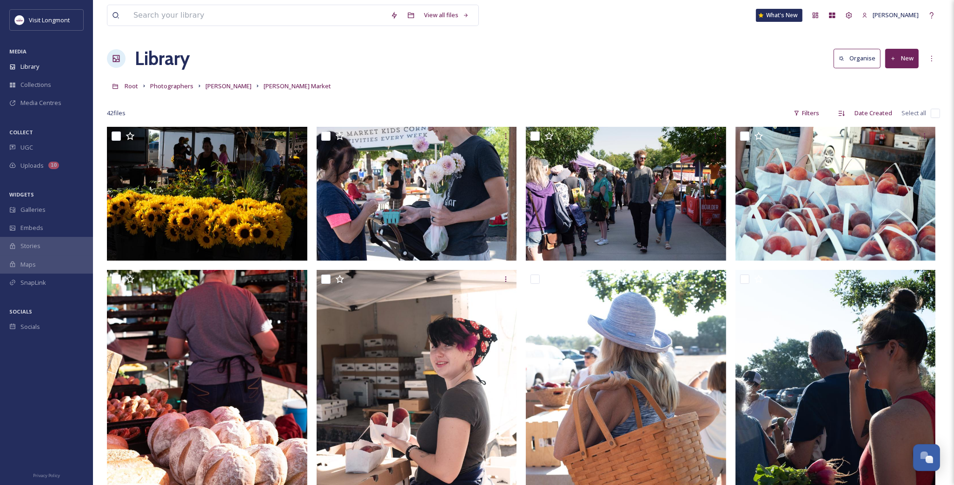
click at [937, 112] on input "checkbox" at bounding box center [935, 113] width 9 height 9
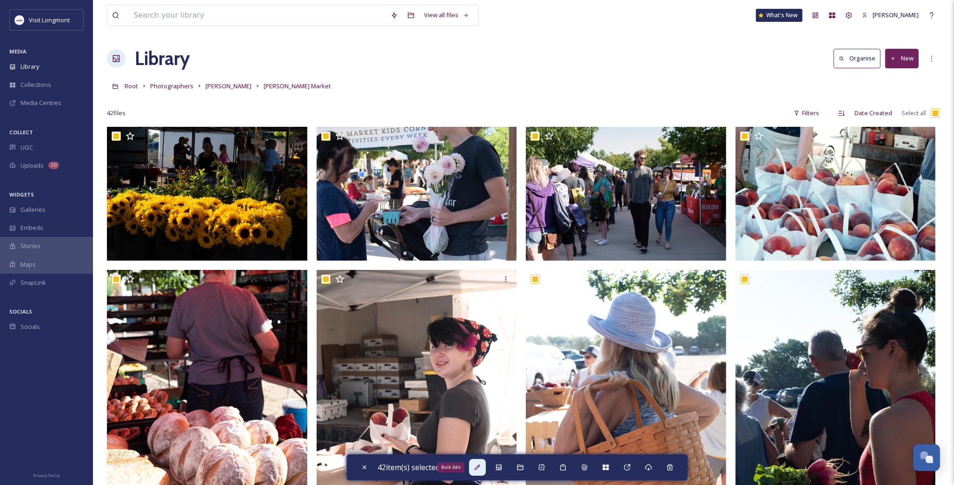
click at [475, 470] on div "Bulk Edit" at bounding box center [477, 467] width 17 height 17
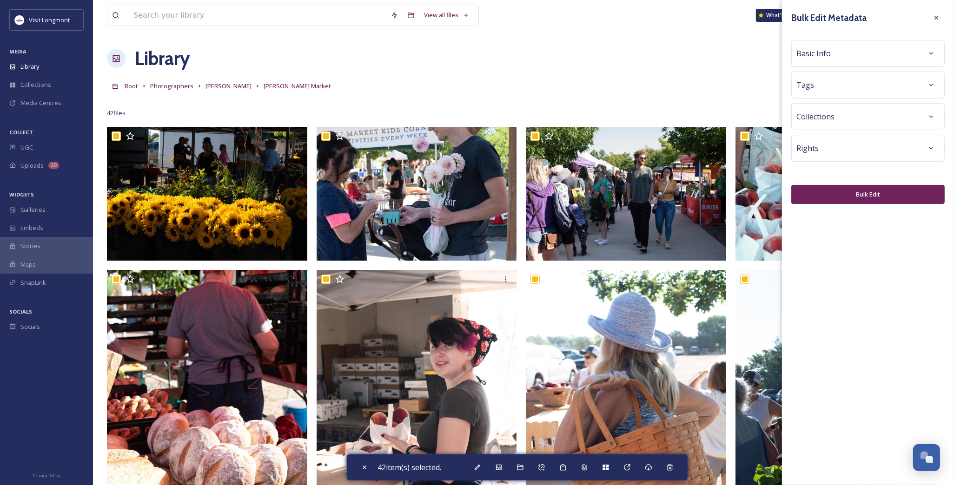
click at [859, 58] on div "Basic Info" at bounding box center [867, 53] width 143 height 17
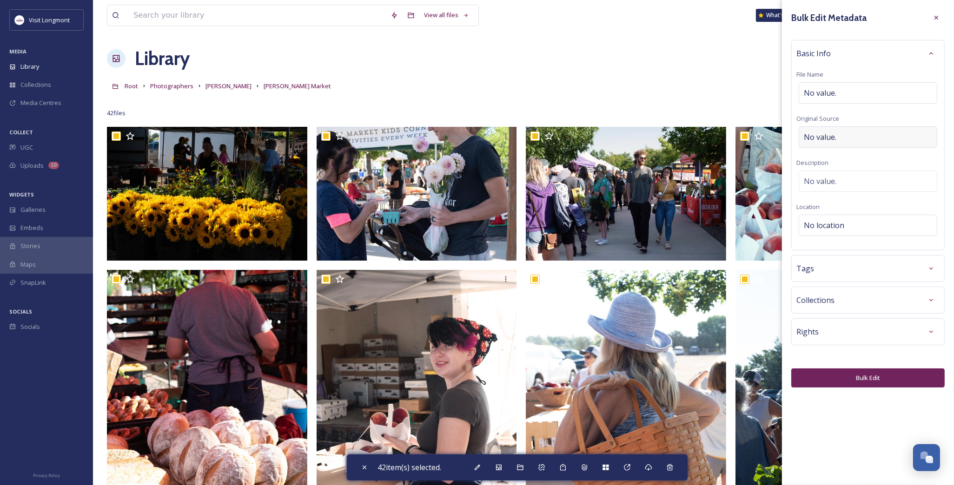
click at [842, 146] on div "No value." at bounding box center [868, 136] width 139 height 21
click at [867, 377] on button "Bulk Edit" at bounding box center [867, 375] width 153 height 19
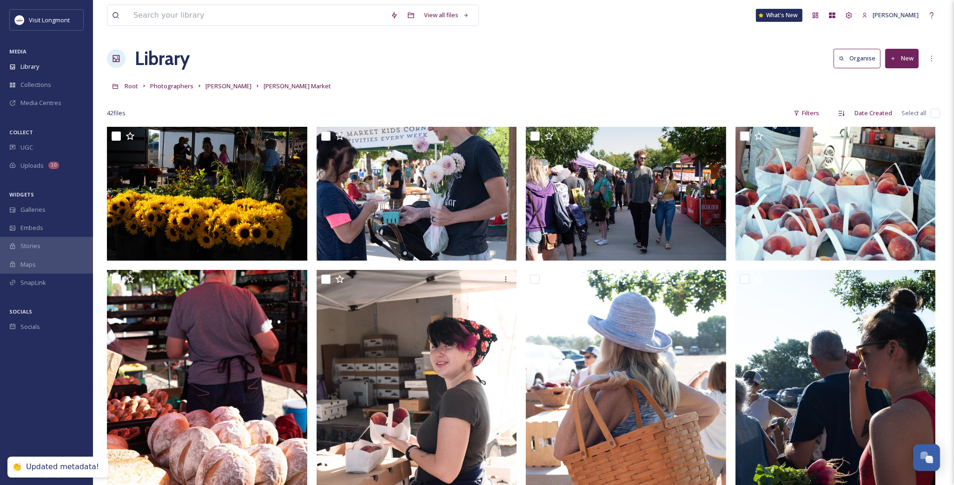
click at [936, 114] on input "checkbox" at bounding box center [935, 113] width 9 height 9
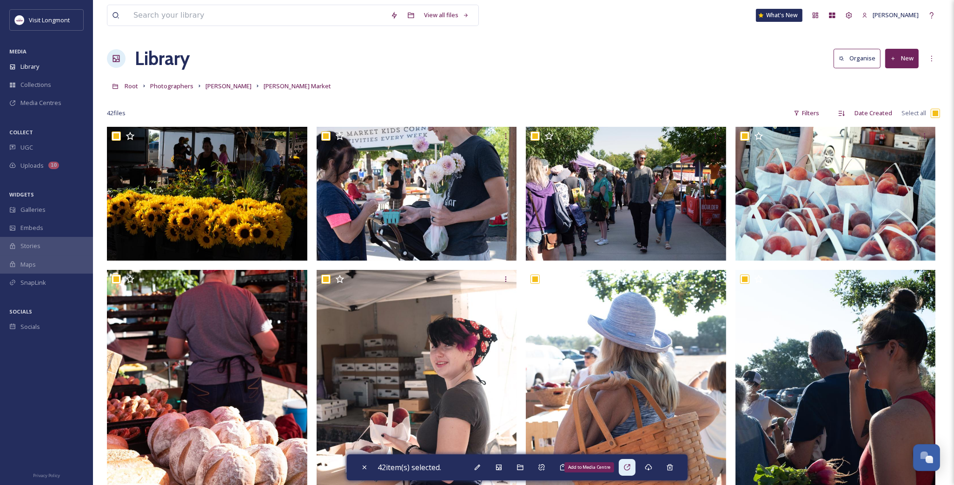
click at [629, 471] on icon at bounding box center [626, 467] width 7 height 7
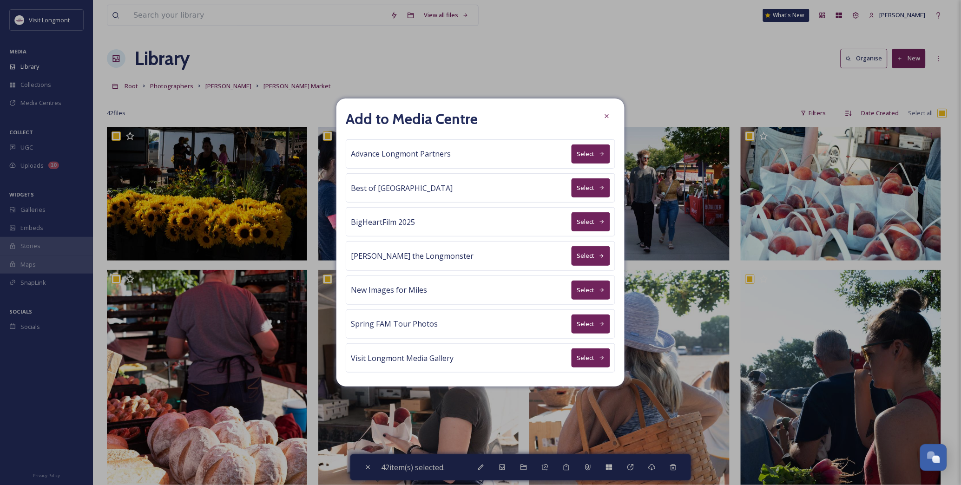
click at [592, 151] on button "Select" at bounding box center [591, 154] width 39 height 19
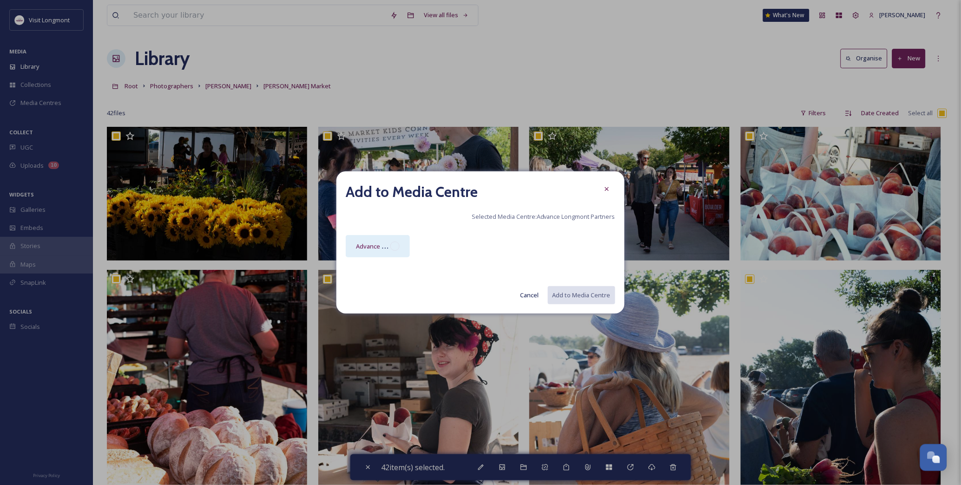
click at [403, 245] on div "Advance Longmont Partners Media Centre" at bounding box center [378, 246] width 64 height 22
click at [575, 296] on button "Add to Media Centre" at bounding box center [581, 295] width 68 height 19
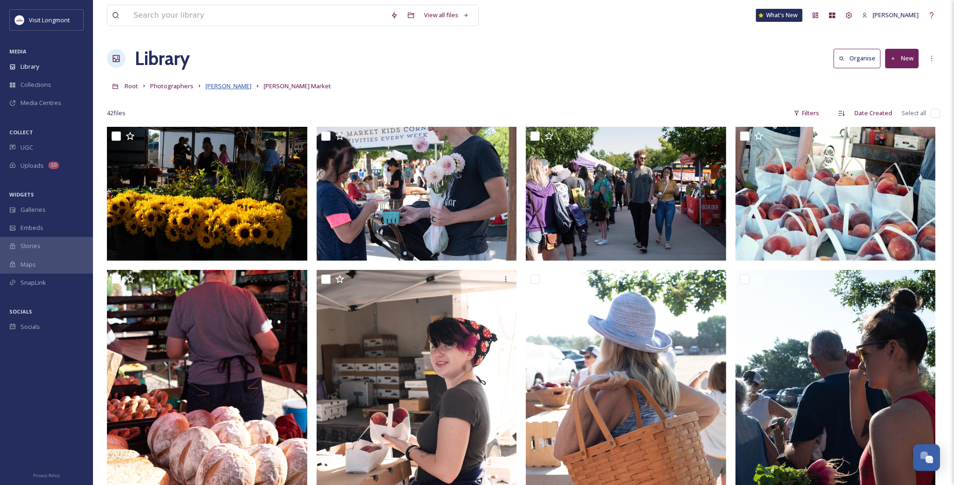
click at [208, 86] on span "Brandy Coons" at bounding box center [228, 86] width 46 height 8
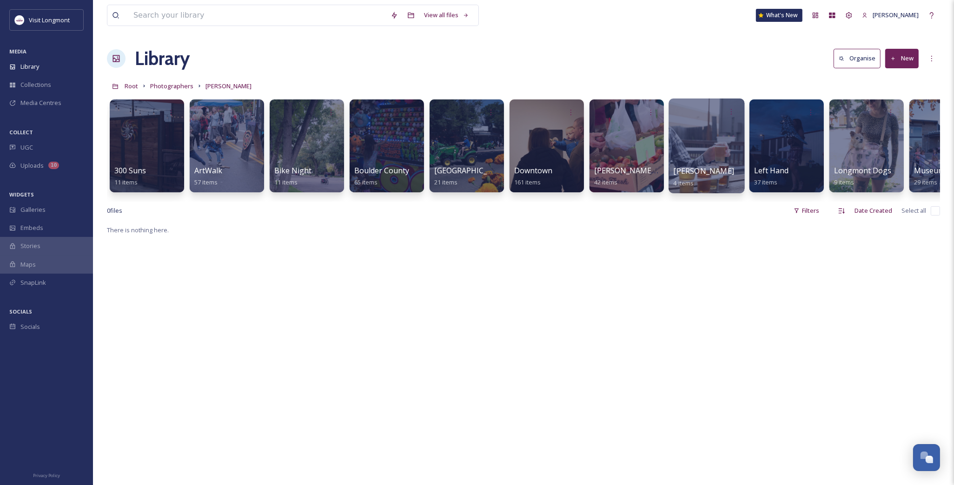
click at [692, 145] on div at bounding box center [707, 146] width 76 height 95
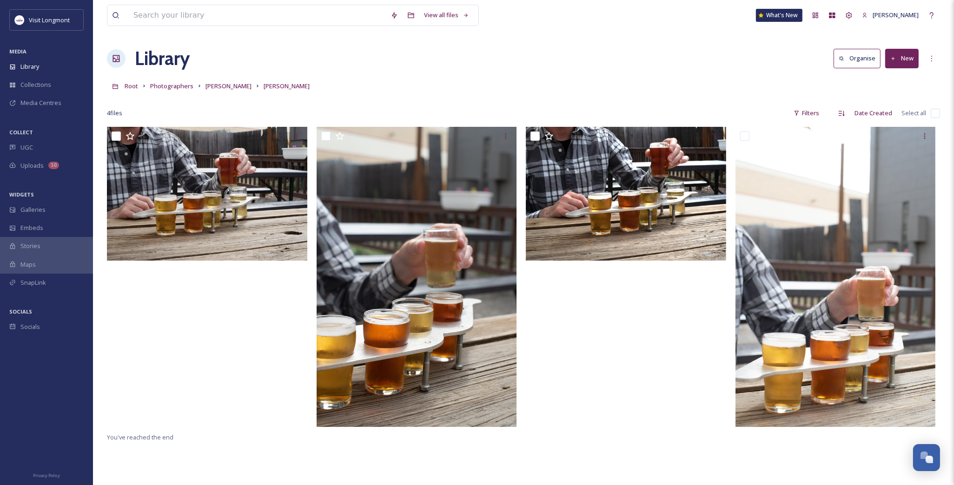
click at [934, 110] on input "checkbox" at bounding box center [935, 113] width 9 height 9
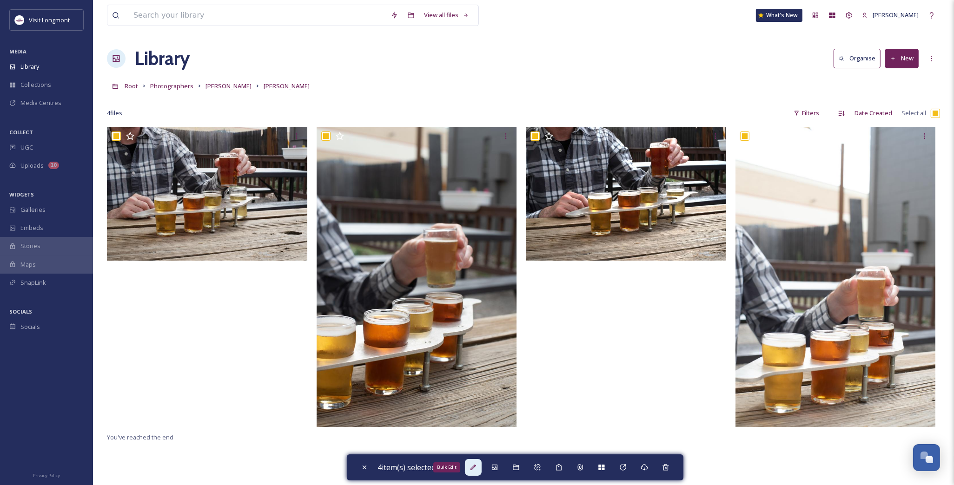
click at [477, 465] on icon at bounding box center [473, 467] width 7 height 7
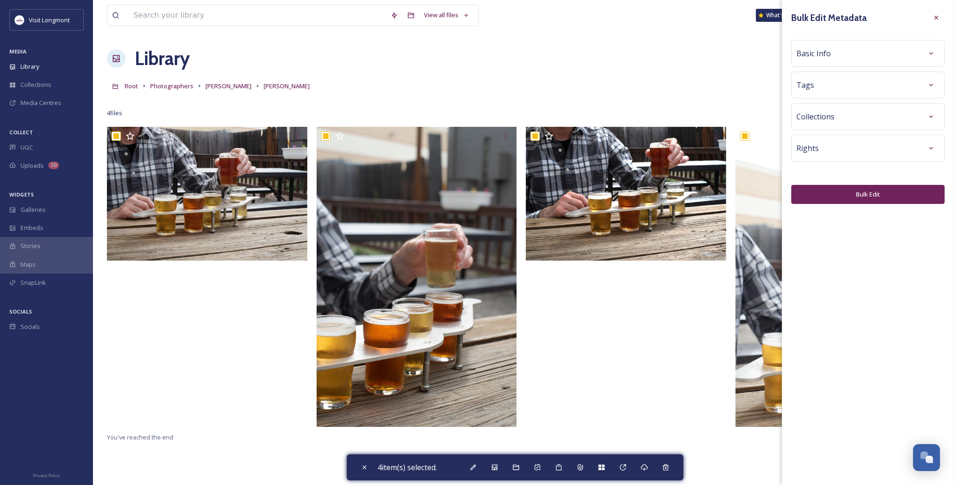
click at [843, 52] on div "Basic Info" at bounding box center [867, 53] width 143 height 17
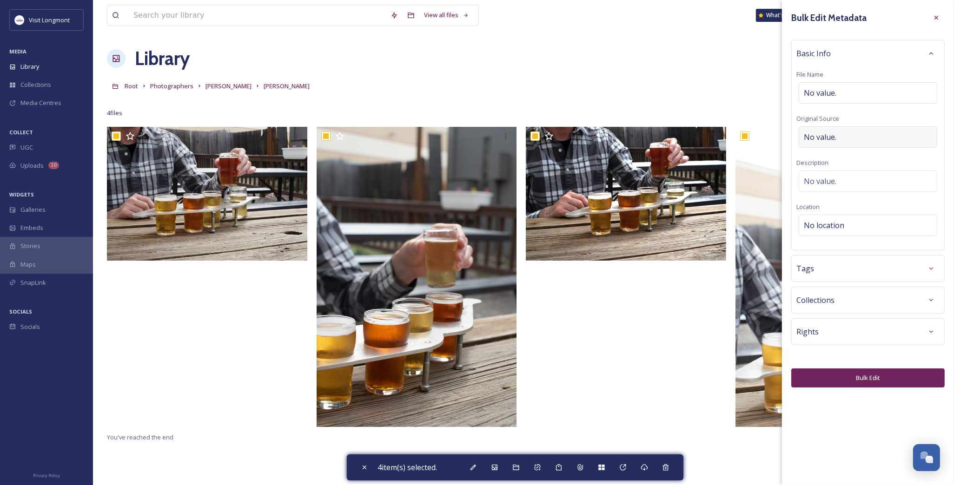
click at [848, 132] on div "No value." at bounding box center [868, 136] width 139 height 21
click at [859, 381] on button "Bulk Edit" at bounding box center [867, 378] width 153 height 19
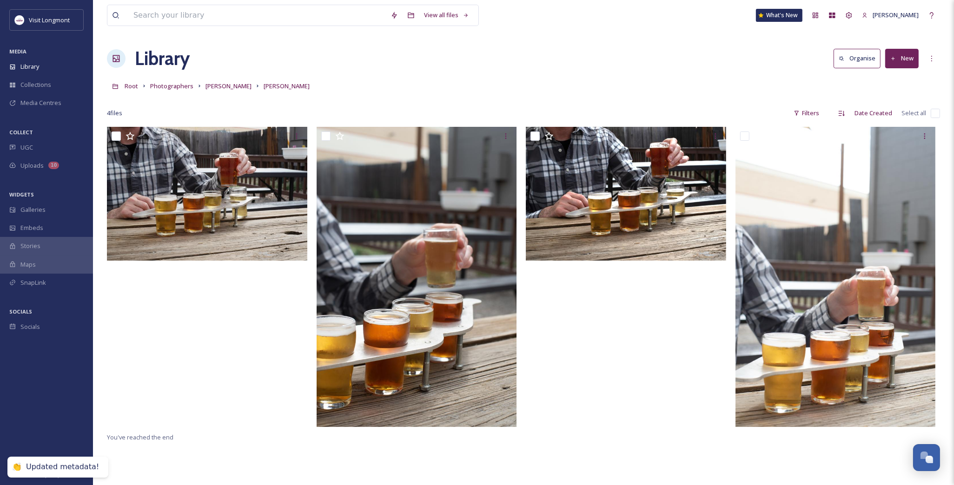
click at [935, 112] on input "checkbox" at bounding box center [935, 113] width 9 height 9
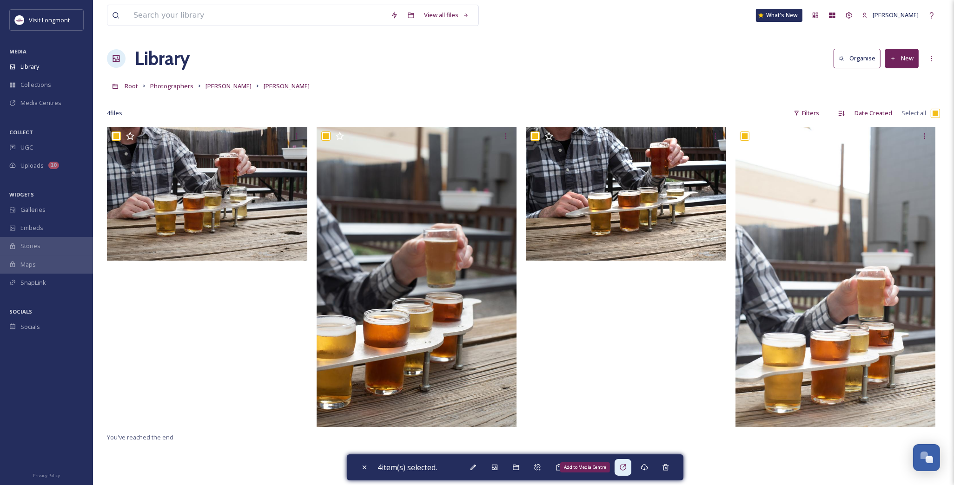
click at [629, 467] on div "Add to Media Centre" at bounding box center [623, 467] width 17 height 17
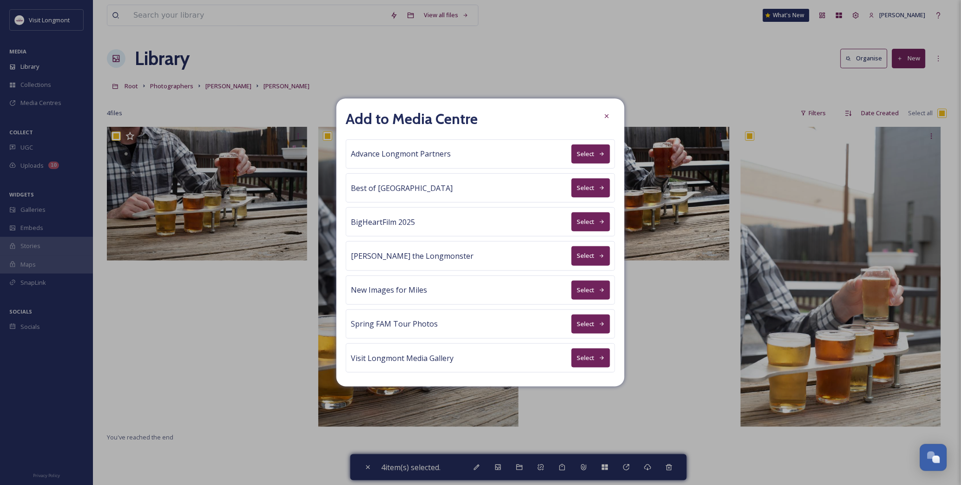
click at [594, 155] on button "Select" at bounding box center [591, 154] width 39 height 19
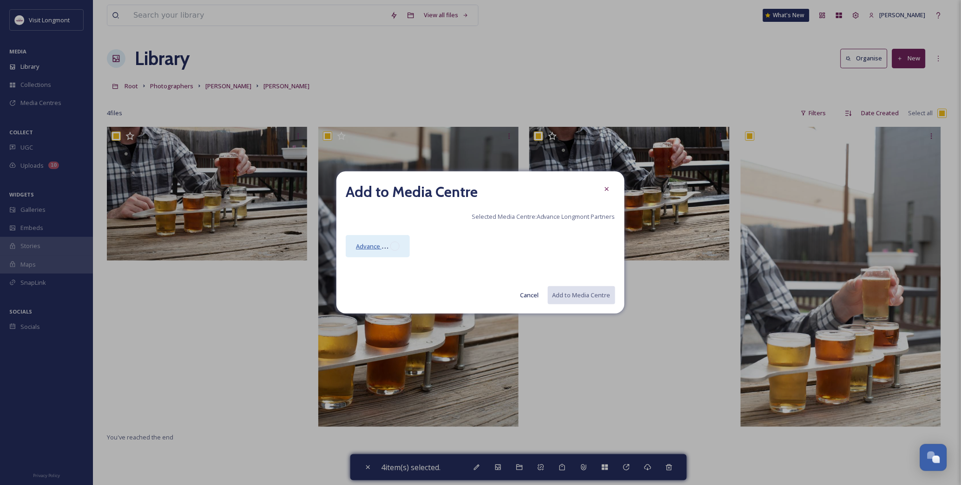
click at [383, 245] on span "Advance Longmont Partners Media Centre" at bounding box center [416, 246] width 120 height 9
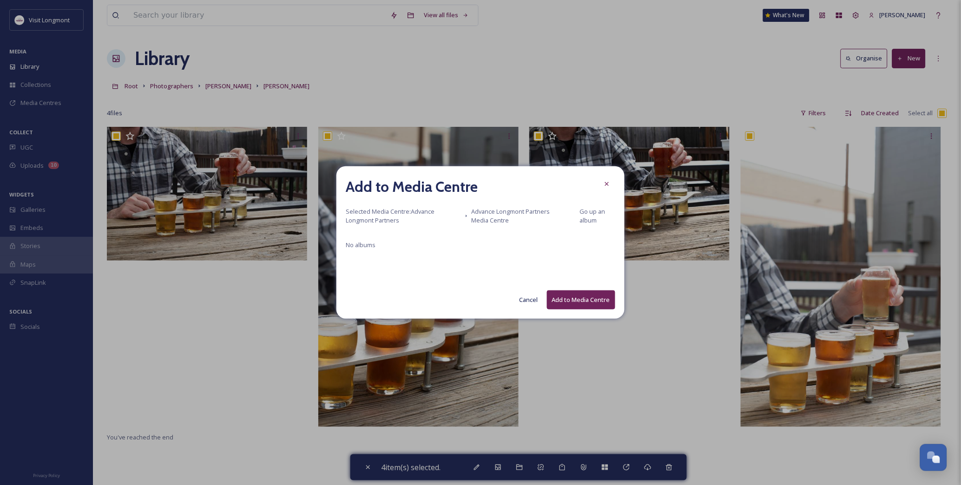
click at [582, 297] on button "Add to Media Centre" at bounding box center [581, 300] width 68 height 19
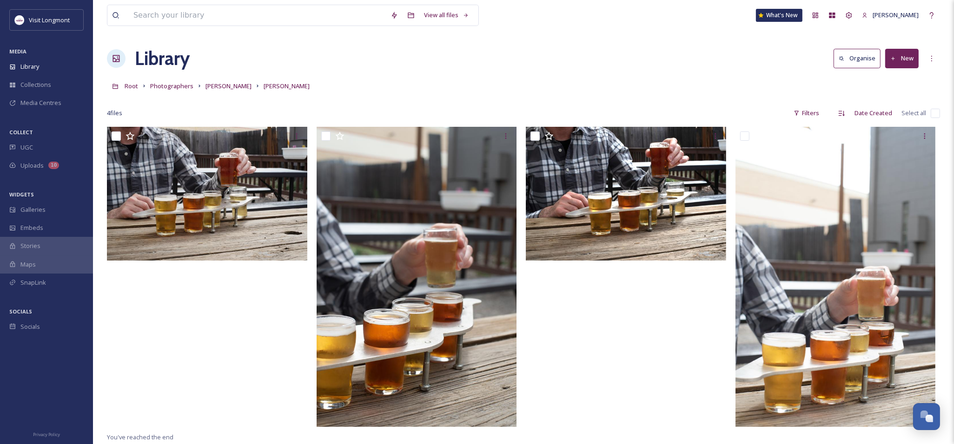
click at [820, 443] on div "You've reached the end" at bounding box center [523, 349] width 833 height 444
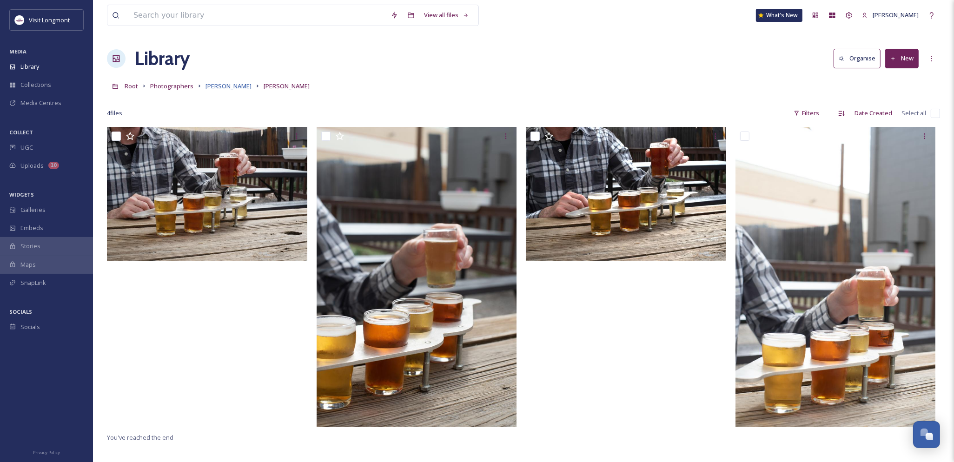
click at [223, 84] on span "Brandy Coons" at bounding box center [228, 86] width 46 height 8
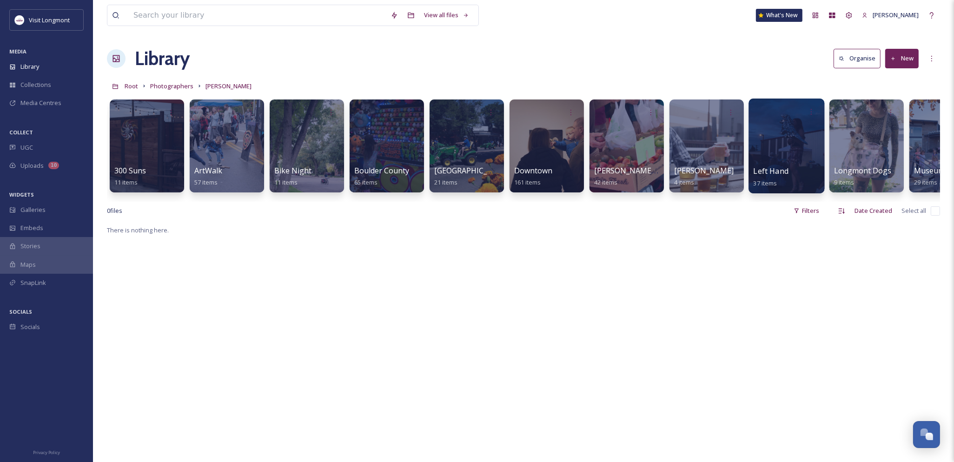
click at [769, 148] on div at bounding box center [786, 146] width 76 height 95
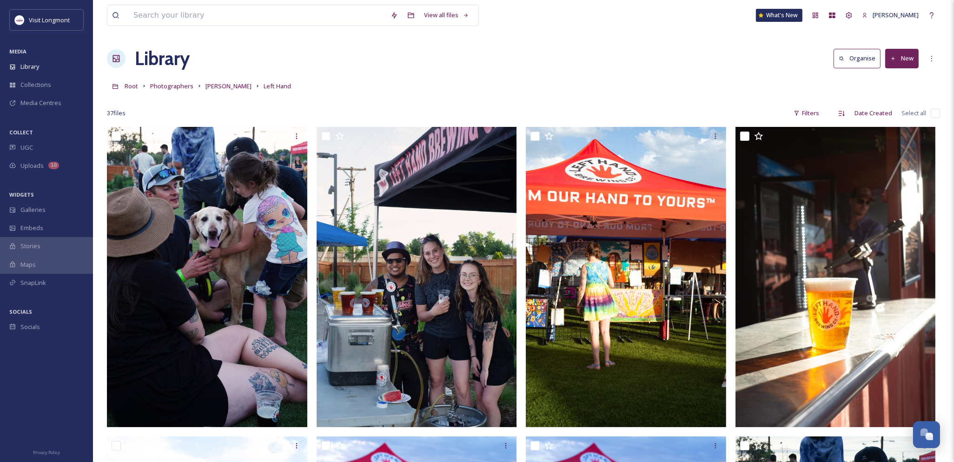
click at [937, 110] on input "checkbox" at bounding box center [935, 113] width 9 height 9
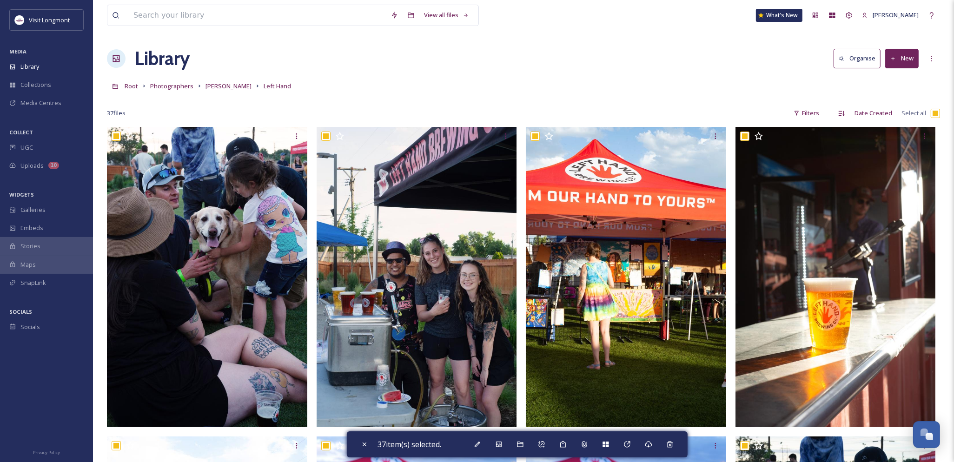
click at [477, 454] on div "37 item(s) selected." at bounding box center [517, 444] width 341 height 26
click at [481, 448] on icon at bounding box center [477, 444] width 7 height 7
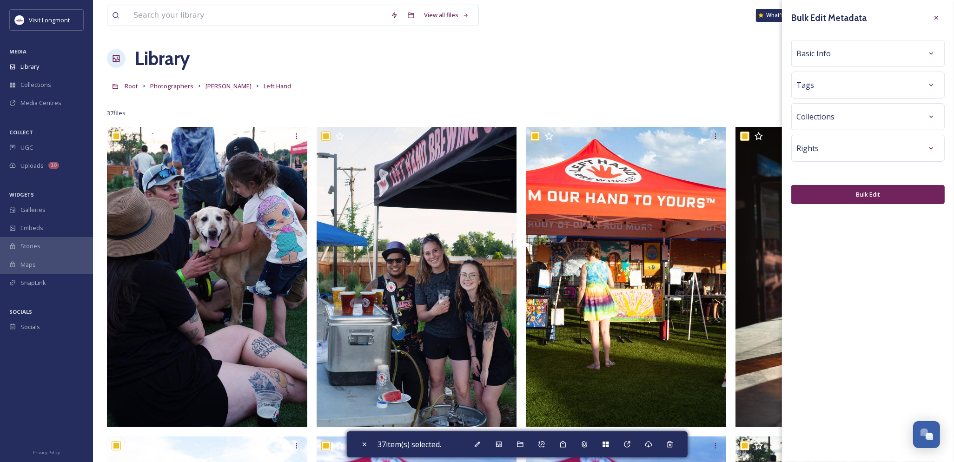
click at [812, 87] on div "Tags" at bounding box center [867, 85] width 143 height 17
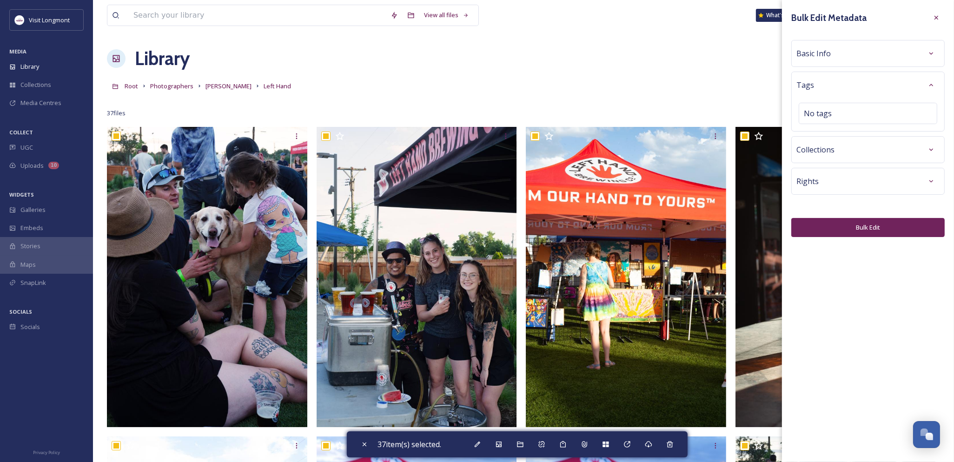
click at [815, 55] on span "Basic Info" at bounding box center [813, 53] width 34 height 11
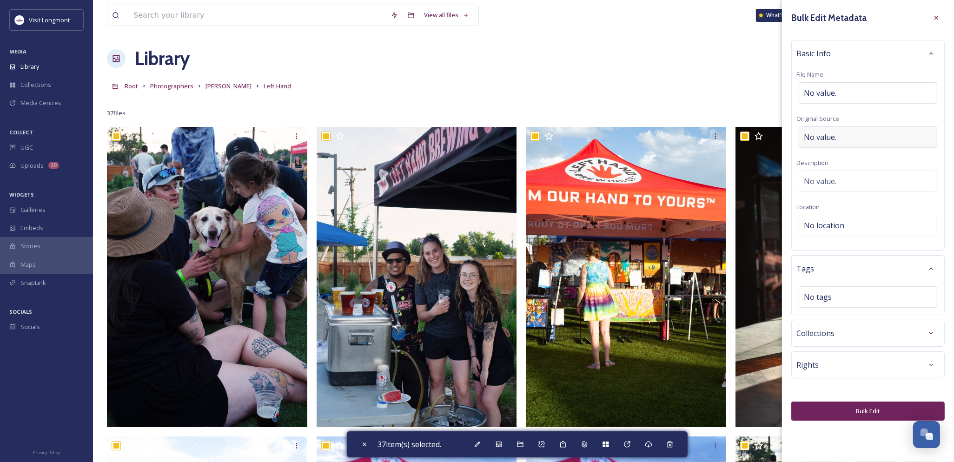
click at [829, 132] on span "No value." at bounding box center [820, 137] width 33 height 11
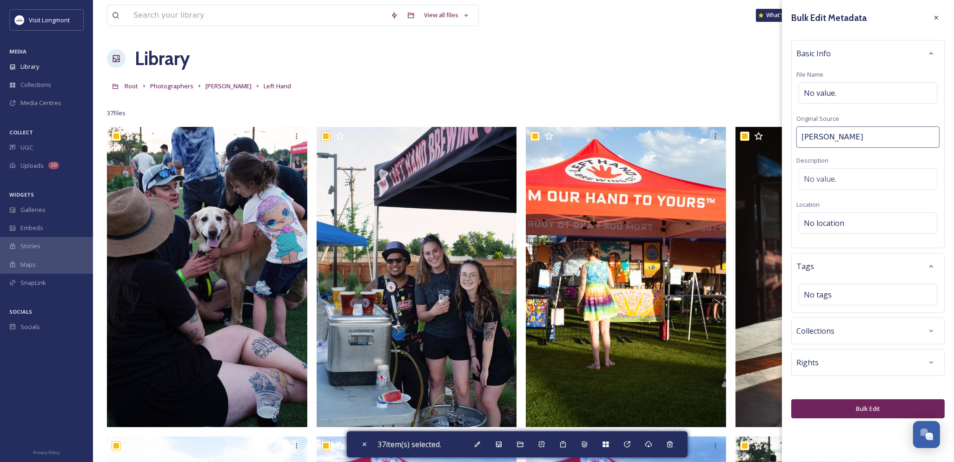
click at [849, 411] on button "Bulk Edit" at bounding box center [867, 408] width 153 height 19
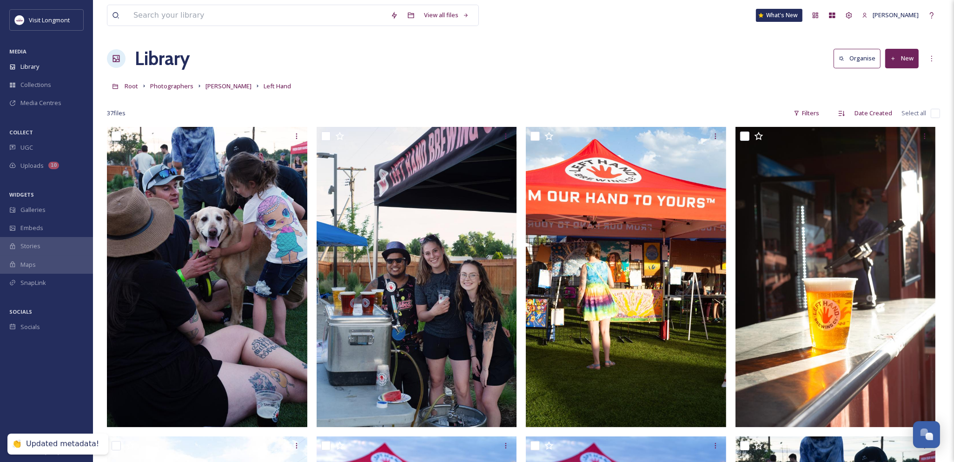
click at [934, 114] on input "checkbox" at bounding box center [935, 113] width 9 height 9
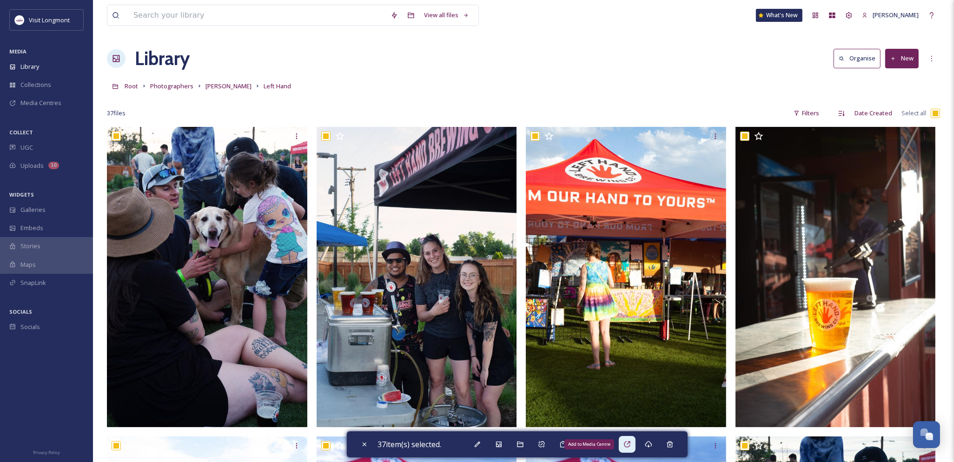
click at [631, 446] on icon at bounding box center [626, 444] width 7 height 7
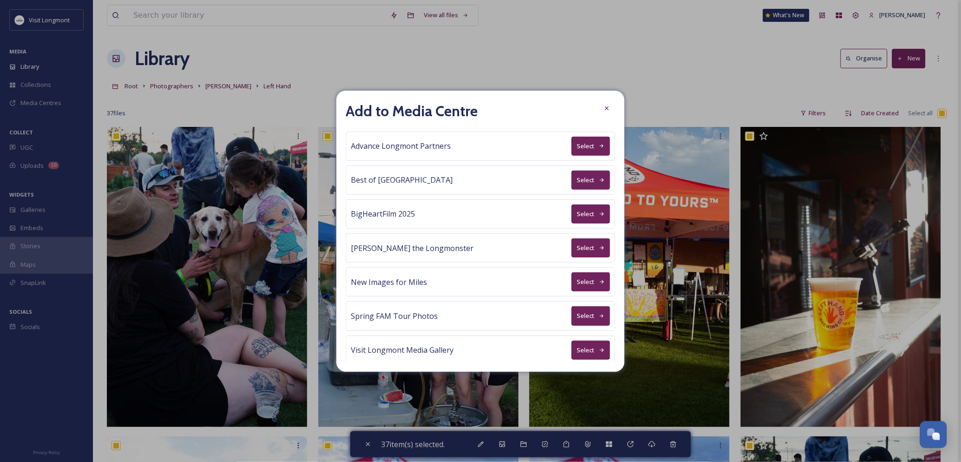
click at [584, 145] on button "Select" at bounding box center [591, 146] width 39 height 19
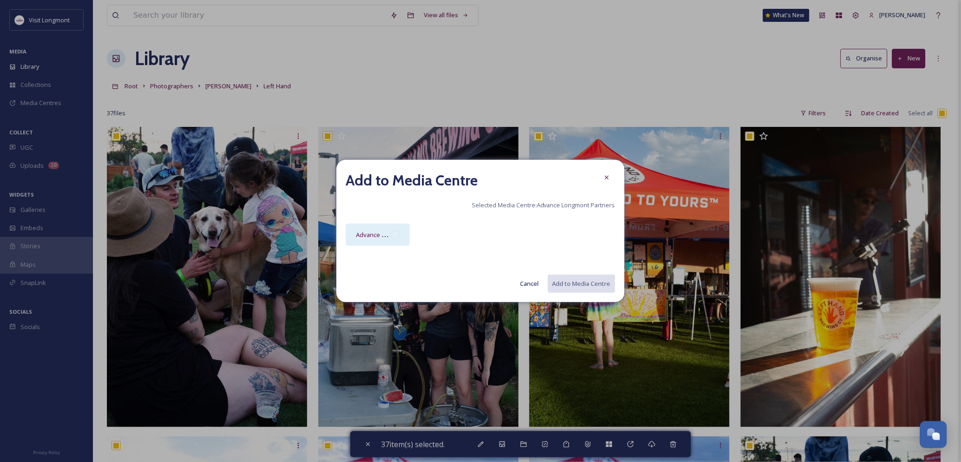
click at [408, 233] on div "Advance Longmont Partners Media Centre" at bounding box center [378, 235] width 64 height 22
click at [583, 285] on button "Add to Media Centre" at bounding box center [581, 283] width 68 height 19
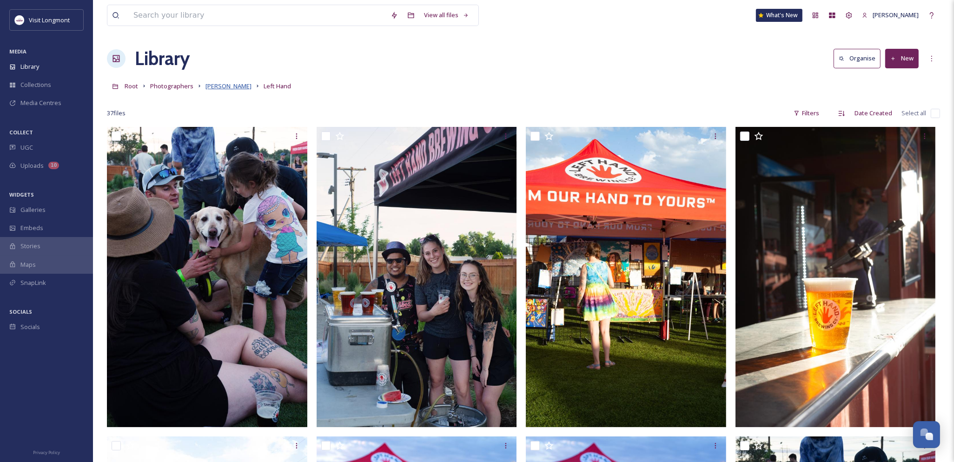
click at [225, 86] on span "Brandy Coons" at bounding box center [228, 86] width 46 height 8
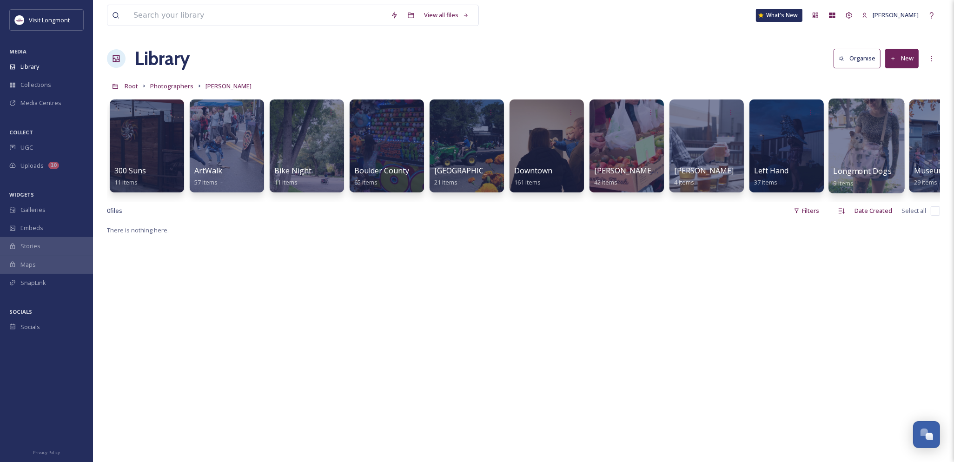
click at [854, 150] on div at bounding box center [866, 146] width 76 height 95
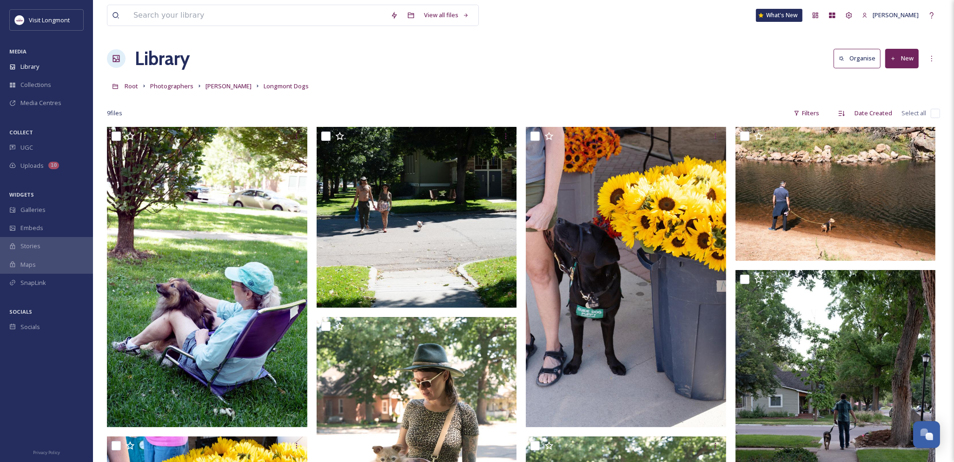
click at [934, 113] on input "checkbox" at bounding box center [935, 113] width 9 height 9
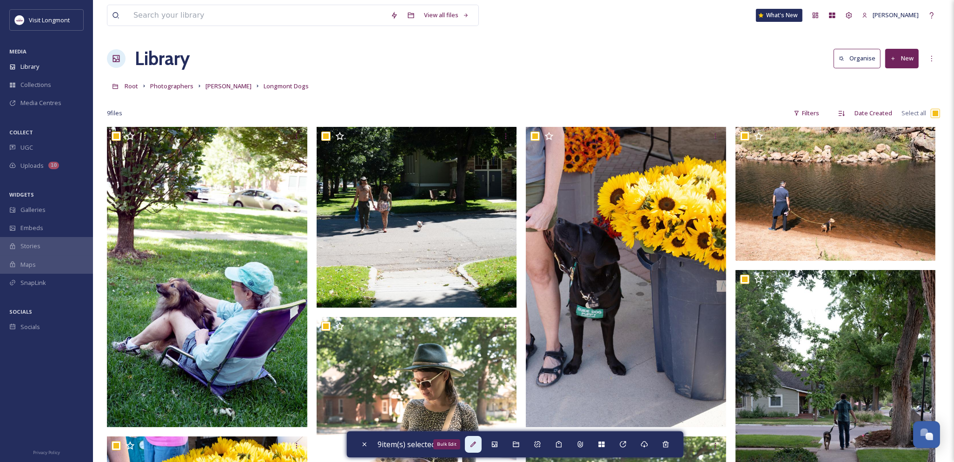
click at [475, 445] on icon at bounding box center [473, 445] width 6 height 6
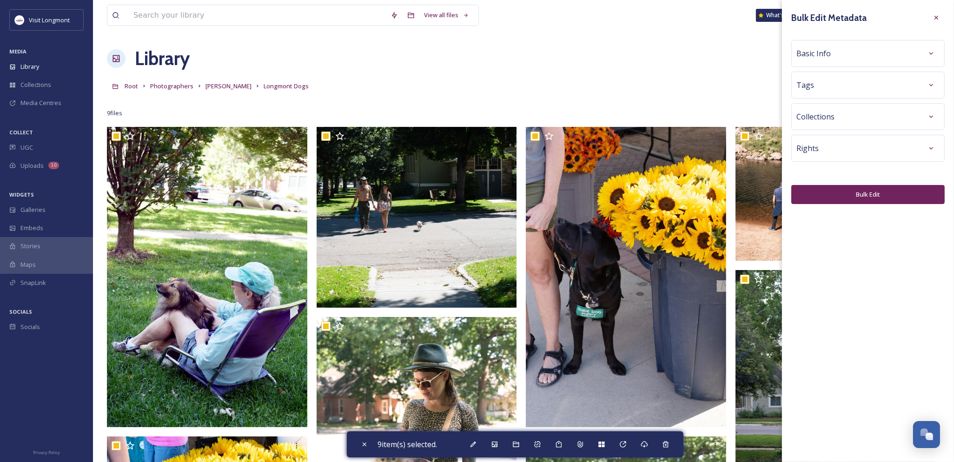
click at [826, 61] on div "Basic Info" at bounding box center [867, 53] width 143 height 17
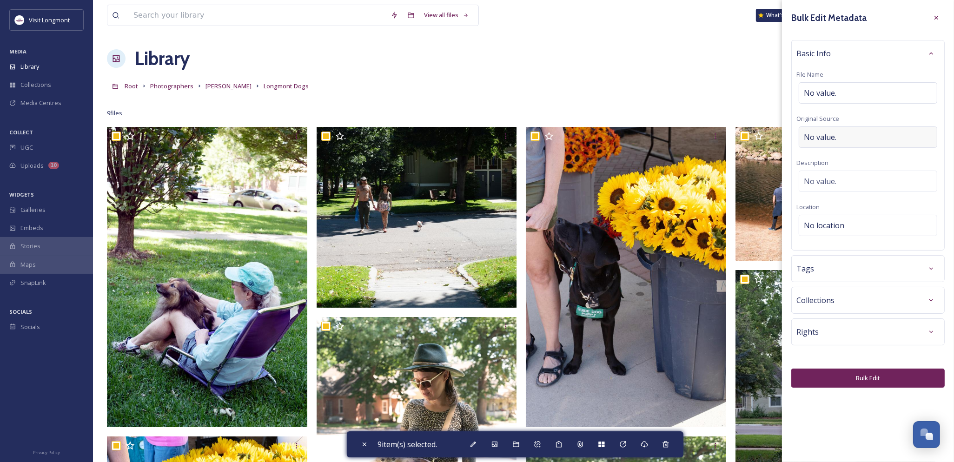
click at [817, 147] on div "No value." at bounding box center [868, 136] width 139 height 21
click at [838, 371] on button "Bulk Edit" at bounding box center [867, 375] width 153 height 19
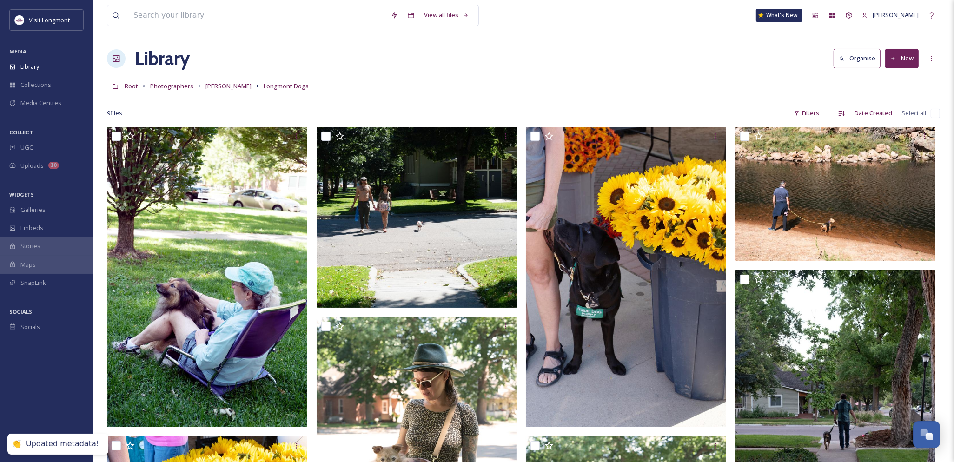
click at [934, 113] on input "checkbox" at bounding box center [935, 113] width 9 height 9
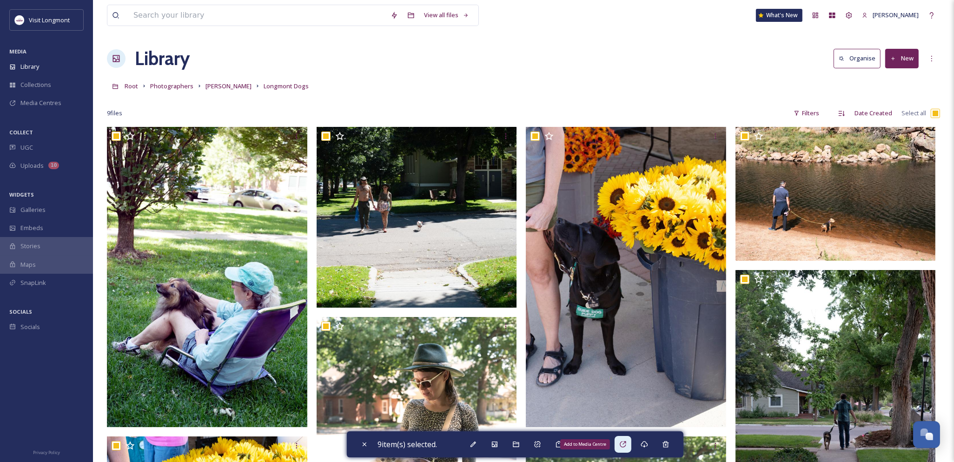
click at [631, 448] on div "Add to Media Centre" at bounding box center [623, 444] width 17 height 17
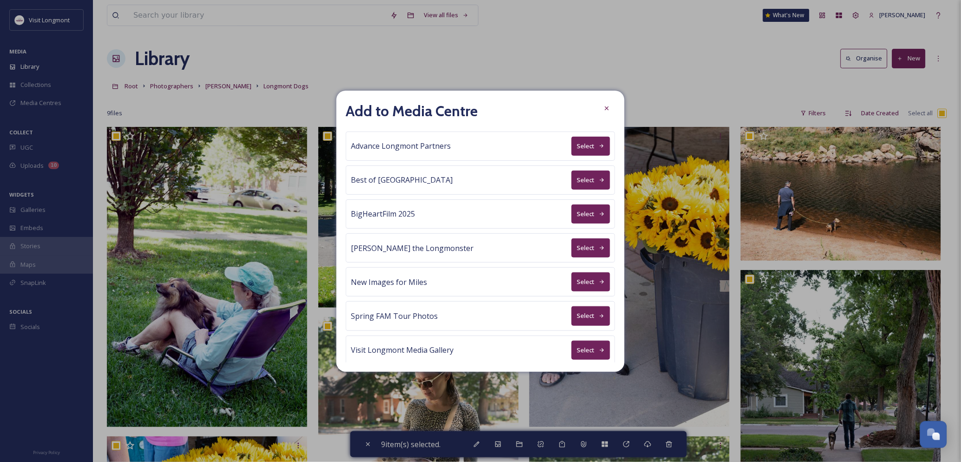
click at [581, 141] on button "Select" at bounding box center [591, 146] width 39 height 19
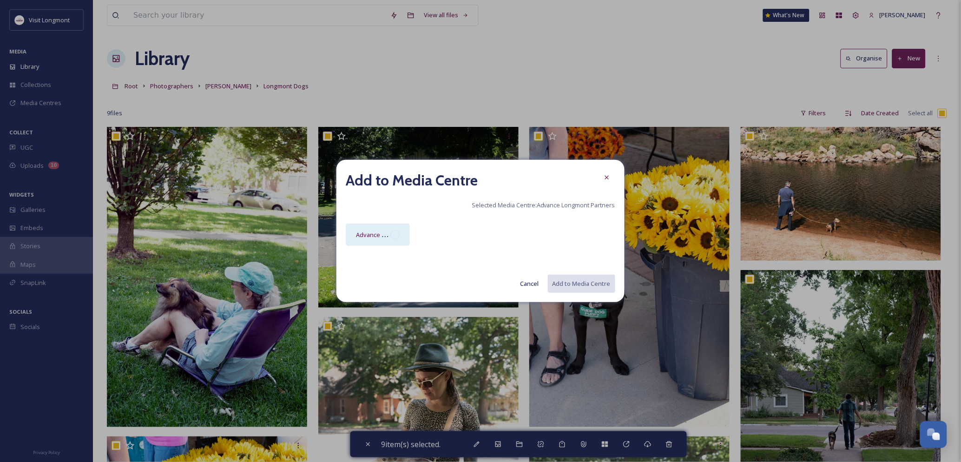
click at [403, 233] on div "Advance Longmont Partners Media Centre" at bounding box center [378, 235] width 64 height 22
click at [593, 290] on button "Add to Media Centre" at bounding box center [581, 283] width 68 height 19
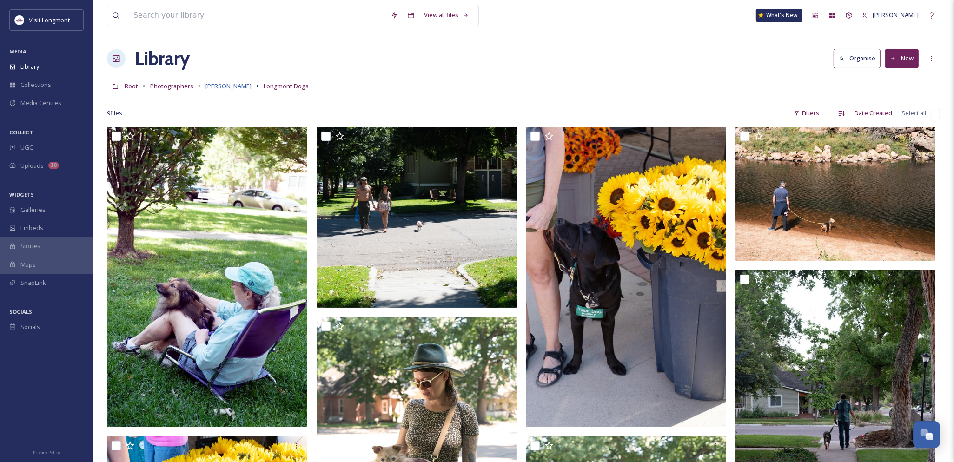
click at [219, 89] on span "Brandy Coons" at bounding box center [228, 86] width 46 height 8
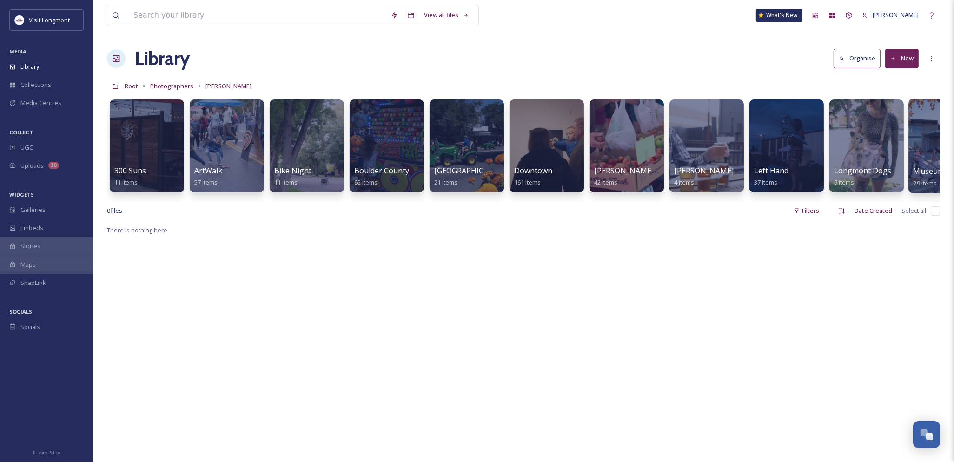
click at [924, 157] on div at bounding box center [946, 146] width 76 height 95
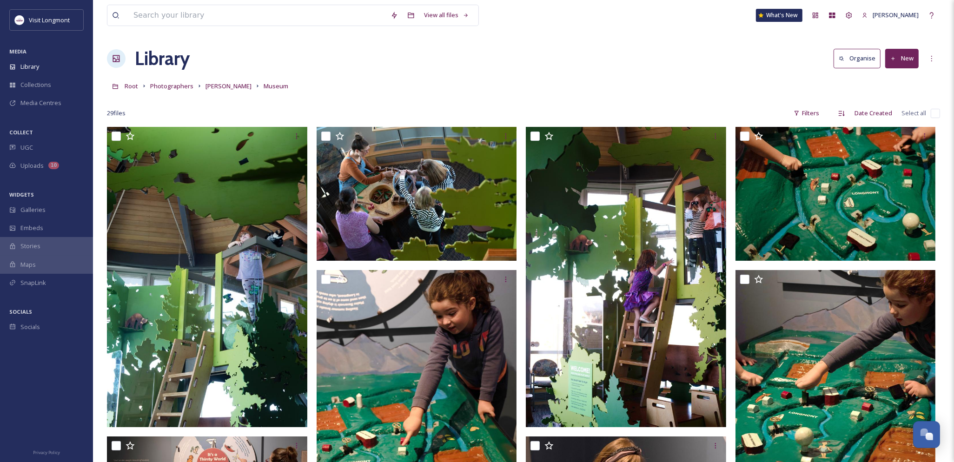
click at [936, 113] on input "checkbox" at bounding box center [935, 113] width 9 height 9
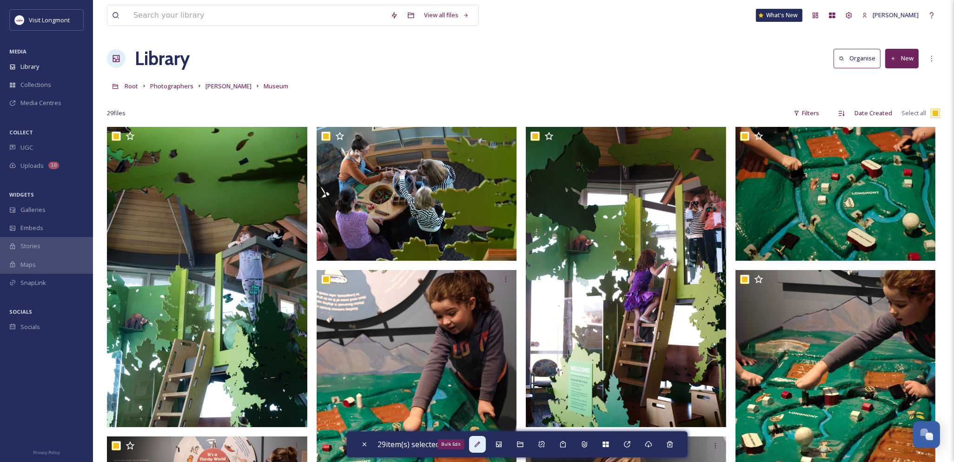
click at [480, 443] on icon at bounding box center [478, 445] width 6 height 6
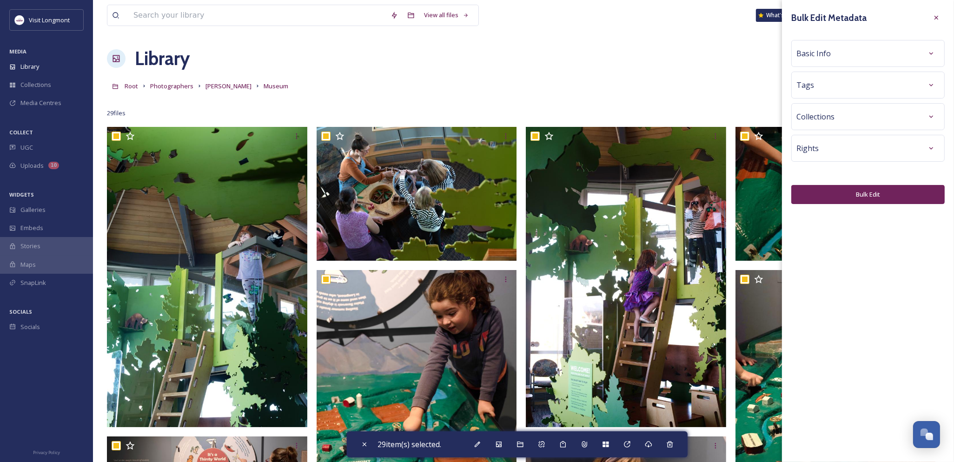
click at [828, 58] on span "Basic Info" at bounding box center [813, 53] width 34 height 11
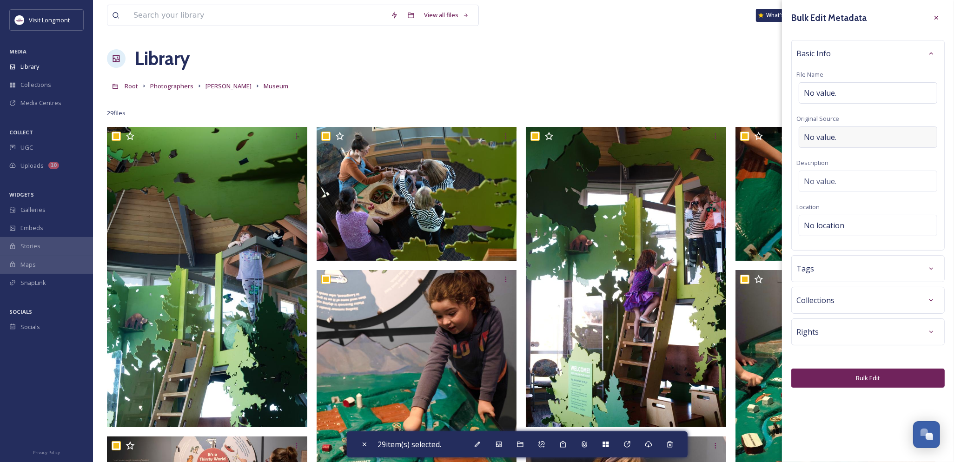
click at [835, 133] on span "No value." at bounding box center [820, 137] width 33 height 11
click at [850, 372] on button "Bulk Edit" at bounding box center [867, 378] width 153 height 19
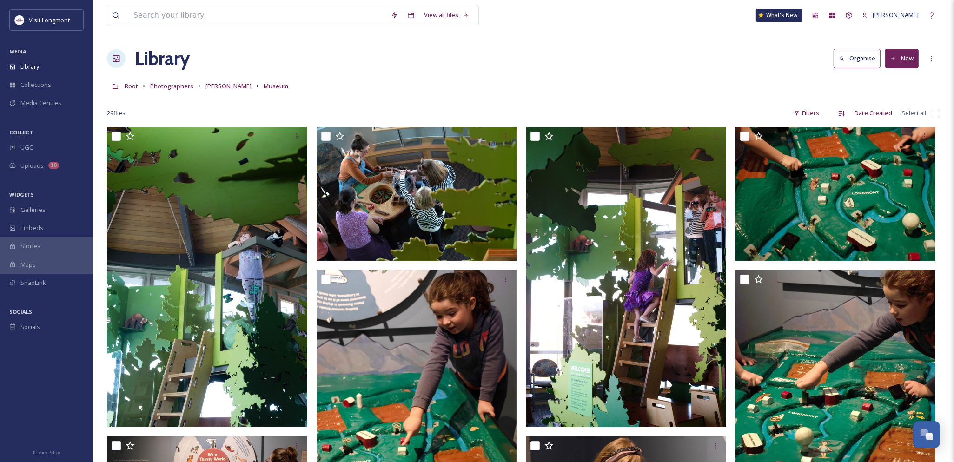
click at [934, 112] on input "checkbox" at bounding box center [935, 113] width 9 height 9
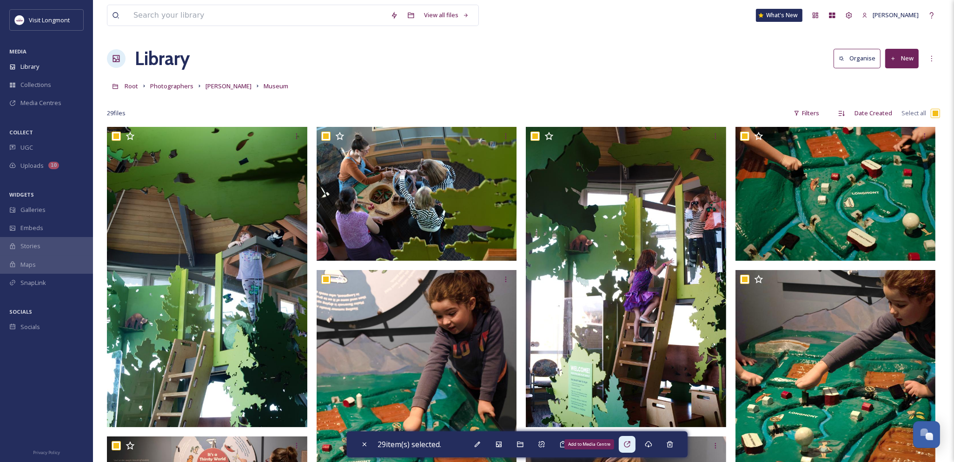
click at [628, 444] on icon at bounding box center [626, 444] width 7 height 7
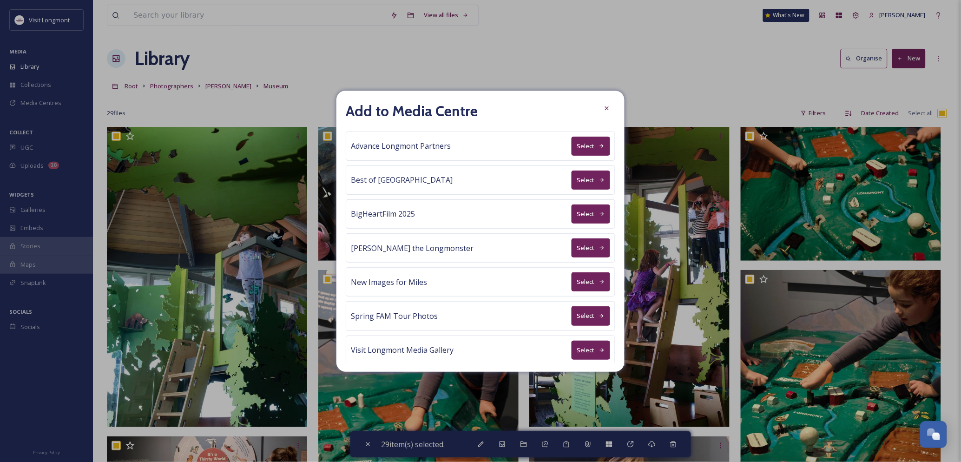
click at [584, 144] on button "Select" at bounding box center [591, 146] width 39 height 19
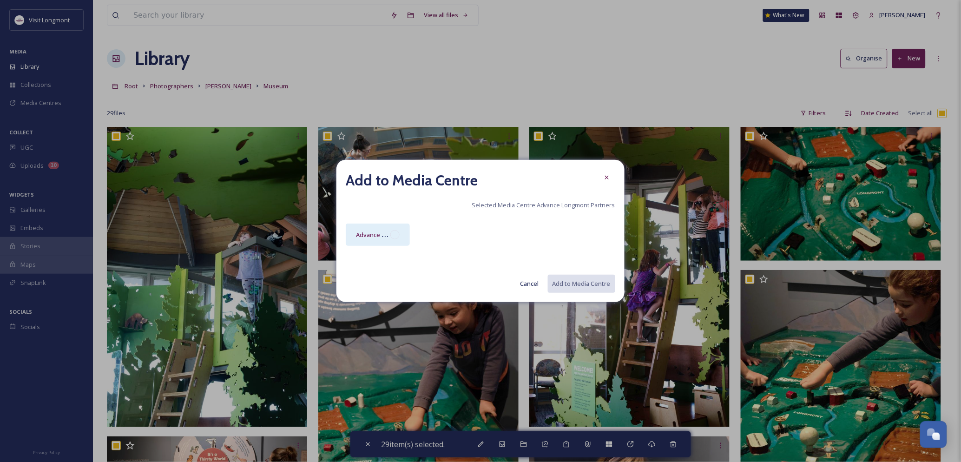
click at [396, 239] on div "Advance Longmont Partners Media Centre" at bounding box center [378, 235] width 64 height 22
click at [580, 285] on button "Add to Media Centre" at bounding box center [581, 283] width 68 height 19
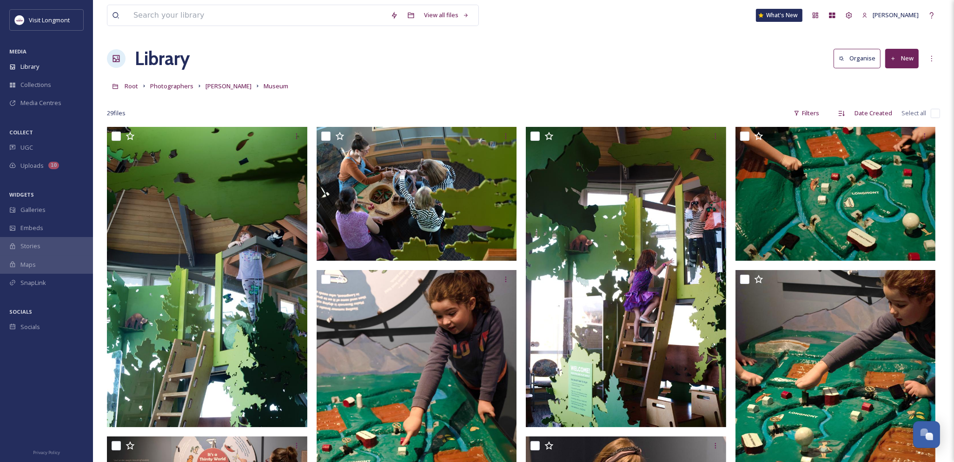
click at [229, 79] on div "Root Photographers Brandy Coons Museum" at bounding box center [523, 86] width 833 height 18
click at [229, 84] on span "Brandy Coons" at bounding box center [228, 86] width 46 height 8
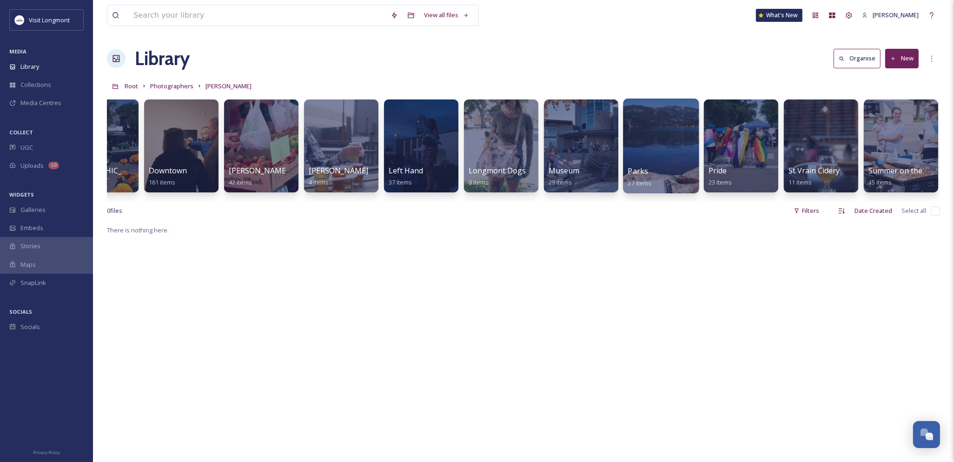
scroll to position [0, 366]
click at [656, 140] on div at bounding box center [660, 146] width 76 height 95
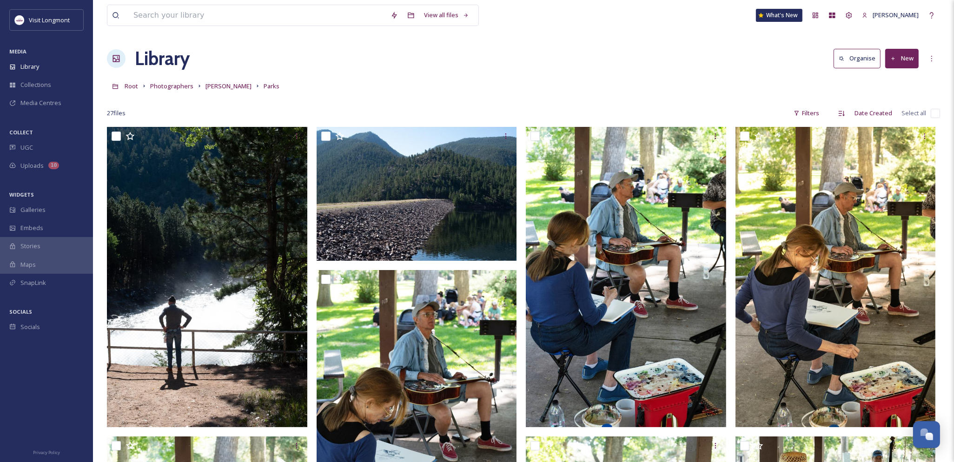
click at [936, 113] on input "checkbox" at bounding box center [935, 113] width 9 height 9
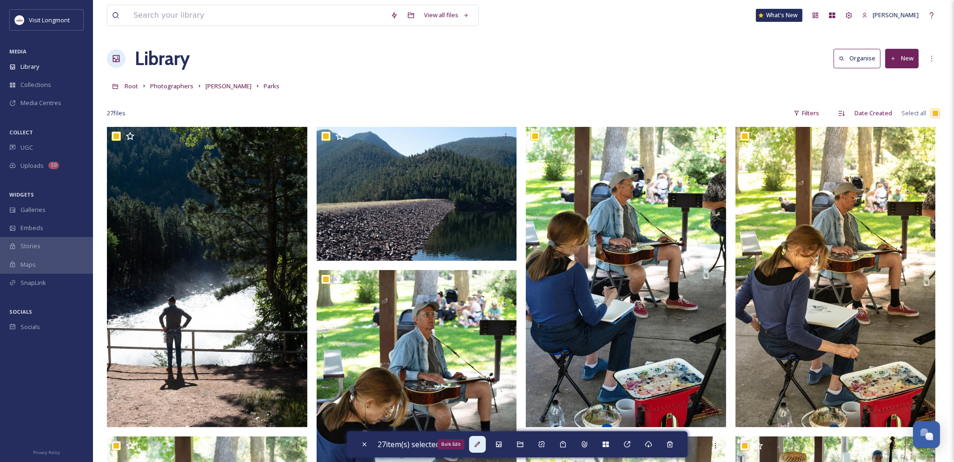
click at [484, 445] on div "Bulk Edit" at bounding box center [477, 444] width 17 height 17
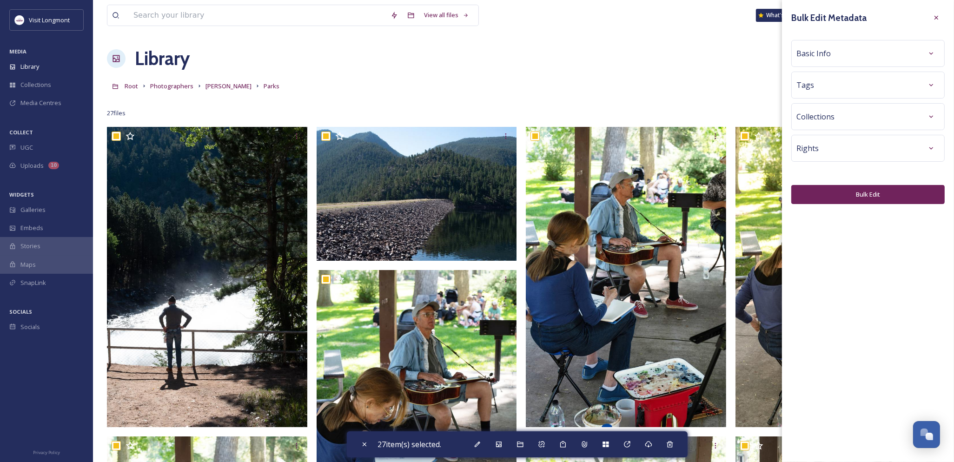
click at [896, 56] on div "Basic Info" at bounding box center [867, 53] width 143 height 17
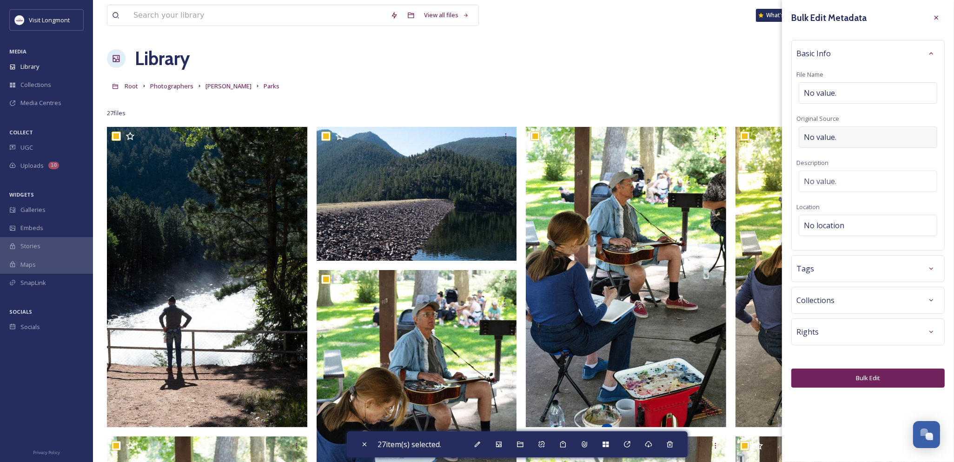
click at [832, 132] on span "No value." at bounding box center [820, 137] width 33 height 11
click at [840, 371] on button "Bulk Edit" at bounding box center [867, 378] width 153 height 19
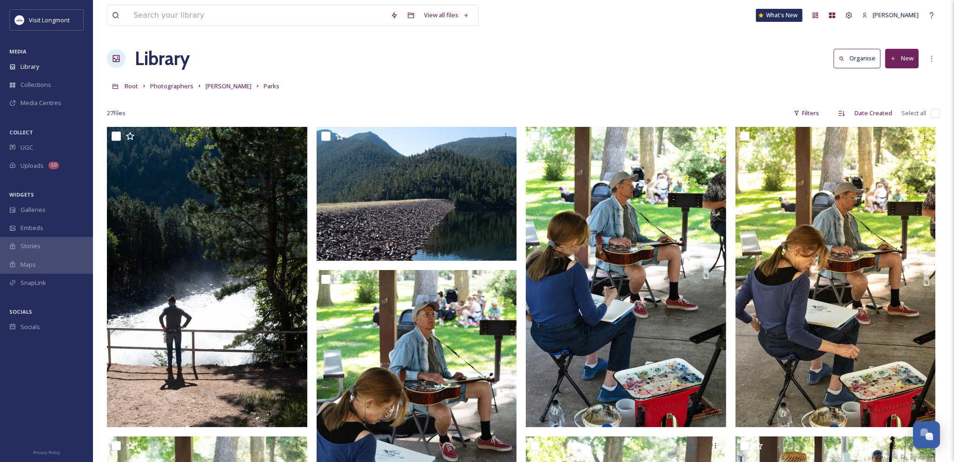
click at [939, 111] on input "checkbox" at bounding box center [935, 113] width 9 height 9
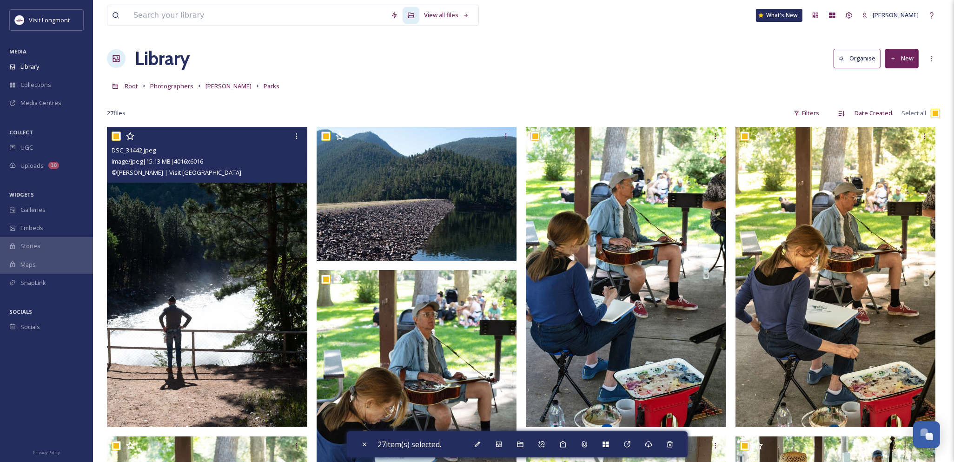
click at [117, 130] on div at bounding box center [208, 136] width 193 height 17
click at [115, 136] on input "checkbox" at bounding box center [116, 136] width 9 height 9
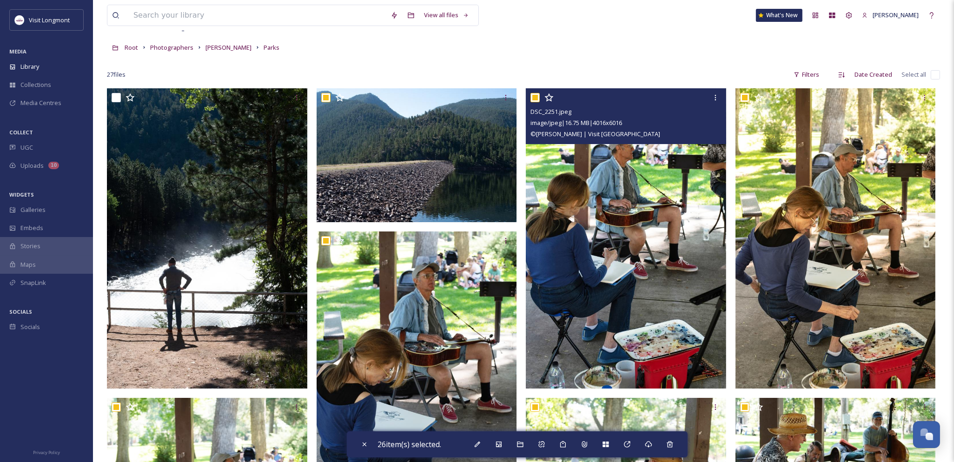
scroll to position [103, 0]
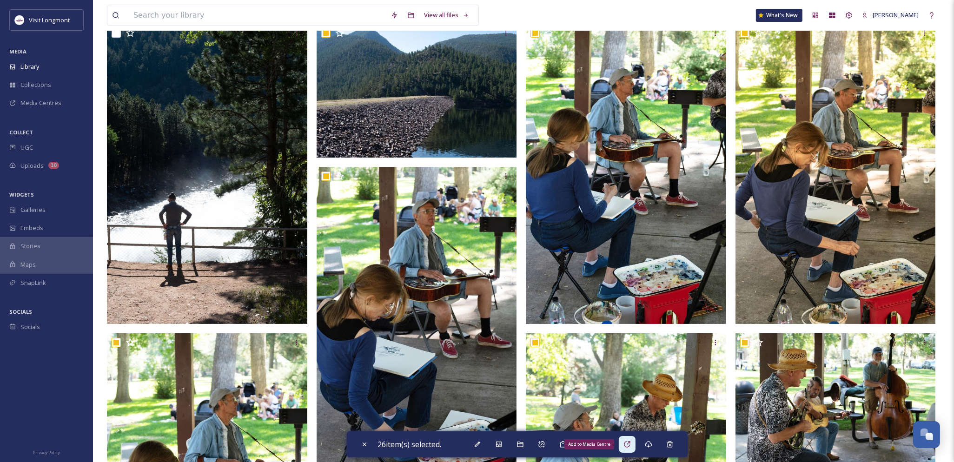
click at [630, 444] on icon at bounding box center [627, 444] width 6 height 6
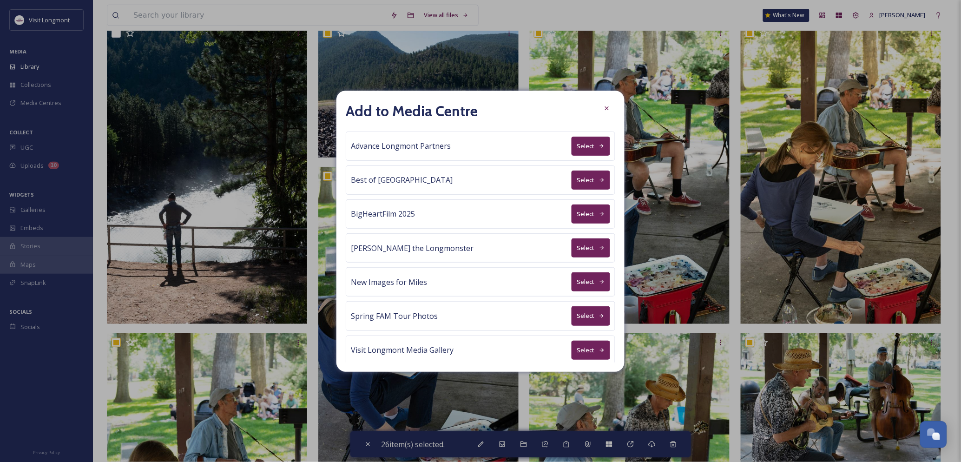
click at [592, 150] on button "Select" at bounding box center [591, 146] width 39 height 19
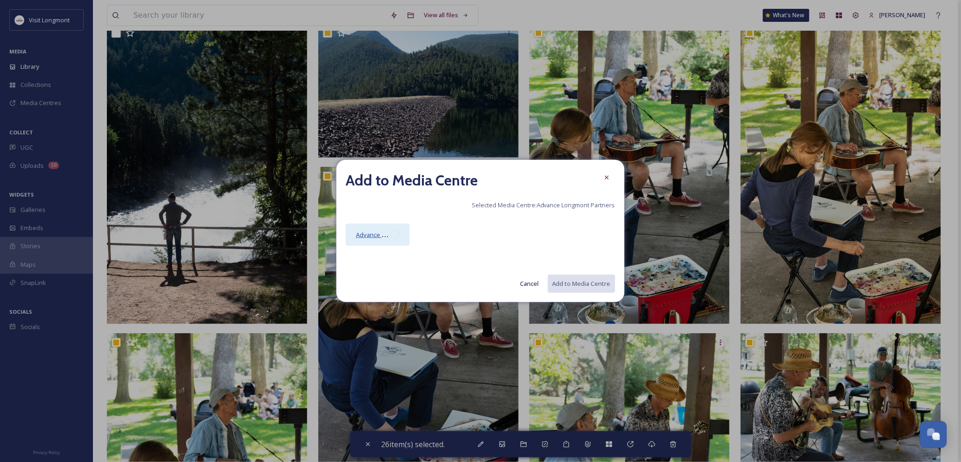
click at [388, 238] on span "Advance Longmont Partners Media Centre" at bounding box center [416, 234] width 120 height 9
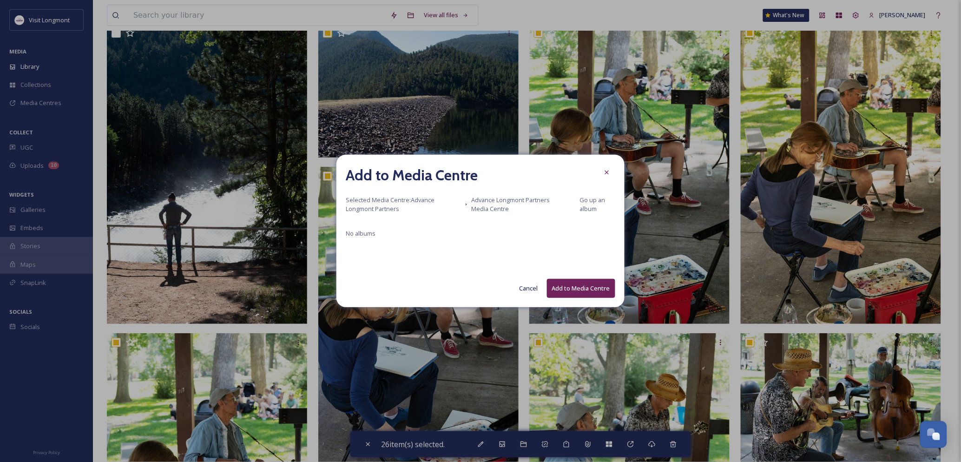
click at [595, 289] on button "Add to Media Centre" at bounding box center [581, 288] width 68 height 19
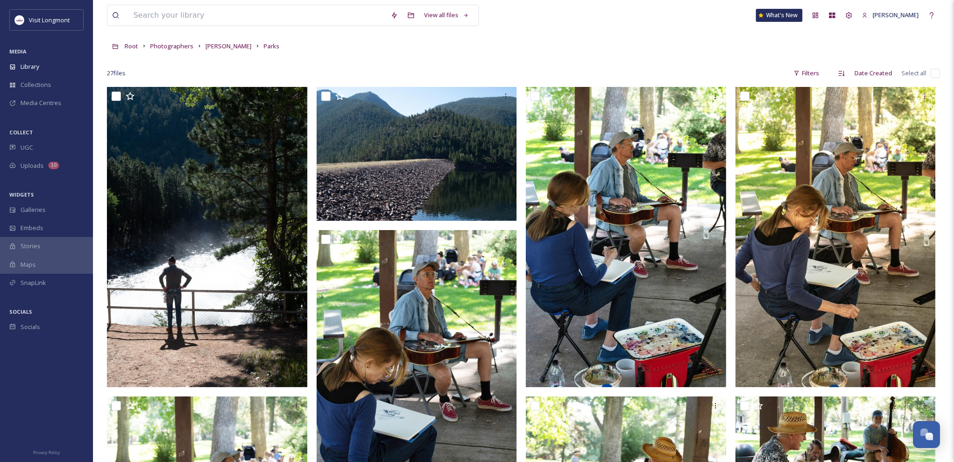
scroll to position [0, 0]
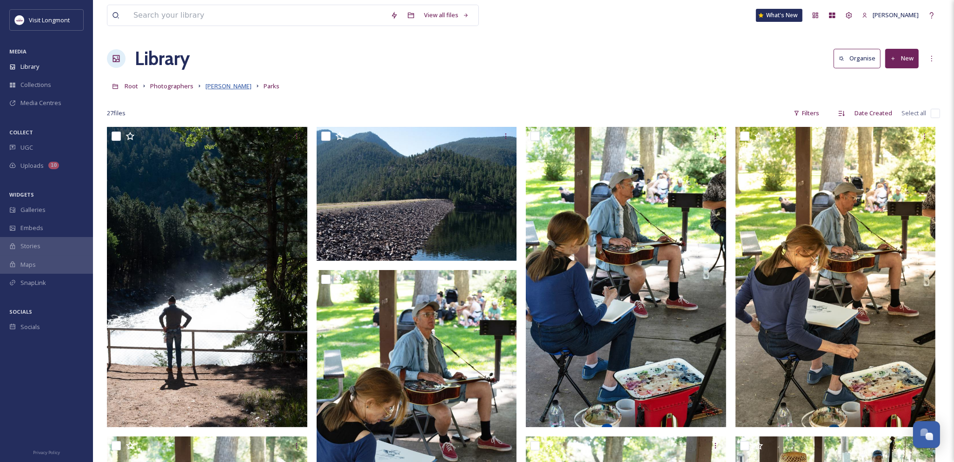
click at [230, 86] on span "Brandy Coons" at bounding box center [228, 86] width 46 height 8
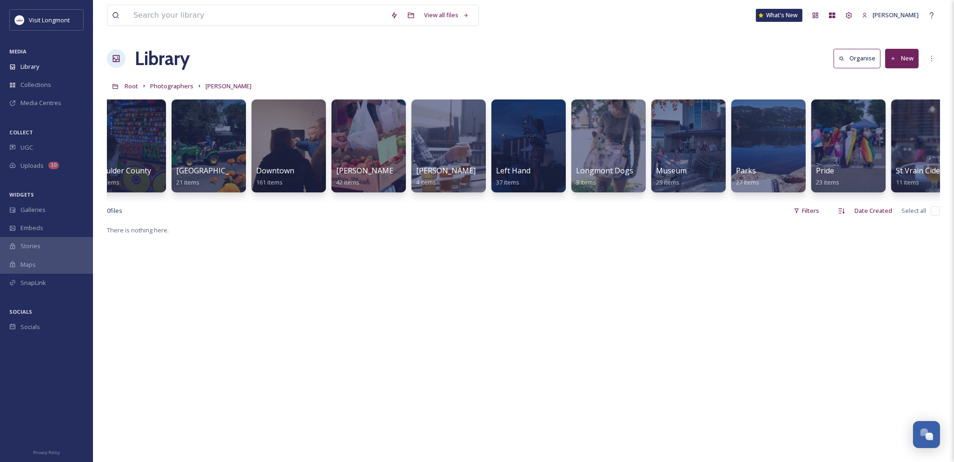
scroll to position [0, 366]
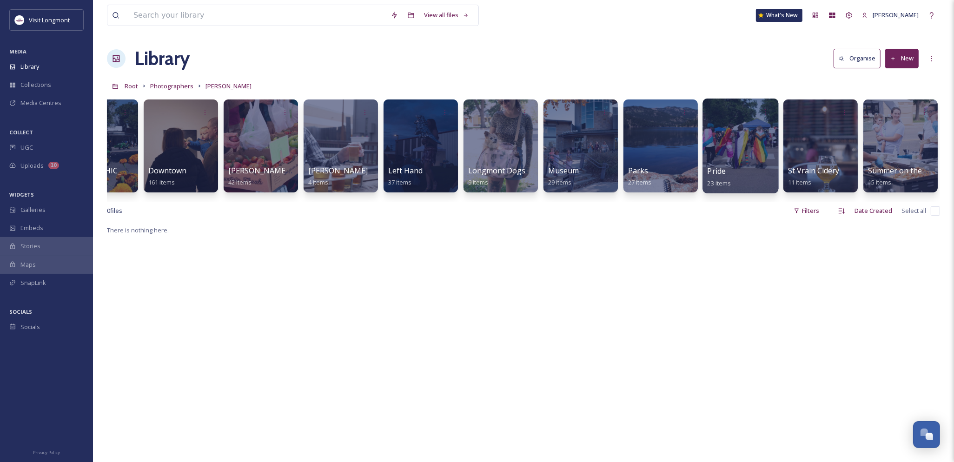
click at [741, 152] on div at bounding box center [740, 146] width 76 height 95
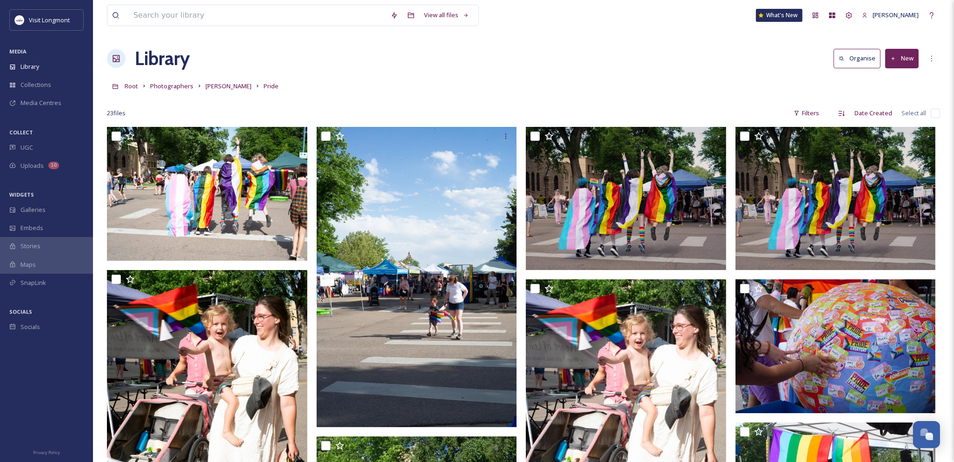
click at [934, 112] on input "checkbox" at bounding box center [935, 113] width 9 height 9
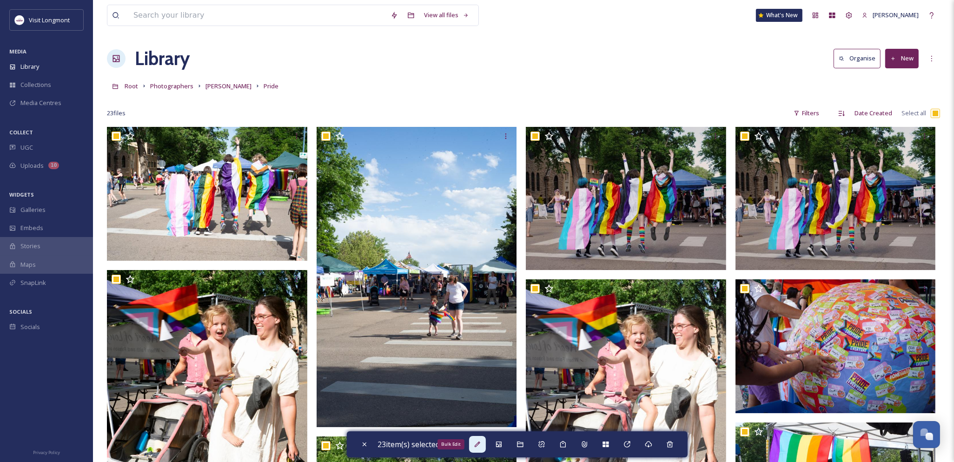
click at [481, 448] on icon at bounding box center [477, 444] width 7 height 7
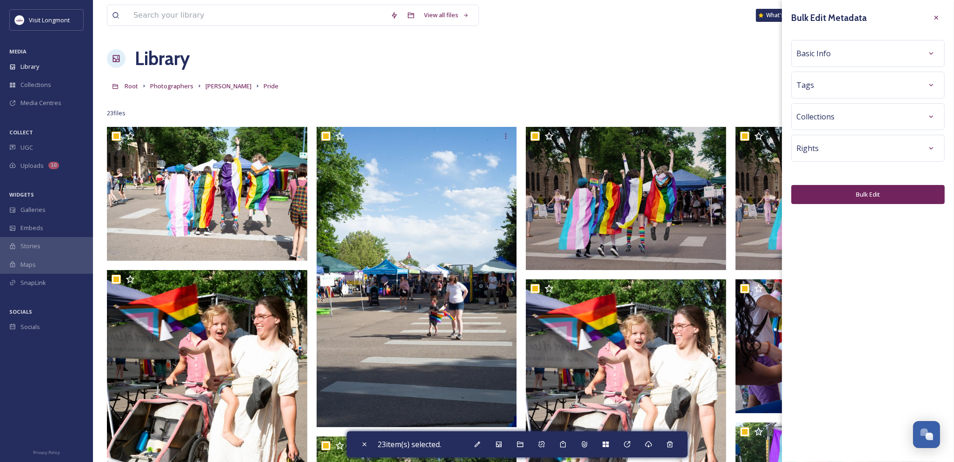
click at [837, 54] on div "Basic Info" at bounding box center [867, 53] width 143 height 17
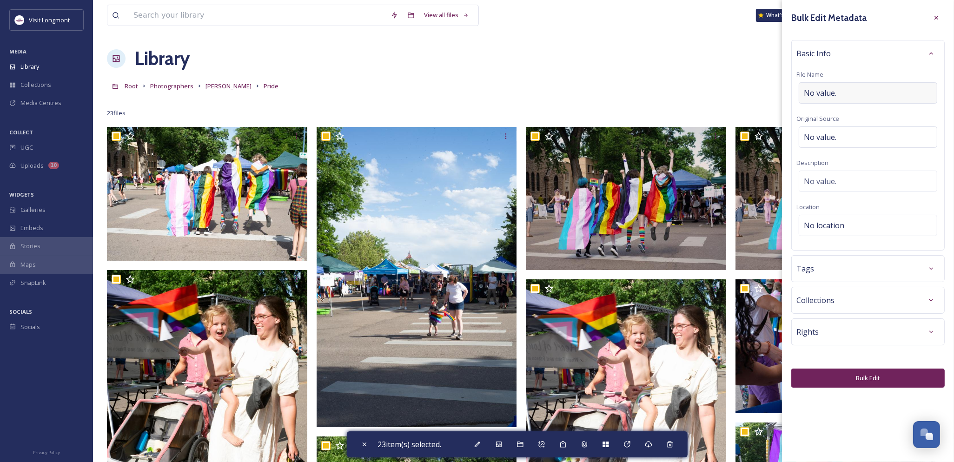
click at [827, 98] on span "No value." at bounding box center [820, 92] width 33 height 11
click at [830, 138] on span "No value." at bounding box center [820, 134] width 33 height 11
click at [854, 378] on button "Bulk Edit" at bounding box center [867, 378] width 153 height 19
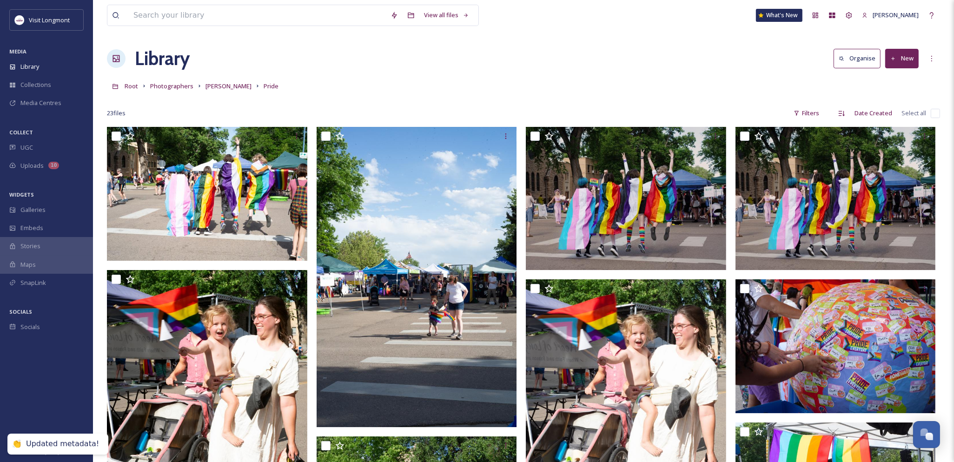
click at [935, 113] on input "checkbox" at bounding box center [935, 113] width 9 height 9
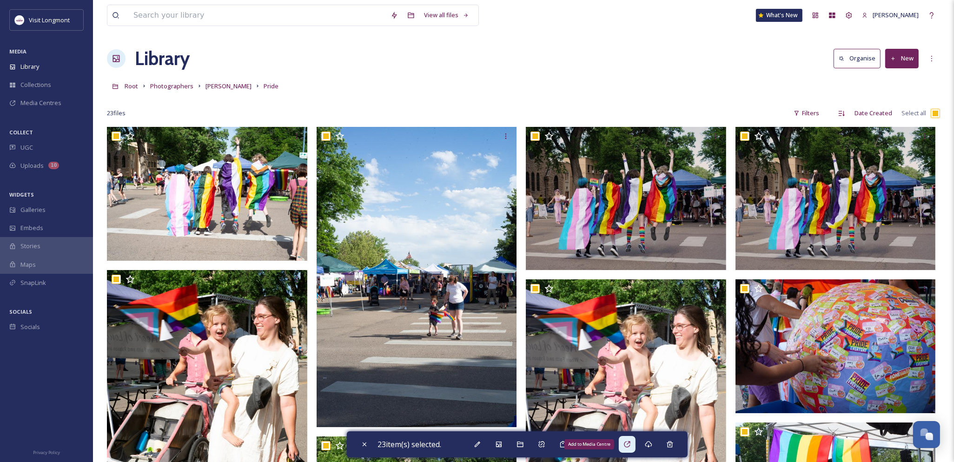
click at [630, 447] on icon at bounding box center [627, 444] width 6 height 6
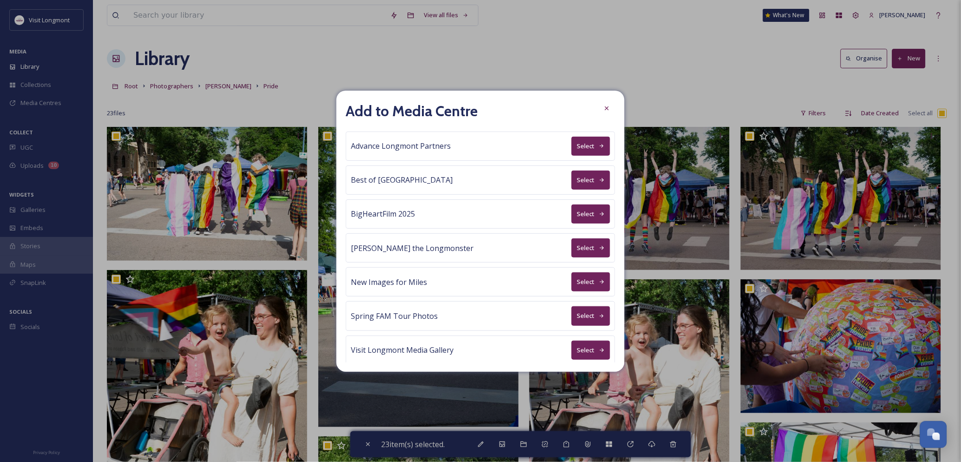
click at [591, 142] on button "Select" at bounding box center [591, 146] width 39 height 19
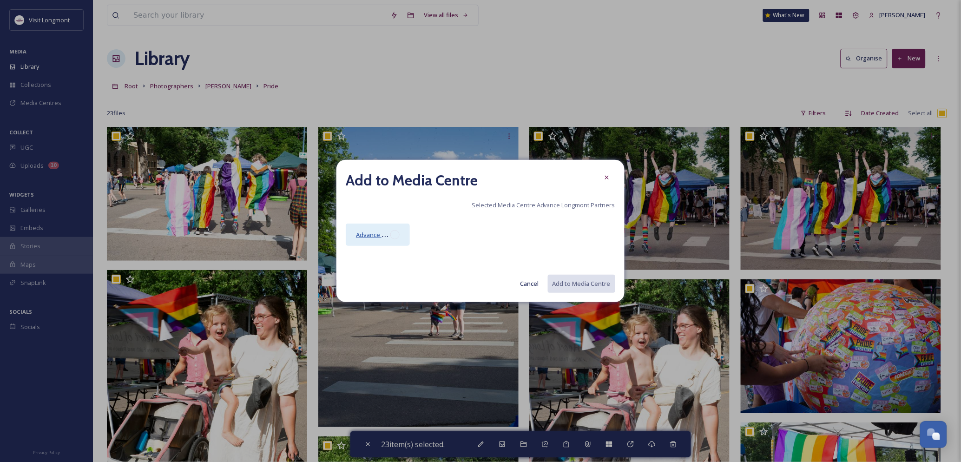
click at [382, 233] on span "Advance Longmont Partners Media Centre" at bounding box center [416, 234] width 120 height 9
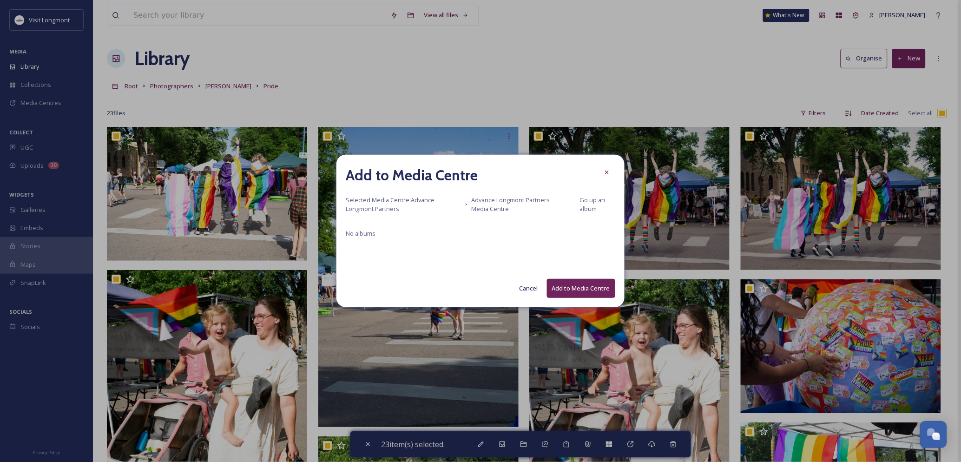
click at [574, 281] on button "Add to Media Centre" at bounding box center [581, 288] width 68 height 19
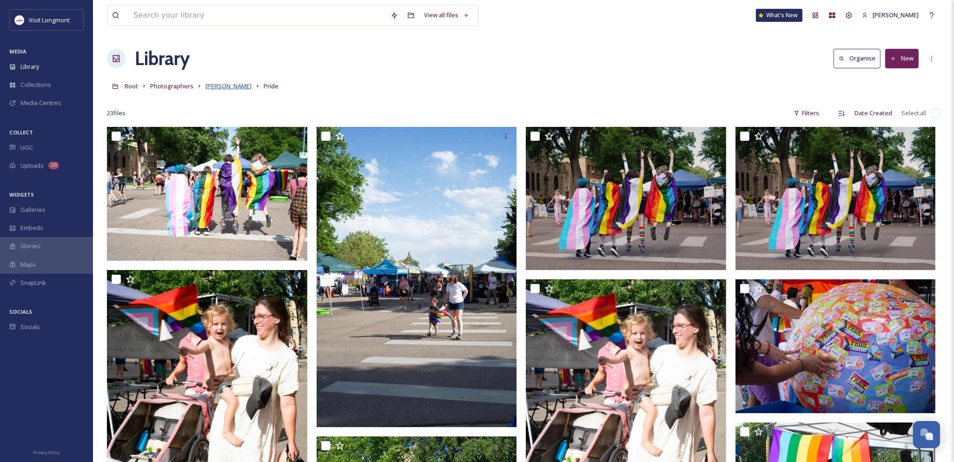
click at [226, 85] on span "Brandy Coons" at bounding box center [228, 86] width 46 height 8
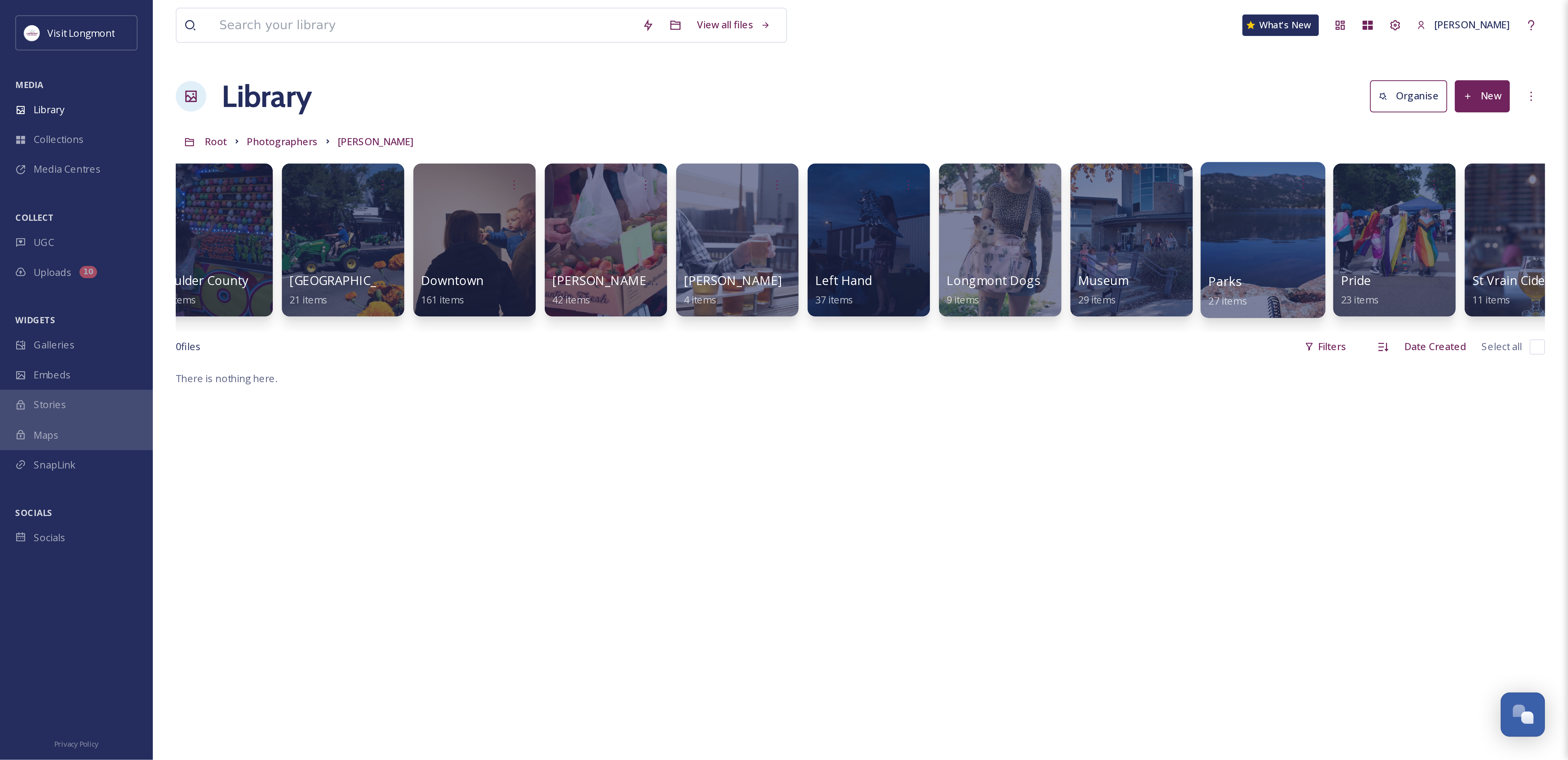
scroll to position [0, 223]
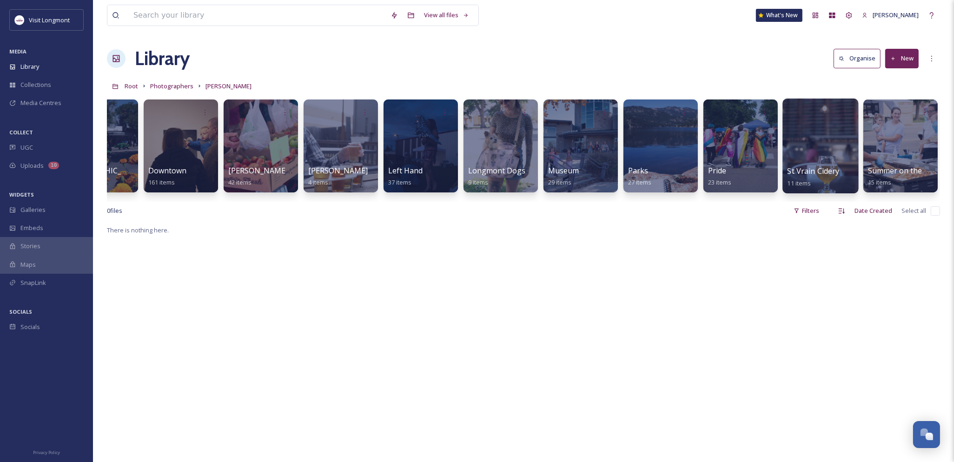
click at [798, 154] on div at bounding box center [820, 146] width 76 height 95
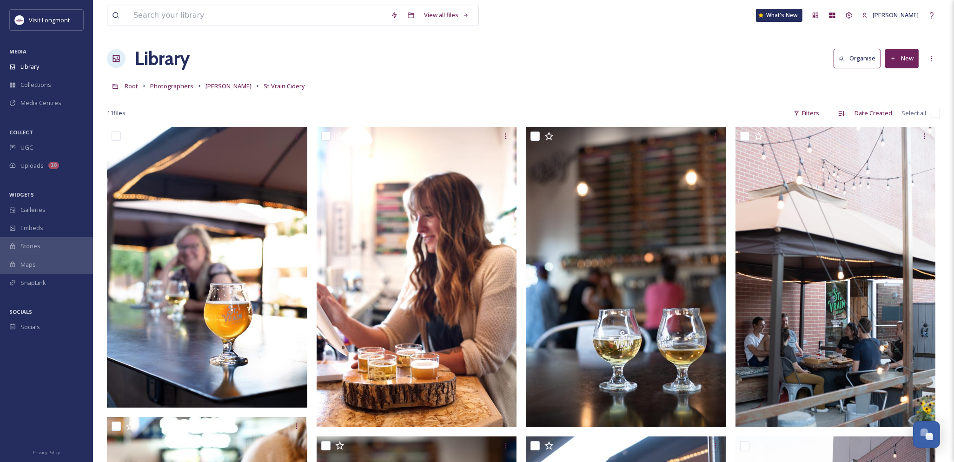
click at [934, 115] on input "checkbox" at bounding box center [935, 113] width 9 height 9
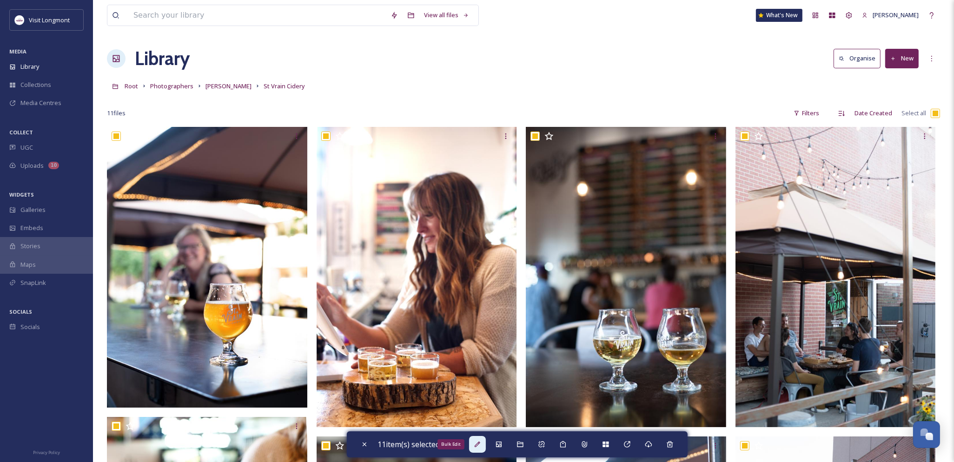
click at [475, 441] on div "Bulk Edit" at bounding box center [477, 444] width 17 height 17
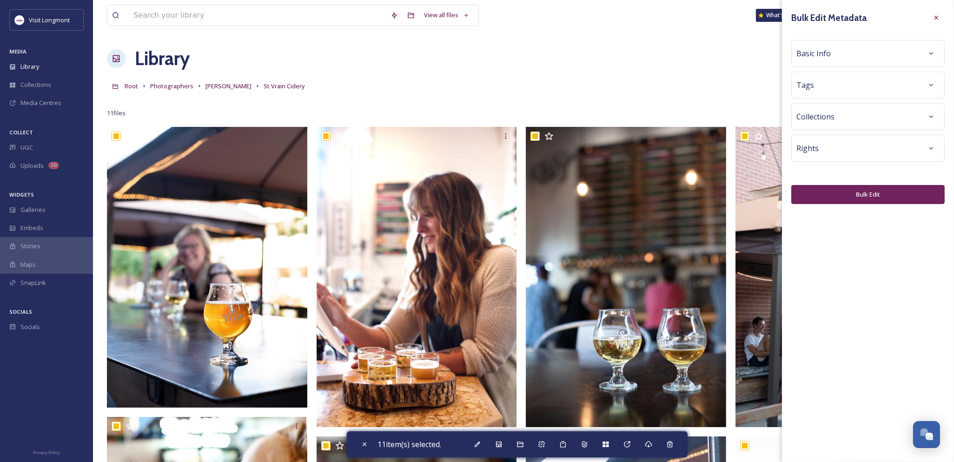
click at [819, 46] on div "Basic Info" at bounding box center [867, 53] width 143 height 17
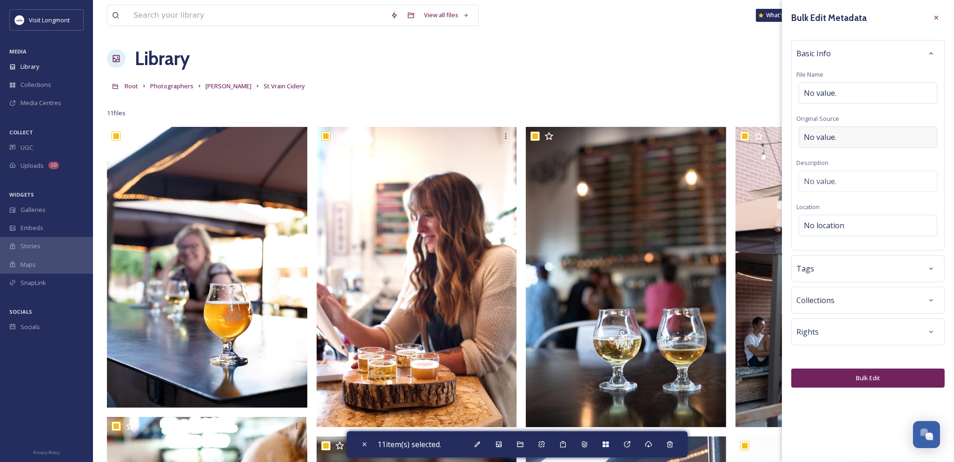
click at [823, 141] on span "No value." at bounding box center [820, 137] width 33 height 11
click at [858, 382] on button "Bulk Edit" at bounding box center [867, 375] width 153 height 19
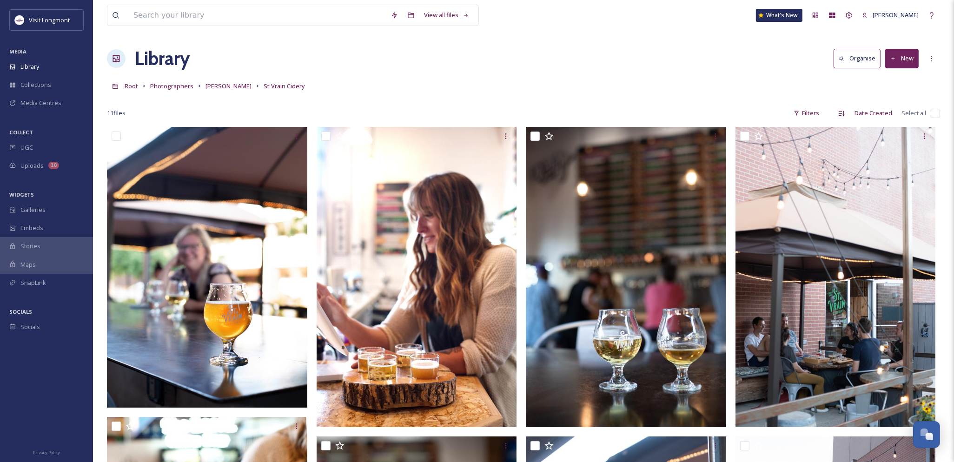
click at [931, 113] on input "checkbox" at bounding box center [935, 113] width 9 height 9
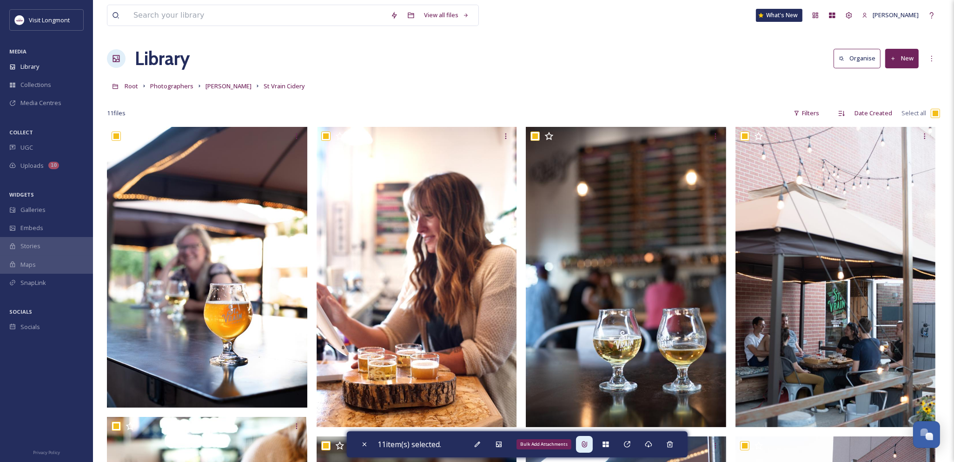
click at [587, 444] on icon at bounding box center [584, 444] width 7 height 7
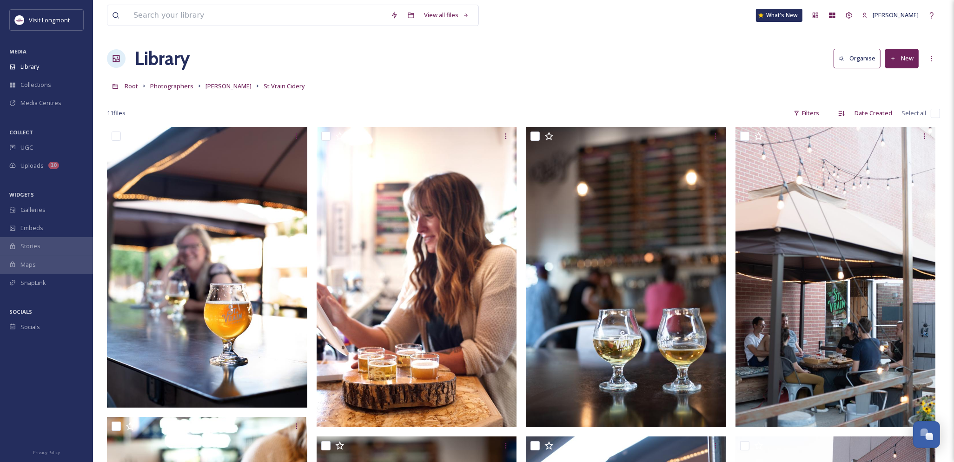
click at [938, 109] on input "checkbox" at bounding box center [935, 113] width 9 height 9
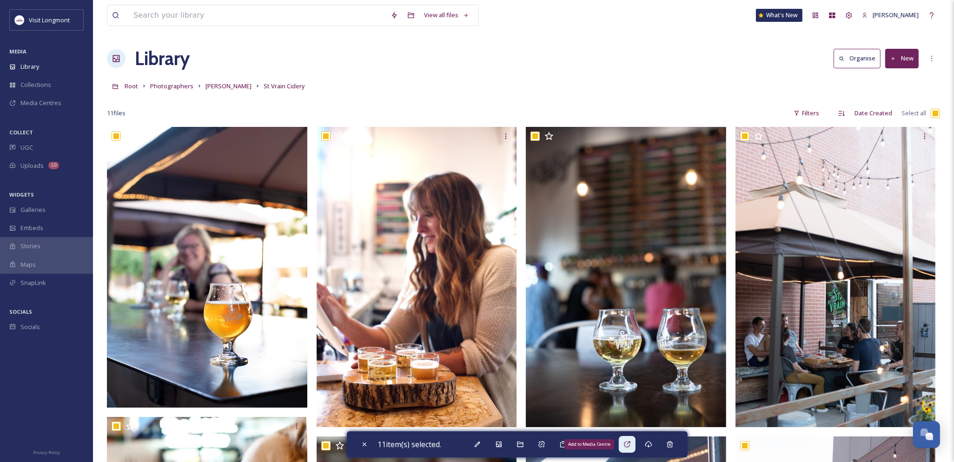
click at [634, 451] on div "Add to Media Centre" at bounding box center [627, 444] width 17 height 17
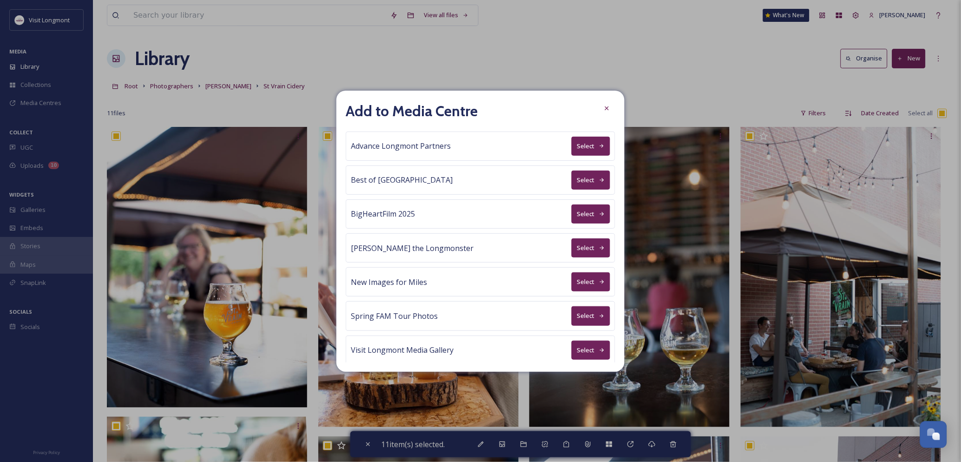
click at [582, 145] on button "Select" at bounding box center [591, 146] width 39 height 19
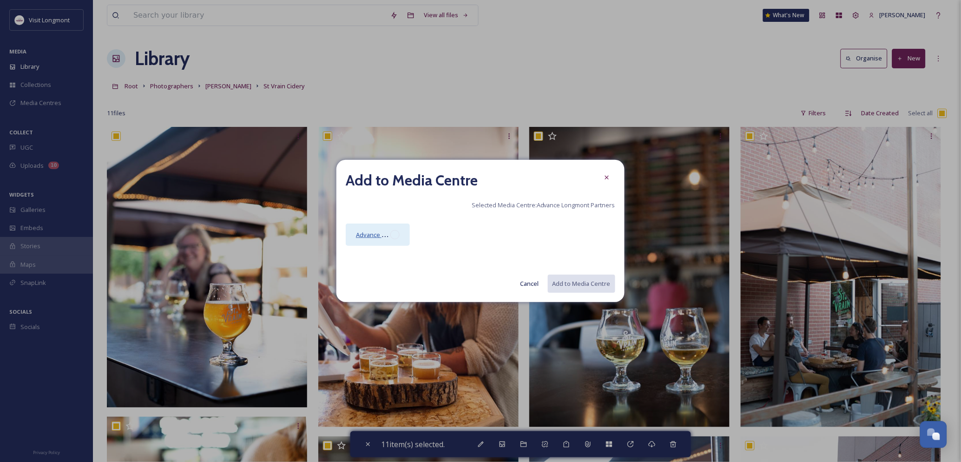
click at [384, 233] on span "Advance Longmont Partners Media Centre" at bounding box center [416, 234] width 120 height 9
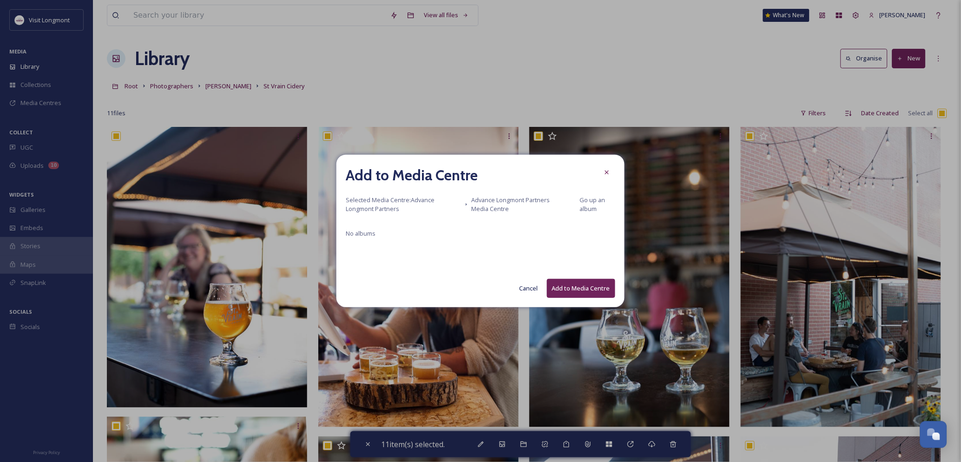
click at [569, 281] on button "Add to Media Centre" at bounding box center [581, 288] width 68 height 19
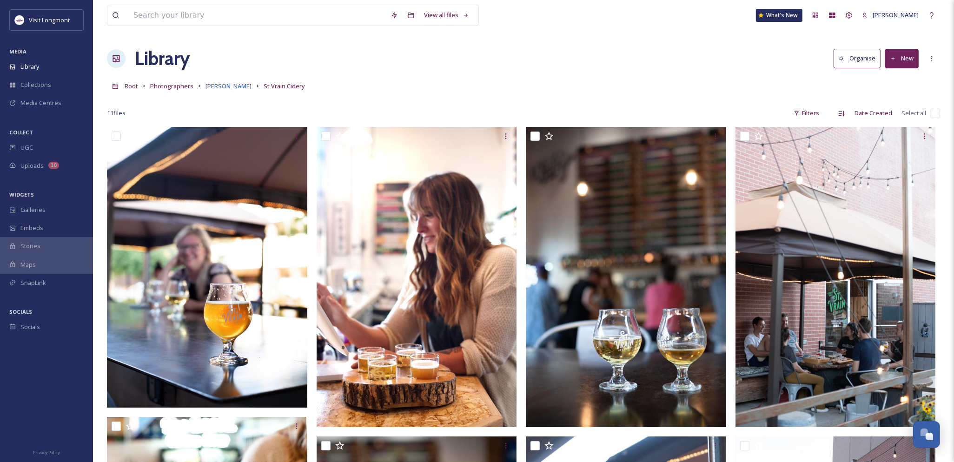
click at [226, 82] on span "Brandy Coons" at bounding box center [228, 86] width 46 height 8
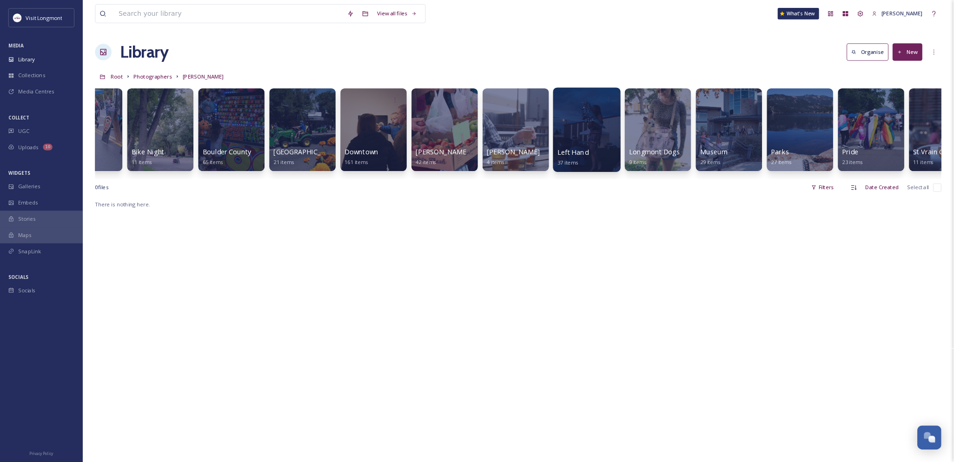
scroll to position [0, 247]
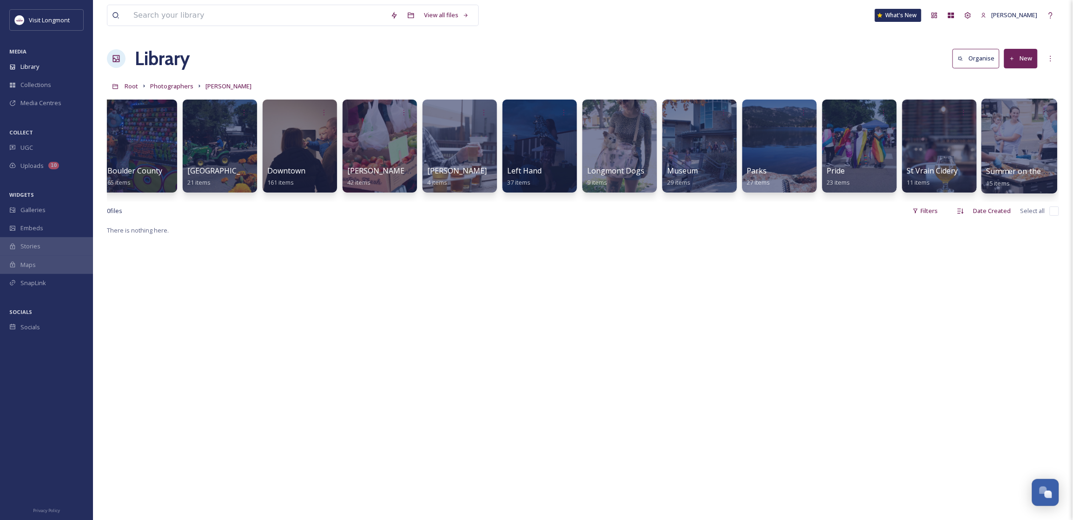
click at [954, 144] on div at bounding box center [1019, 146] width 76 height 95
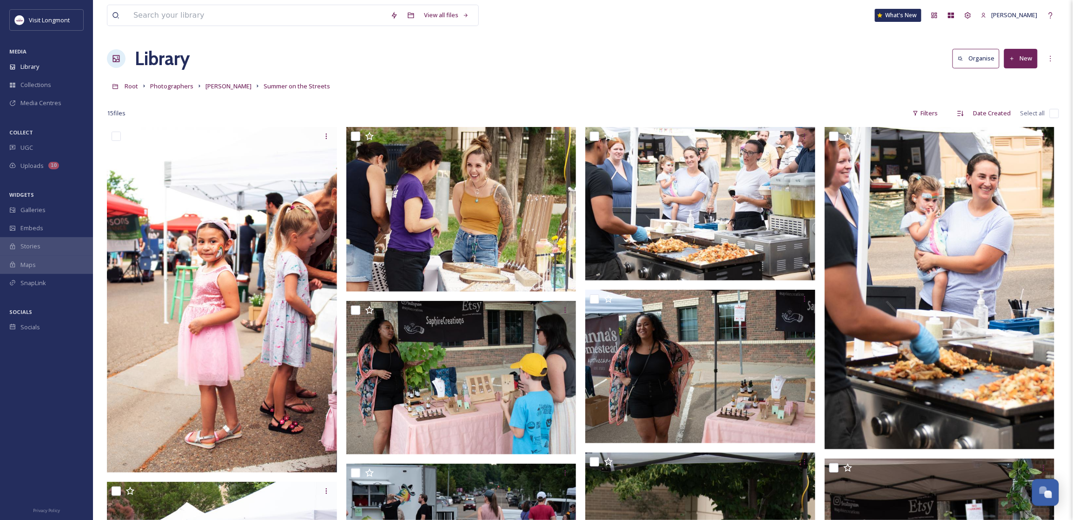
click at [954, 113] on input "checkbox" at bounding box center [1054, 113] width 9 height 9
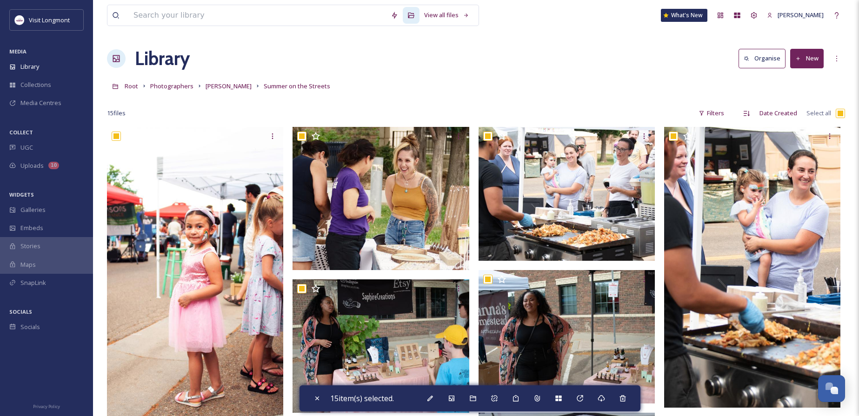
scroll to position [99, 0]
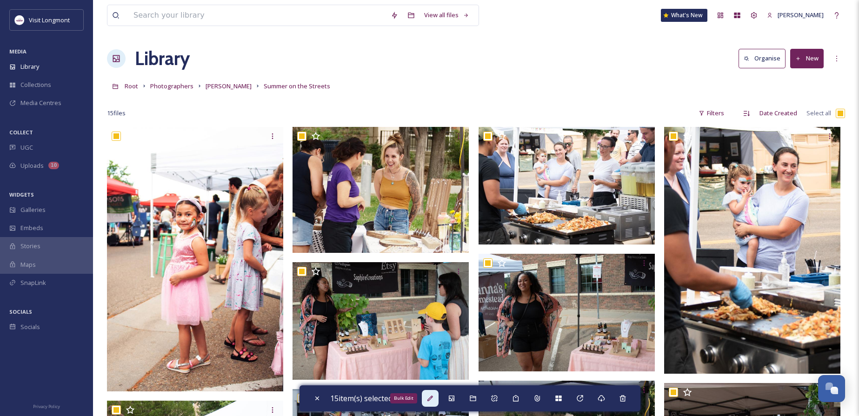
click at [429, 397] on icon at bounding box center [429, 398] width 7 height 7
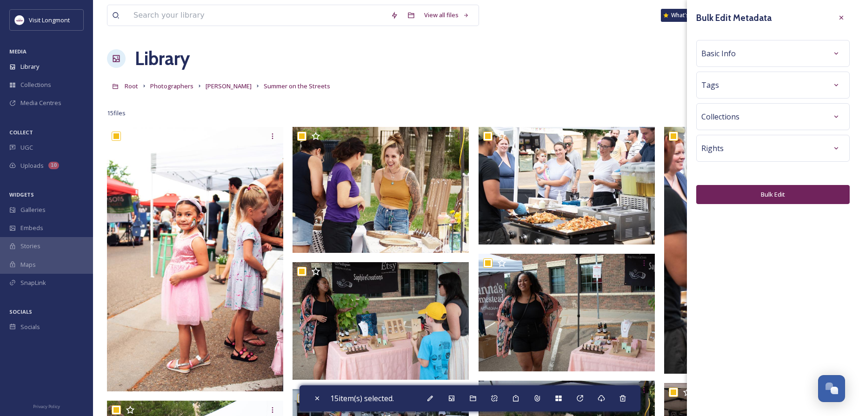
click at [740, 53] on div "Basic Info" at bounding box center [772, 53] width 143 height 17
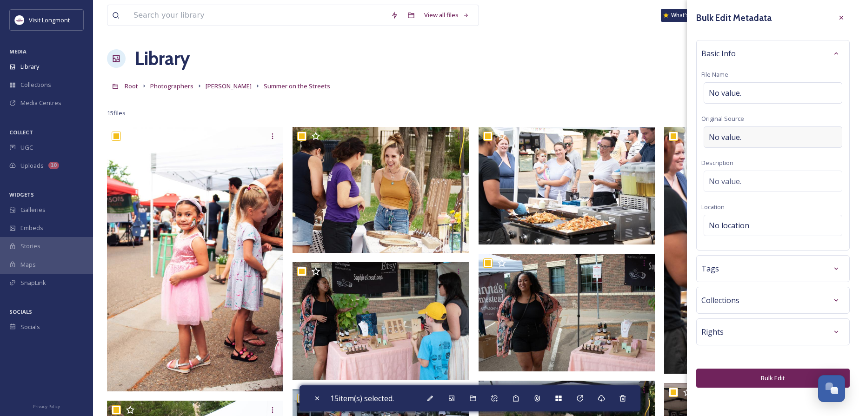
click at [740, 134] on span "No value." at bounding box center [725, 137] width 33 height 11
click at [748, 377] on button "Bulk Edit" at bounding box center [772, 375] width 153 height 19
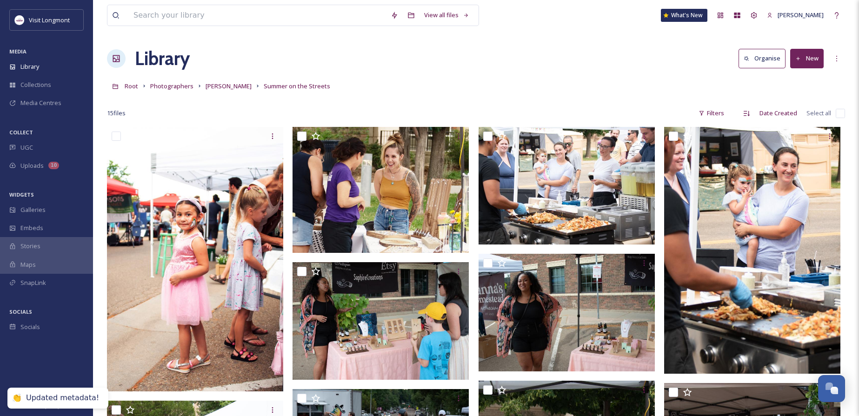
click at [837, 113] on input "checkbox" at bounding box center [839, 113] width 9 height 9
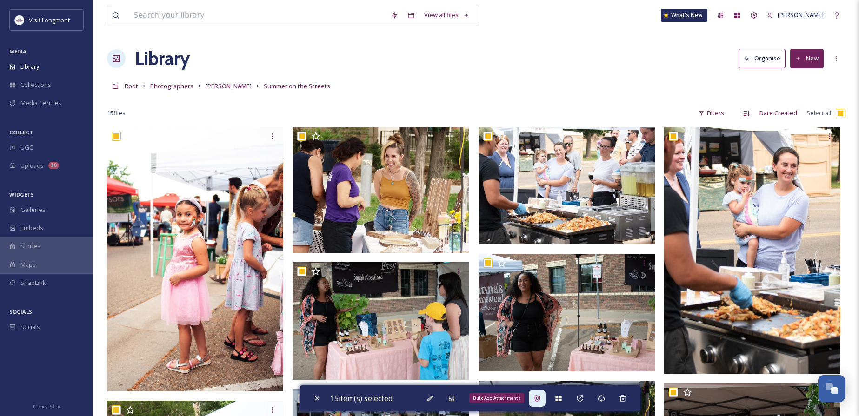
click at [540, 399] on icon at bounding box center [536, 398] width 7 height 7
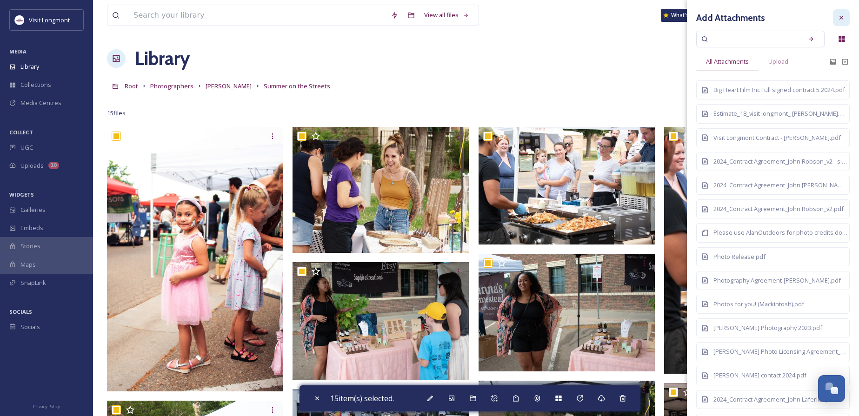
click at [840, 16] on div at bounding box center [841, 17] width 17 height 17
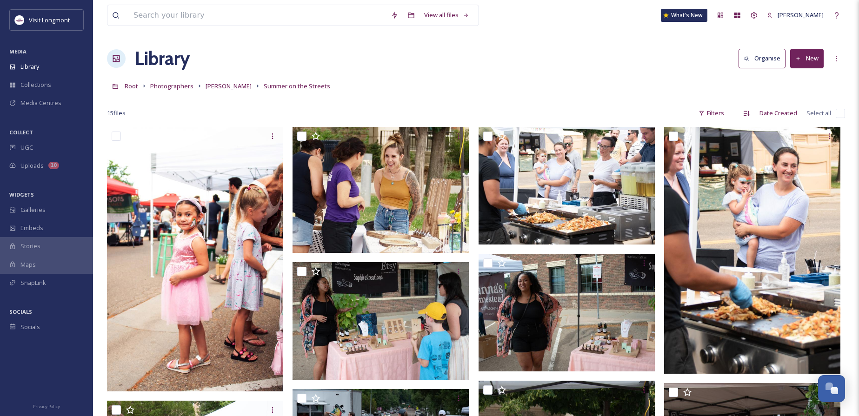
click at [843, 114] on input "checkbox" at bounding box center [839, 113] width 9 height 9
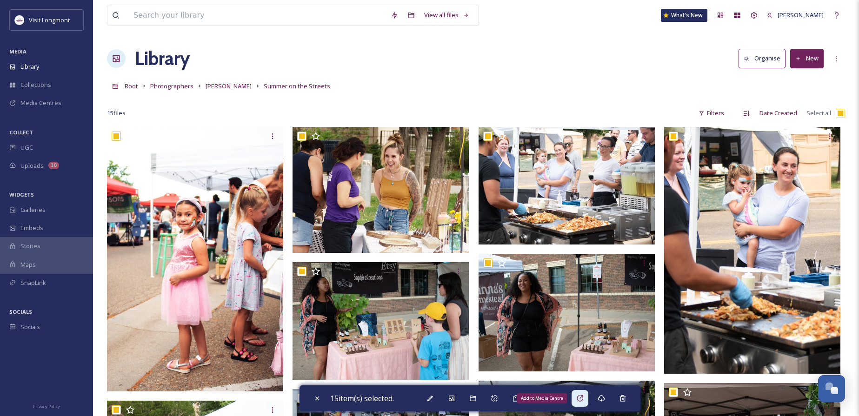
click at [580, 399] on icon at bounding box center [579, 398] width 7 height 7
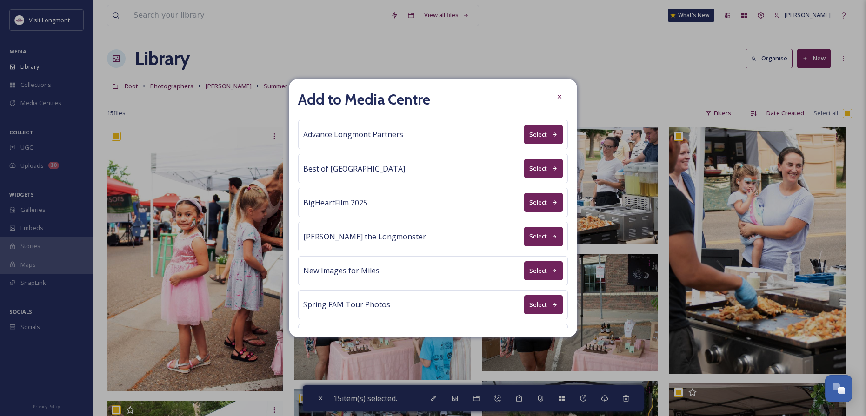
click at [528, 128] on button "Select" at bounding box center [543, 134] width 39 height 19
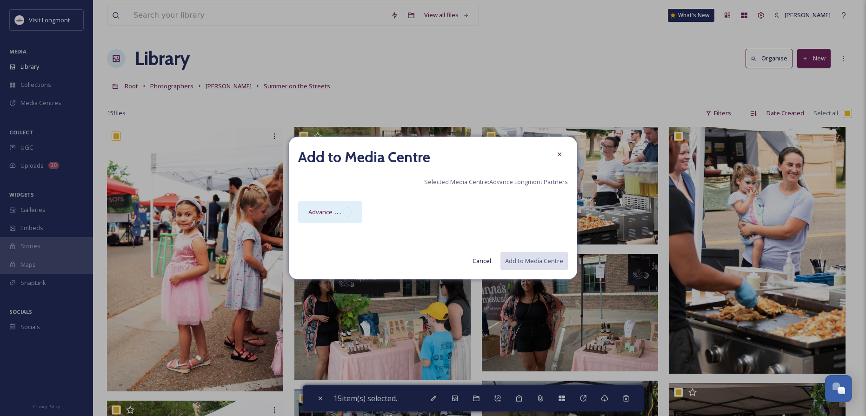
click at [356, 210] on div "Advance Longmont Partners Media Centre" at bounding box center [330, 212] width 64 height 22
click at [543, 262] on button "Add to Media Centre" at bounding box center [533, 261] width 68 height 19
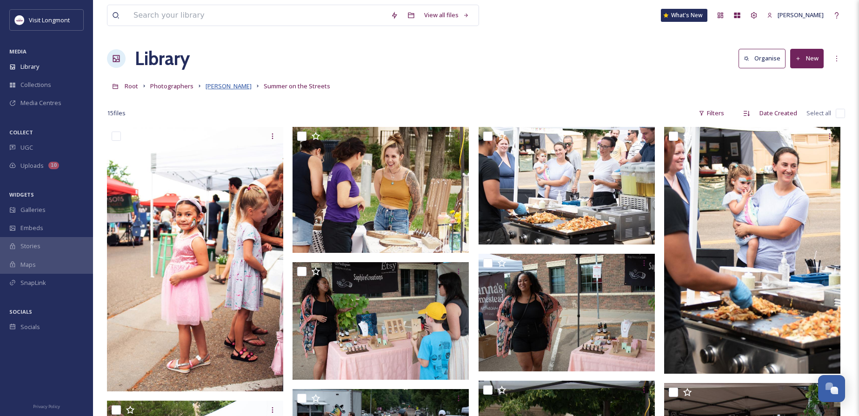
click at [230, 88] on span "Brandy Coons" at bounding box center [228, 86] width 46 height 8
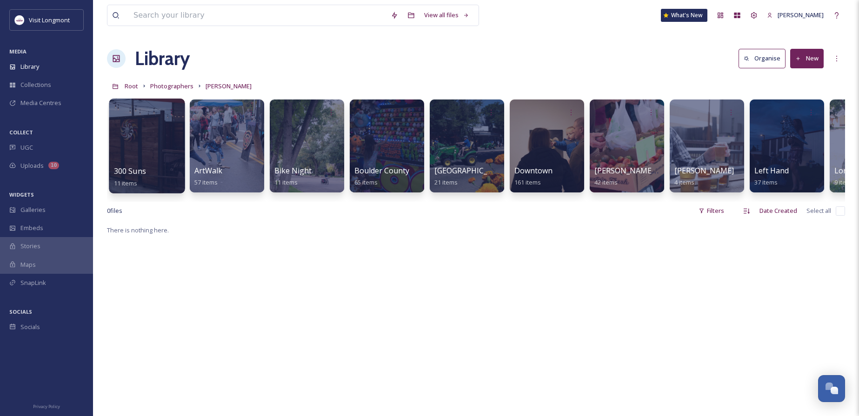
click at [123, 166] on div "300 Suns 11 items" at bounding box center [147, 177] width 66 height 23
click at [129, 154] on div at bounding box center [147, 146] width 76 height 95
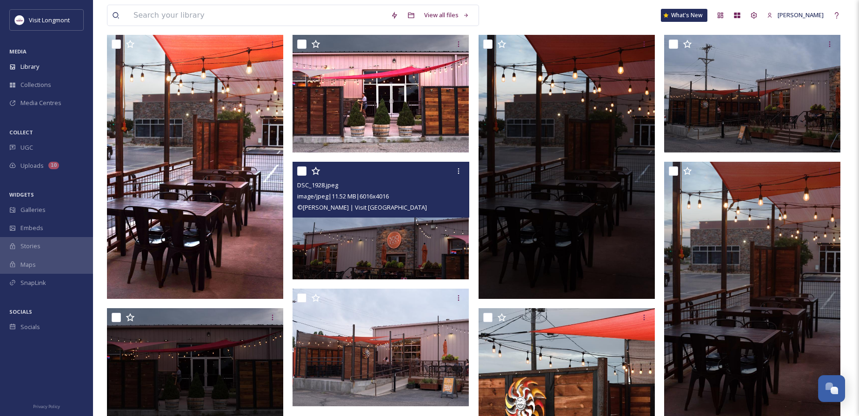
scroll to position [93, 0]
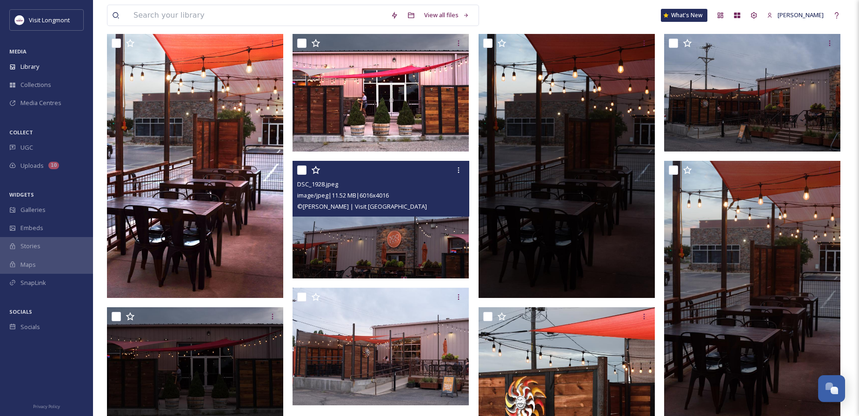
click at [374, 245] on img at bounding box center [380, 220] width 176 height 118
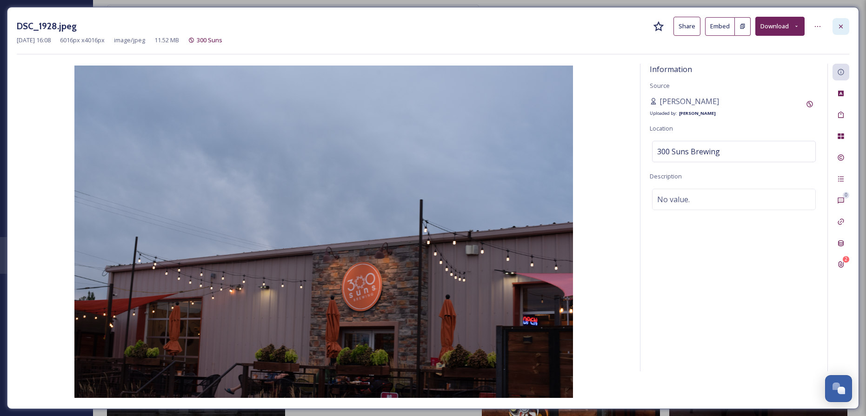
click at [835, 26] on div at bounding box center [840, 26] width 17 height 17
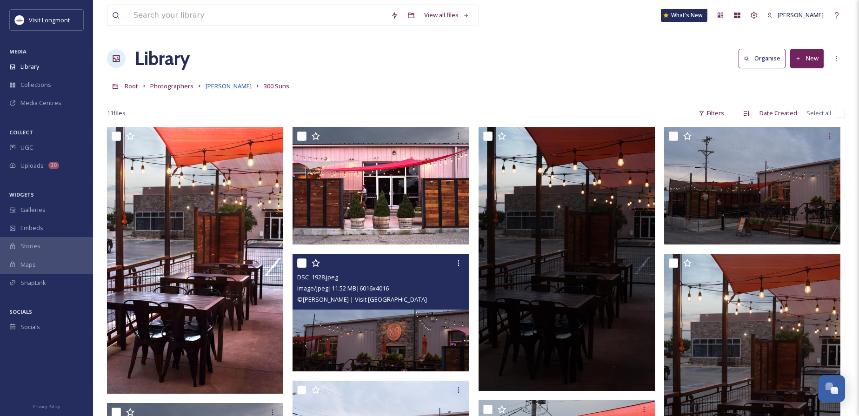
click at [210, 87] on span "Brandy Coons" at bounding box center [228, 86] width 46 height 8
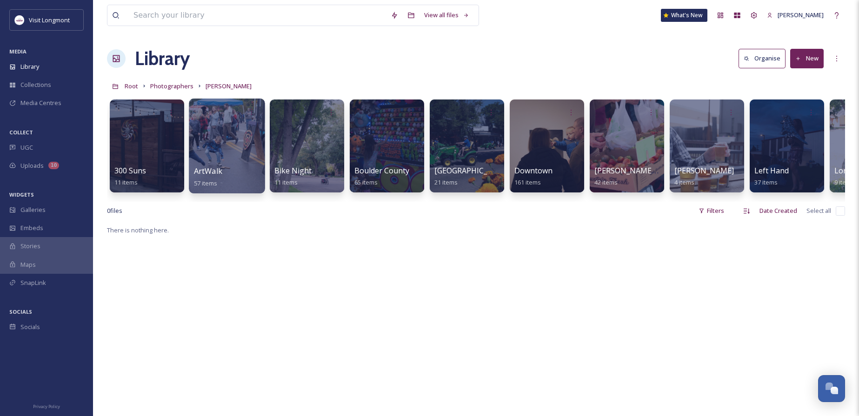
click at [233, 147] on div at bounding box center [227, 146] width 76 height 95
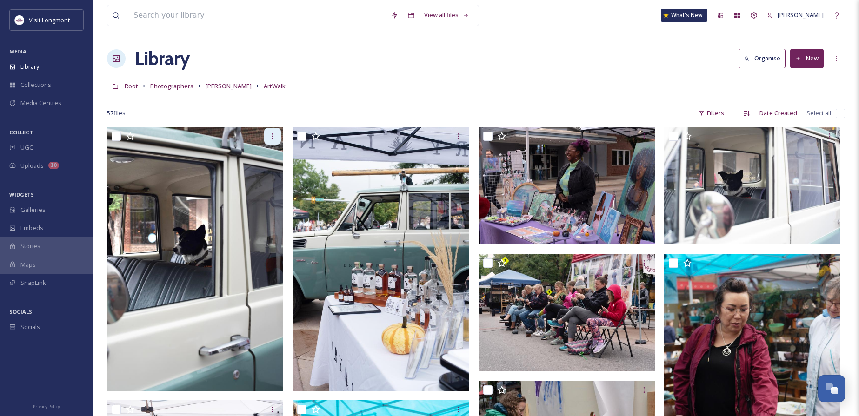
click at [273, 139] on icon at bounding box center [272, 136] width 1 height 6
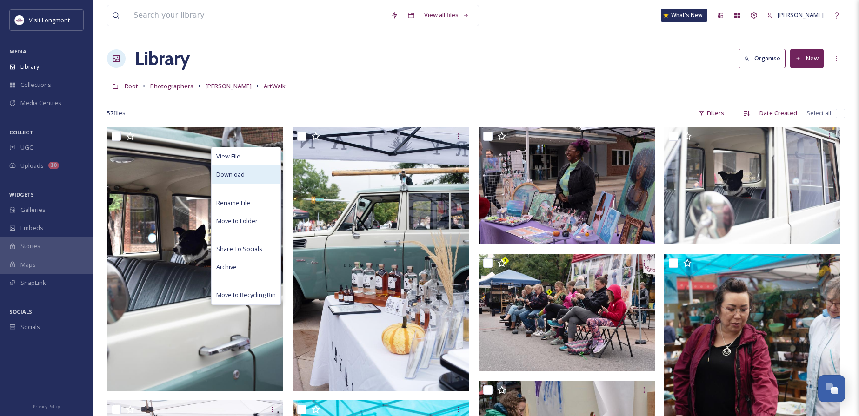
click at [243, 171] on span "Download" at bounding box center [230, 174] width 28 height 9
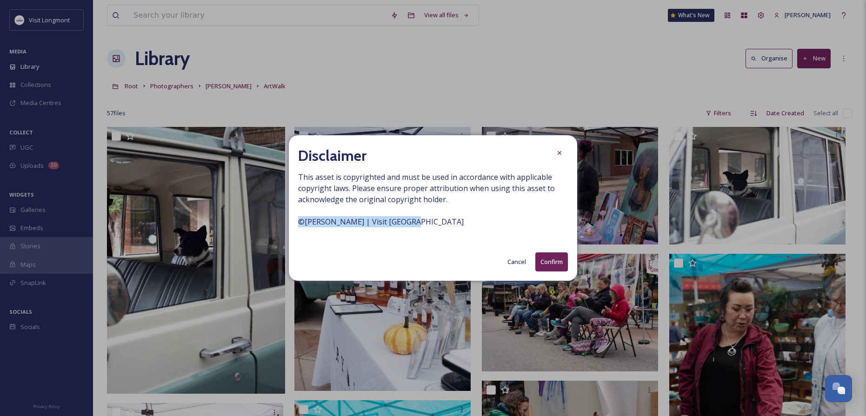
drag, startPoint x: 297, startPoint y: 222, endPoint x: 423, endPoint y: 227, distance: 125.6
click at [423, 227] on div "Disclaimer This asset is copyrighted and must be used in accordance with applic…" at bounding box center [433, 208] width 288 height 146
click at [389, 223] on span "This asset is copyrighted and must be used in accordance with applicable copyri…" at bounding box center [433, 205] width 270 height 67
drag, startPoint x: 417, startPoint y: 225, endPoint x: 291, endPoint y: 224, distance: 126.0
click at [291, 224] on div "Disclaimer This asset is copyrighted and must be used in accordance with applic…" at bounding box center [433, 208] width 288 height 146
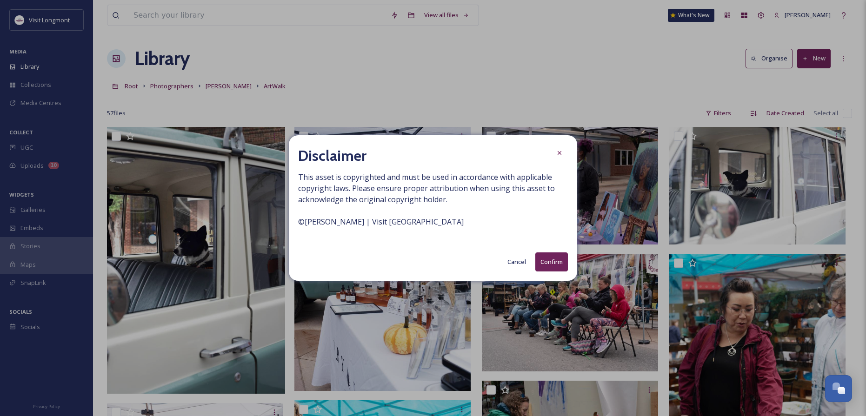
click at [399, 235] on span "This asset is copyrighted and must be used in accordance with applicable copyri…" at bounding box center [433, 205] width 270 height 67
click at [560, 153] on icon at bounding box center [559, 153] width 4 height 4
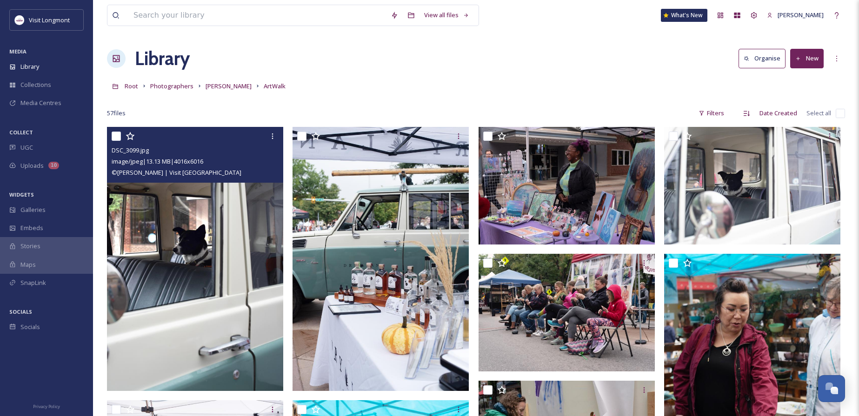
click at [210, 238] on img at bounding box center [195, 259] width 176 height 264
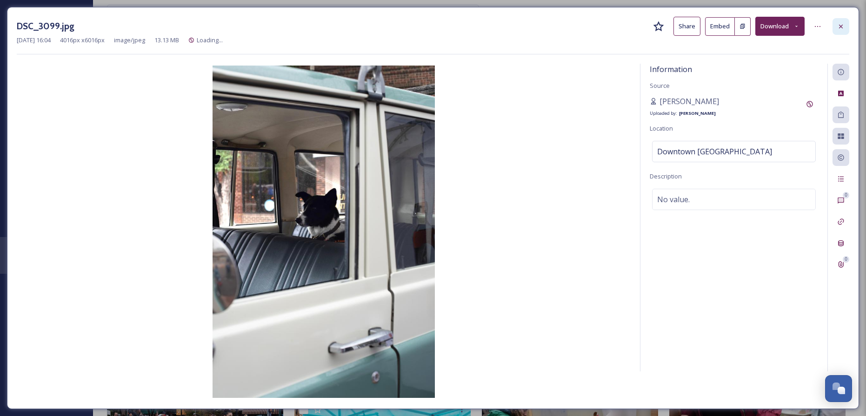
click at [834, 25] on div at bounding box center [840, 26] width 17 height 17
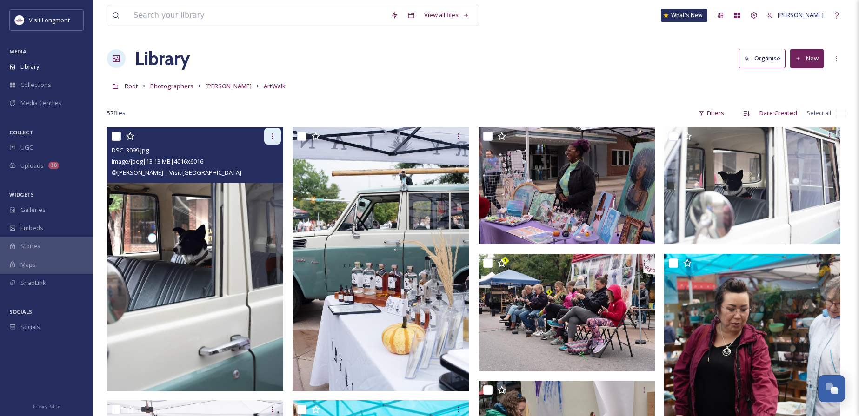
click at [271, 137] on icon at bounding box center [272, 135] width 7 height 7
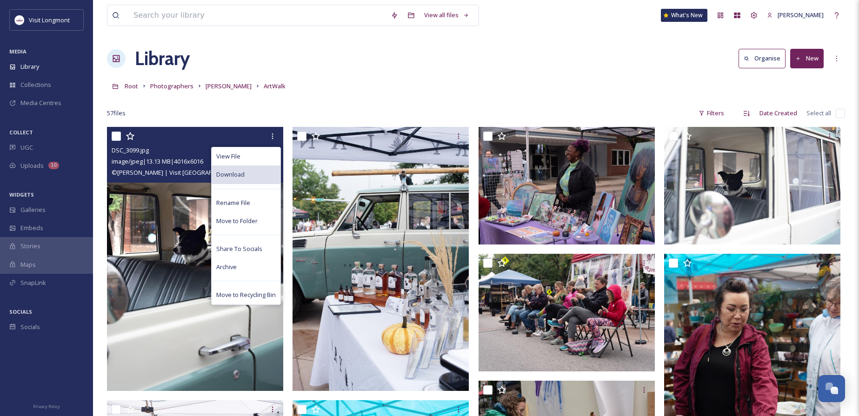
click at [250, 179] on div "Download" at bounding box center [246, 175] width 69 height 18
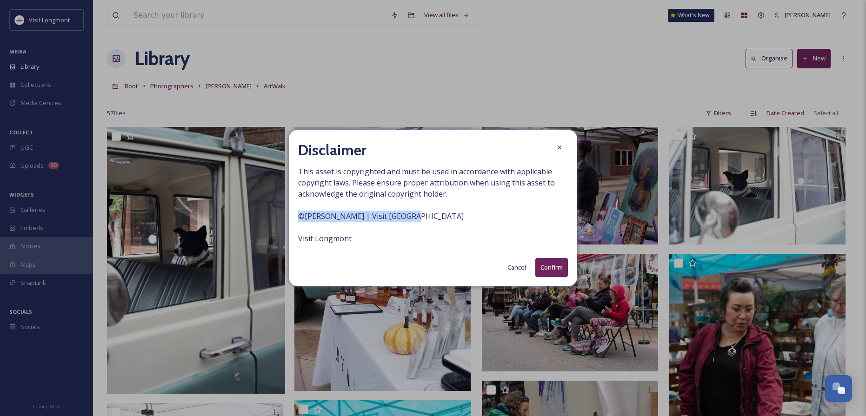
drag, startPoint x: 415, startPoint y: 215, endPoint x: 424, endPoint y: 239, distance: 26.2
click at [286, 223] on div "Disclaimer This asset is copyrighted and must be used in accordance with applic…" at bounding box center [433, 208] width 866 height 416
click at [567, 149] on div at bounding box center [559, 147] width 17 height 17
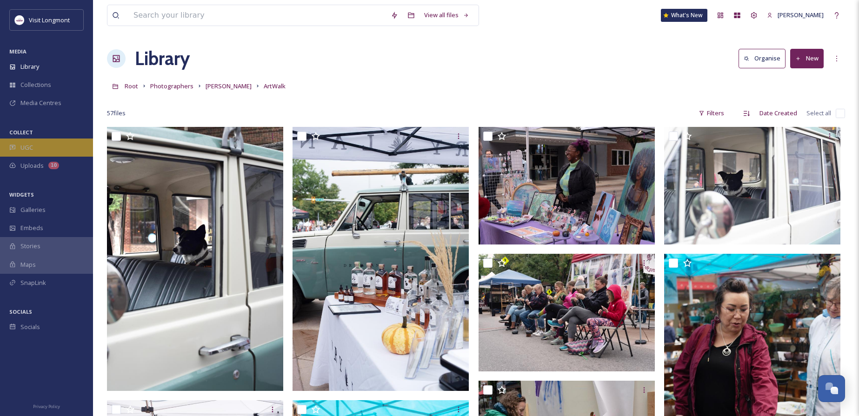
click at [30, 145] on span "UGC" at bounding box center [26, 147] width 13 height 9
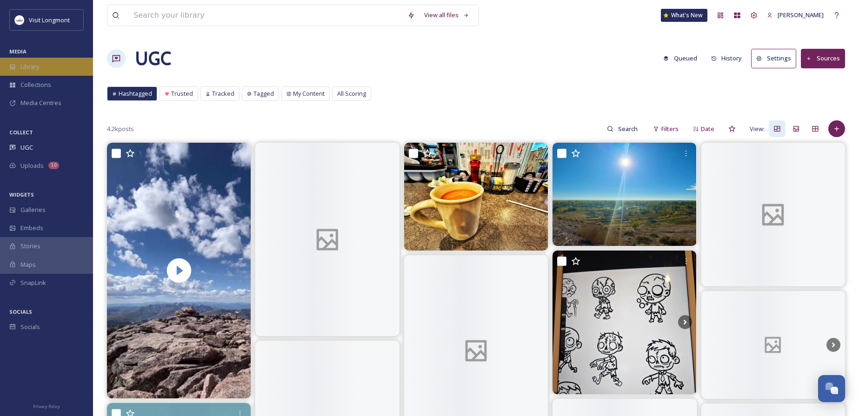
click at [42, 70] on div "Library" at bounding box center [46, 67] width 93 height 18
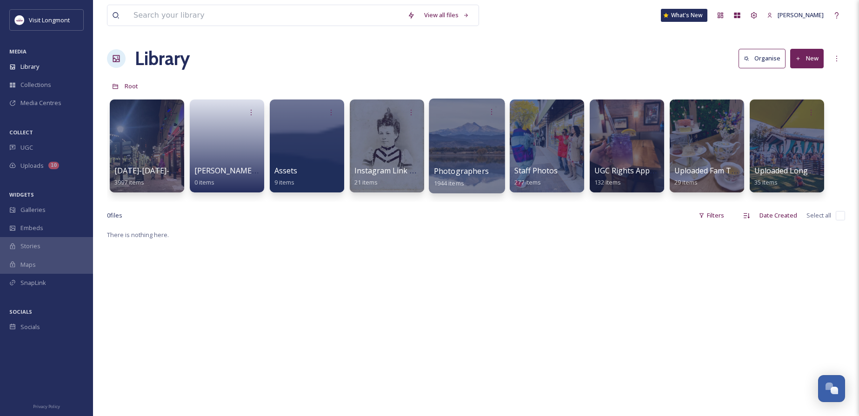
click at [457, 142] on div at bounding box center [467, 146] width 76 height 95
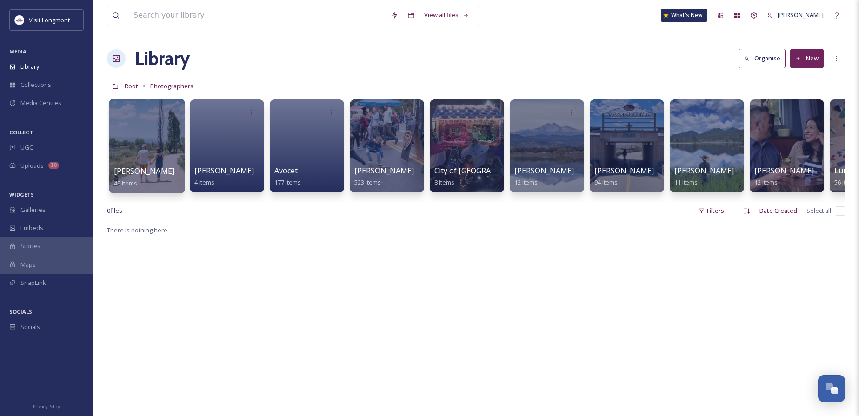
click at [146, 143] on div at bounding box center [147, 146] width 76 height 95
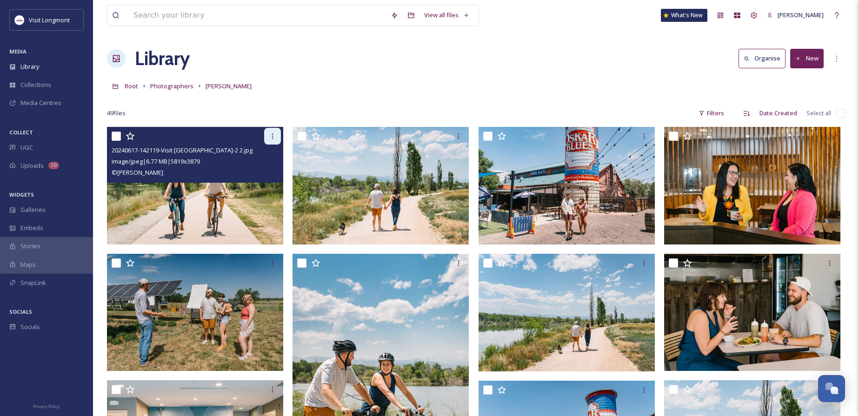
click at [272, 140] on icon at bounding box center [272, 135] width 7 height 7
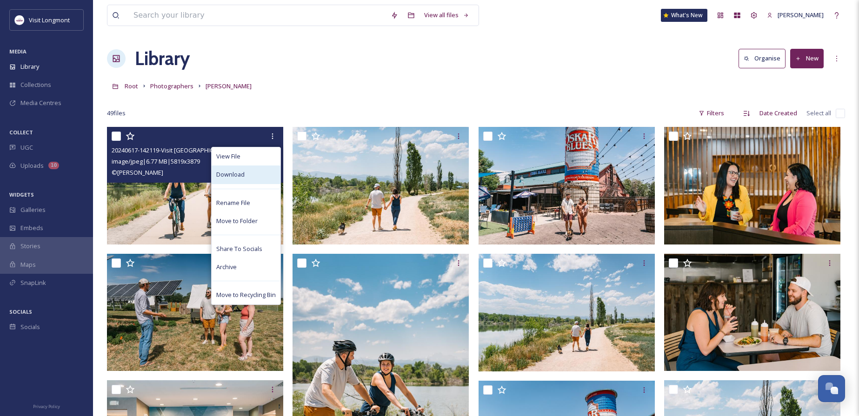
click at [238, 176] on span "Download" at bounding box center [230, 174] width 28 height 9
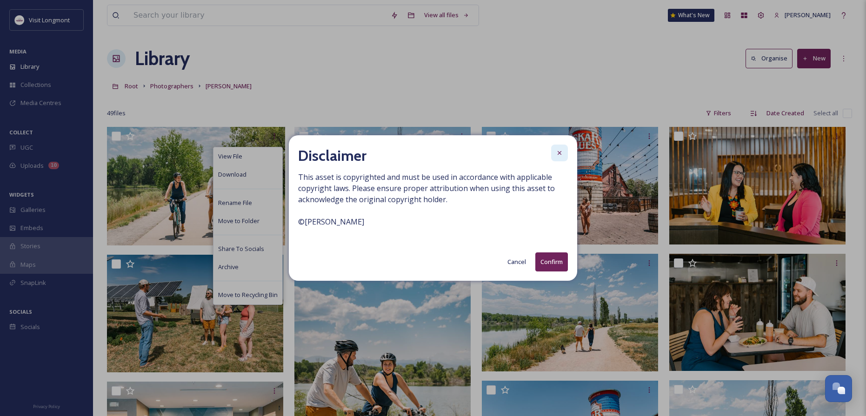
click at [556, 152] on icon at bounding box center [559, 152] width 7 height 7
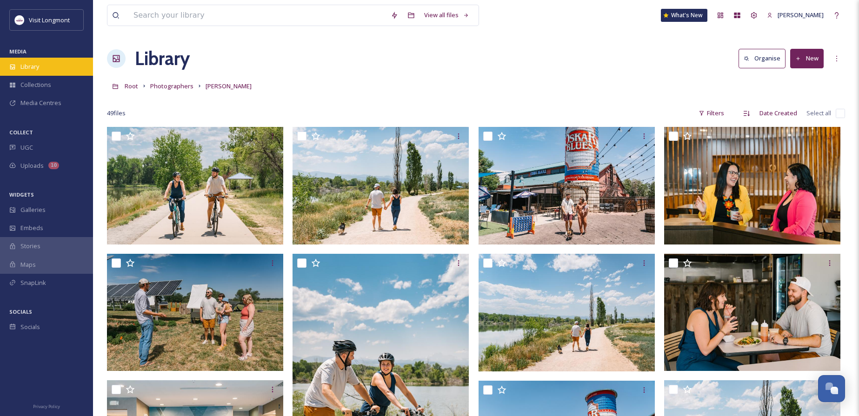
click at [33, 65] on span "Library" at bounding box center [29, 66] width 19 height 9
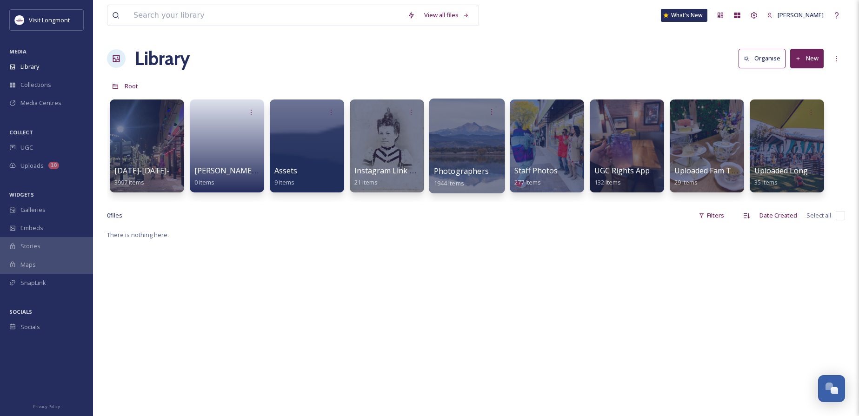
click at [479, 148] on div at bounding box center [467, 146] width 76 height 95
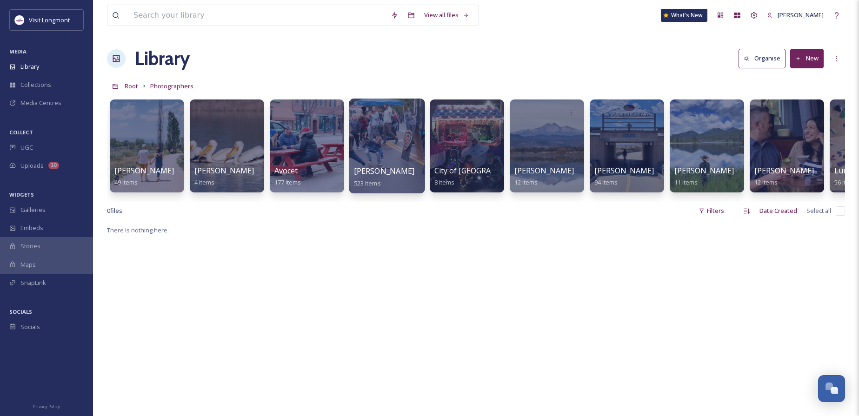
click at [384, 151] on div at bounding box center [387, 146] width 76 height 95
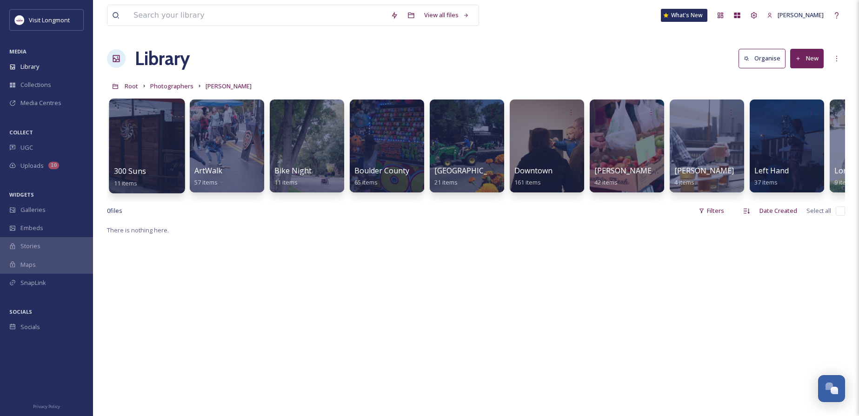
click at [134, 149] on div at bounding box center [147, 146] width 76 height 95
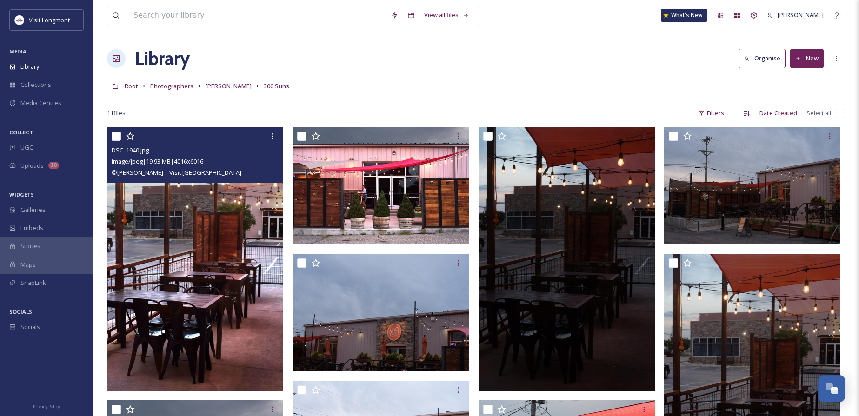
click at [222, 206] on img at bounding box center [195, 259] width 176 height 264
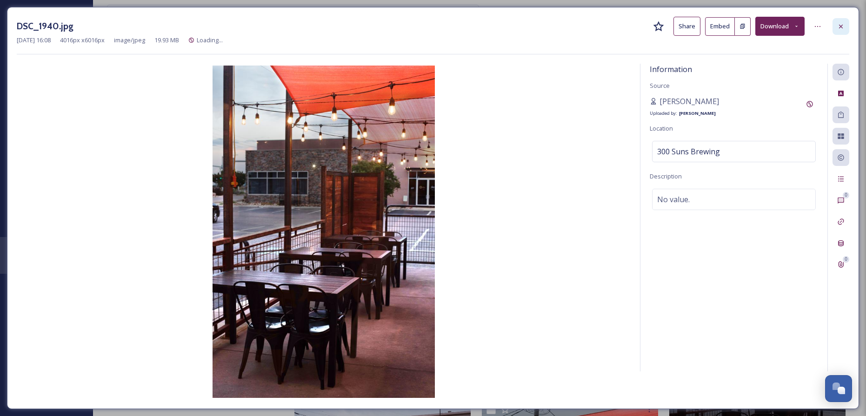
click at [834, 27] on div at bounding box center [840, 26] width 17 height 17
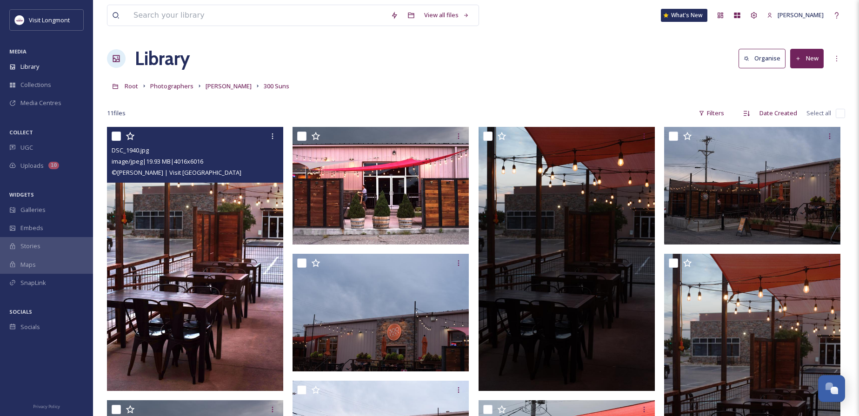
click at [163, 164] on span "image/jpeg | 19.93 MB | 4016 x 6016" at bounding box center [158, 161] width 92 height 8
click at [268, 135] on div at bounding box center [272, 136] width 17 height 17
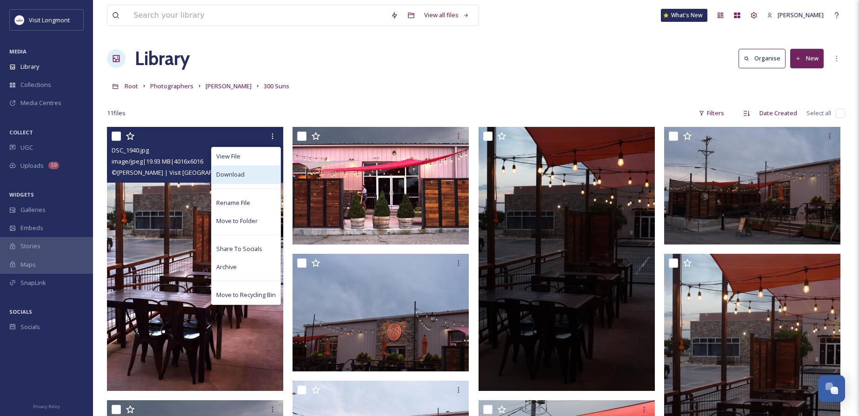
click at [239, 180] on div "Download" at bounding box center [246, 175] width 69 height 18
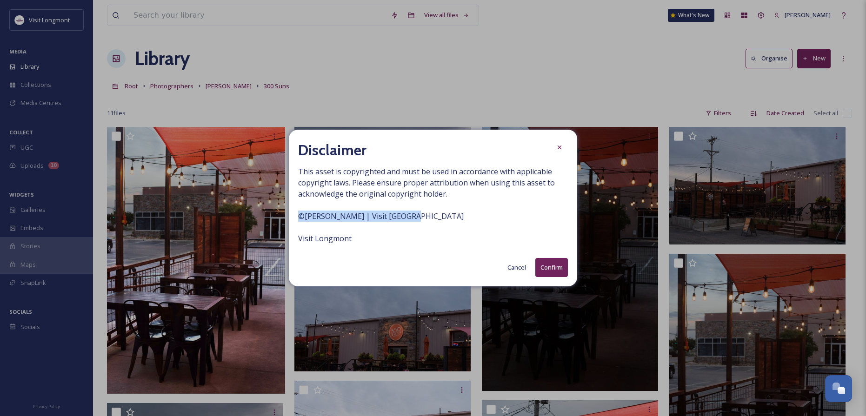
drag, startPoint x: 412, startPoint y: 214, endPoint x: 272, endPoint y: 217, distance: 140.9
click at [272, 217] on div "Disclaimer This asset is copyrighted and must be used in accordance with applic…" at bounding box center [433, 208] width 866 height 416
click at [559, 149] on icon at bounding box center [559, 147] width 7 height 7
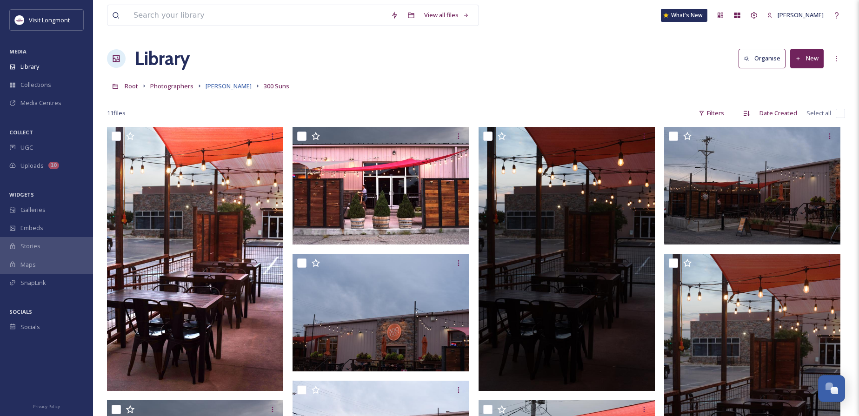
click at [215, 90] on span "Brandy Coons" at bounding box center [228, 86] width 46 height 8
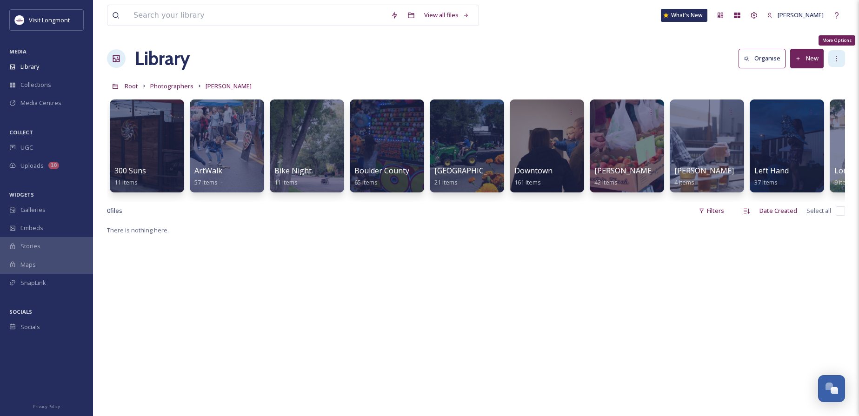
click at [832, 60] on div "More Options" at bounding box center [836, 58] width 17 height 17
click at [174, 134] on div at bounding box center [147, 146] width 76 height 95
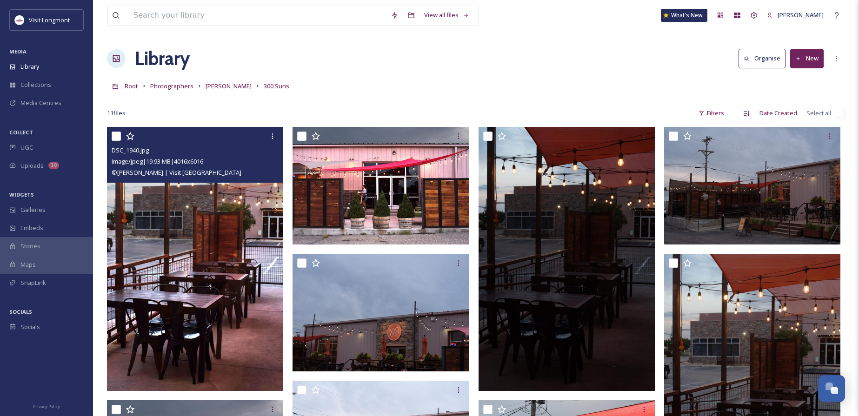
click at [215, 213] on img at bounding box center [195, 259] width 176 height 264
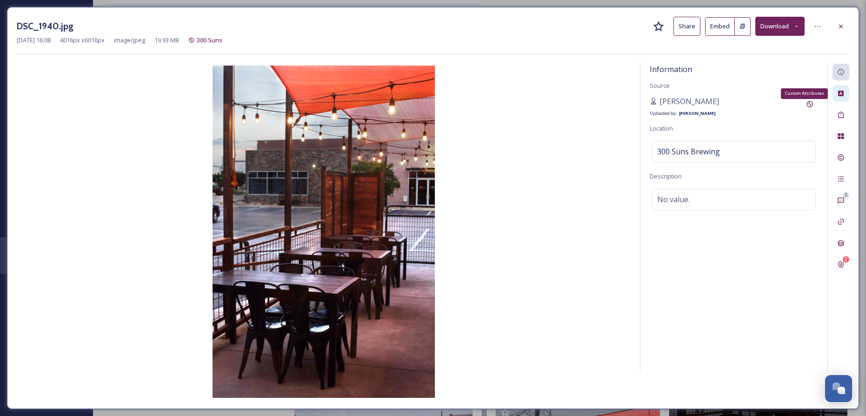
click at [840, 97] on icon at bounding box center [840, 93] width 7 height 7
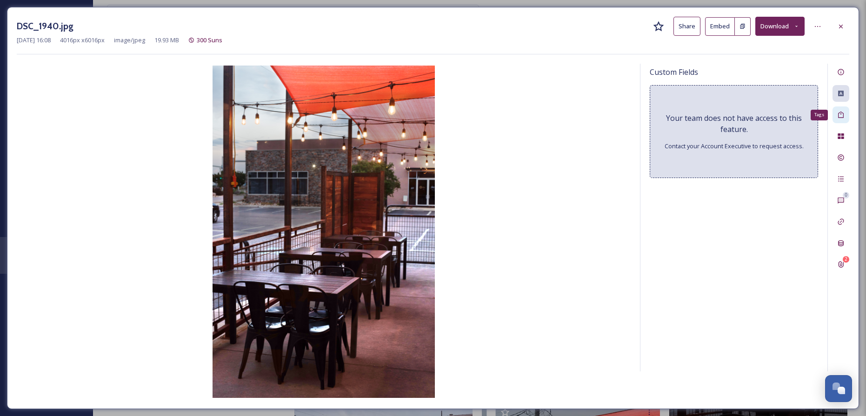
click at [842, 119] on div "Tags" at bounding box center [840, 114] width 17 height 17
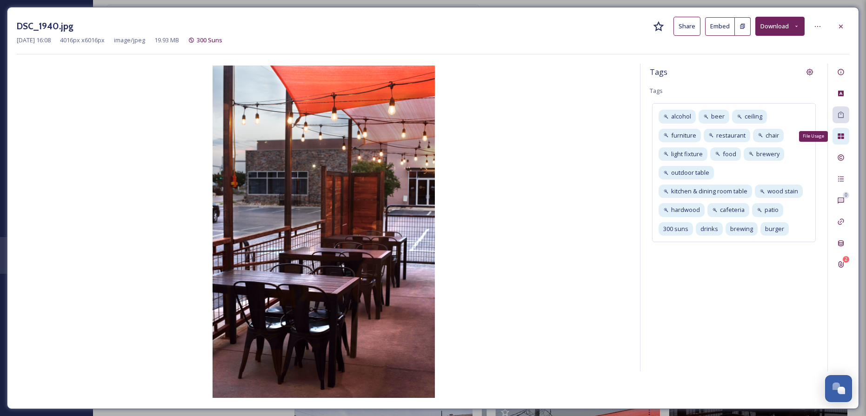
click at [841, 141] on div "File Usage" at bounding box center [840, 136] width 17 height 17
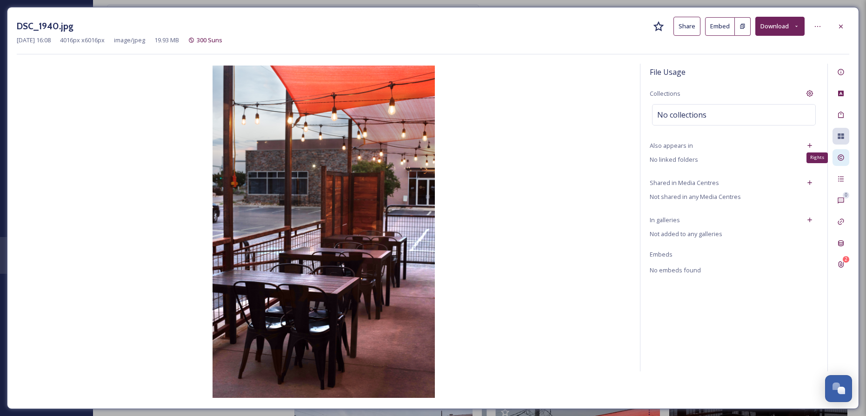
click at [839, 155] on icon at bounding box center [840, 157] width 7 height 7
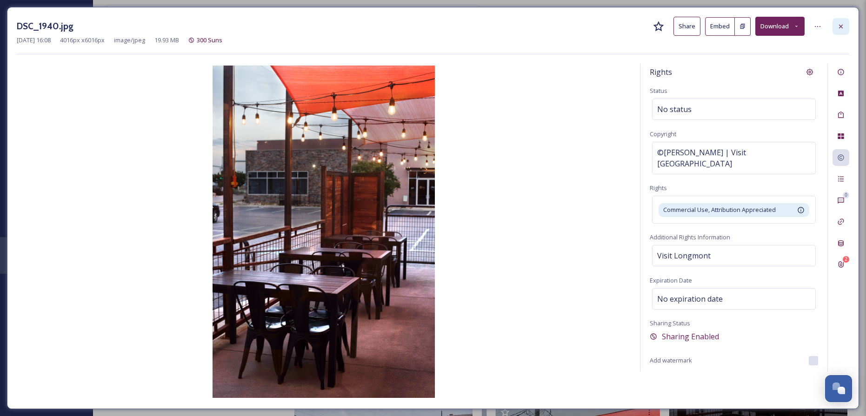
click at [841, 25] on icon at bounding box center [841, 26] width 4 height 4
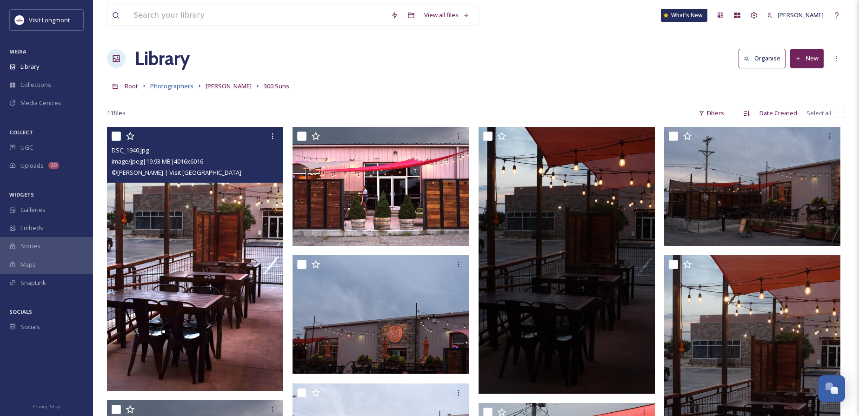
click at [163, 83] on span "Photographers" at bounding box center [171, 86] width 43 height 8
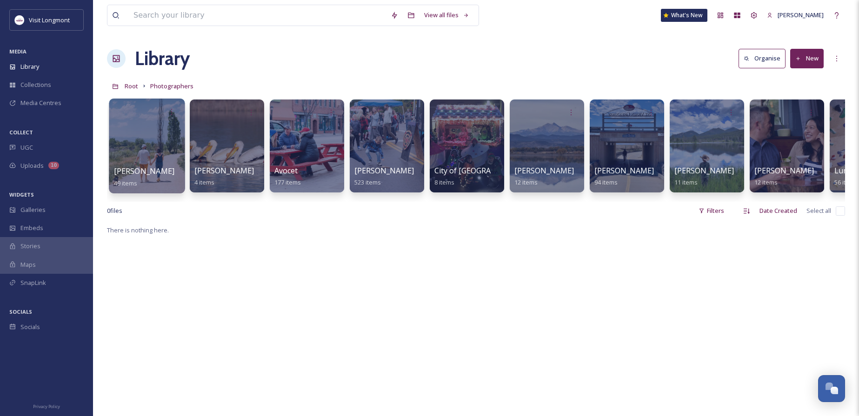
click at [156, 137] on div at bounding box center [147, 146] width 76 height 95
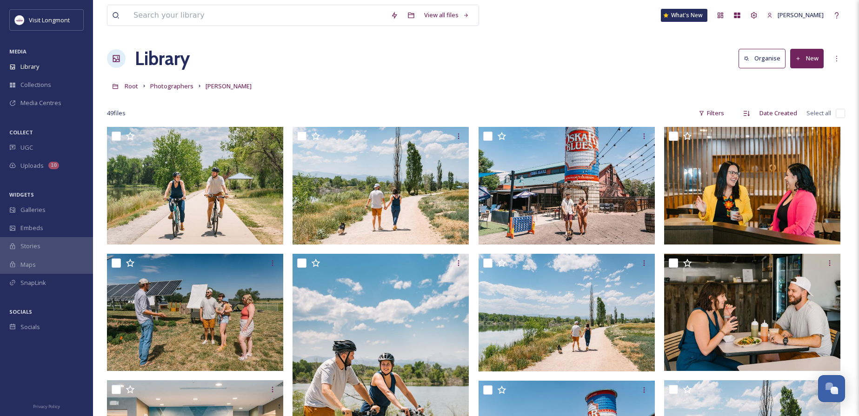
click at [837, 114] on input "checkbox" at bounding box center [839, 113] width 9 height 9
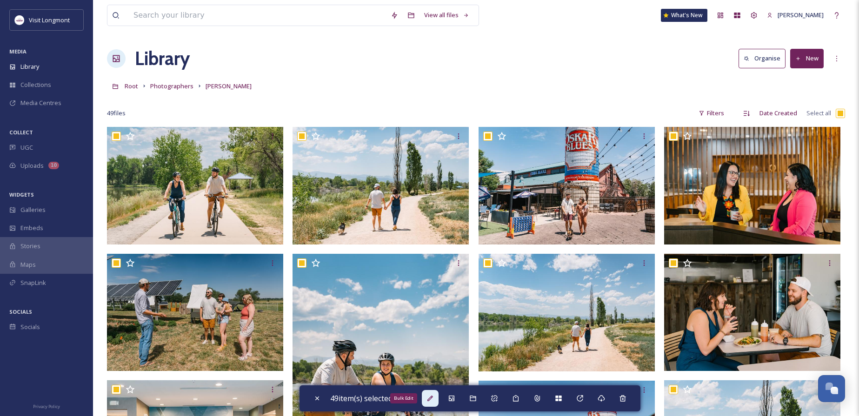
click at [432, 400] on icon at bounding box center [430, 399] width 6 height 6
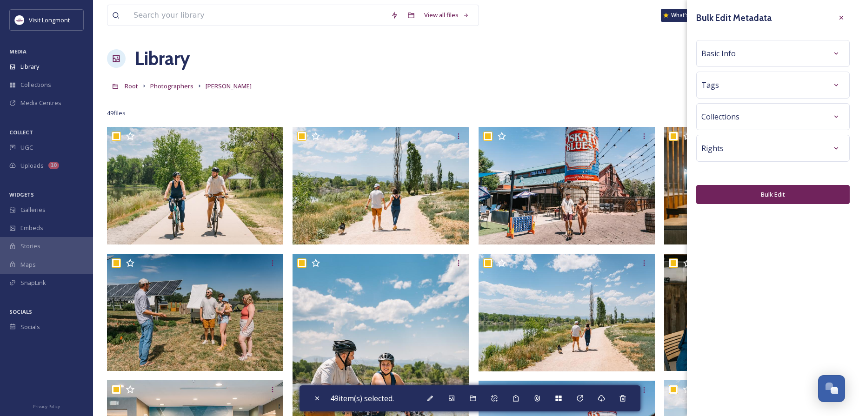
click at [821, 53] on div "Basic Info" at bounding box center [772, 53] width 143 height 17
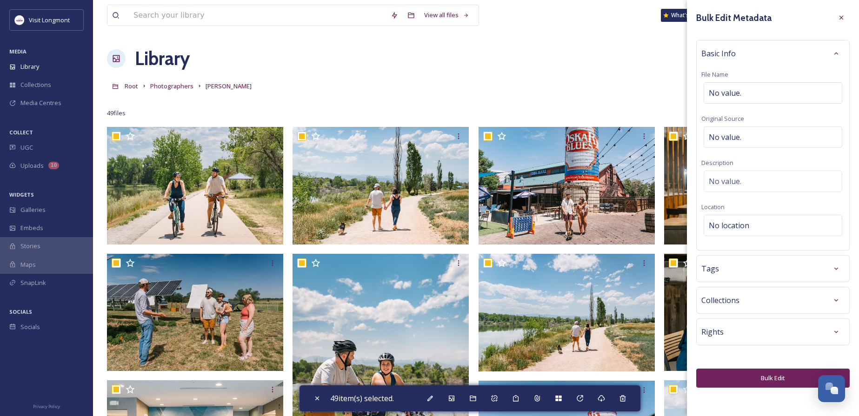
click at [750, 331] on div "Rights" at bounding box center [772, 332] width 143 height 17
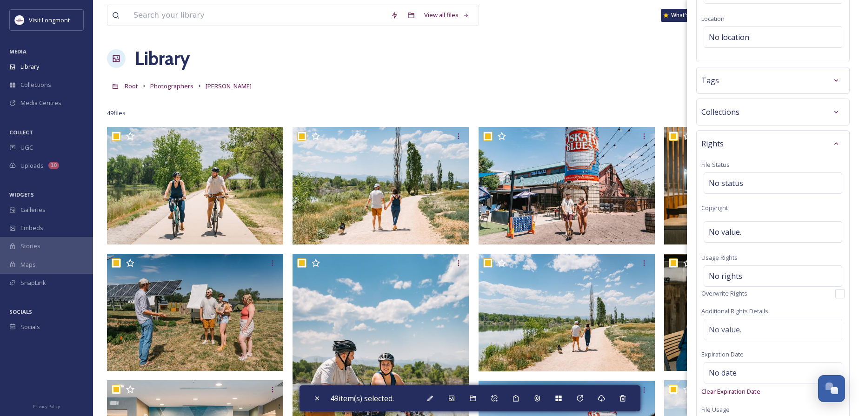
scroll to position [261, 0]
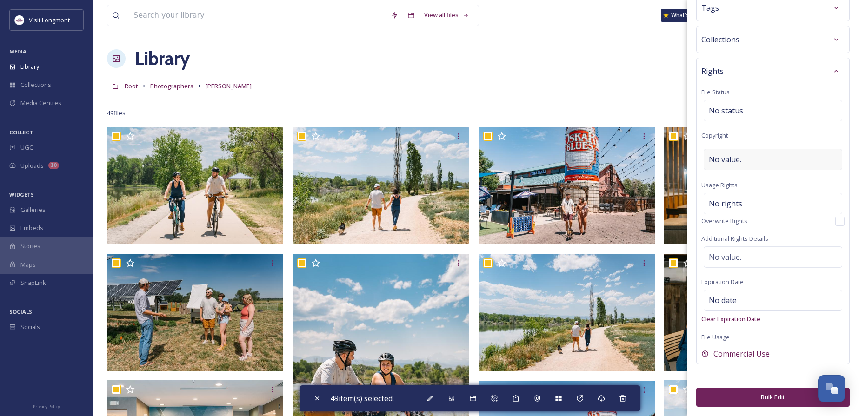
click at [728, 159] on span "No value." at bounding box center [725, 159] width 33 height 11
click at [727, 160] on input at bounding box center [772, 161] width 143 height 21
click at [748, 399] on button "Bulk Edit" at bounding box center [772, 397] width 153 height 19
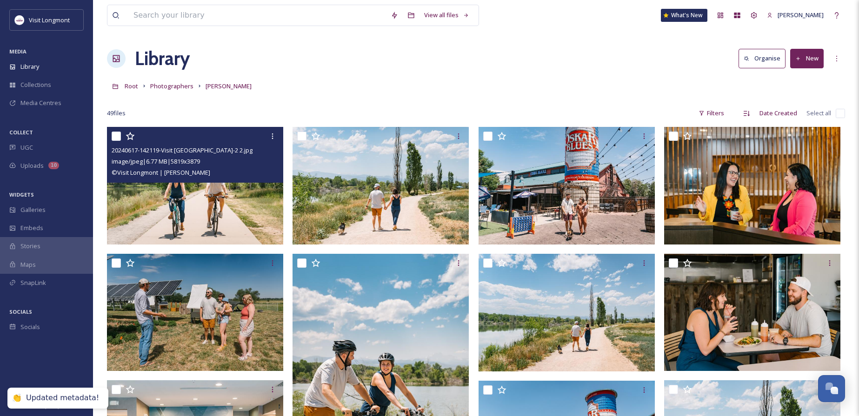
click at [182, 193] on img at bounding box center [195, 186] width 176 height 118
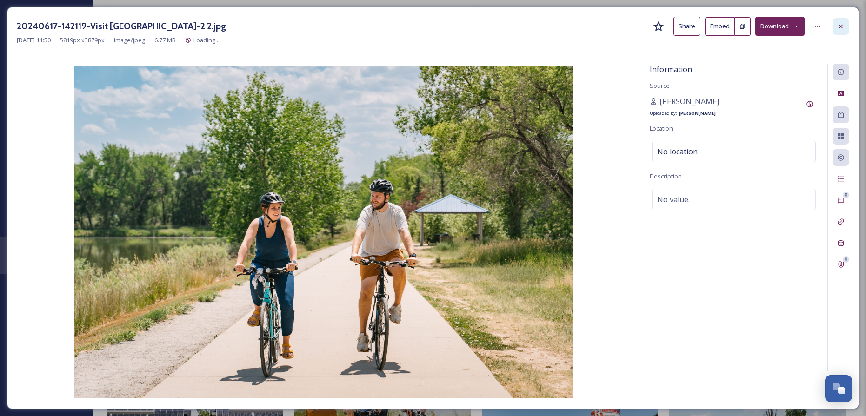
click at [843, 25] on icon at bounding box center [840, 26] width 7 height 7
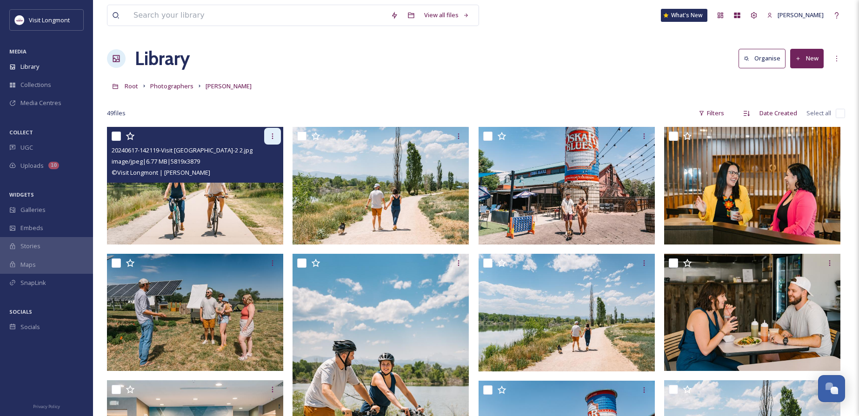
click at [275, 134] on icon at bounding box center [272, 135] width 7 height 7
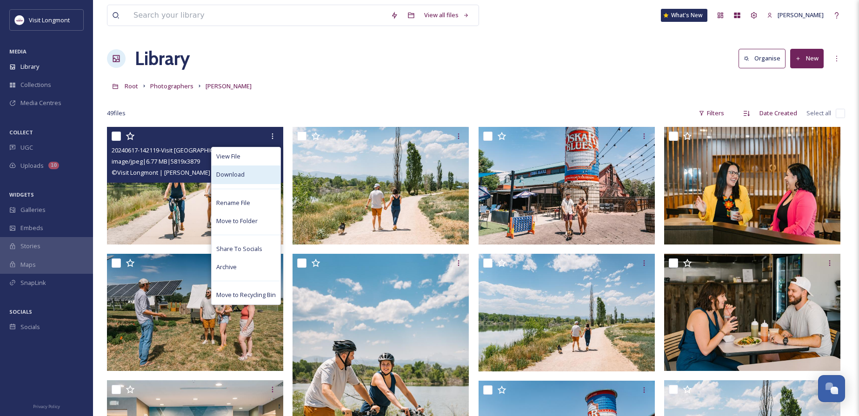
click at [247, 178] on div "Download" at bounding box center [246, 175] width 69 height 18
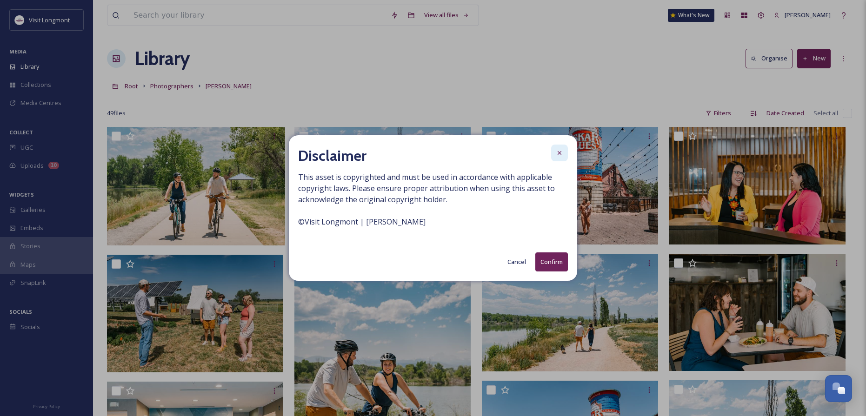
click at [555, 150] on div at bounding box center [559, 153] width 17 height 17
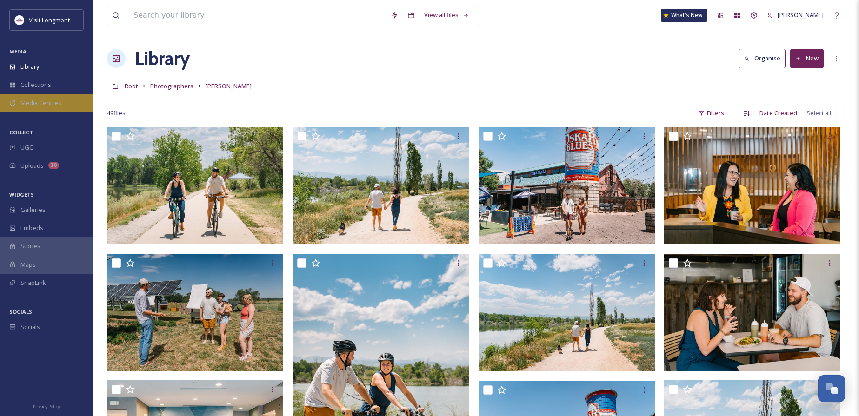
click at [31, 101] on span "Media Centres" at bounding box center [40, 103] width 41 height 9
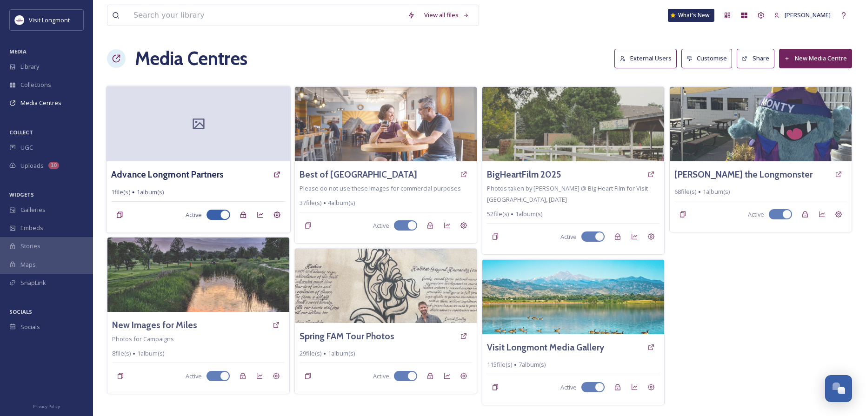
click at [168, 133] on div at bounding box center [198, 123] width 184 height 75
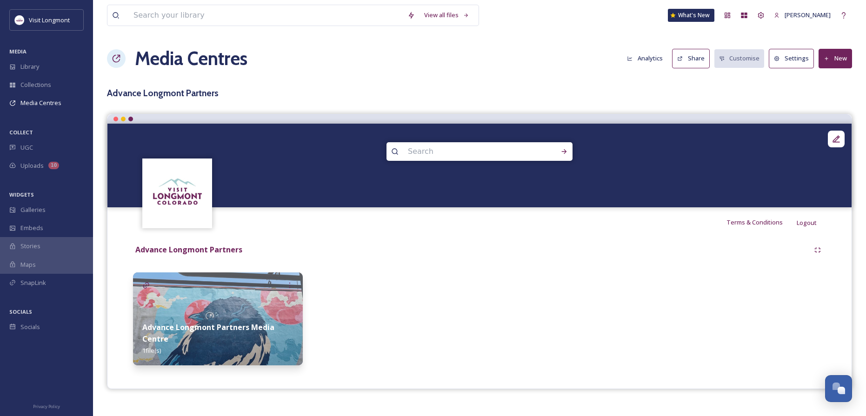
click at [144, 164] on img at bounding box center [177, 192] width 67 height 67
click at [216, 295] on img at bounding box center [218, 318] width 170 height 93
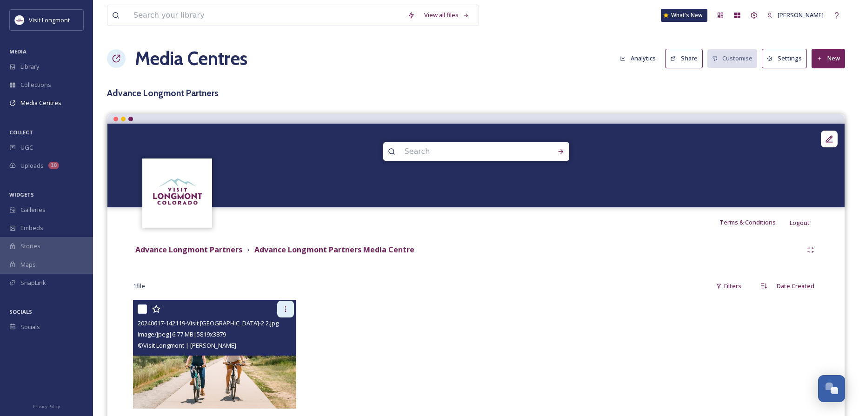
scroll to position [41, 0]
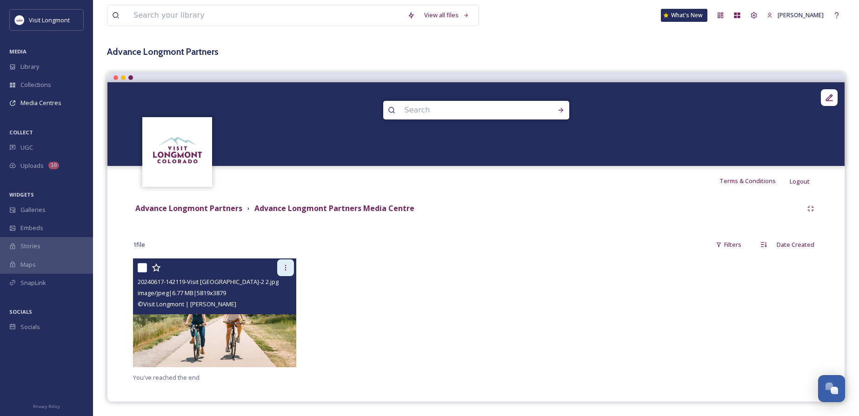
click at [281, 268] on div at bounding box center [285, 267] width 17 height 17
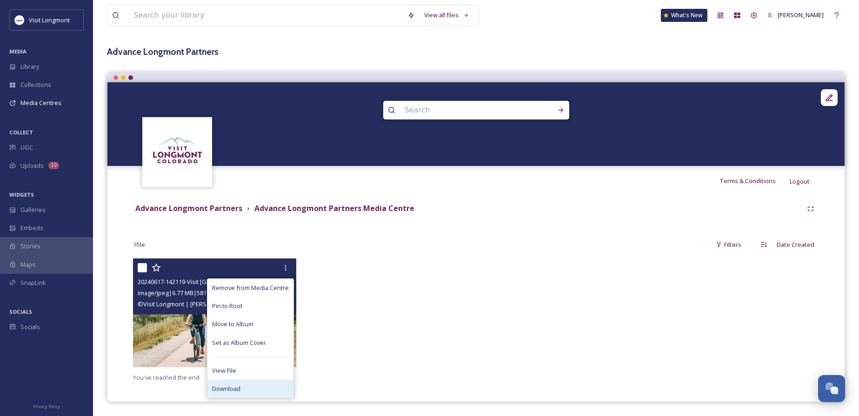
click at [249, 383] on div "Download" at bounding box center [250, 389] width 86 height 18
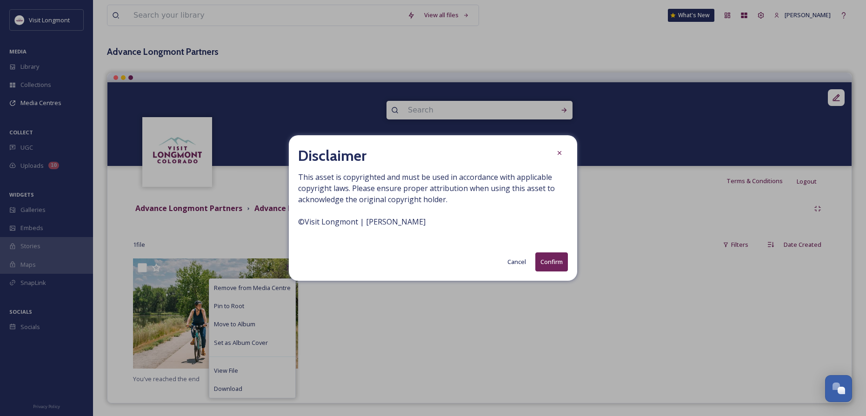
click at [517, 262] on button "Cancel" at bounding box center [517, 262] width 28 height 18
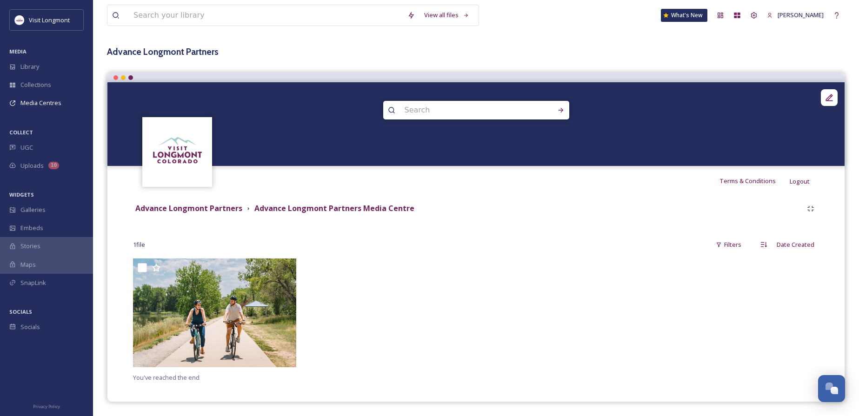
click at [187, 50] on h3 "Advance Longmont Partners" at bounding box center [476, 51] width 738 height 13
click at [36, 106] on span "Media Centres" at bounding box center [40, 103] width 41 height 9
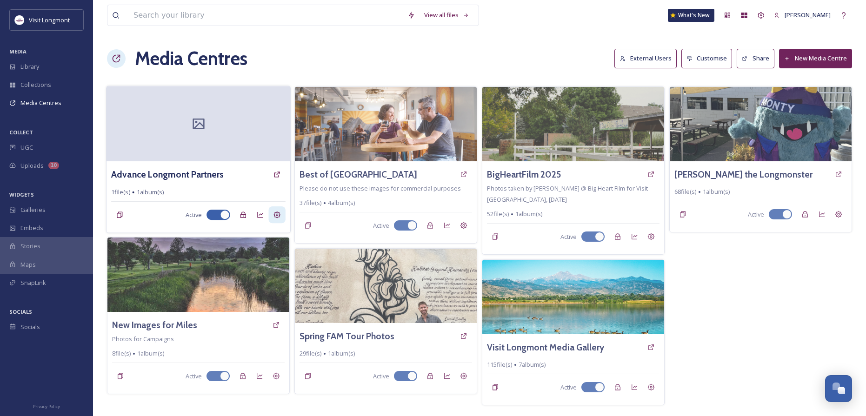
click at [275, 217] on icon at bounding box center [276, 215] width 7 height 7
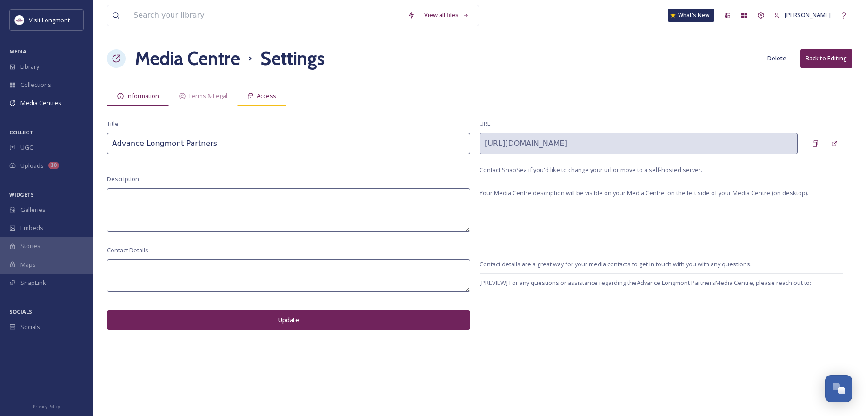
click at [268, 96] on span "Access" at bounding box center [267, 96] width 20 height 9
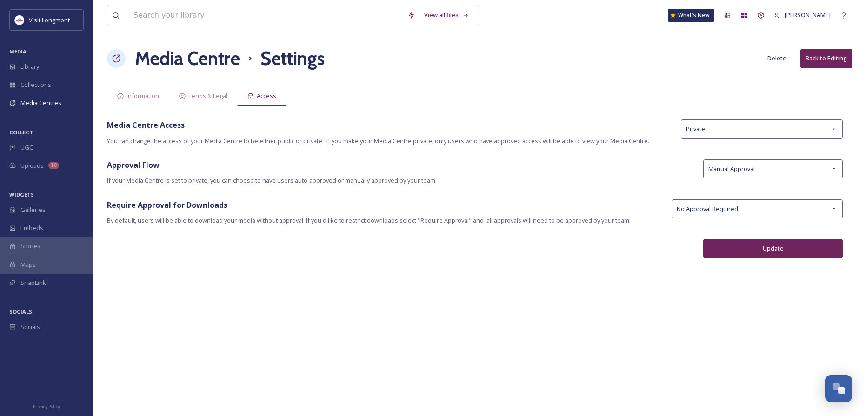
click at [169, 41] on div "View all files What's New Nikki Tooker Media Centre Settings Delete Back to Edi…" at bounding box center [479, 208] width 773 height 416
click at [38, 100] on span "Media Centres" at bounding box center [40, 103] width 41 height 9
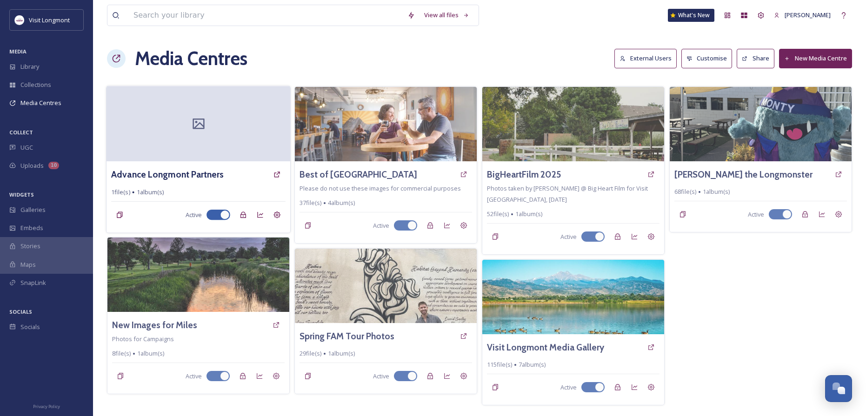
click at [158, 153] on div at bounding box center [198, 123] width 184 height 75
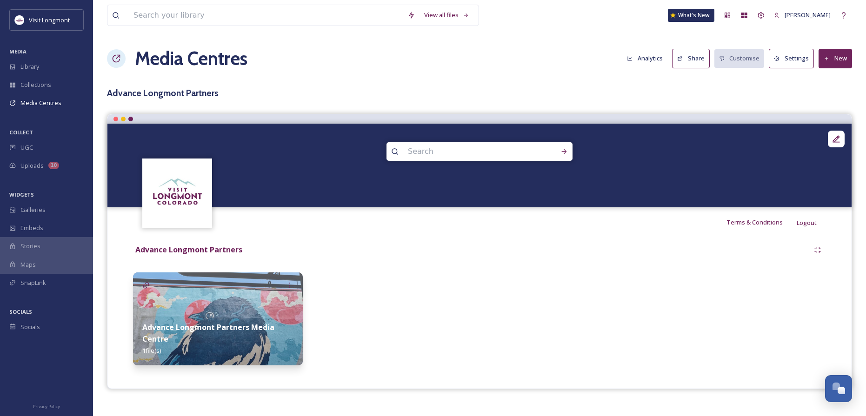
click at [687, 60] on button "Share" at bounding box center [691, 58] width 38 height 19
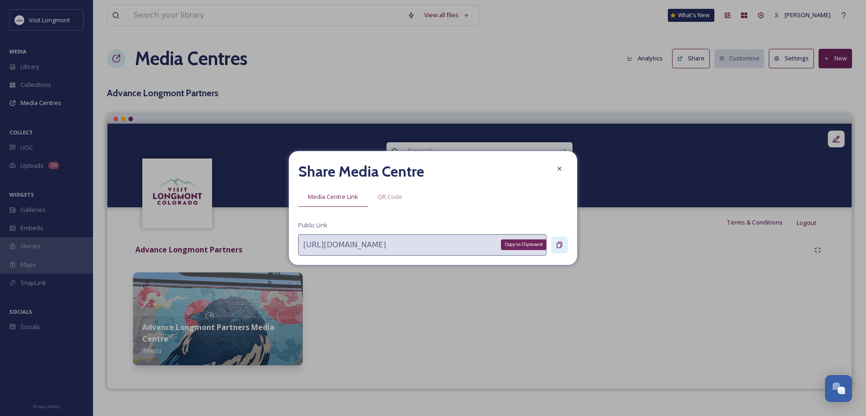
click at [557, 245] on icon at bounding box center [559, 244] width 7 height 7
click at [559, 163] on div at bounding box center [559, 168] width 17 height 17
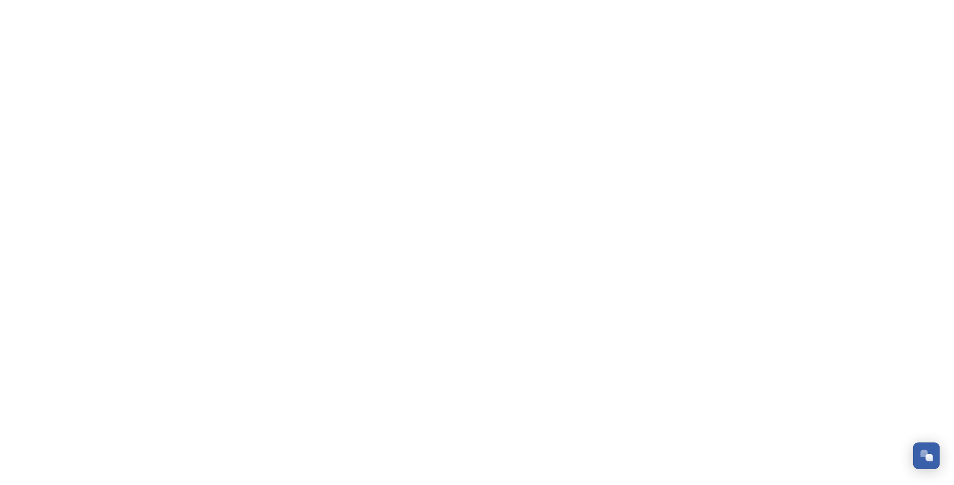
scroll to position [100, 0]
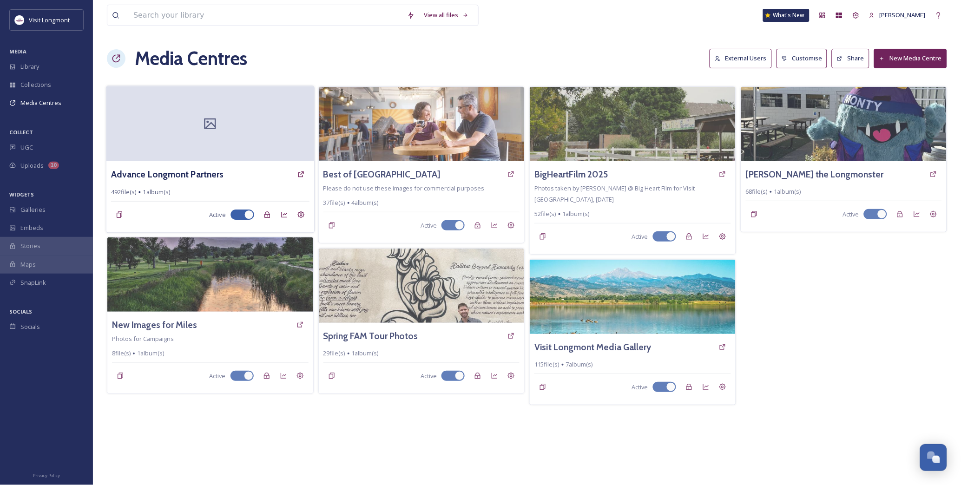
click at [240, 136] on div at bounding box center [210, 123] width 208 height 75
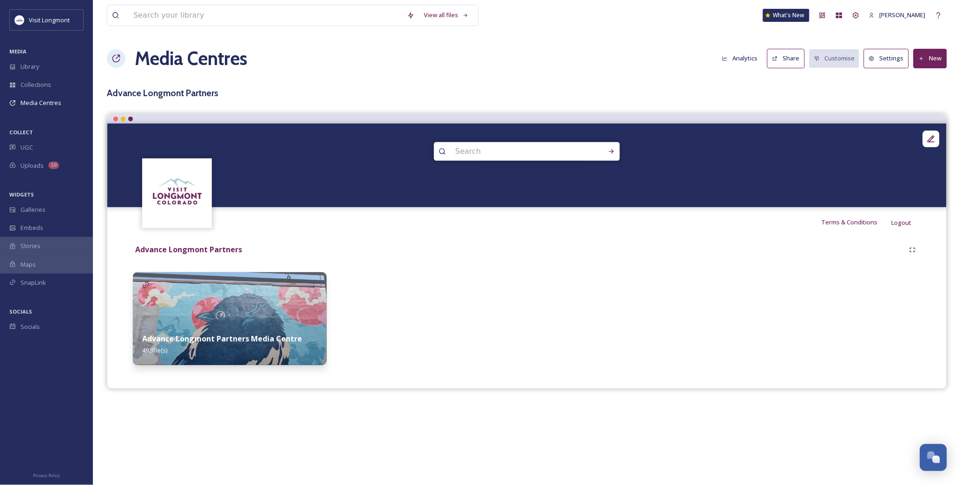
click at [259, 323] on img at bounding box center [230, 318] width 194 height 93
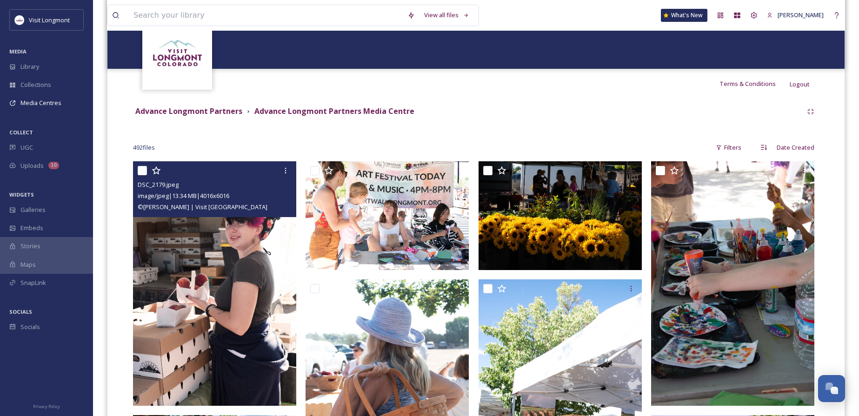
scroll to position [139, 0]
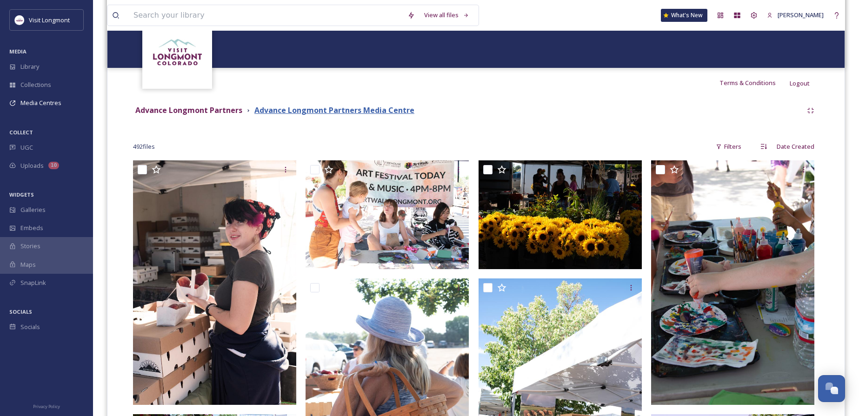
click at [295, 111] on strong "Advance Longmont Partners Media Centre" at bounding box center [334, 110] width 160 height 10
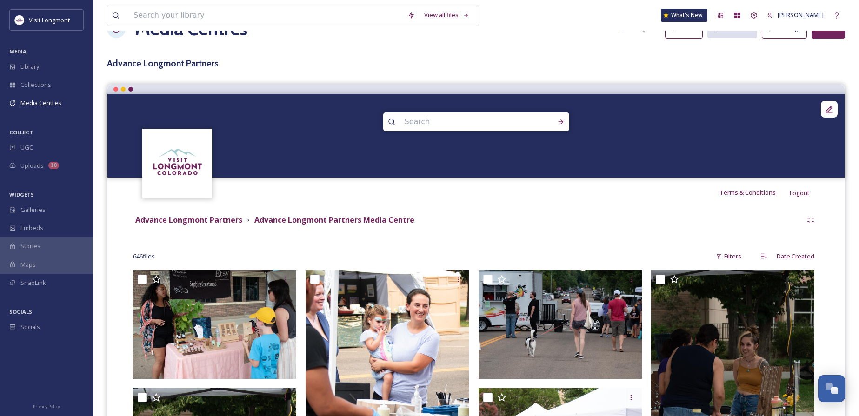
scroll to position [46, 0]
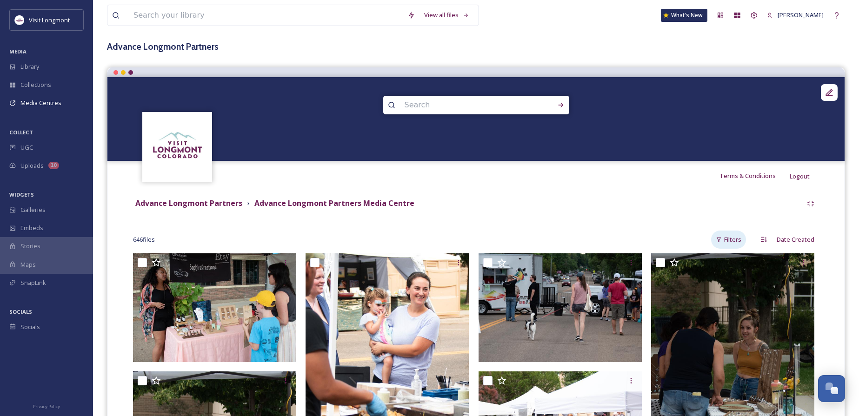
click at [730, 238] on div "Filters" at bounding box center [728, 240] width 35 height 18
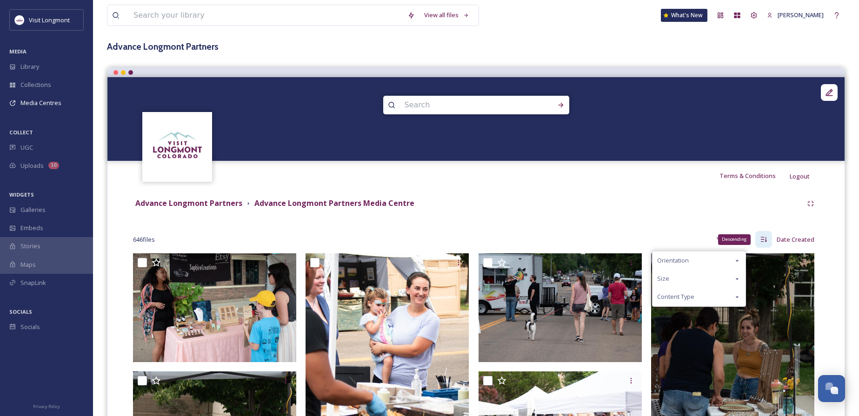
click at [766, 241] on icon at bounding box center [764, 239] width 6 height 5
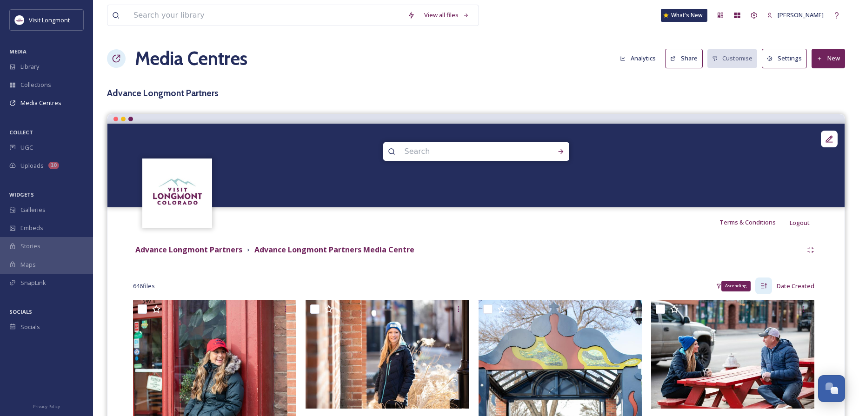
click at [763, 283] on icon at bounding box center [763, 285] width 7 height 7
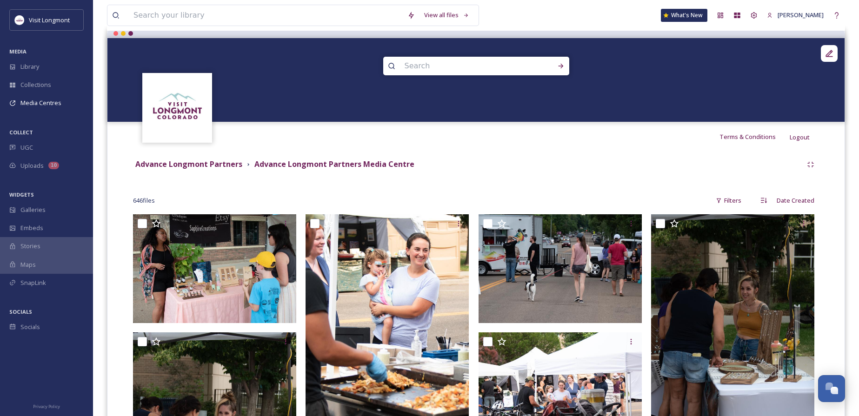
scroll to position [93, 0]
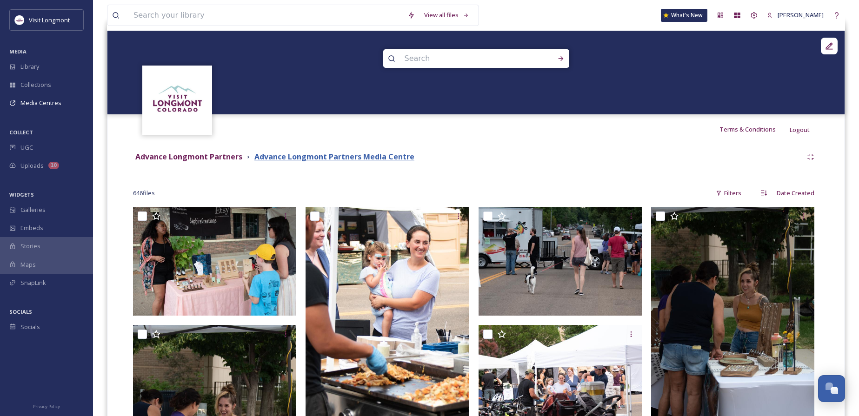
click at [336, 158] on strong "Advance Longmont Partners Media Centre" at bounding box center [334, 157] width 160 height 10
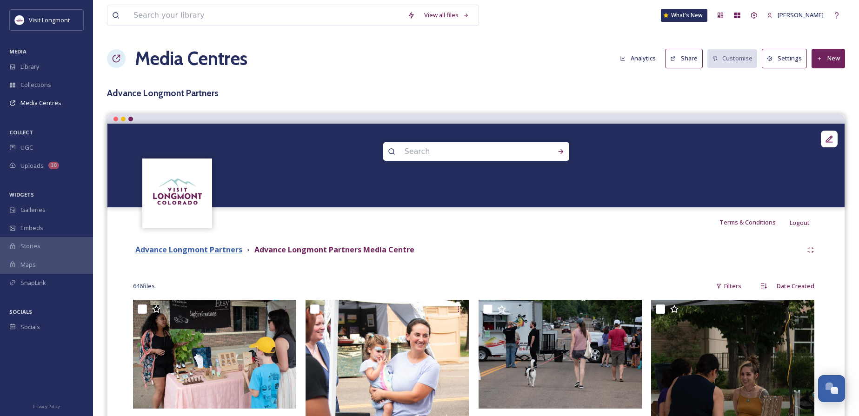
click at [203, 249] on strong "Advance Longmont Partners" at bounding box center [188, 250] width 107 height 10
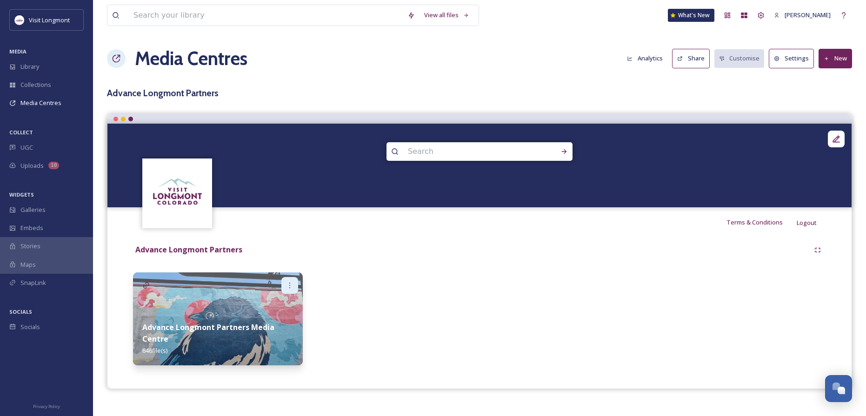
click at [287, 287] on icon at bounding box center [289, 285] width 7 height 7
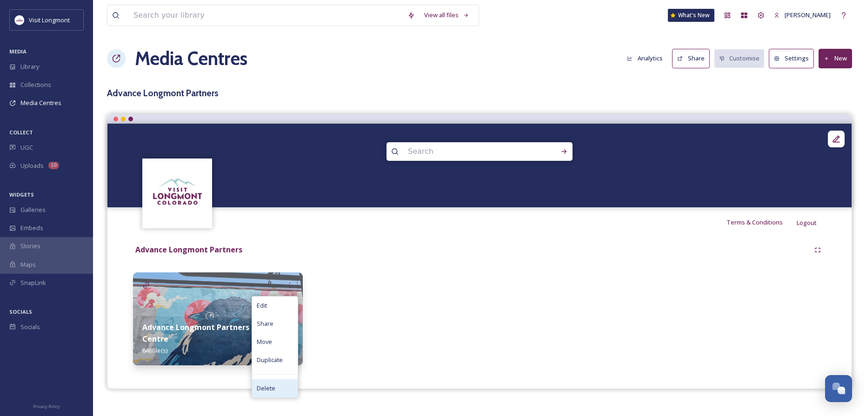
click at [269, 383] on div "Delete" at bounding box center [275, 388] width 46 height 18
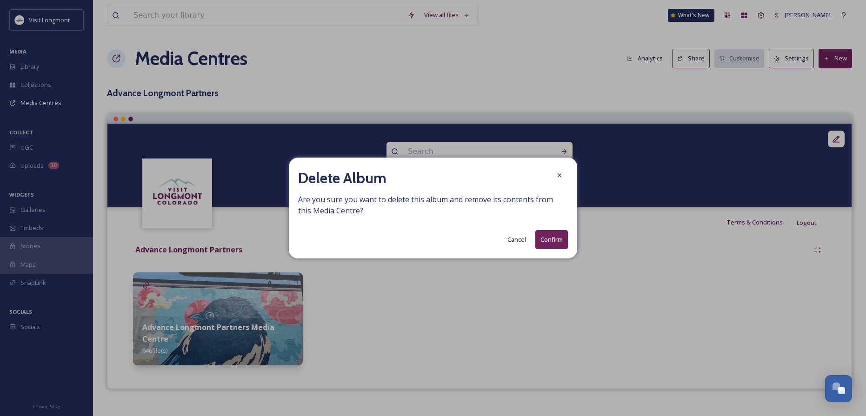
click at [548, 240] on button "Confirm" at bounding box center [551, 239] width 33 height 19
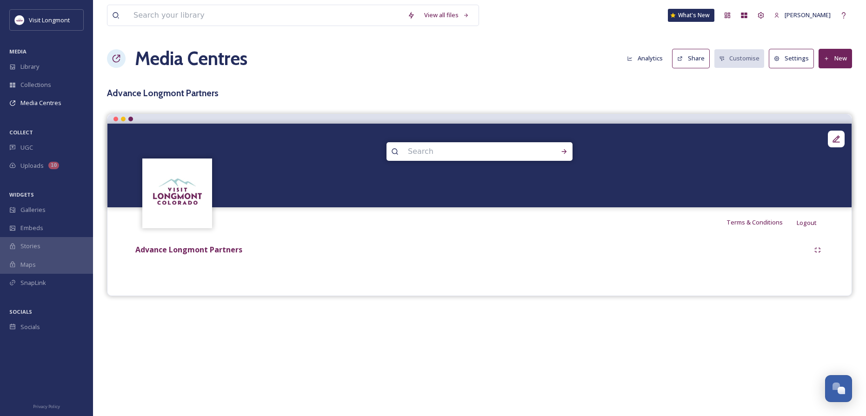
click at [834, 57] on button "New" at bounding box center [834, 58] width 33 height 19
click at [823, 100] on span "Add Album" at bounding box center [831, 98] width 30 height 9
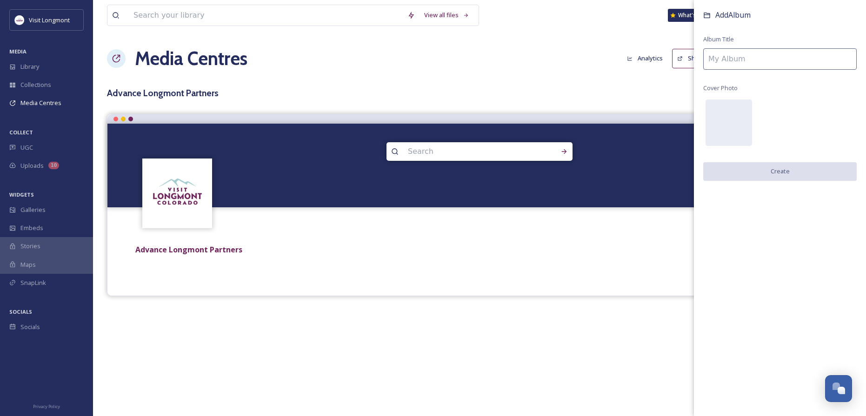
click at [726, 57] on input at bounding box center [779, 58] width 153 height 21
type input "A"
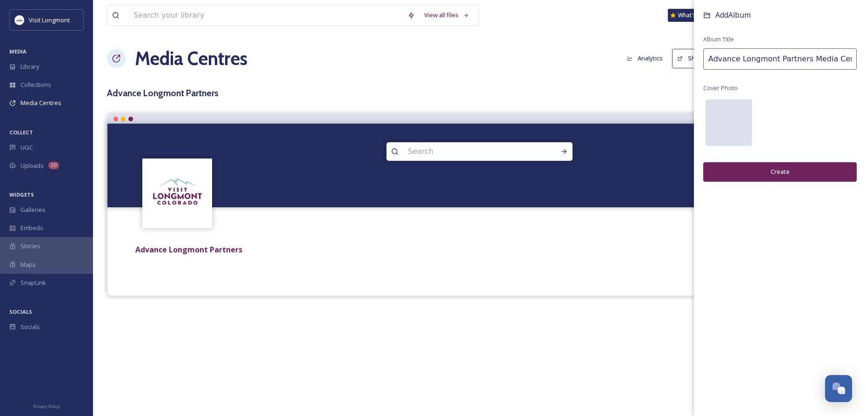
type input "Advance Longmont Partners Media Centre"
click at [723, 109] on div at bounding box center [728, 122] width 46 height 46
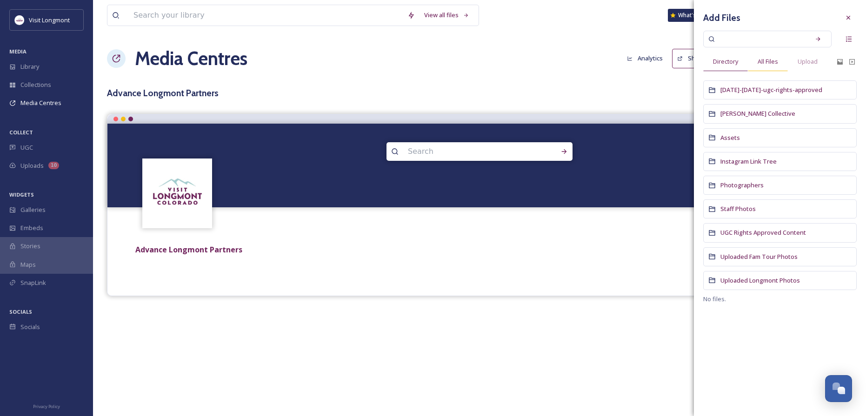
click at [776, 58] on span "All Files" at bounding box center [767, 61] width 20 height 9
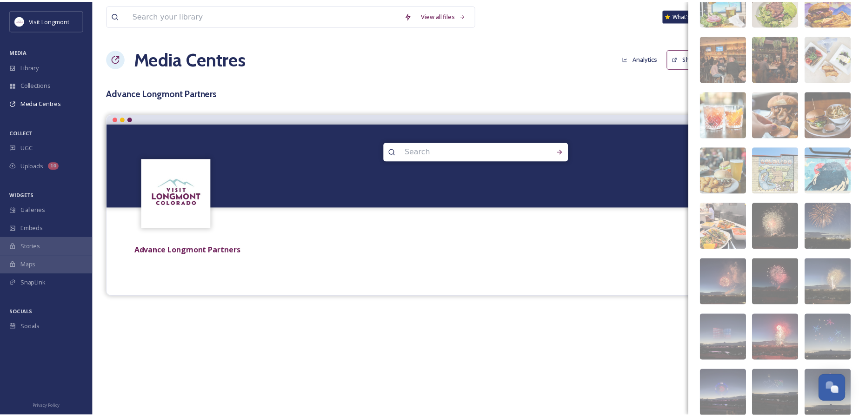
scroll to position [2919, 0]
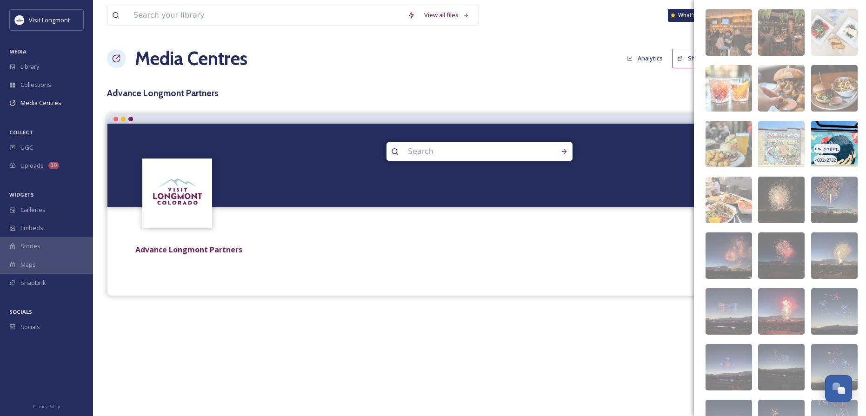
click at [834, 137] on img at bounding box center [834, 144] width 46 height 46
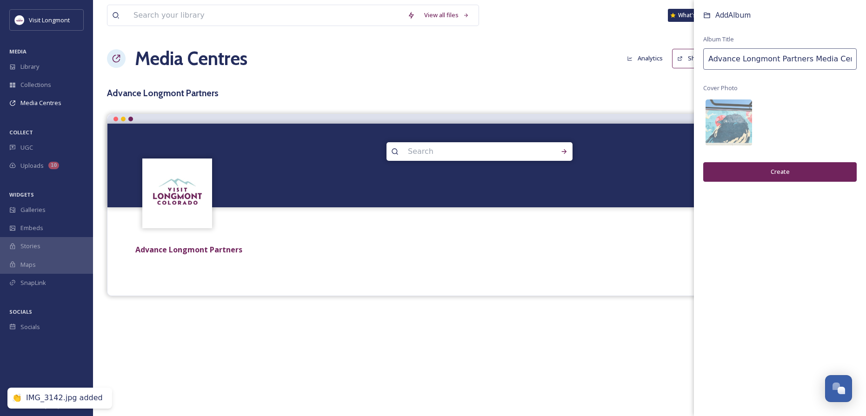
click at [782, 172] on button "Create" at bounding box center [779, 171] width 153 height 19
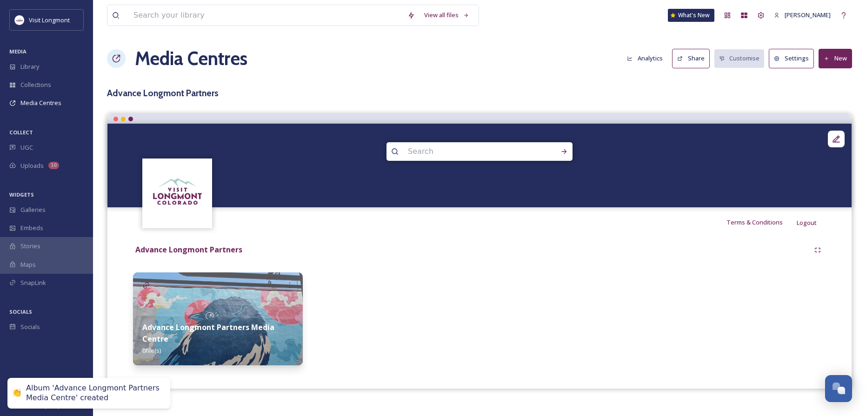
click at [268, 312] on img at bounding box center [218, 318] width 170 height 93
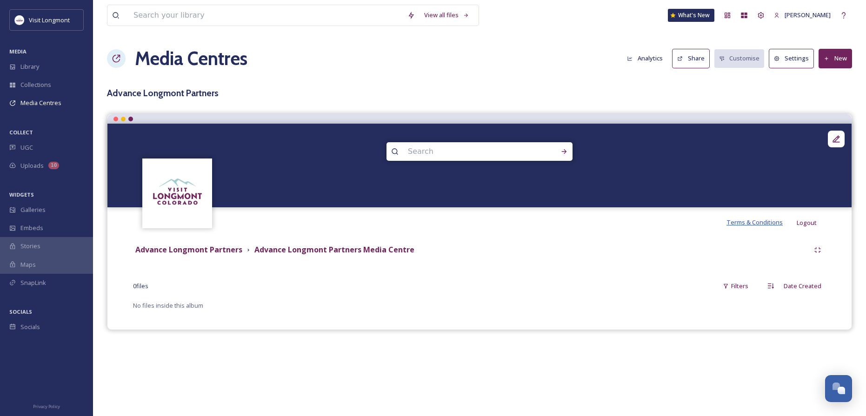
click at [756, 220] on span "Terms & Conditions" at bounding box center [754, 222] width 56 height 8
click at [26, 66] on span "Library" at bounding box center [29, 66] width 19 height 9
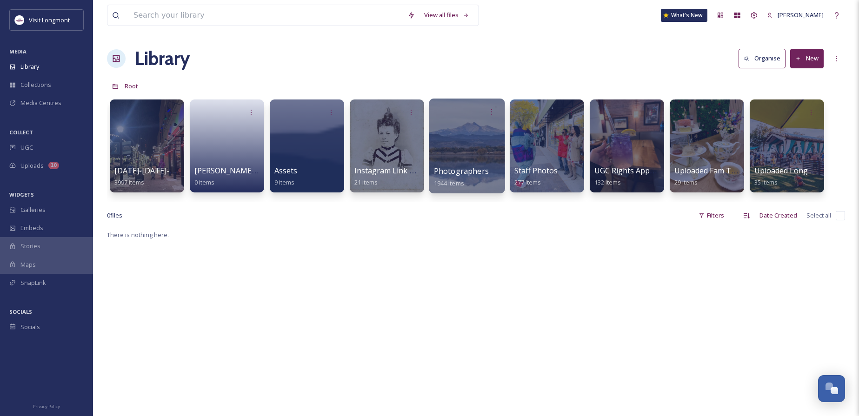
click at [445, 141] on div at bounding box center [467, 146] width 76 height 95
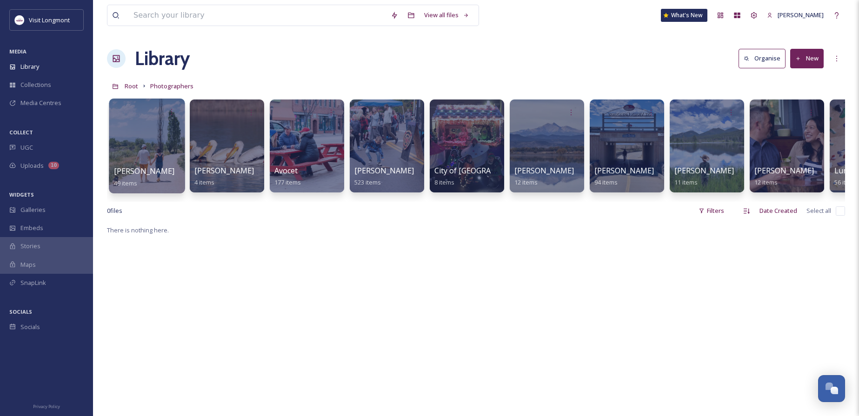
click at [142, 167] on span "Abby Shepard" at bounding box center [144, 171] width 61 height 10
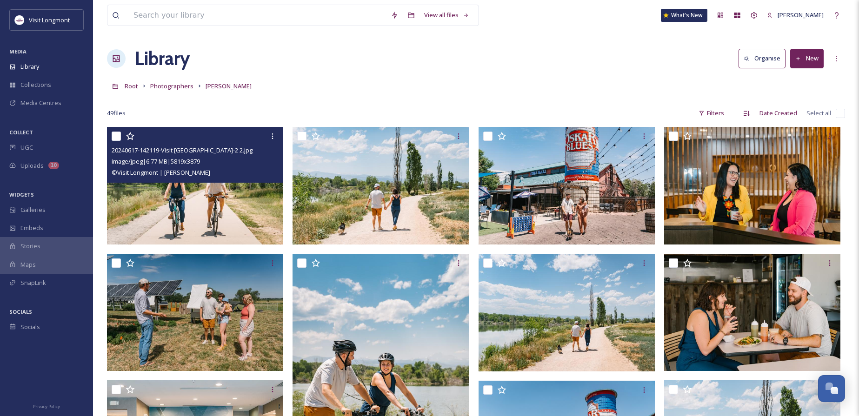
click at [230, 204] on img at bounding box center [195, 186] width 176 height 118
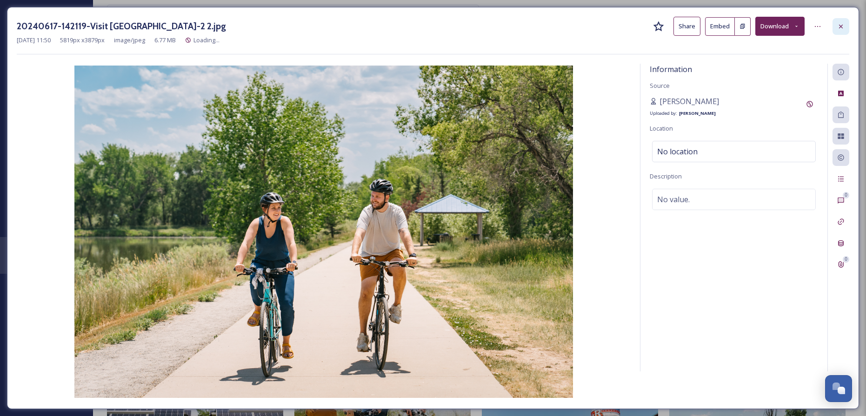
click at [844, 29] on icon at bounding box center [840, 26] width 7 height 7
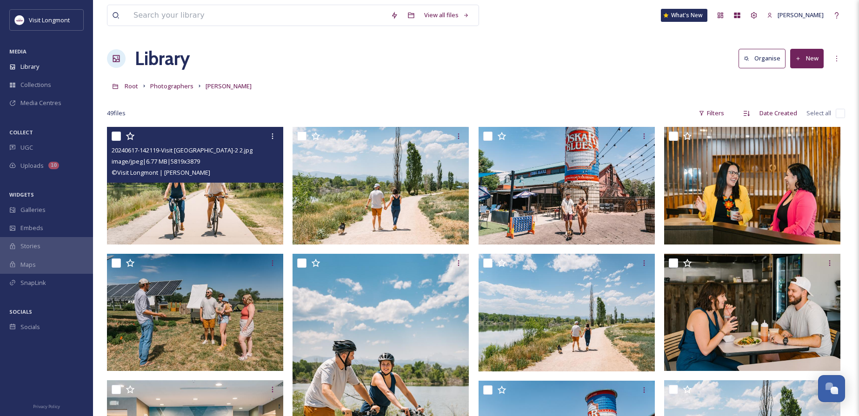
click at [120, 133] on input "checkbox" at bounding box center [116, 136] width 9 height 9
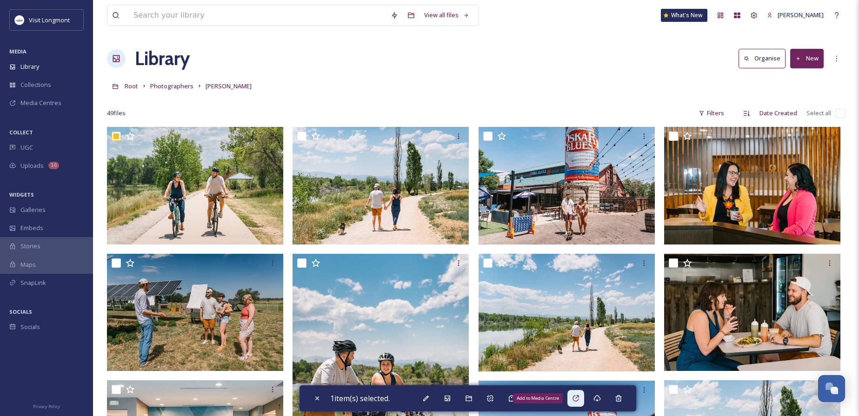
click at [576, 400] on icon at bounding box center [575, 398] width 6 height 6
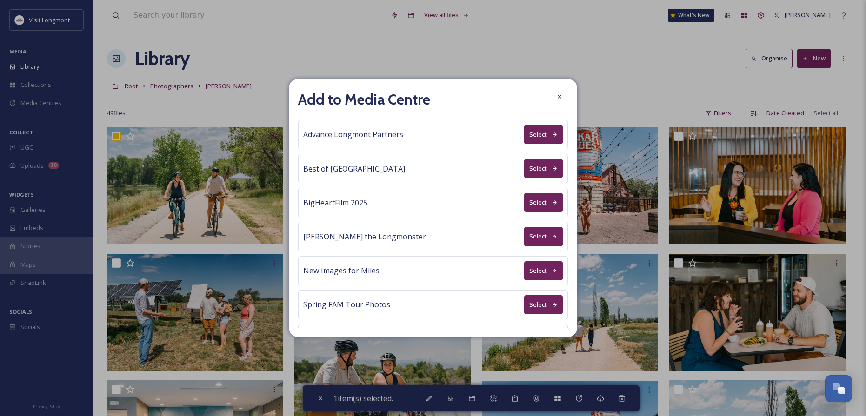
click at [533, 132] on button "Select" at bounding box center [543, 134] width 39 height 19
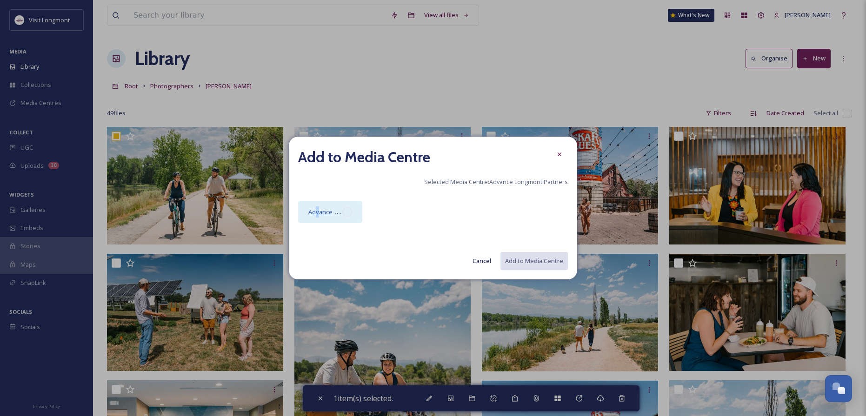
click at [318, 209] on span "Advance Longmont Partners Media Centre" at bounding box center [368, 211] width 120 height 9
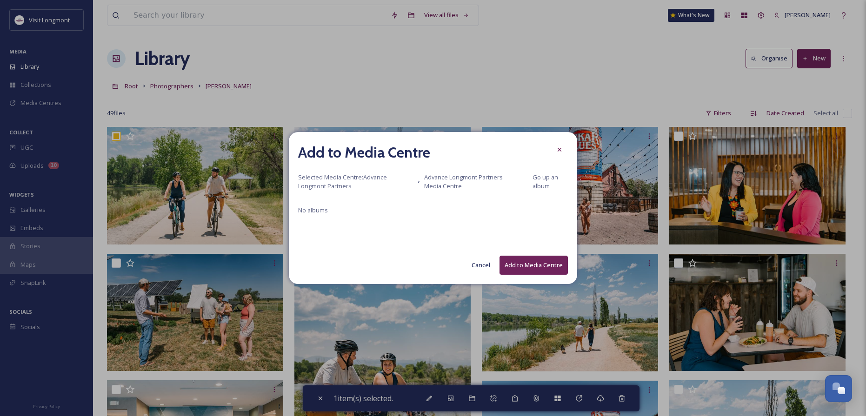
click at [534, 258] on button "Add to Media Centre" at bounding box center [533, 265] width 68 height 19
checkbox input "false"
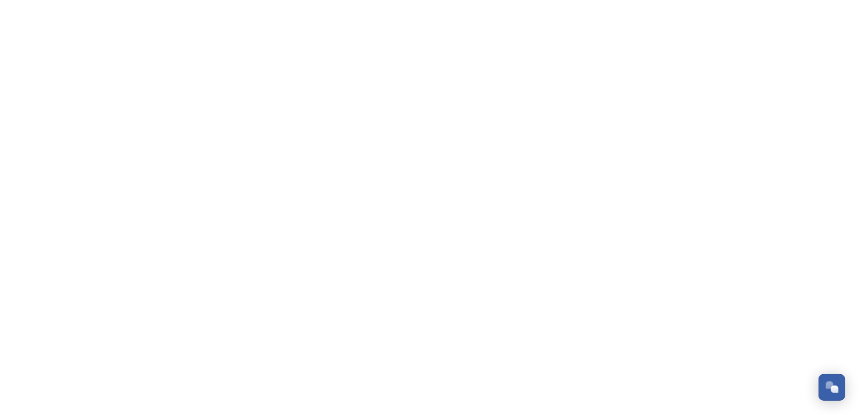
scroll to position [101, 0]
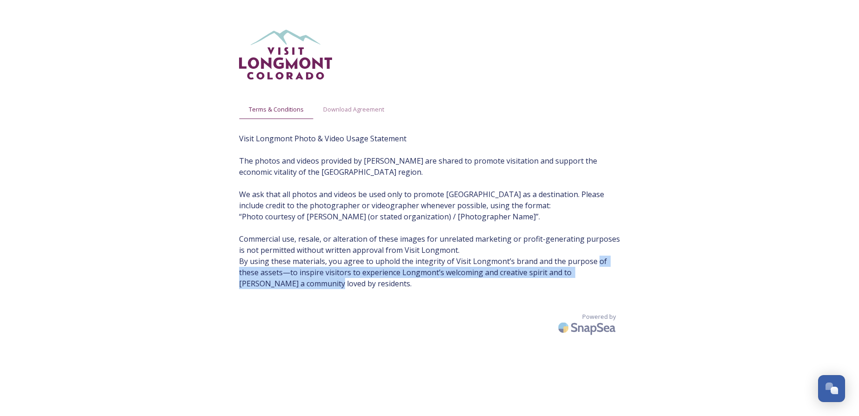
drag, startPoint x: 356, startPoint y: 290, endPoint x: 289, endPoint y: 275, distance: 68.6
click at [289, 275] on span "Visit Longmont Photo & Video Usage Statement The photos and videos provided by …" at bounding box center [429, 211] width 381 height 156
click at [367, 284] on span "Visit Longmont Photo & Video Usage Statement The photos and videos provided by …" at bounding box center [429, 211] width 381 height 156
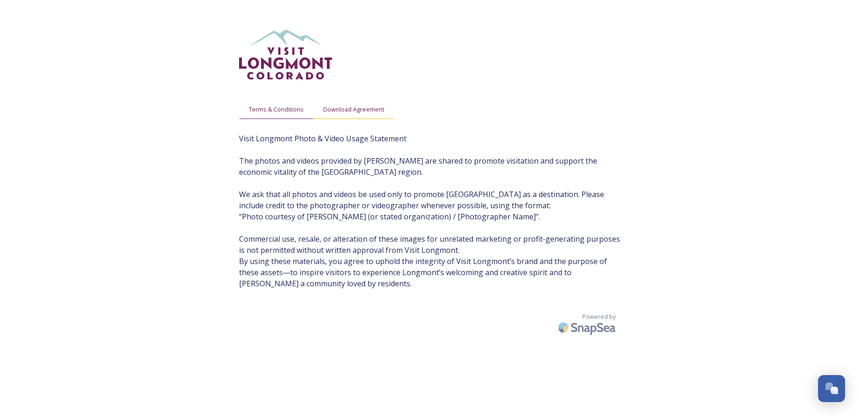
click at [364, 110] on span "Download Agreement" at bounding box center [353, 109] width 61 height 9
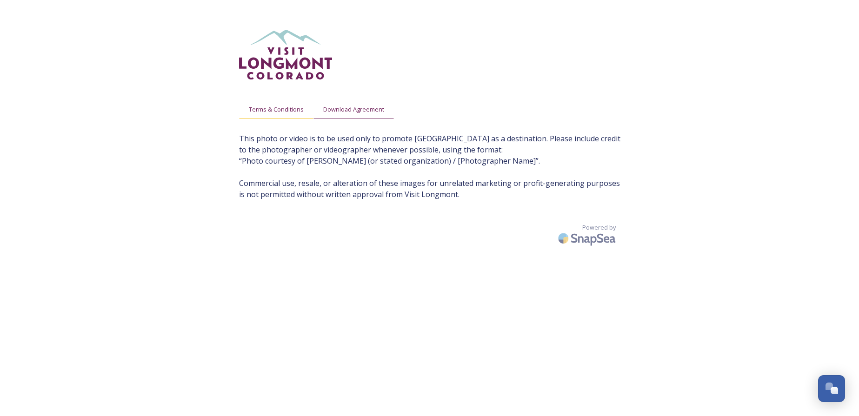
click at [285, 110] on span "Terms & Conditions" at bounding box center [276, 109] width 55 height 9
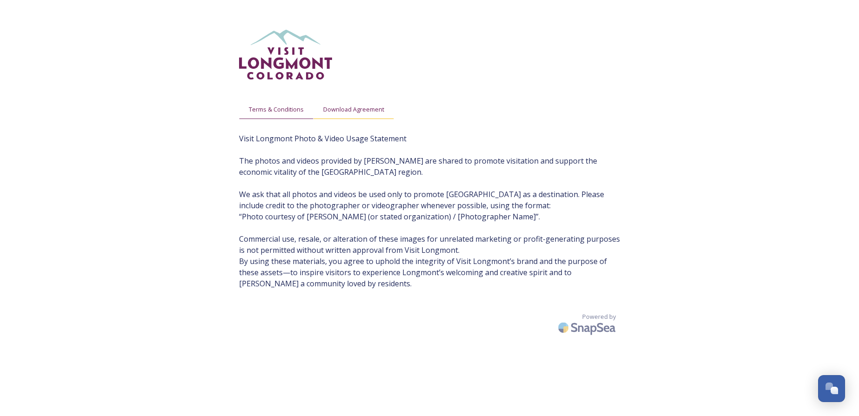
click at [361, 109] on span "Download Agreement" at bounding box center [353, 109] width 61 height 9
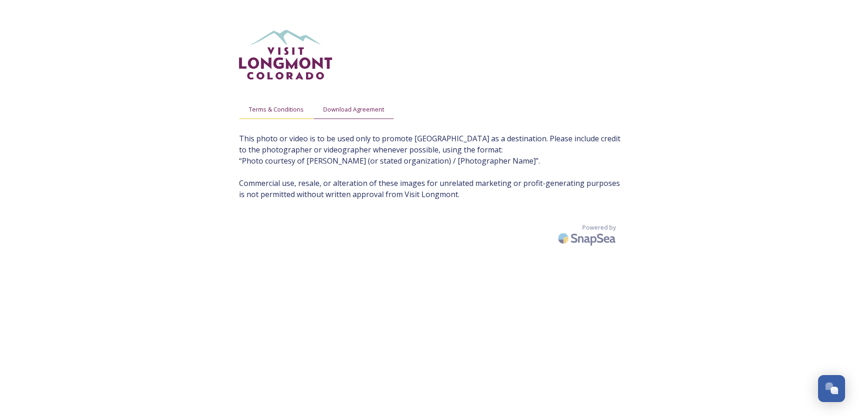
click at [284, 112] on span "Terms & Conditions" at bounding box center [276, 109] width 55 height 9
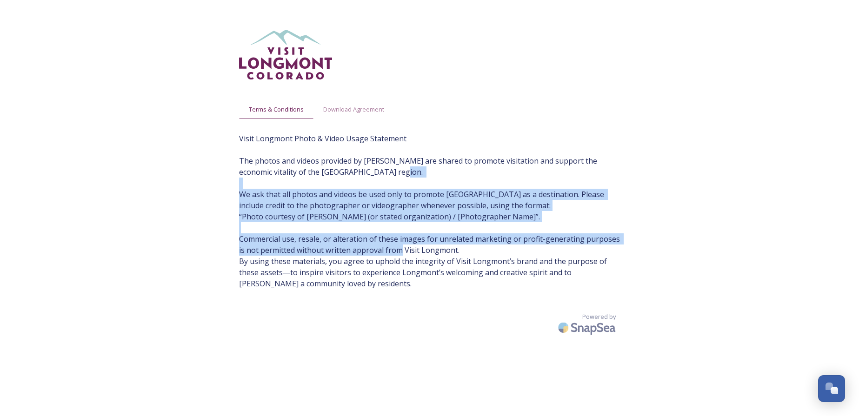
drag, startPoint x: 240, startPoint y: 192, endPoint x: 450, endPoint y: 250, distance: 218.0
click at [450, 250] on span "Visit Longmont Photo & Video Usage Statement The photos and videos provided by …" at bounding box center [429, 211] width 381 height 156
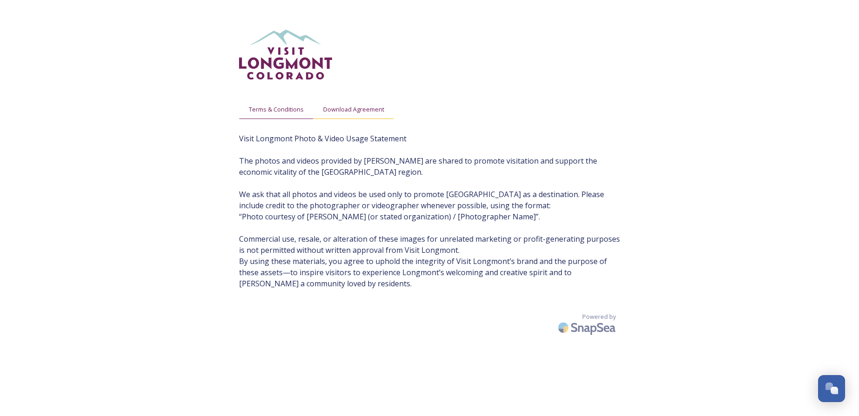
click at [343, 113] on span "Download Agreement" at bounding box center [353, 109] width 61 height 9
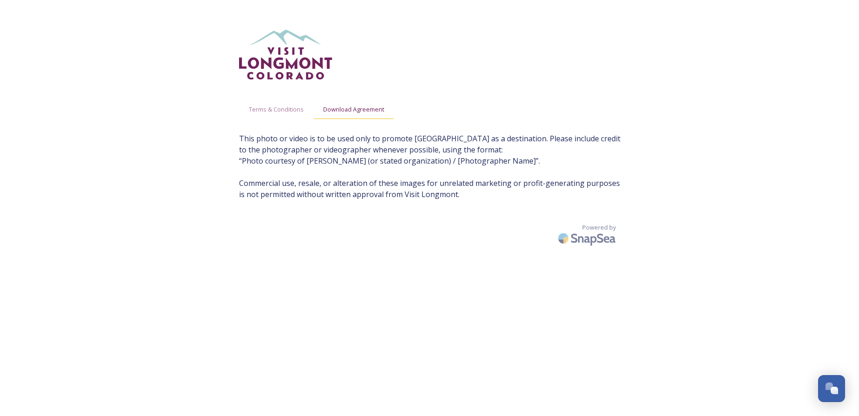
click at [367, 111] on span "Download Agreement" at bounding box center [353, 109] width 61 height 9
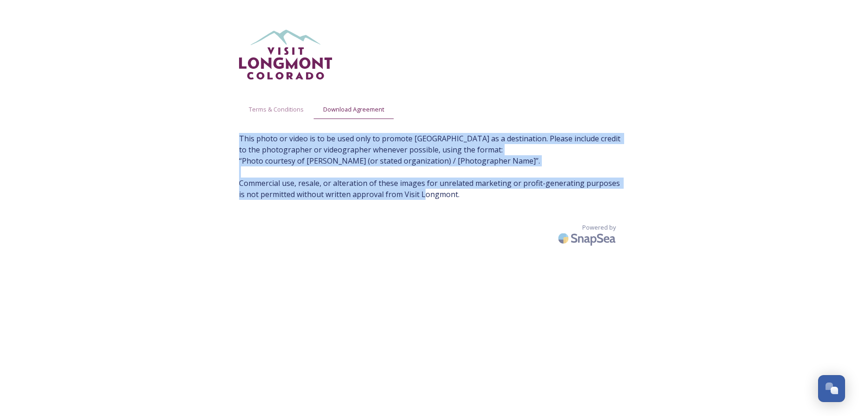
drag, startPoint x: 240, startPoint y: 140, endPoint x: 470, endPoint y: 210, distance: 240.6
click at [470, 210] on div "Terms & Conditions Download Agreement This photo or video is to be used only to…" at bounding box center [430, 227] width 400 height 416
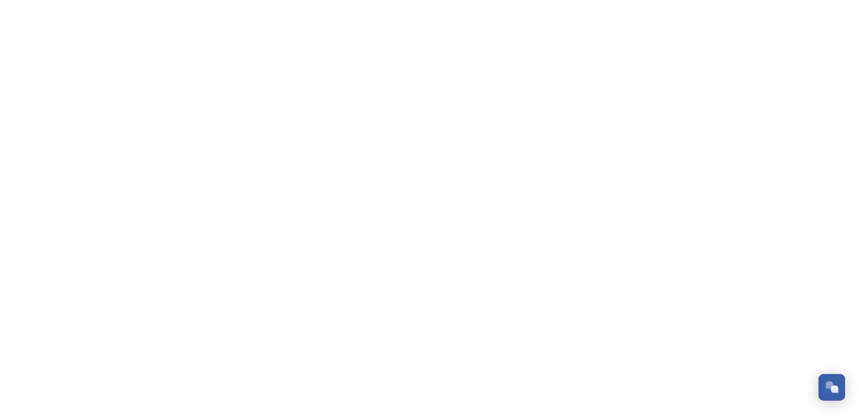
scroll to position [101, 0]
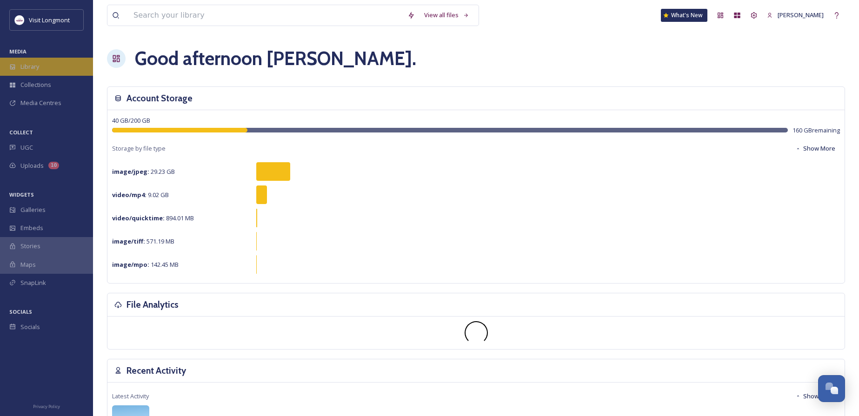
click at [33, 70] on span "Library" at bounding box center [29, 66] width 19 height 9
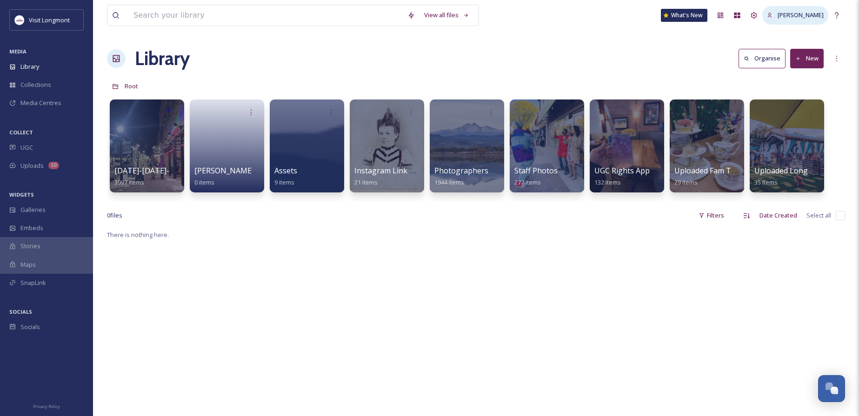
click at [811, 16] on span "[PERSON_NAME]" at bounding box center [800, 15] width 46 height 8
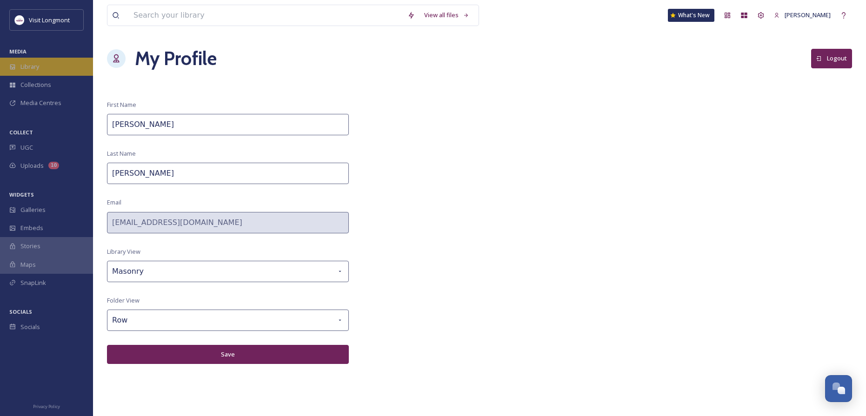
click at [39, 68] on span "Library" at bounding box center [29, 66] width 19 height 9
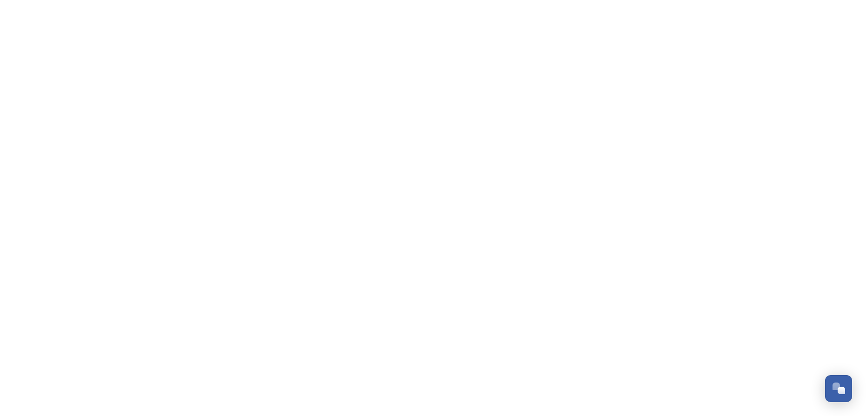
scroll to position [101, 0]
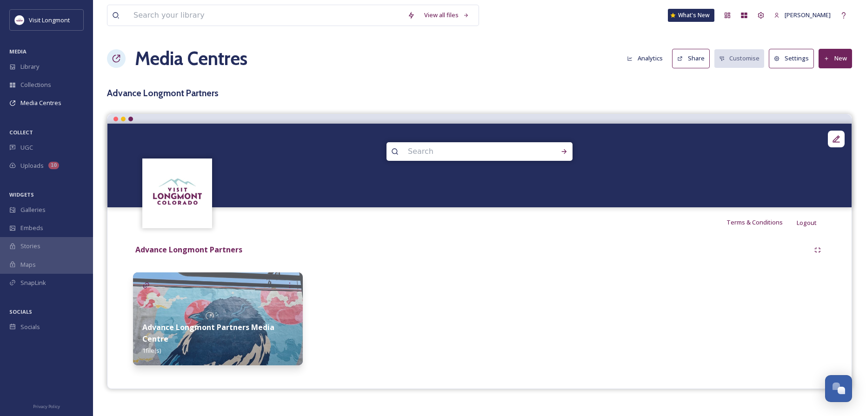
click at [799, 57] on button "Settings" at bounding box center [790, 58] width 45 height 19
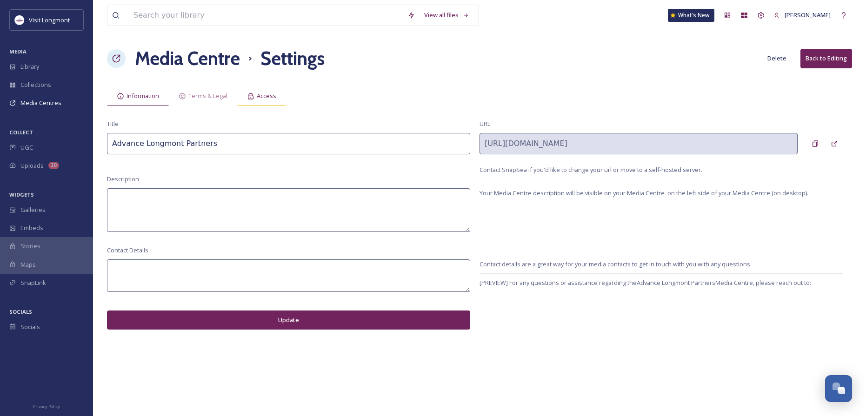
click at [256, 97] on div "Access" at bounding box center [261, 95] width 49 height 19
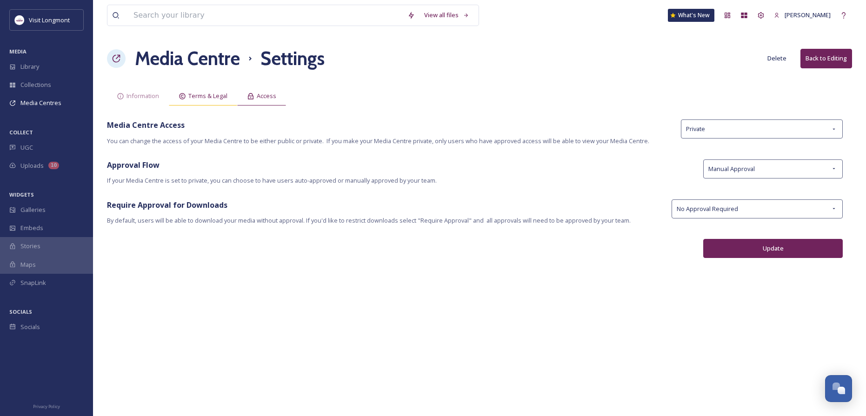
click at [204, 93] on span "Terms & Legal" at bounding box center [207, 96] width 39 height 9
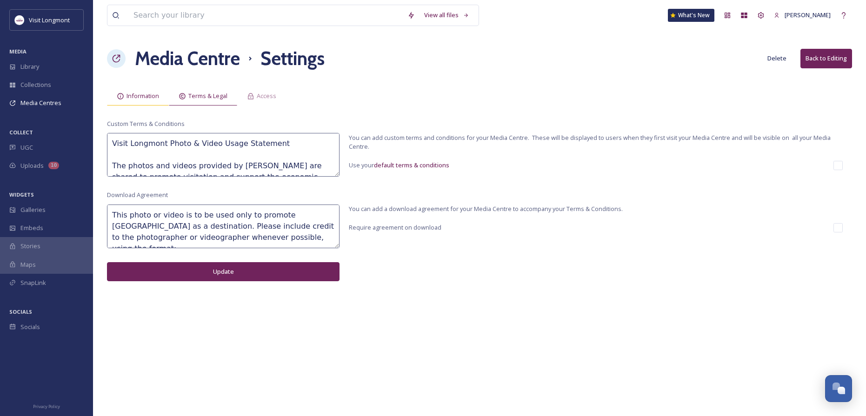
click at [144, 100] on span "Information" at bounding box center [142, 96] width 33 height 9
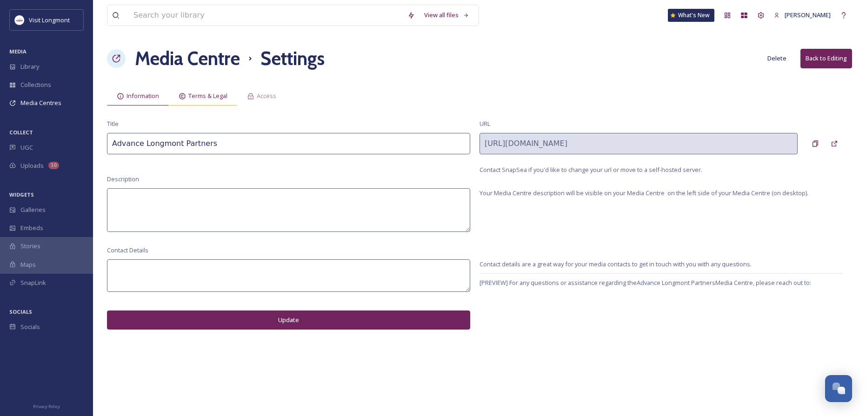
click at [199, 99] on span "Terms & Legal" at bounding box center [207, 96] width 39 height 9
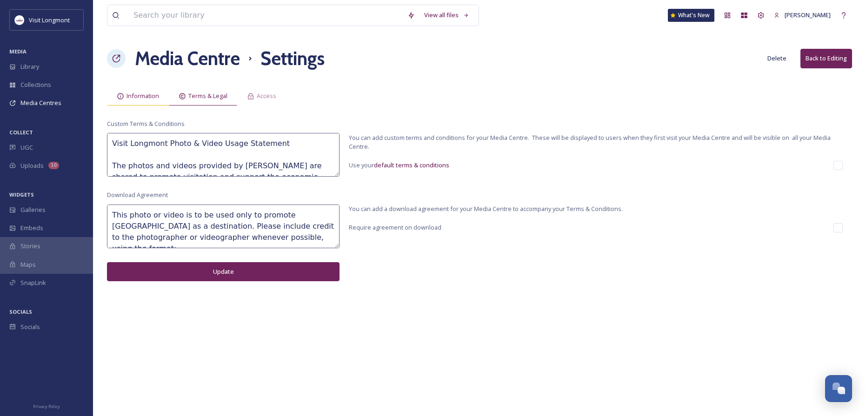
click at [145, 93] on span "Information" at bounding box center [142, 96] width 33 height 9
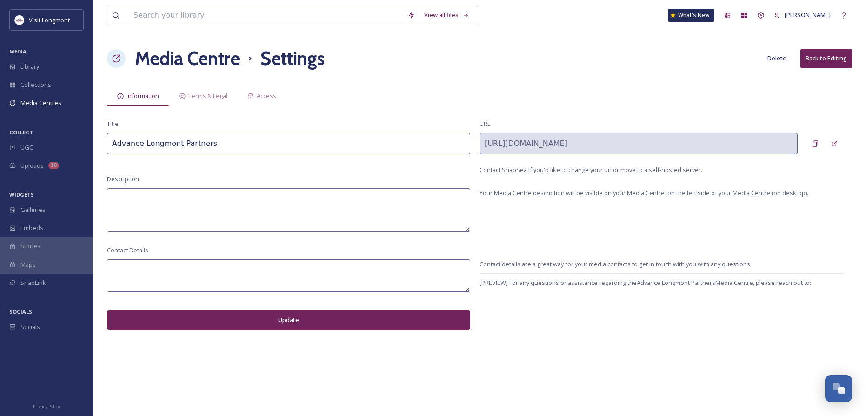
click at [218, 69] on h1 "Media Centre" at bounding box center [187, 59] width 105 height 28
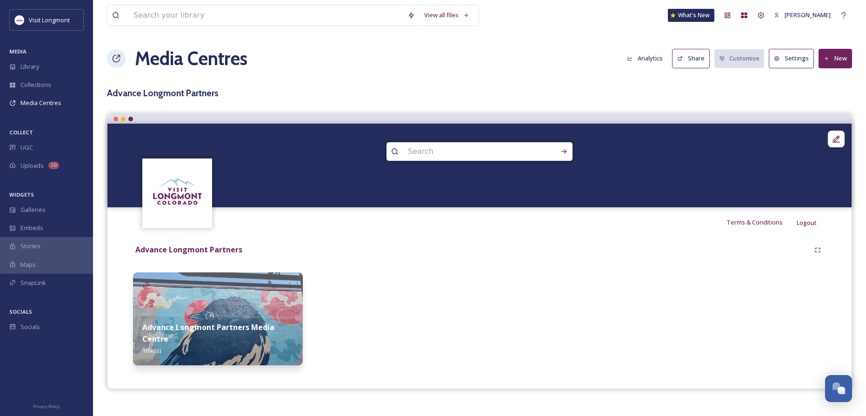
click at [798, 58] on button "Settings" at bounding box center [790, 58] width 45 height 19
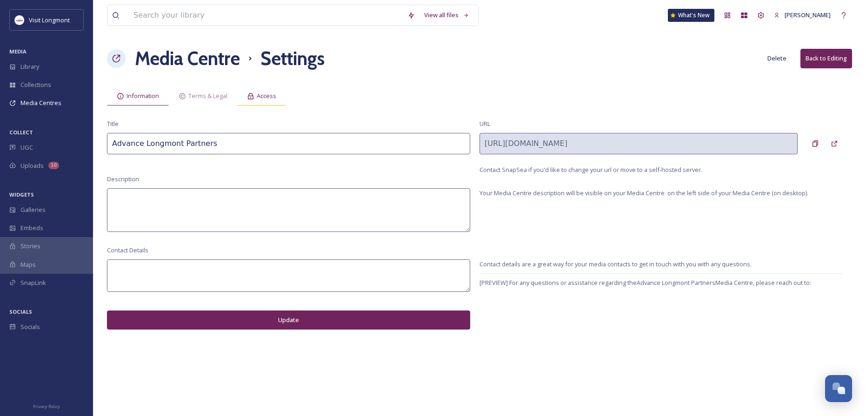
click at [266, 103] on div "Access" at bounding box center [261, 95] width 49 height 19
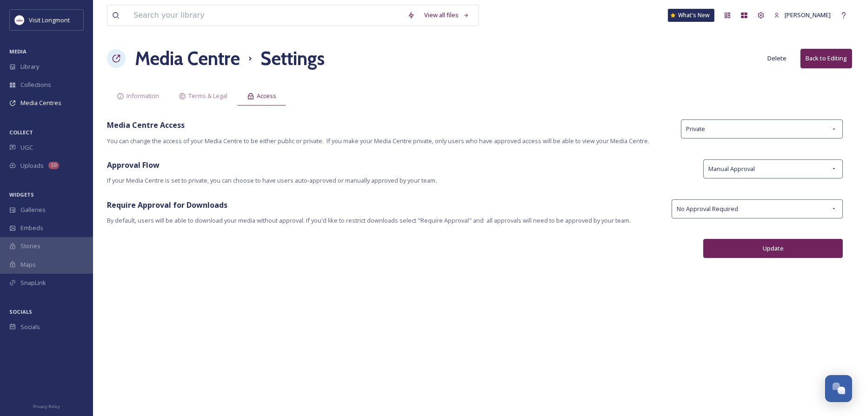
click at [834, 58] on button "Back to Editing" at bounding box center [826, 58] width 52 height 19
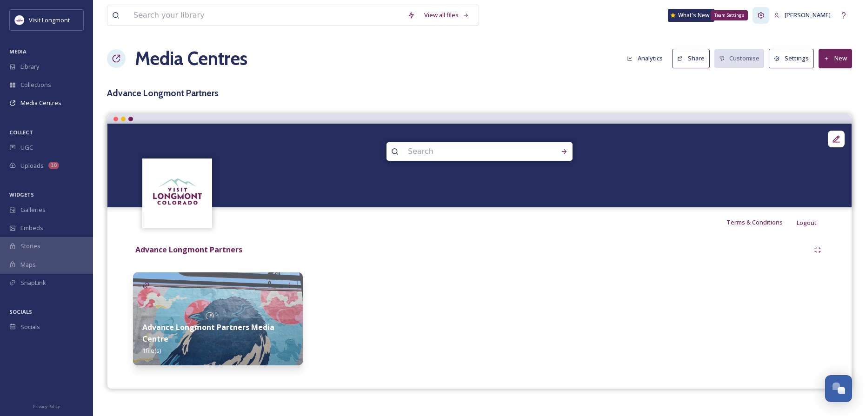
click at [764, 17] on icon at bounding box center [760, 15] width 7 height 7
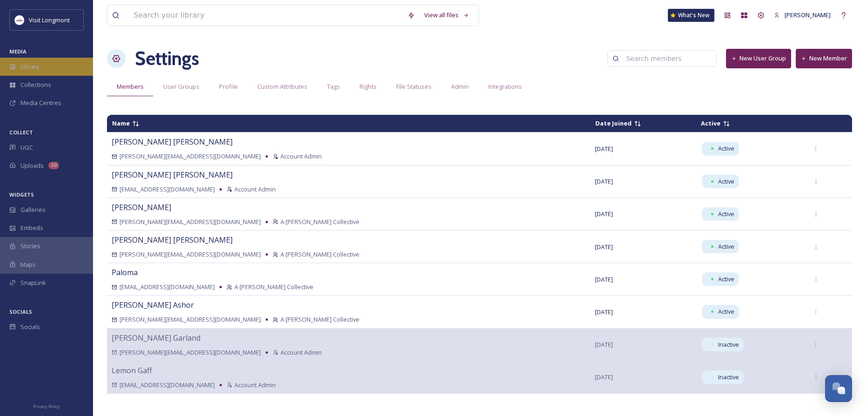
click at [30, 69] on span "Library" at bounding box center [29, 66] width 19 height 9
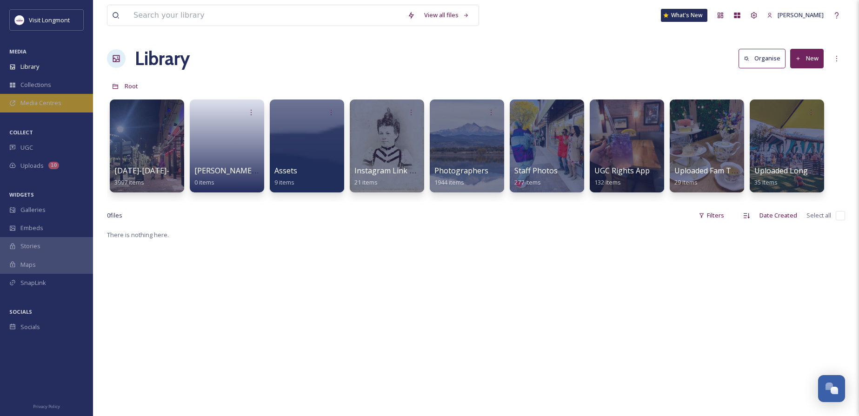
click at [32, 102] on span "Media Centres" at bounding box center [40, 103] width 41 height 9
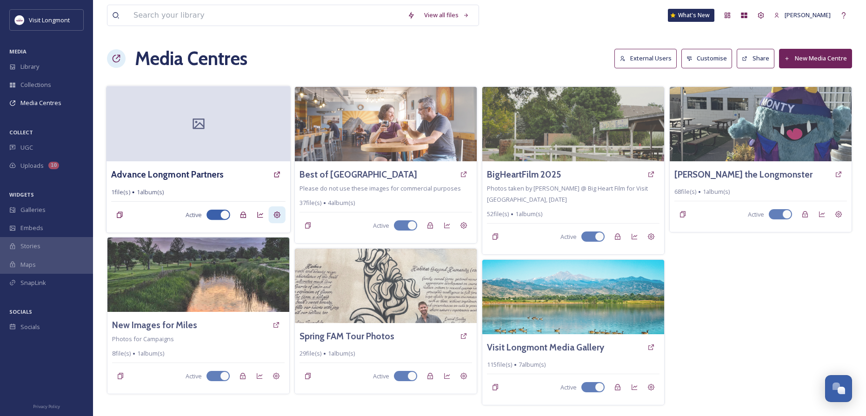
click at [206, 144] on div at bounding box center [198, 123] width 184 height 75
click at [276, 214] on icon at bounding box center [276, 214] width 7 height 7
click at [276, 215] on icon at bounding box center [276, 215] width 7 height 7
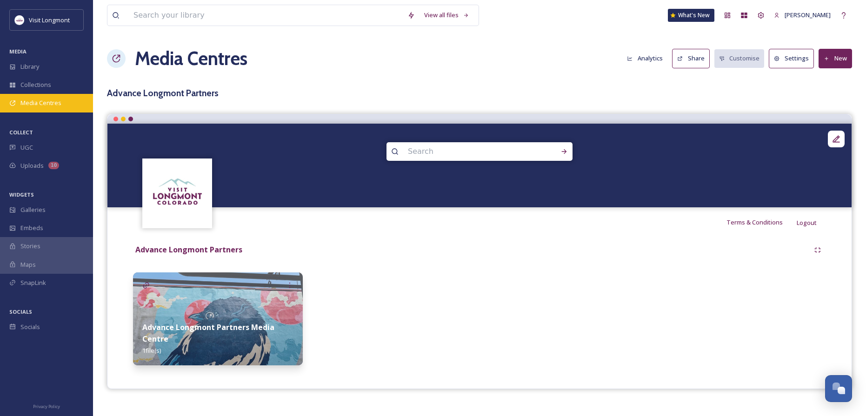
click at [38, 106] on span "Media Centres" at bounding box center [40, 103] width 41 height 9
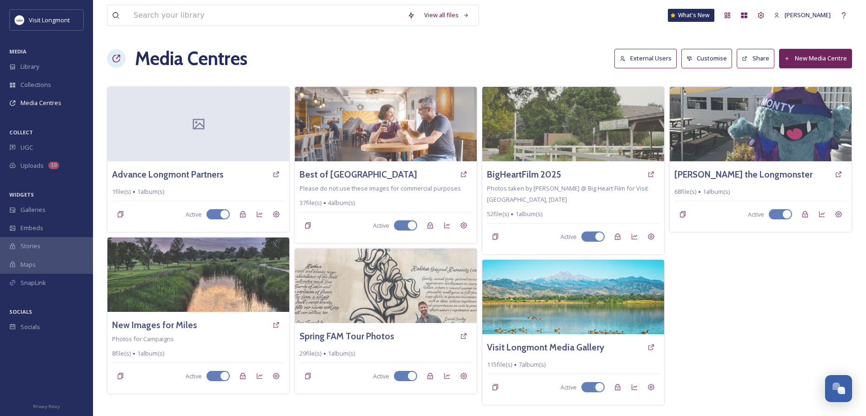
click at [636, 57] on button "External Users" at bounding box center [645, 58] width 62 height 19
